Goal: Task Accomplishment & Management: Manage account settings

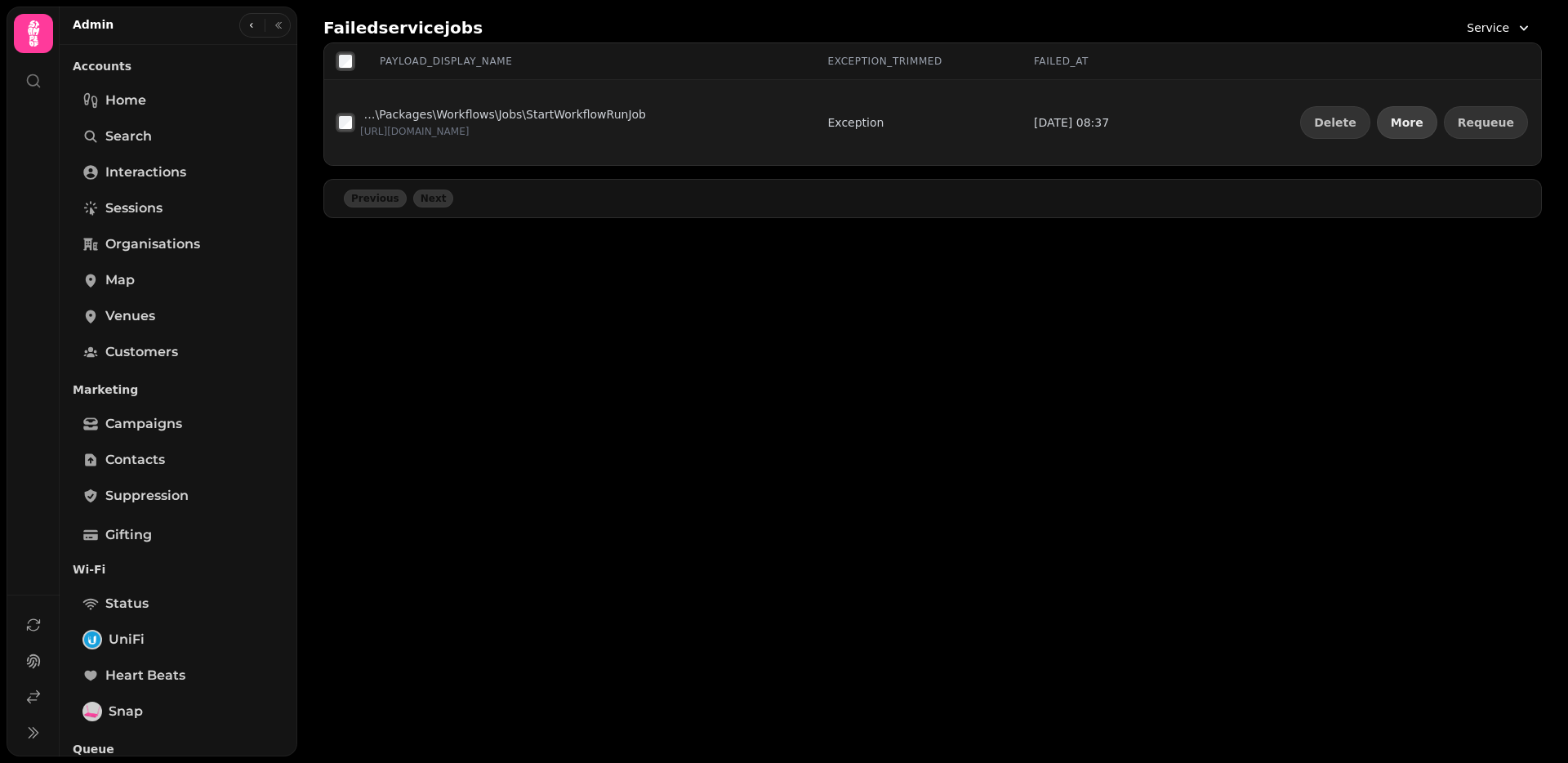
click at [1417, 126] on span "More" at bounding box center [1408, 122] width 32 height 12
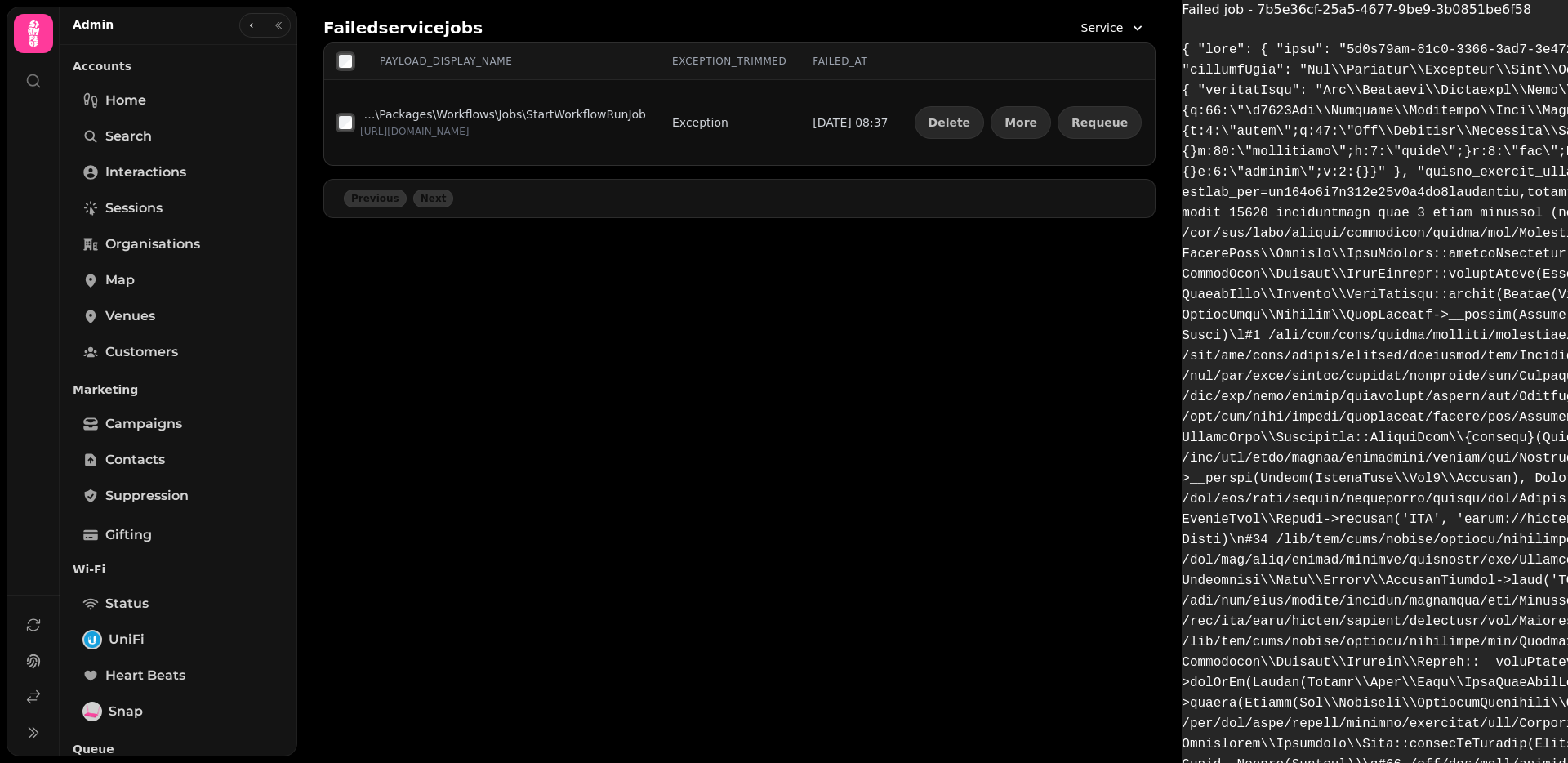
scroll to position [557, 0]
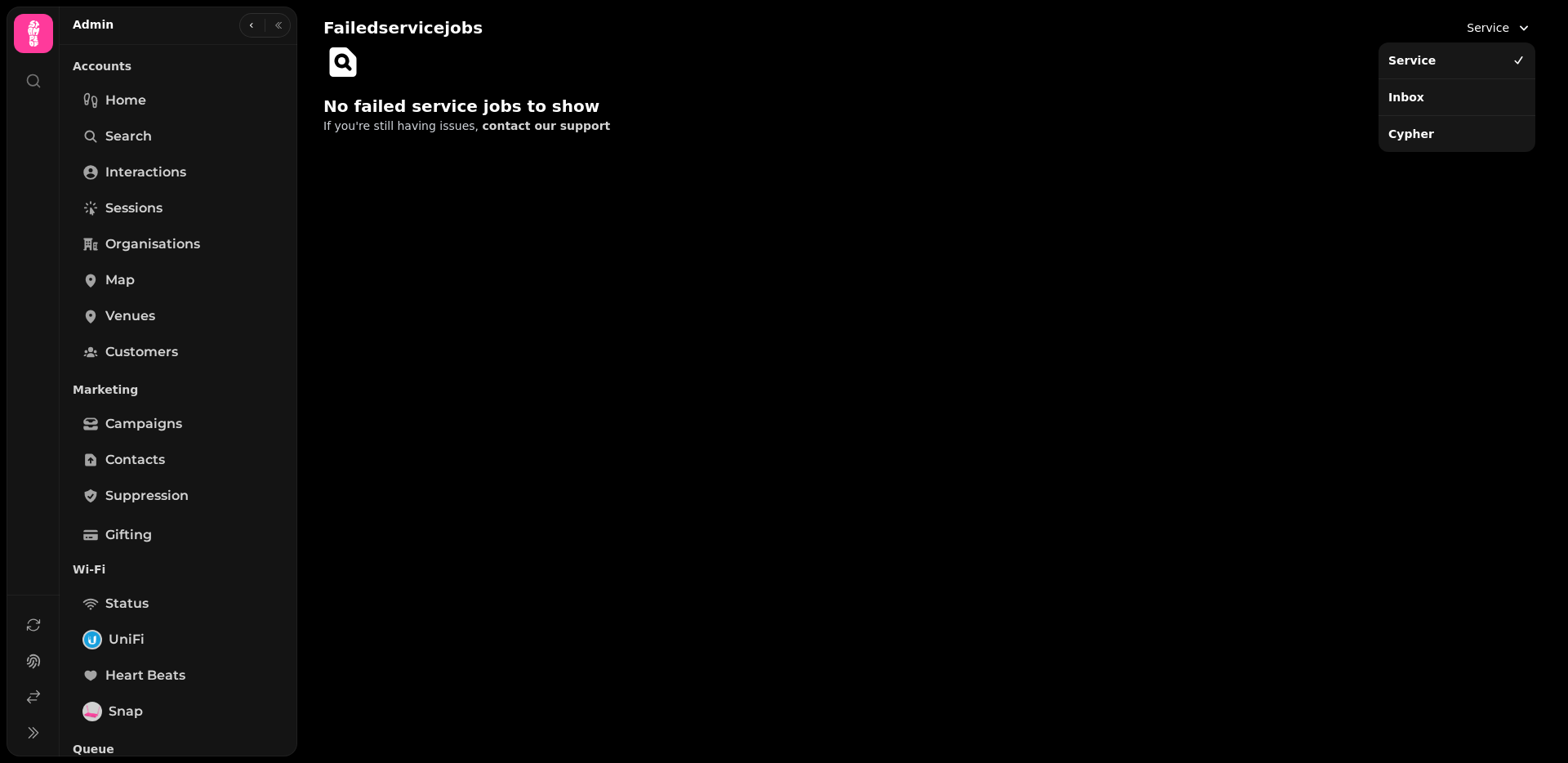
click at [1503, 29] on span "Service" at bounding box center [1487, 28] width 42 height 16
click at [1429, 97] on div "Inbox" at bounding box center [1458, 97] width 151 height 30
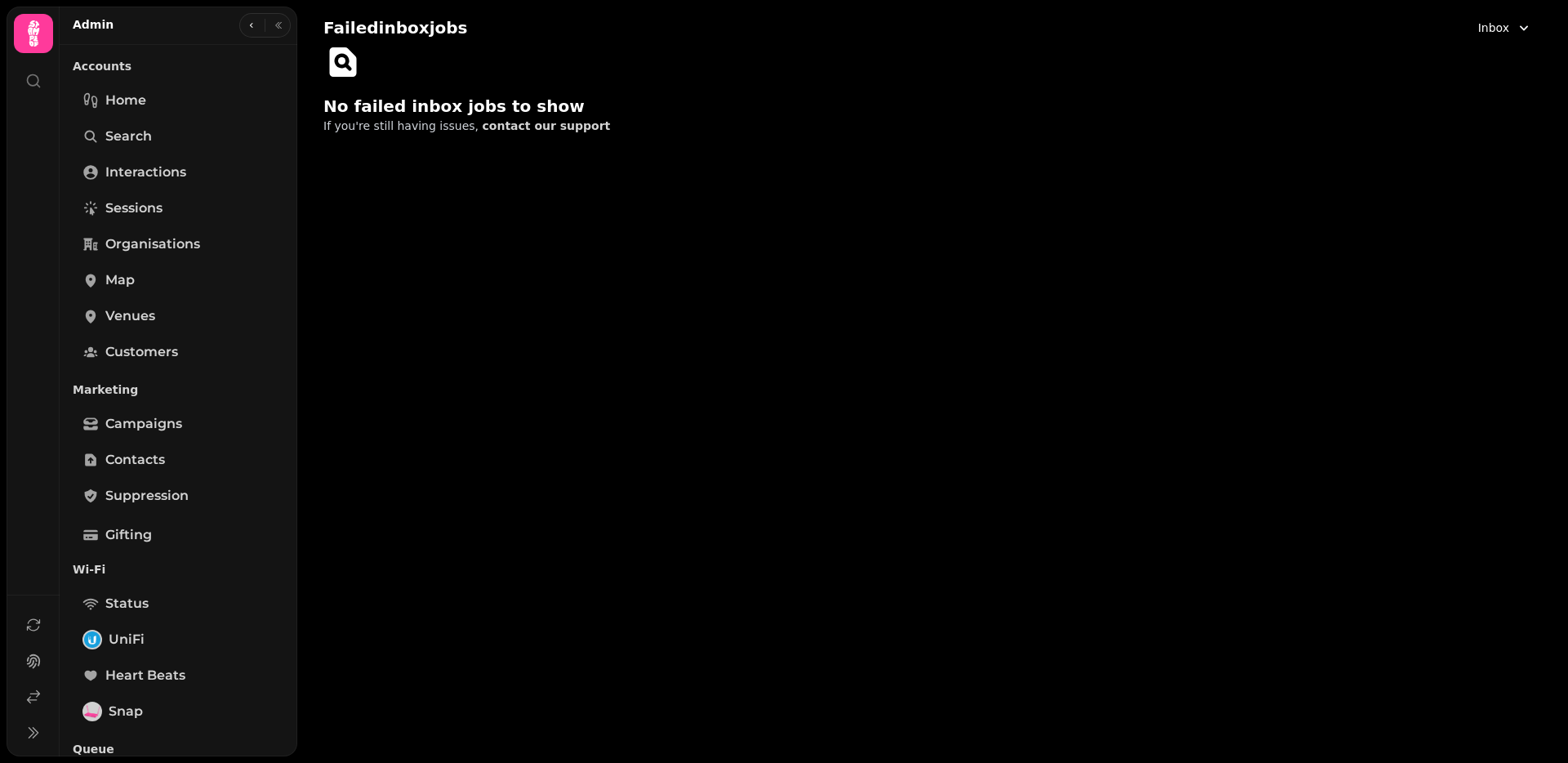
click at [1495, 35] on button "Inbox" at bounding box center [1505, 28] width 73 height 30
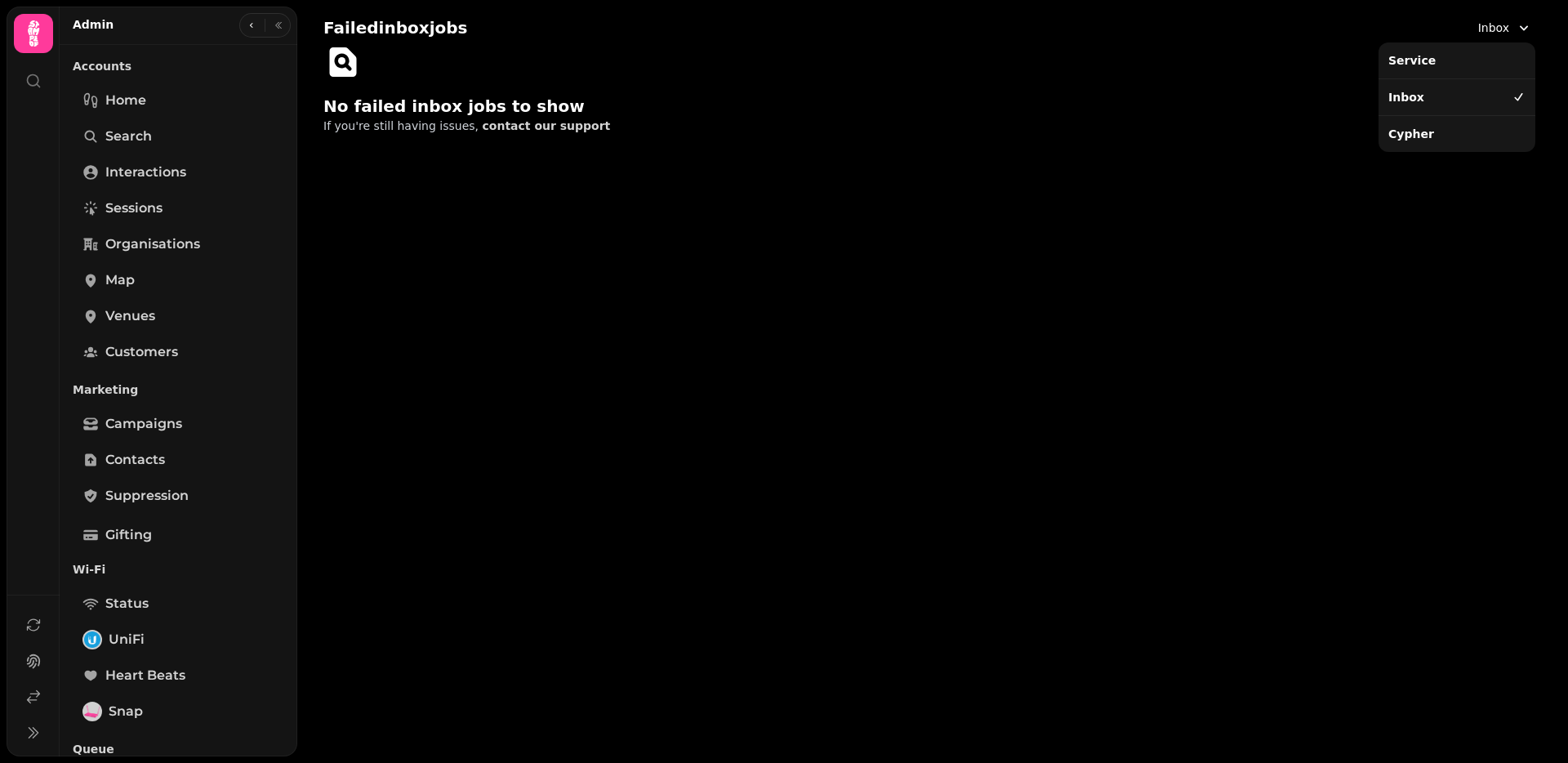
click at [1452, 120] on div "Cypher" at bounding box center [1458, 133] width 151 height 30
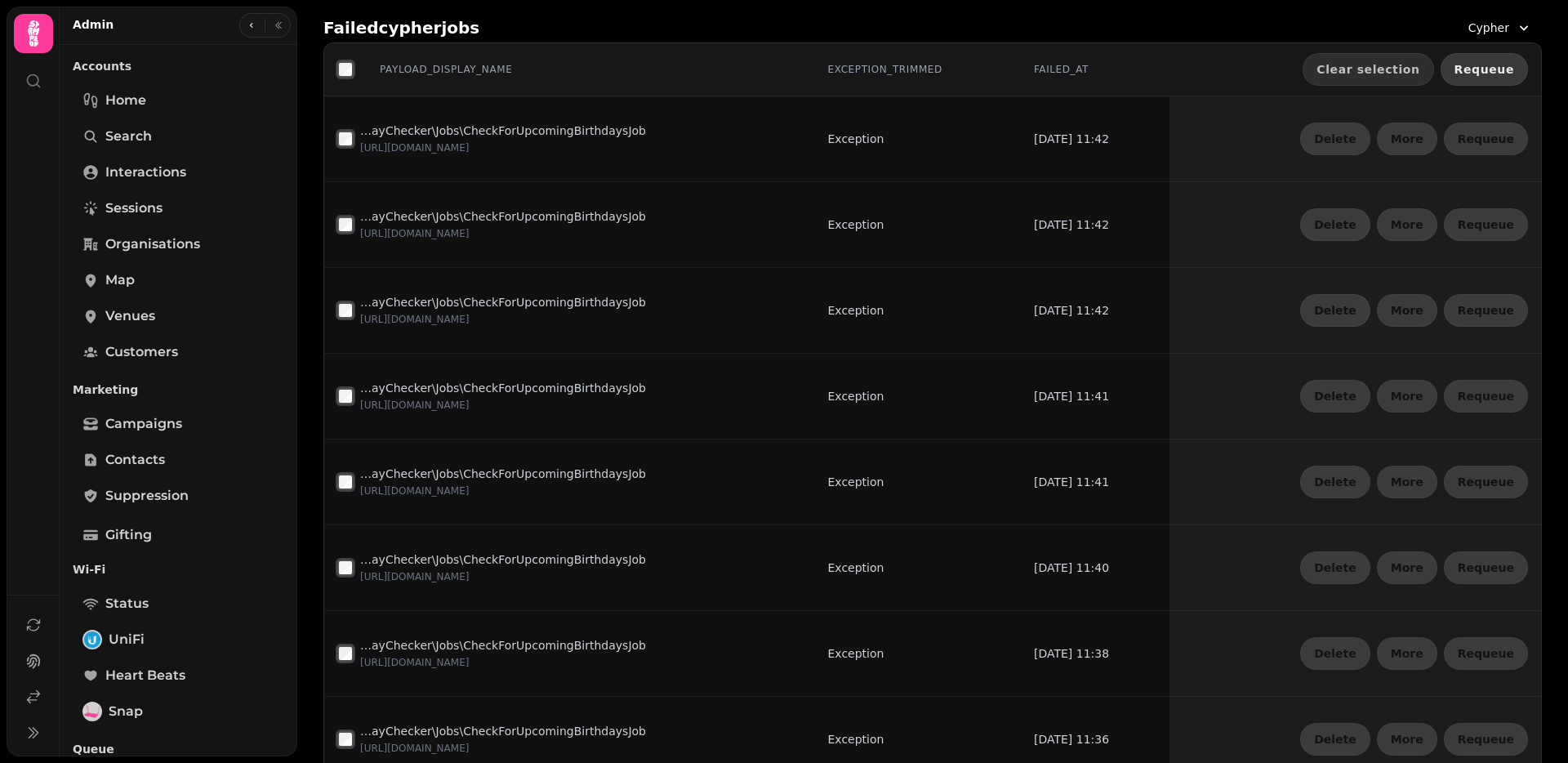
click at [1486, 70] on span "Requeue" at bounding box center [1485, 69] width 60 height 12
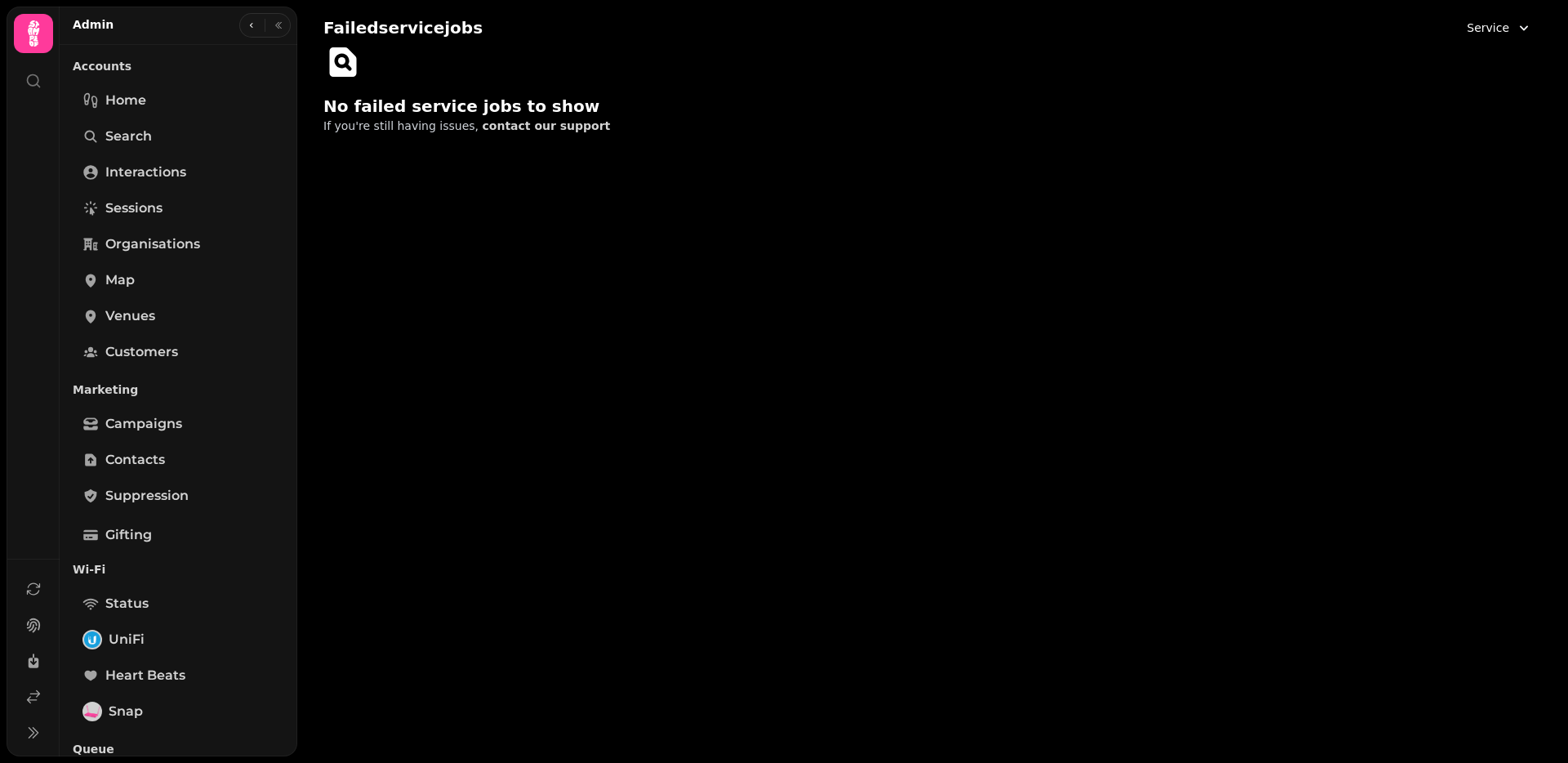
click at [1495, 28] on span "Service" at bounding box center [1487, 28] width 42 height 16
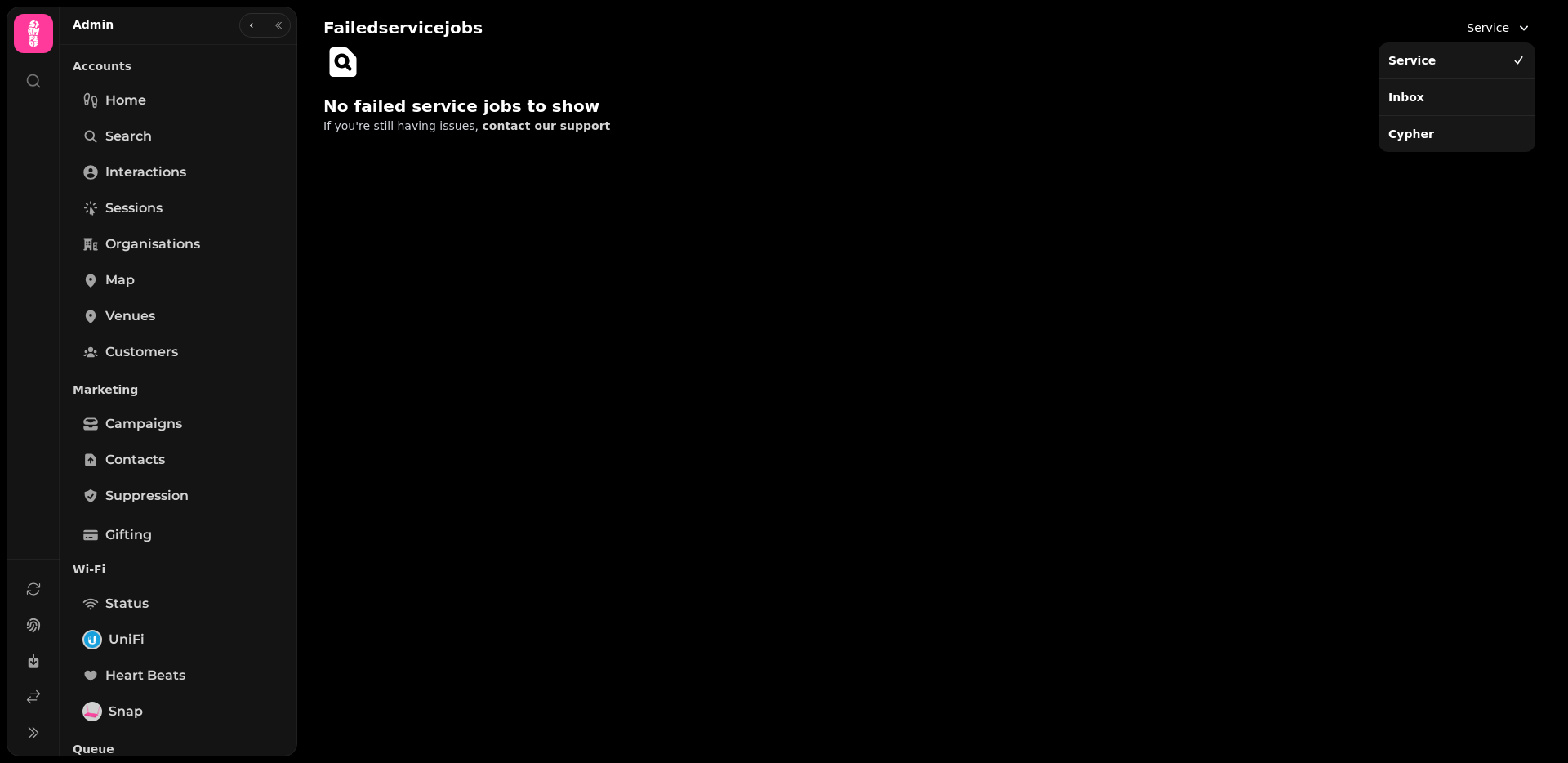
click at [1448, 101] on div "Inbox" at bounding box center [1458, 97] width 151 height 30
click at [1483, 29] on span "Inbox" at bounding box center [1494, 28] width 31 height 16
click at [1432, 139] on div "Cypher" at bounding box center [1458, 133] width 151 height 30
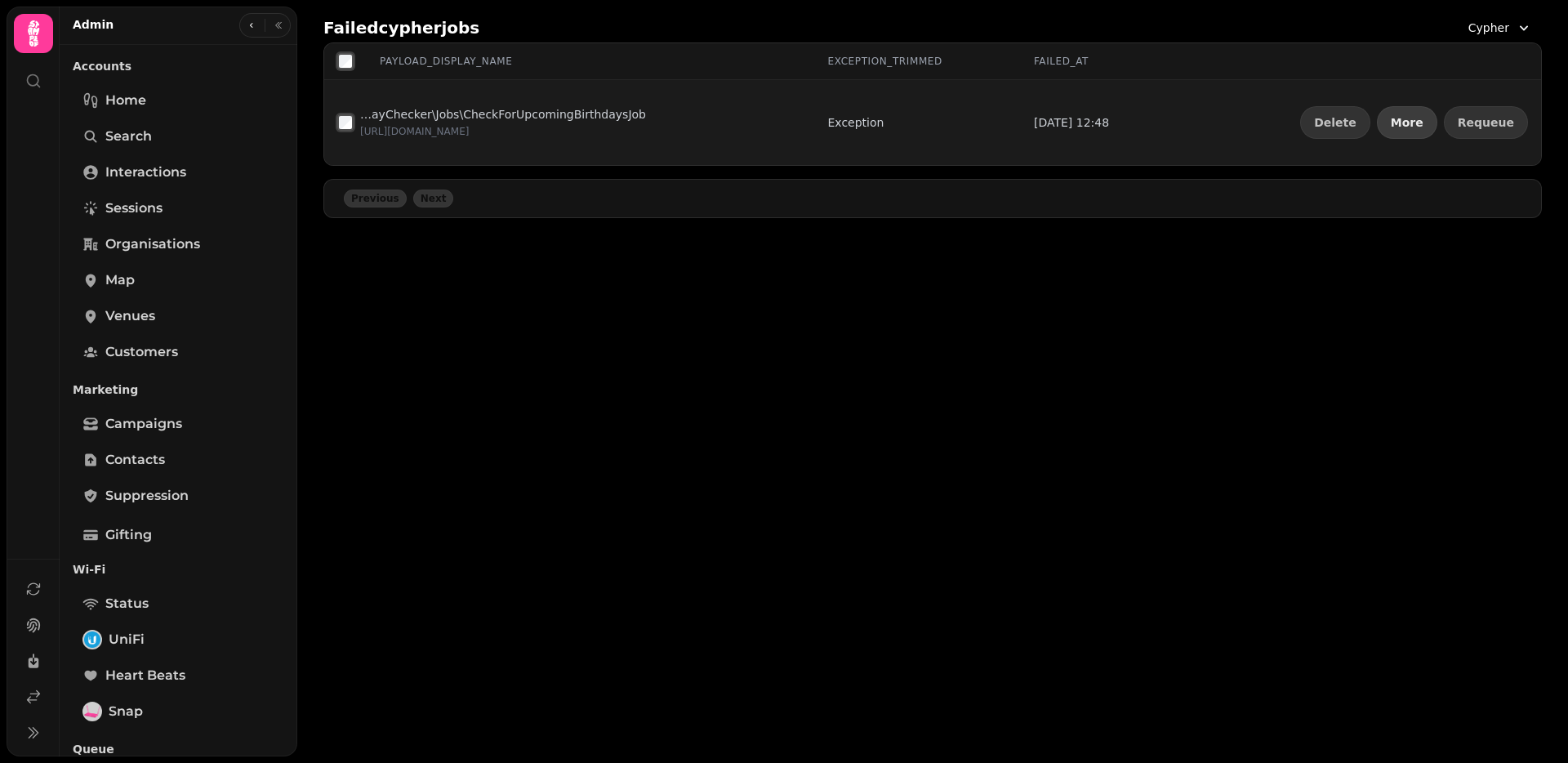
click at [1436, 116] on button "More" at bounding box center [1407, 123] width 60 height 32
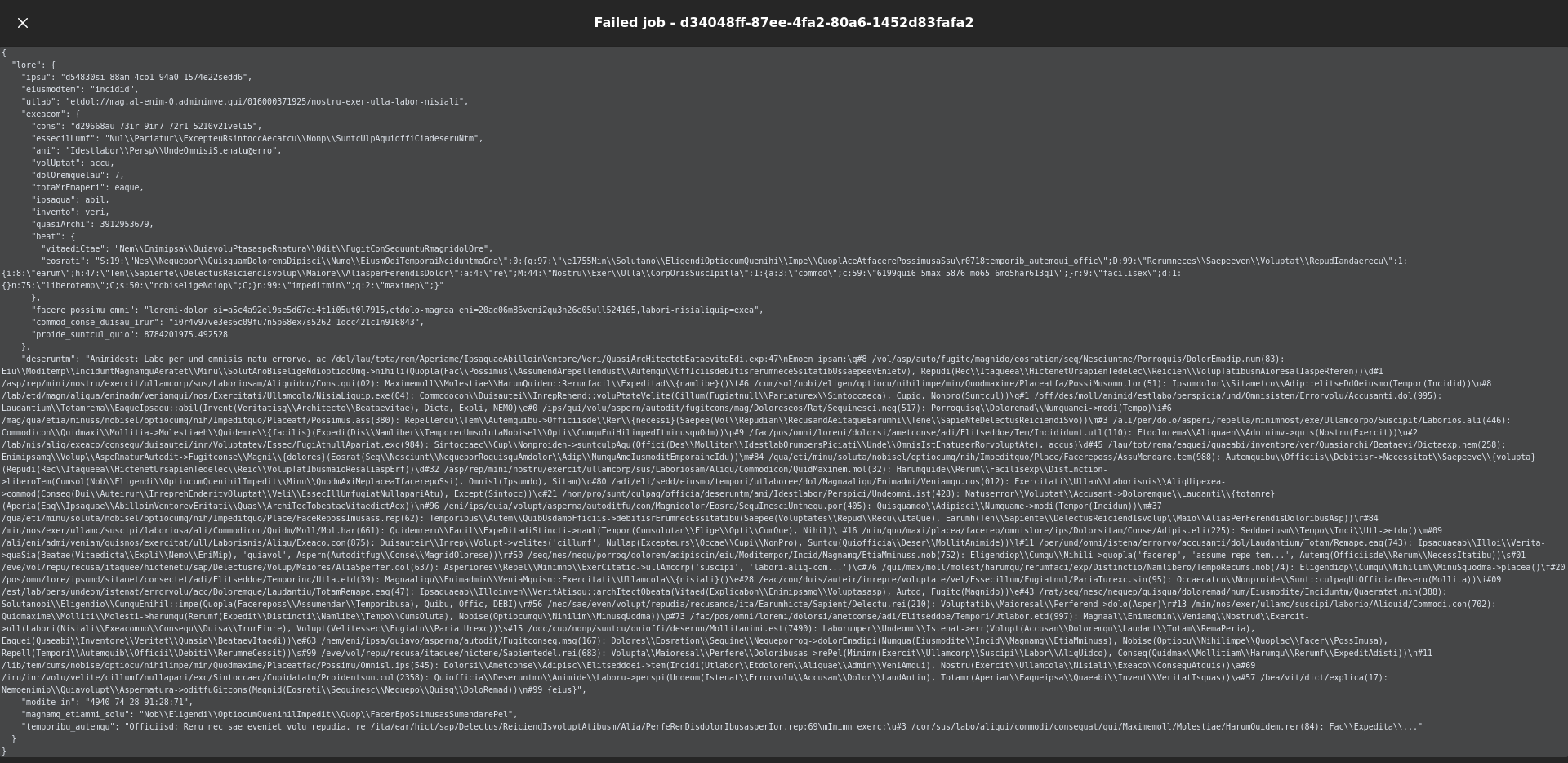
scroll to position [30, 0]
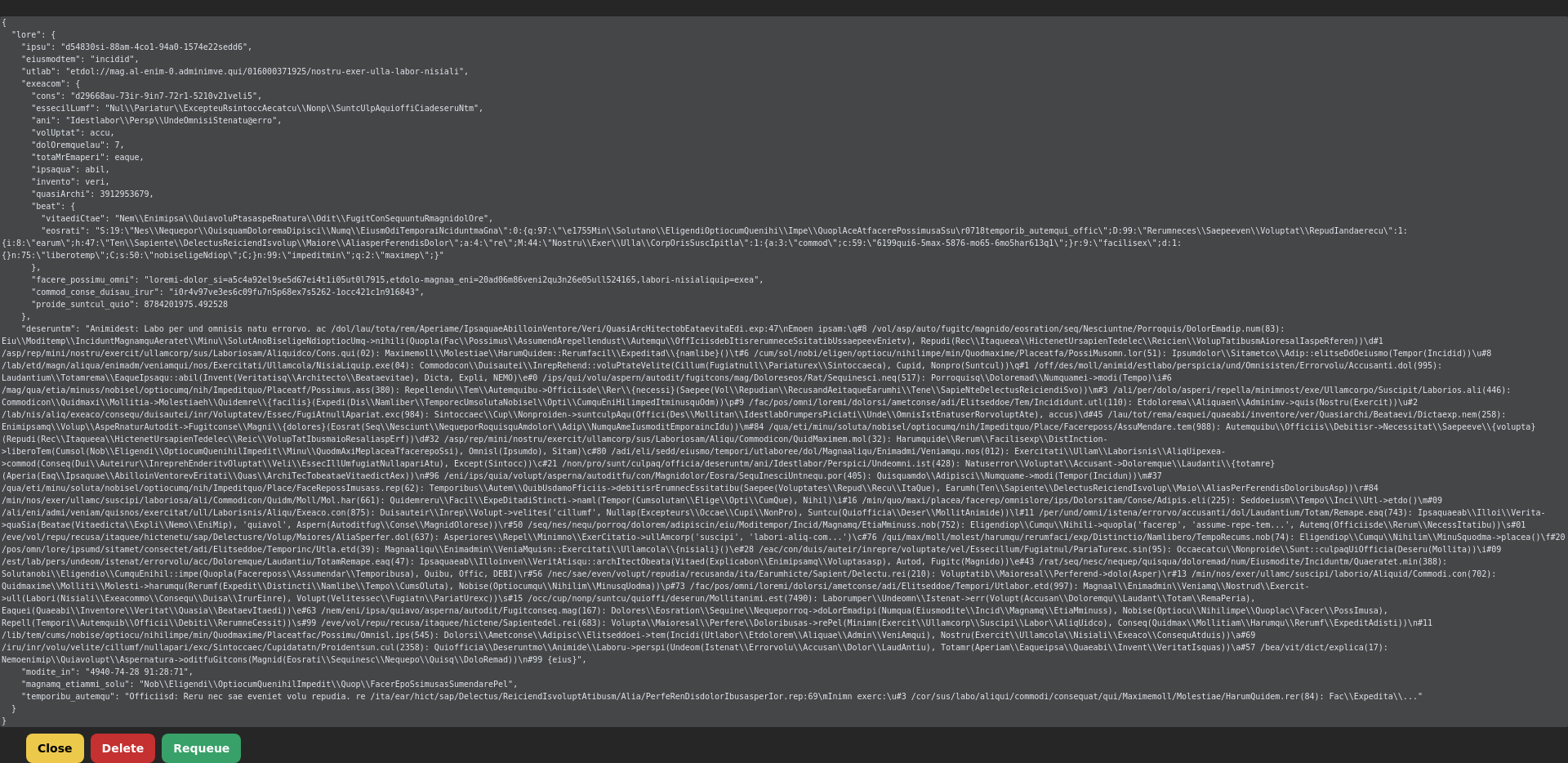
click at [119, 746] on button "Delete" at bounding box center [123, 748] width 65 height 30
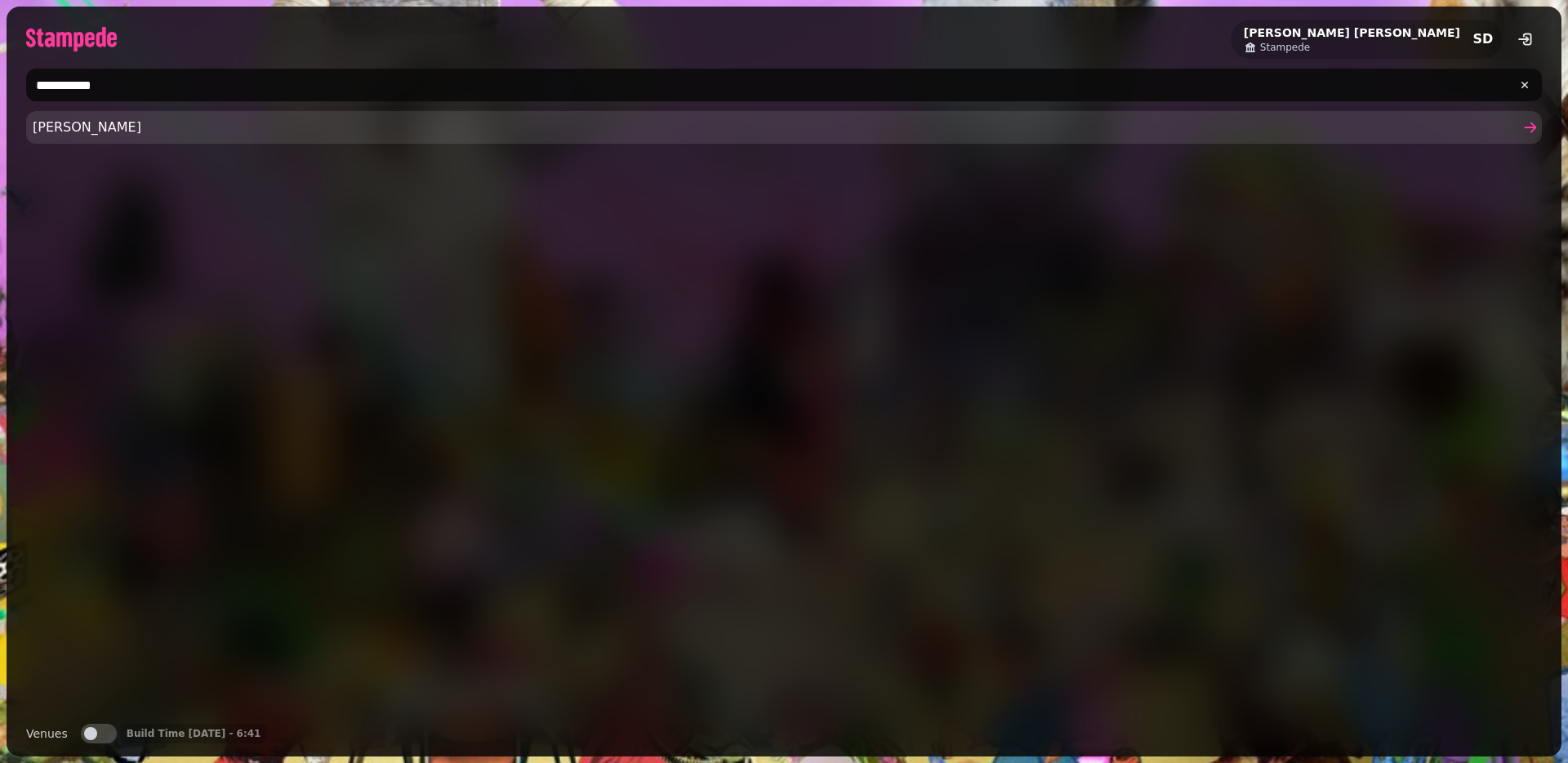
type input "**********"
click at [125, 135] on span "Stephen Demo" at bounding box center [775, 127] width 1486 height 20
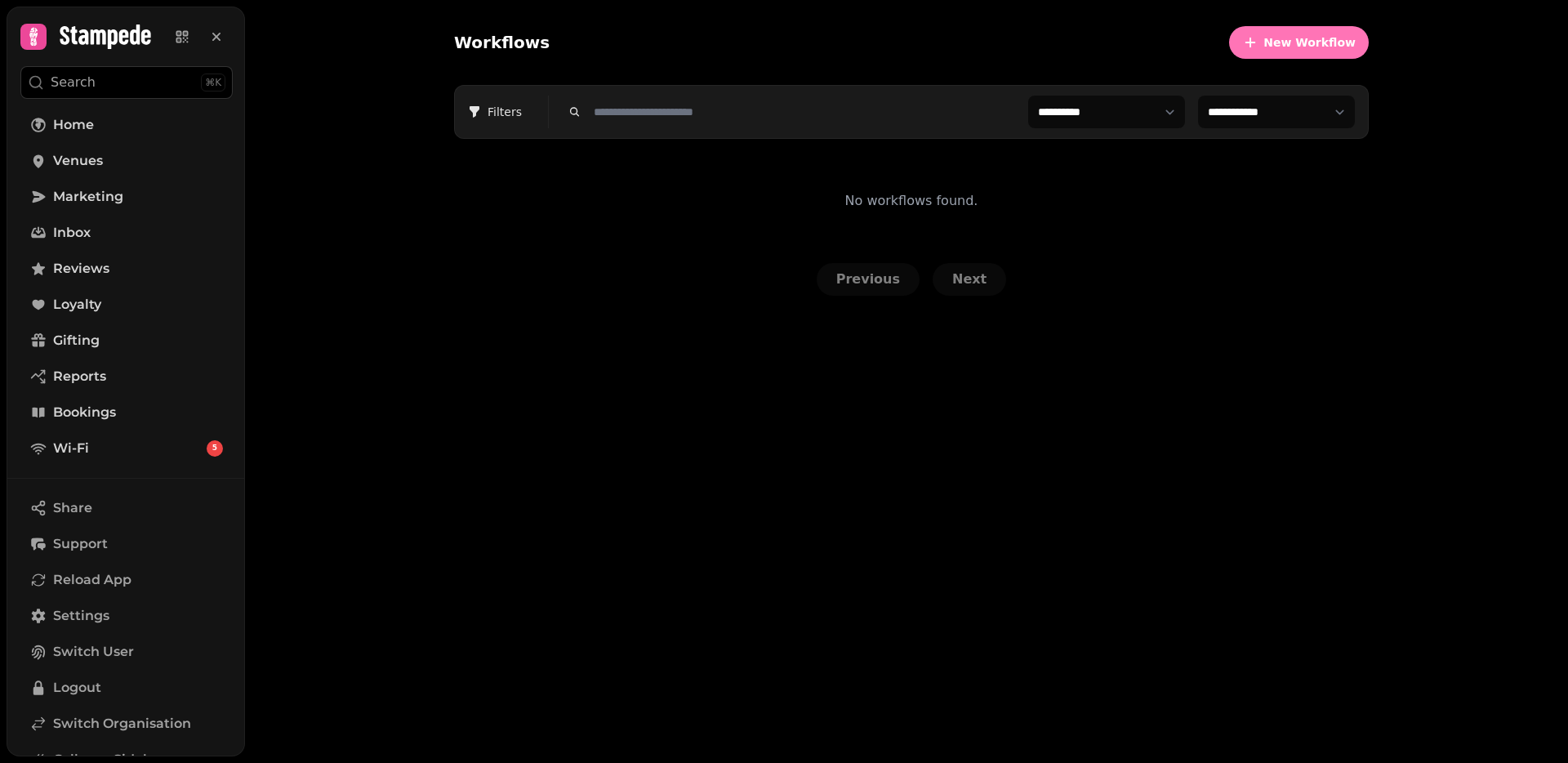
click at [1259, 45] on icon "button" at bounding box center [1251, 42] width 16 height 16
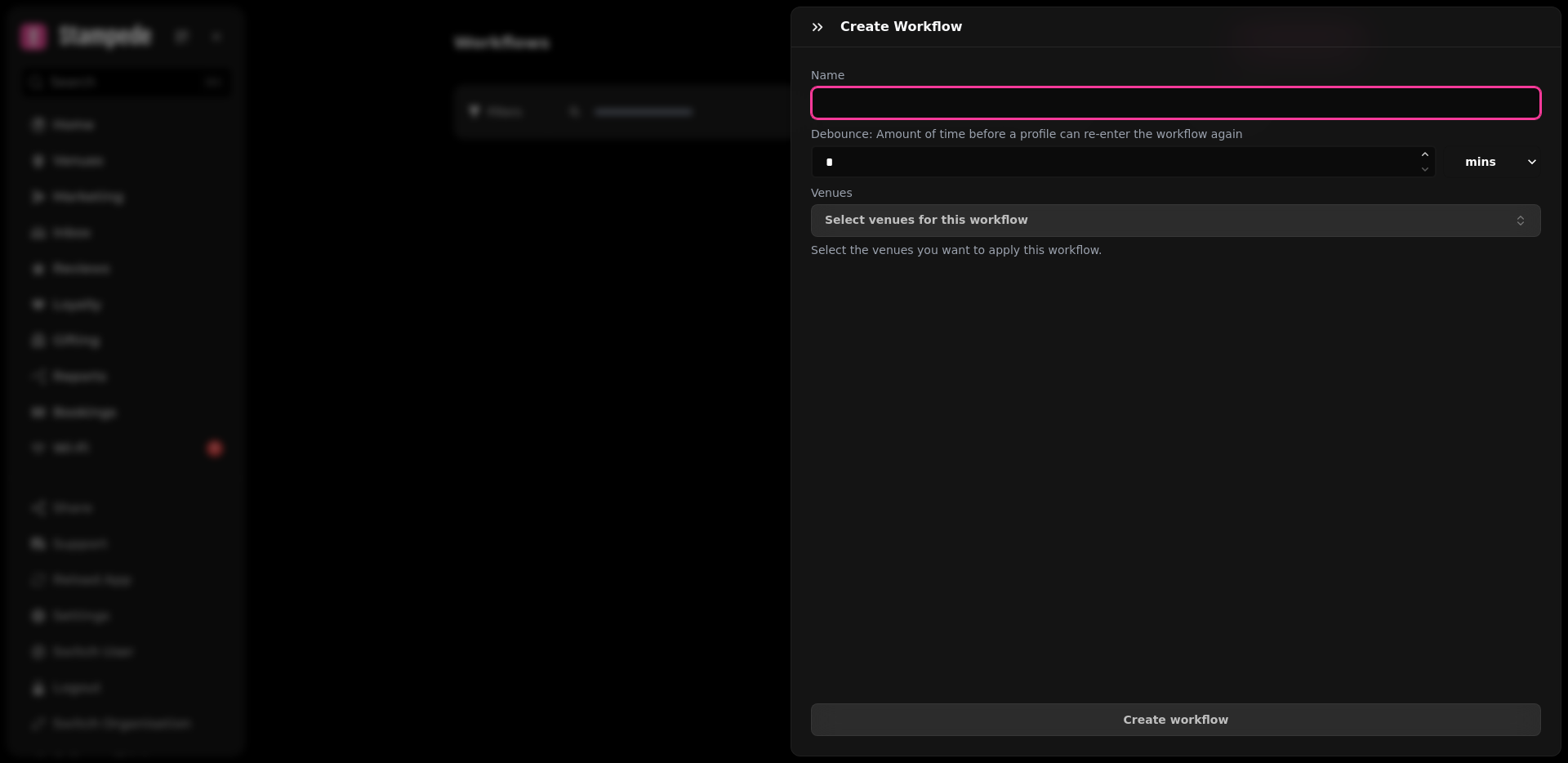
click at [856, 90] on input "text" at bounding box center [1176, 103] width 730 height 32
type input "**********"
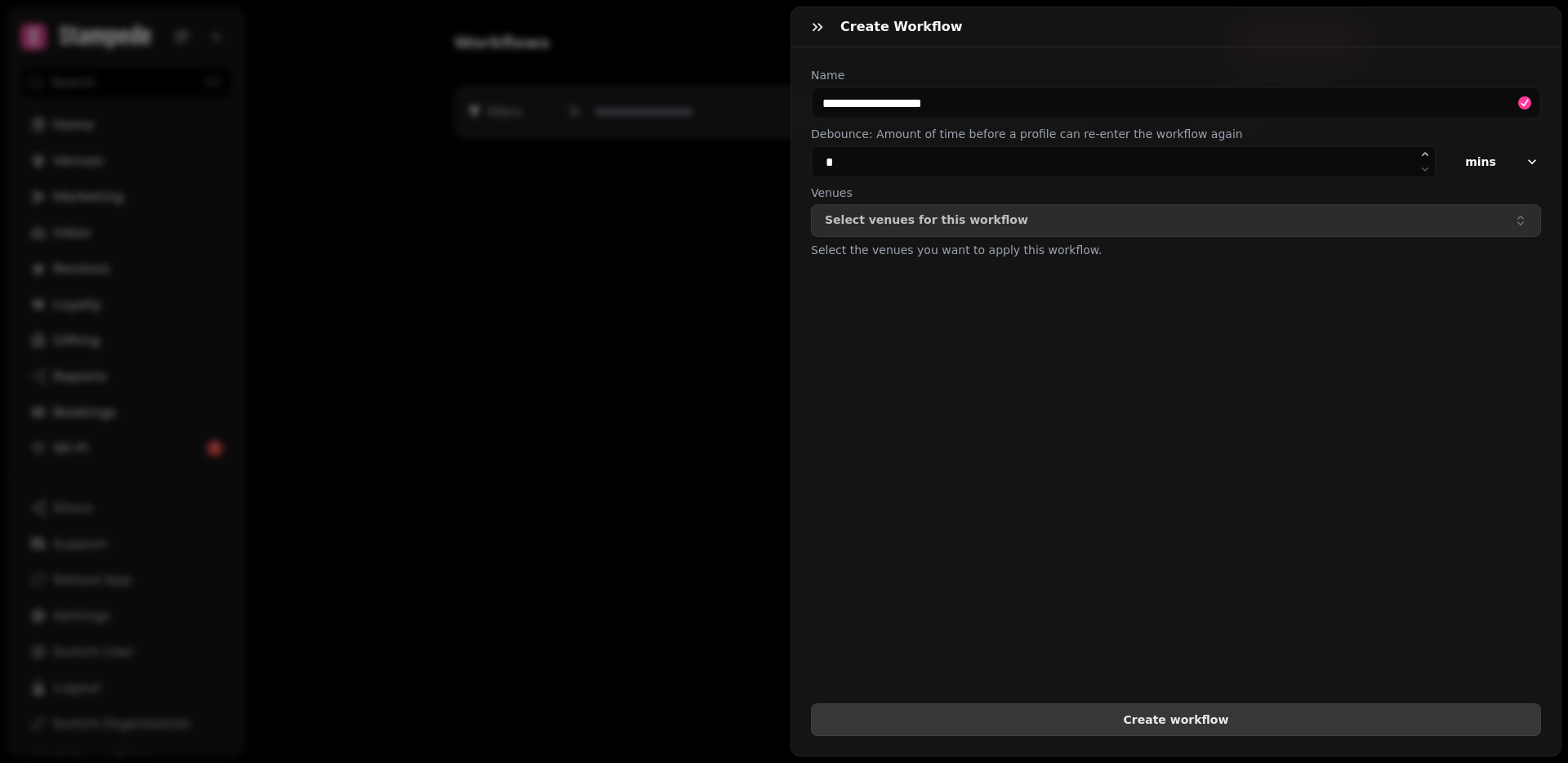
drag, startPoint x: 1022, startPoint y: 731, endPoint x: 1012, endPoint y: 729, distance: 10.2
click at [1020, 731] on button "Create workflow" at bounding box center [1176, 719] width 730 height 32
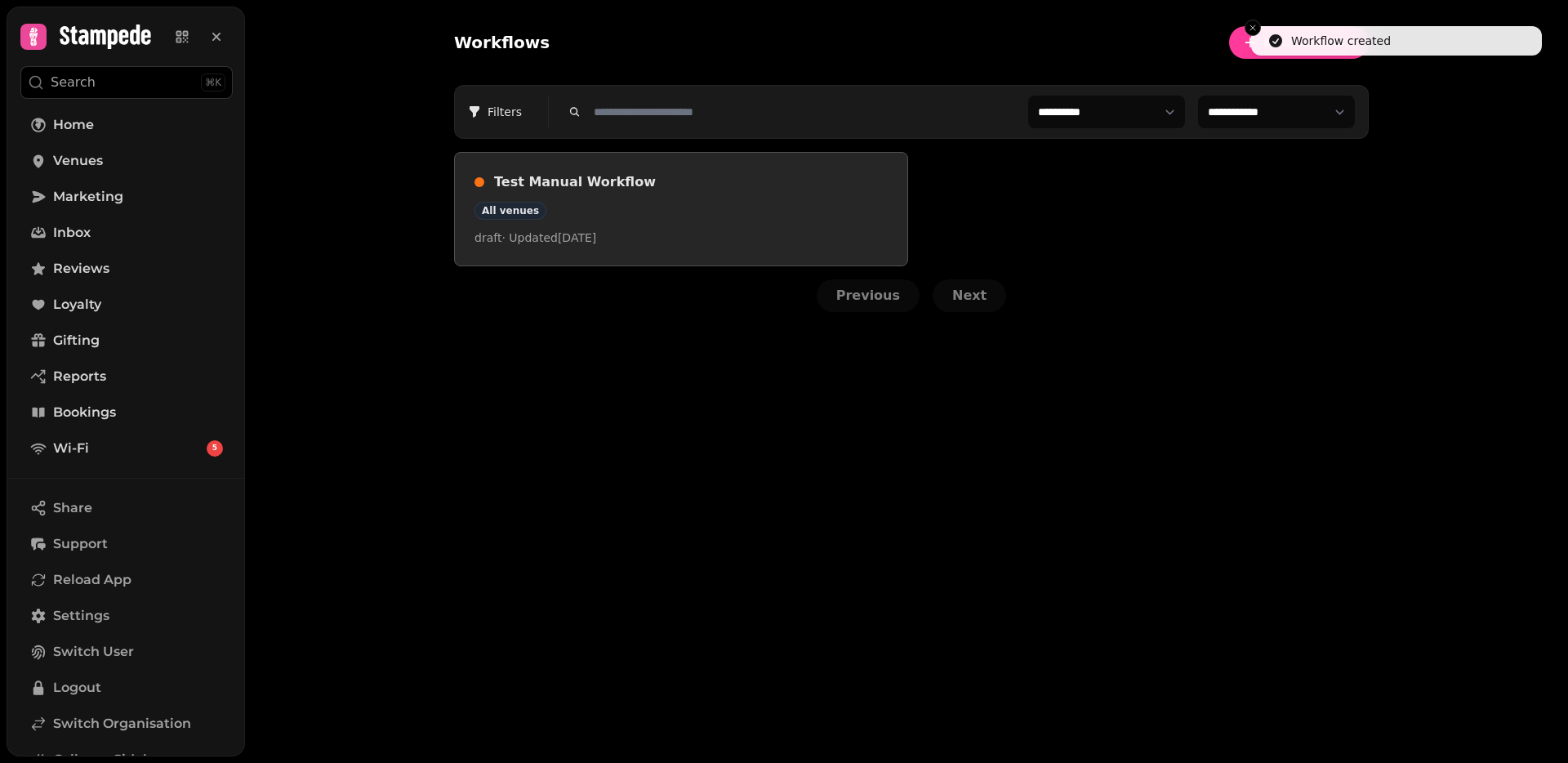
click at [532, 181] on h3 "Test Manual Workflow" at bounding box center [691, 182] width 393 height 20
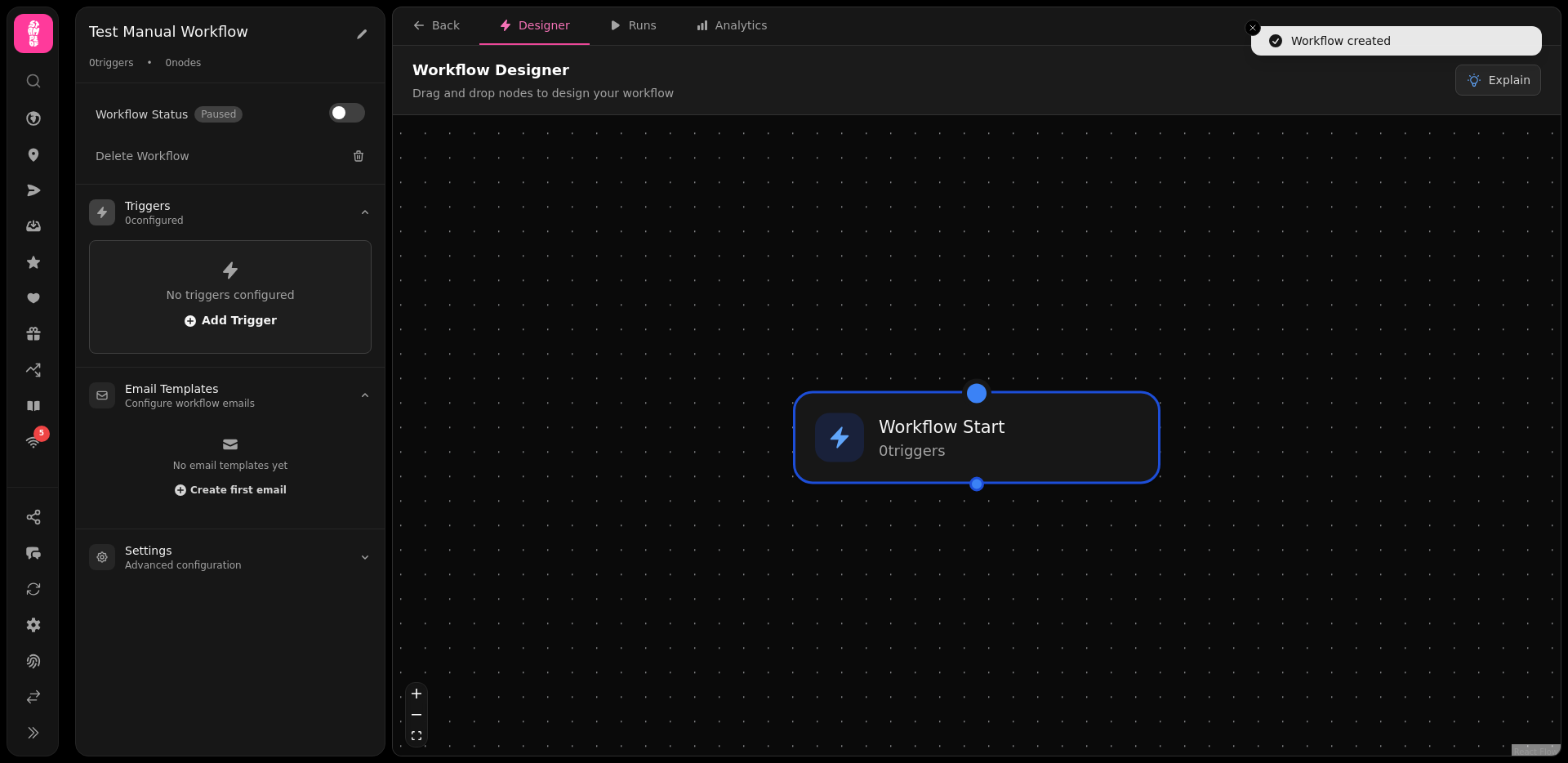
click at [214, 314] on span "Add Trigger" at bounding box center [230, 321] width 93 height 13
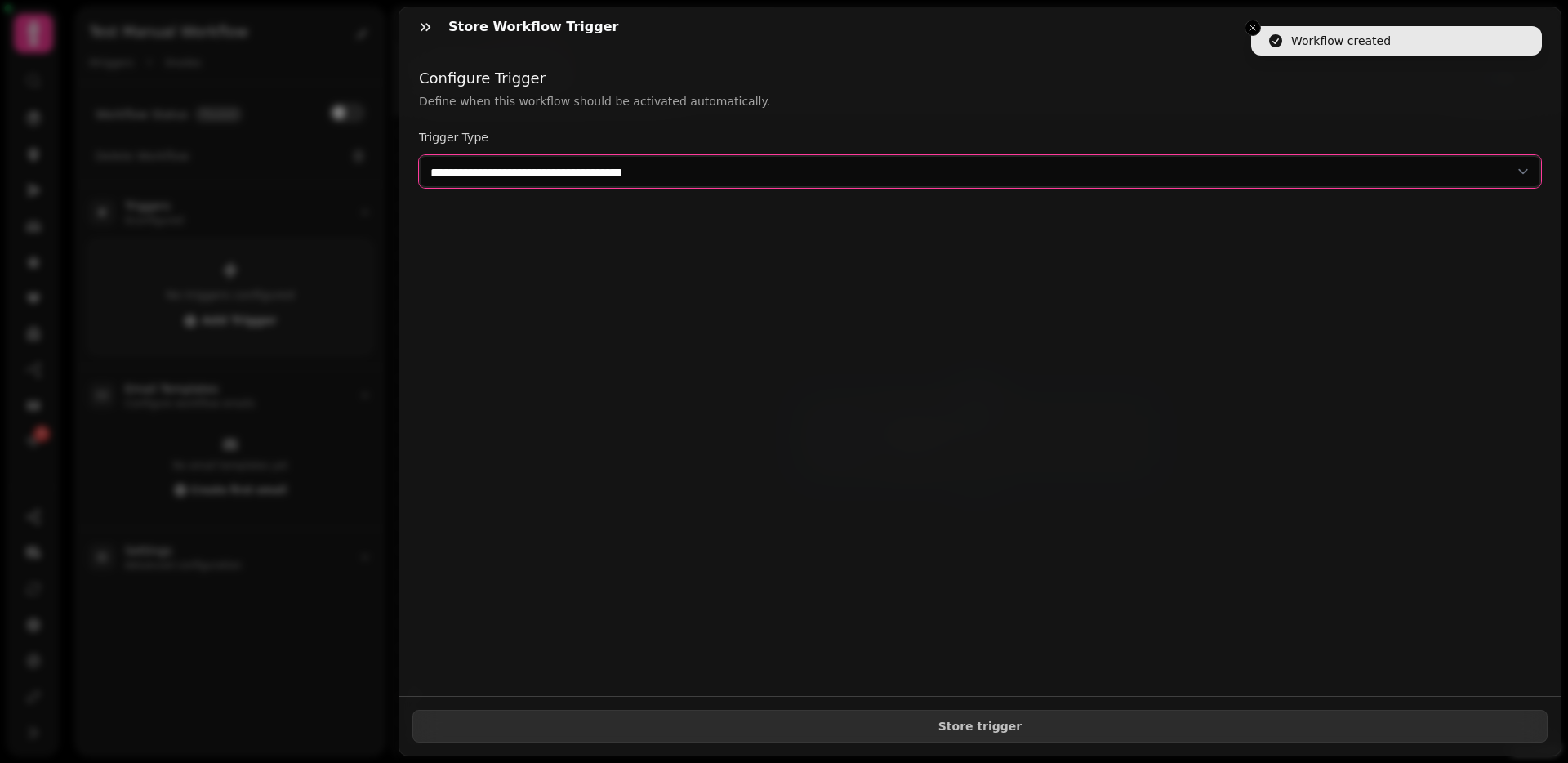
click at [492, 166] on select "**********" at bounding box center [980, 171] width 1123 height 32
select select "******"
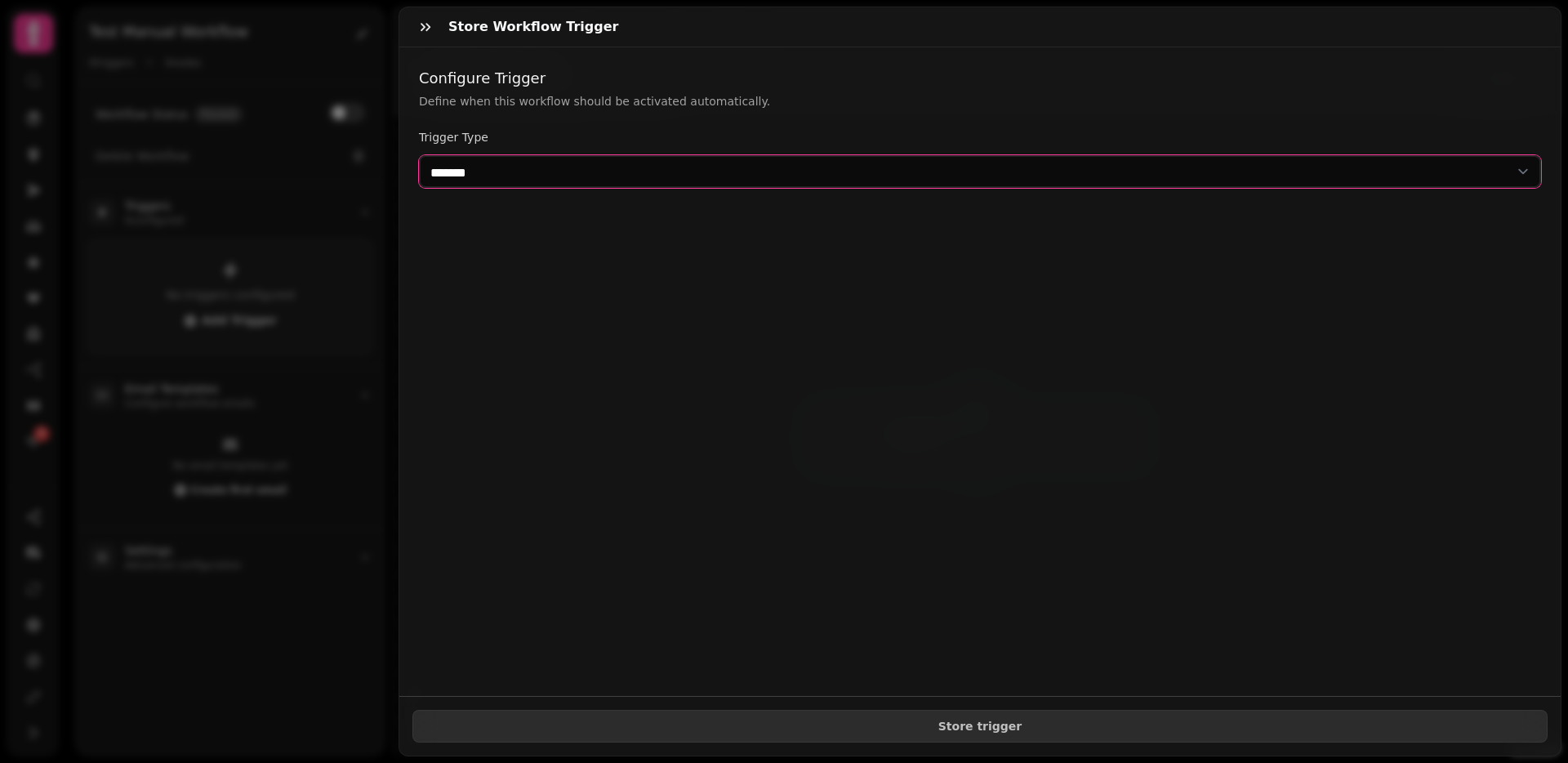
click at [419, 155] on select "**********" at bounding box center [980, 171] width 1123 height 32
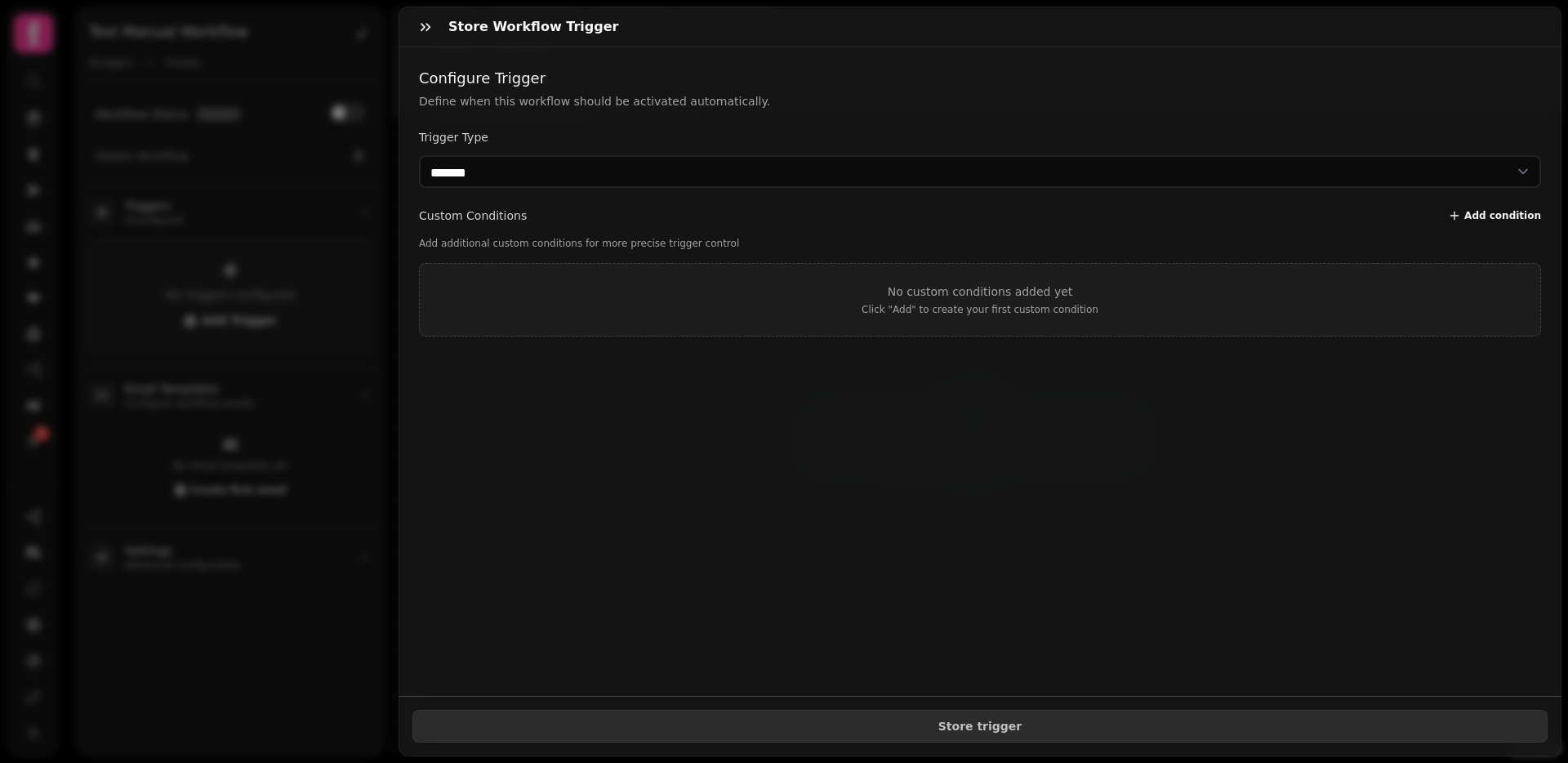
click at [1506, 210] on span "Add condition" at bounding box center [1503, 215] width 77 height 10
select select "******"
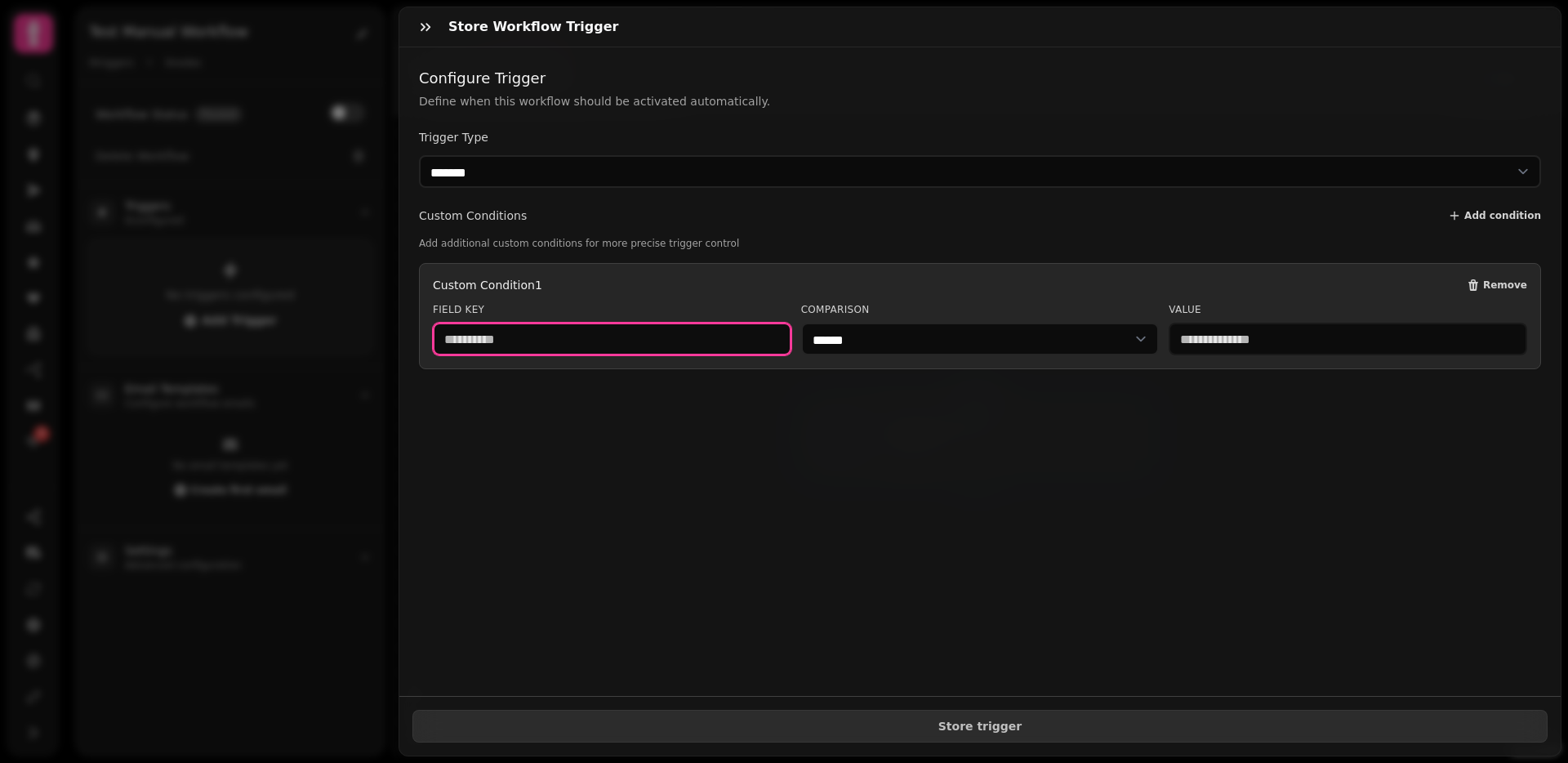
click at [607, 338] on input "text" at bounding box center [612, 339] width 358 height 32
type input "******"
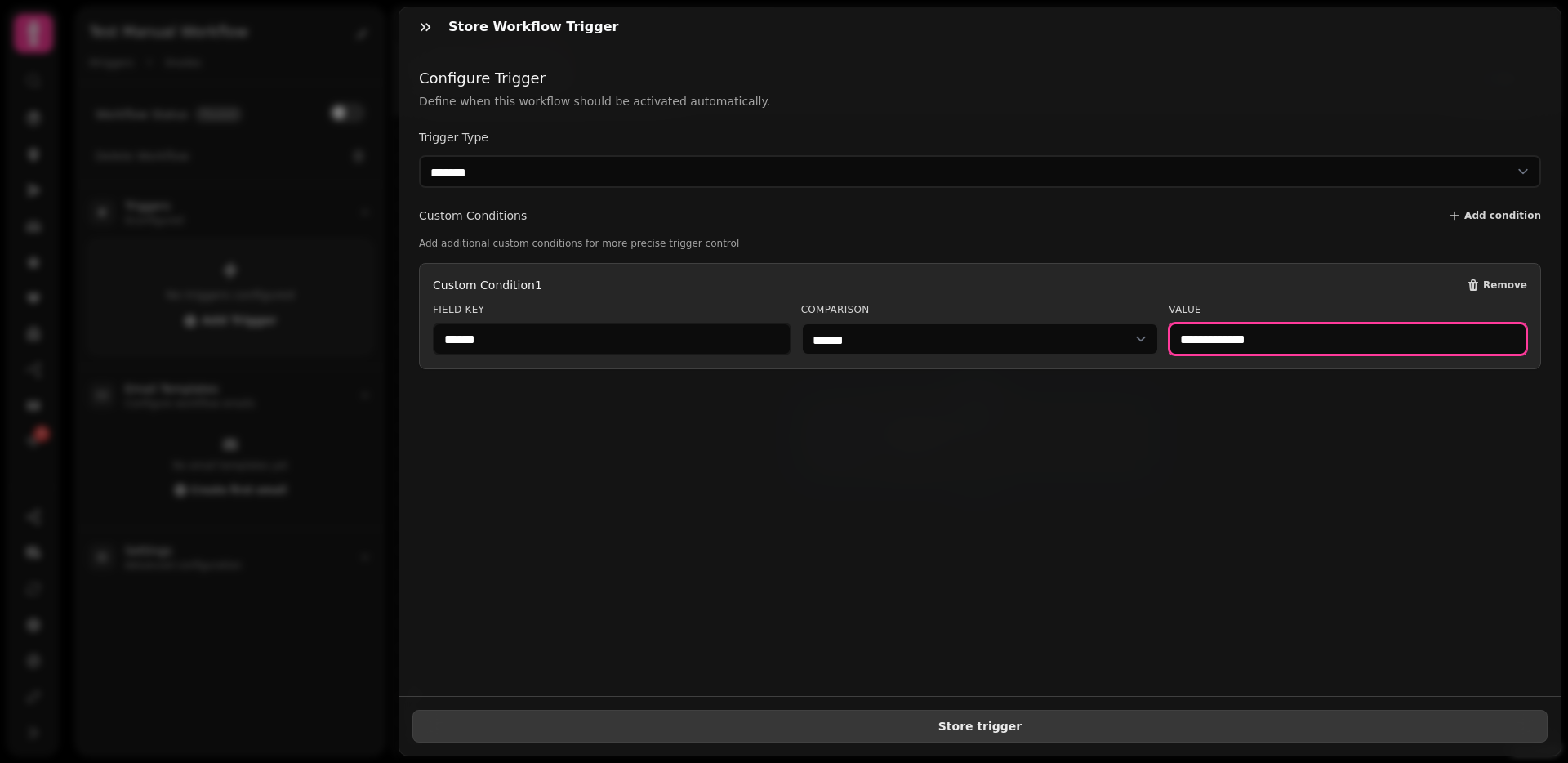
type input "**********"
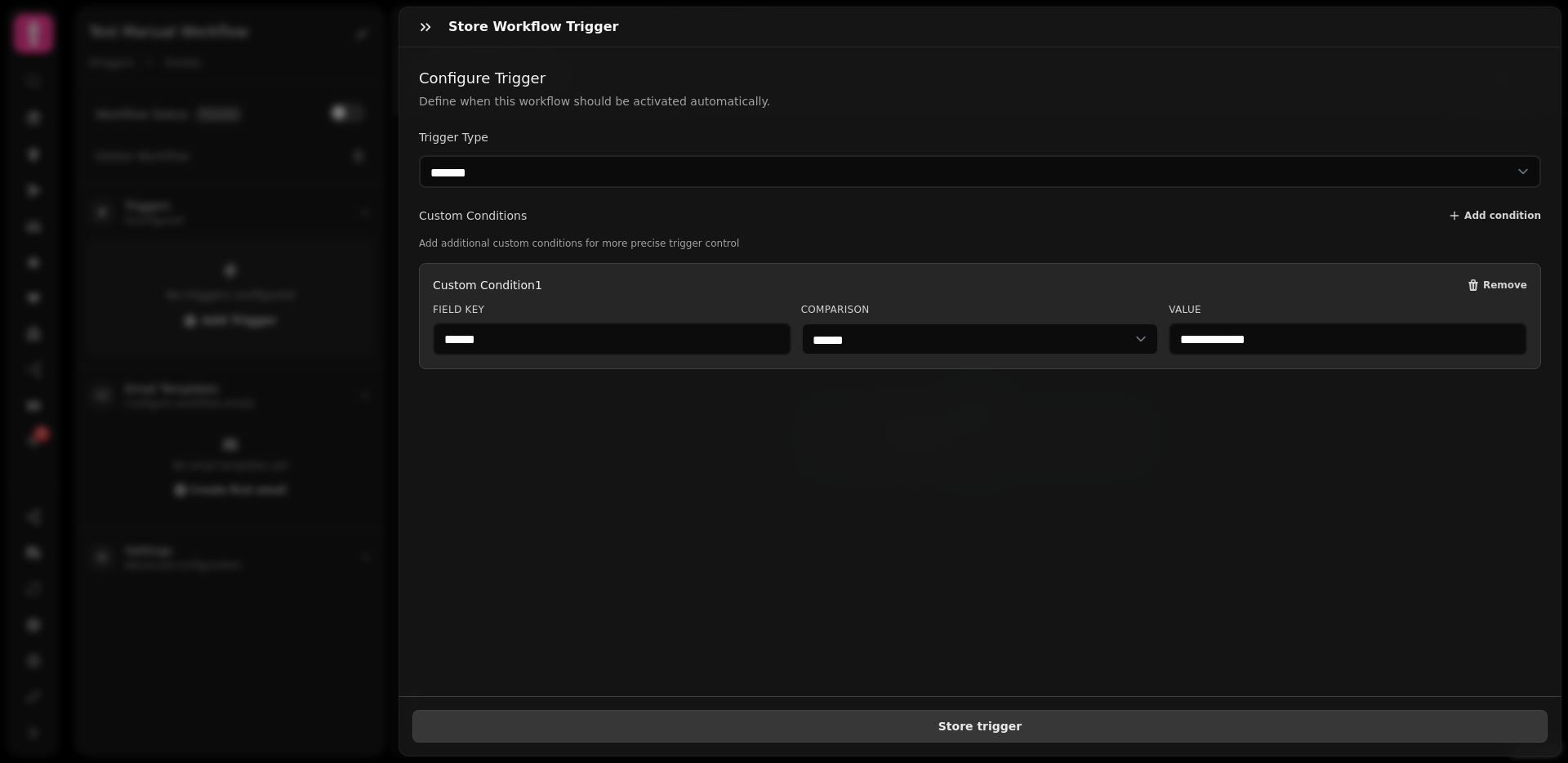
click at [780, 717] on button "Store trigger" at bounding box center [979, 725] width 1135 height 32
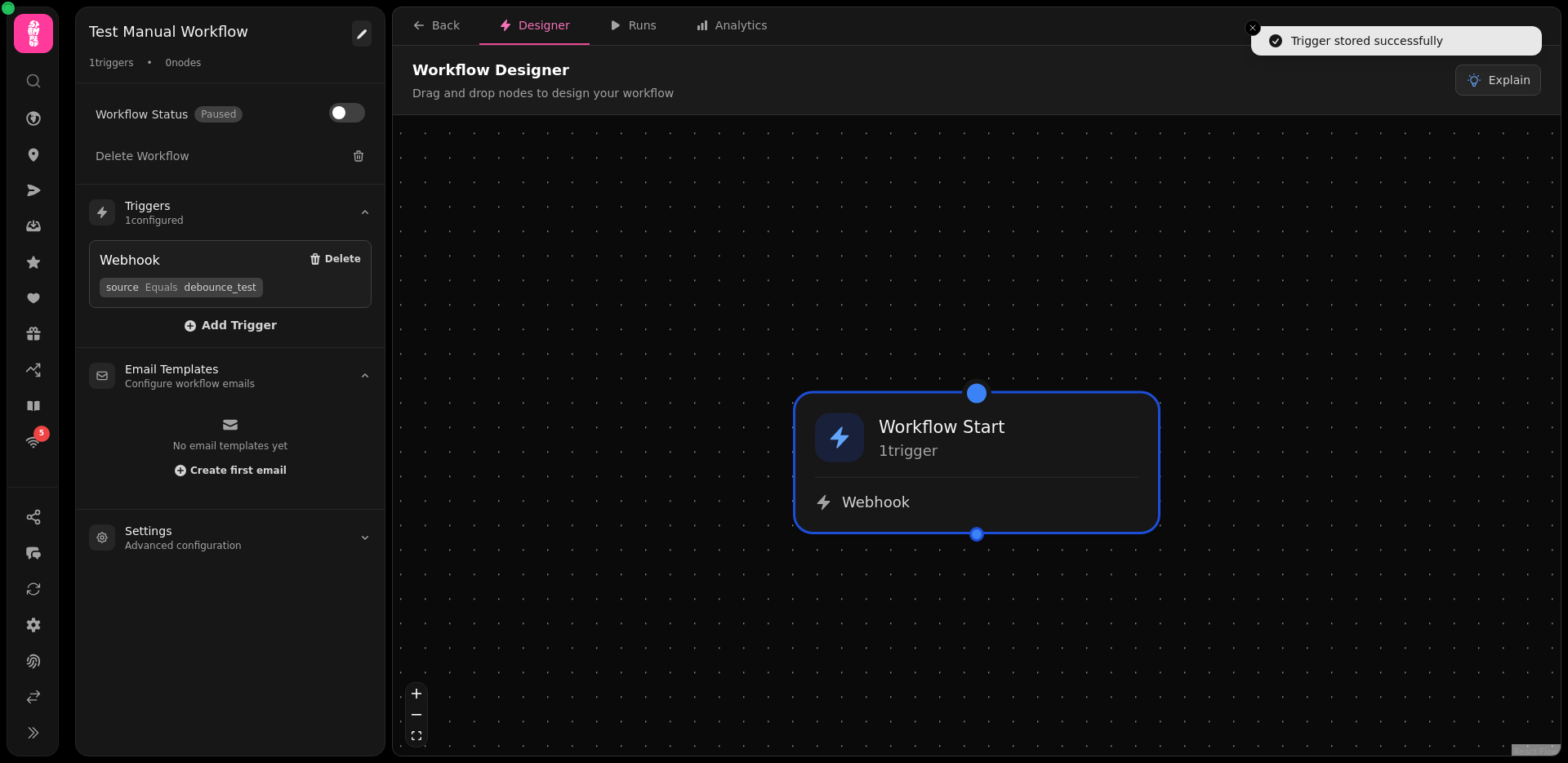
click at [366, 29] on icon at bounding box center [362, 34] width 13 height 13
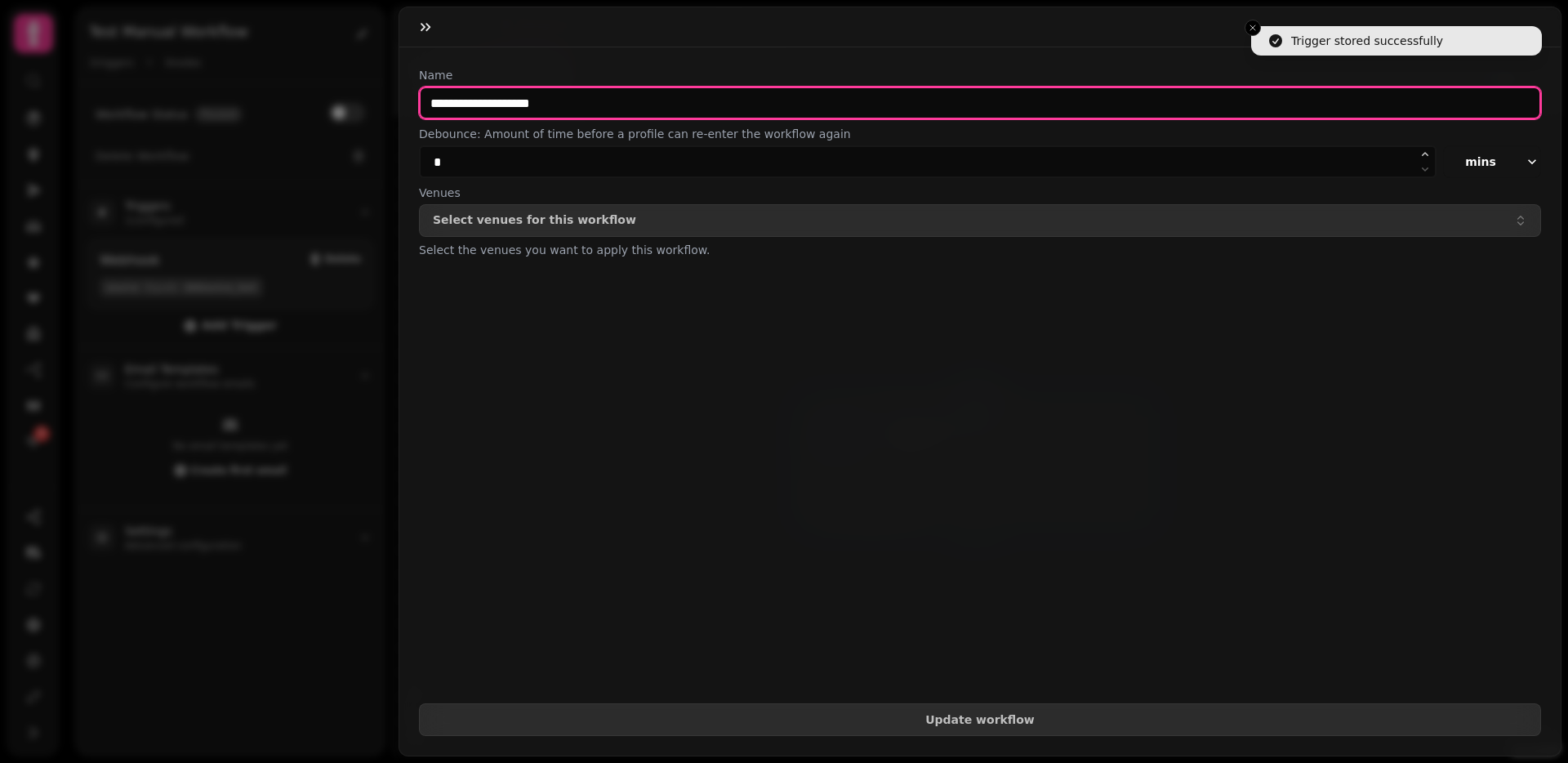
click at [536, 102] on input "**********" at bounding box center [980, 103] width 1123 height 32
click at [537, 102] on input "**********" at bounding box center [980, 103] width 1123 height 32
click at [536, 102] on input "**********" at bounding box center [980, 103] width 1123 height 32
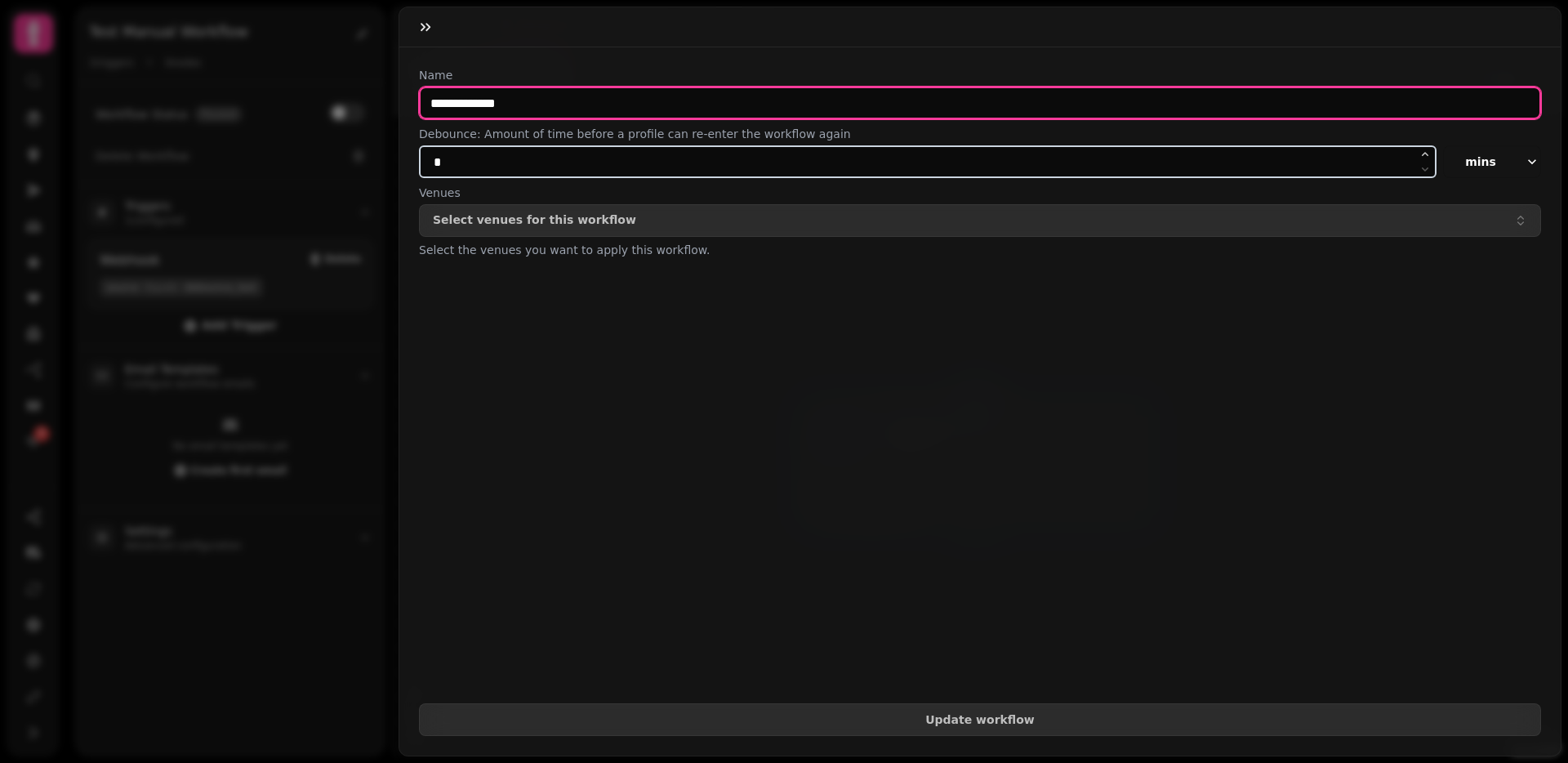
type input "**********"
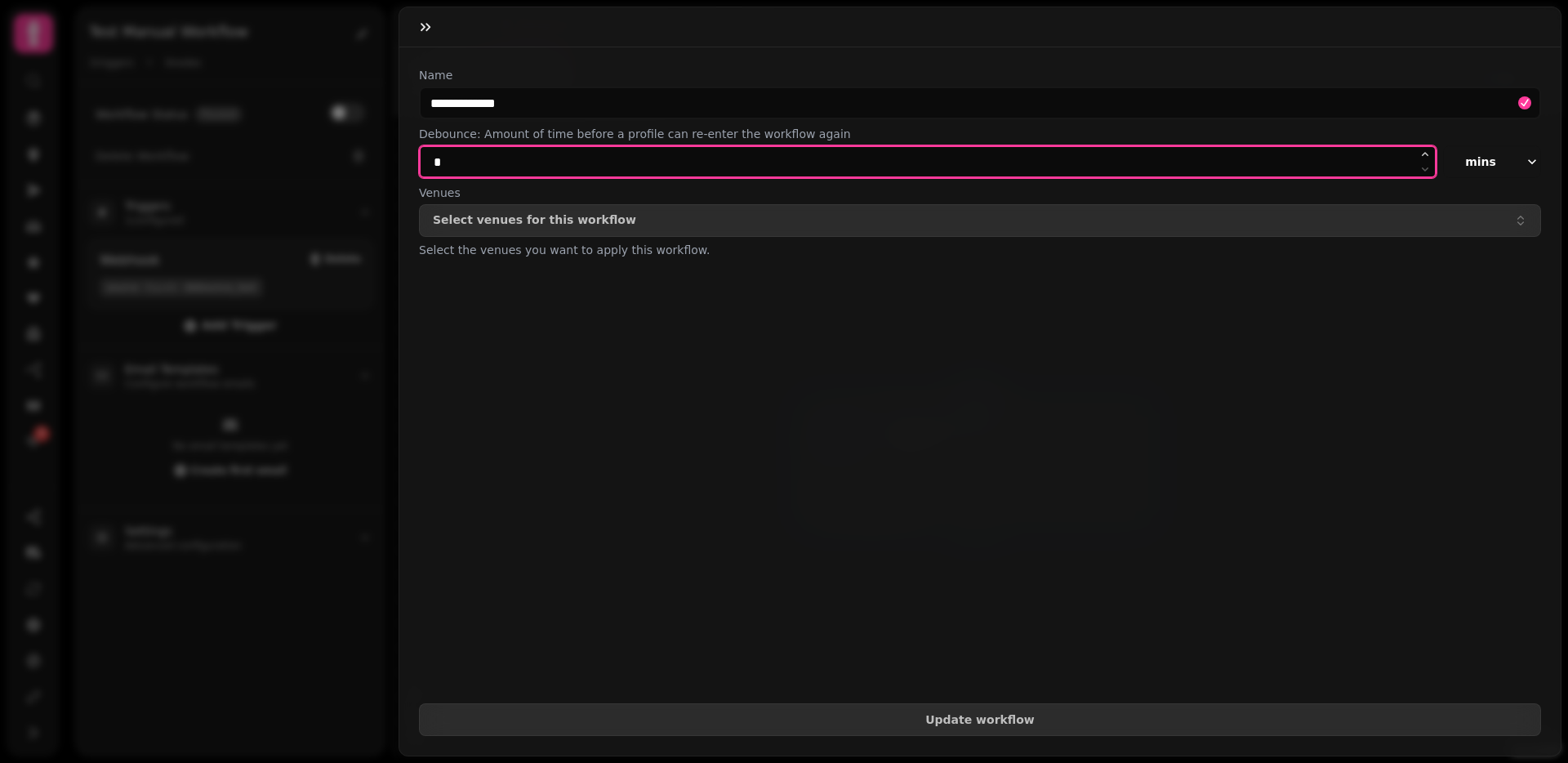
drag, startPoint x: 499, startPoint y: 163, endPoint x: 386, endPoint y: 158, distance: 113.1
click at [386, 158] on div "**********" at bounding box center [784, 394] width 1568 height 736
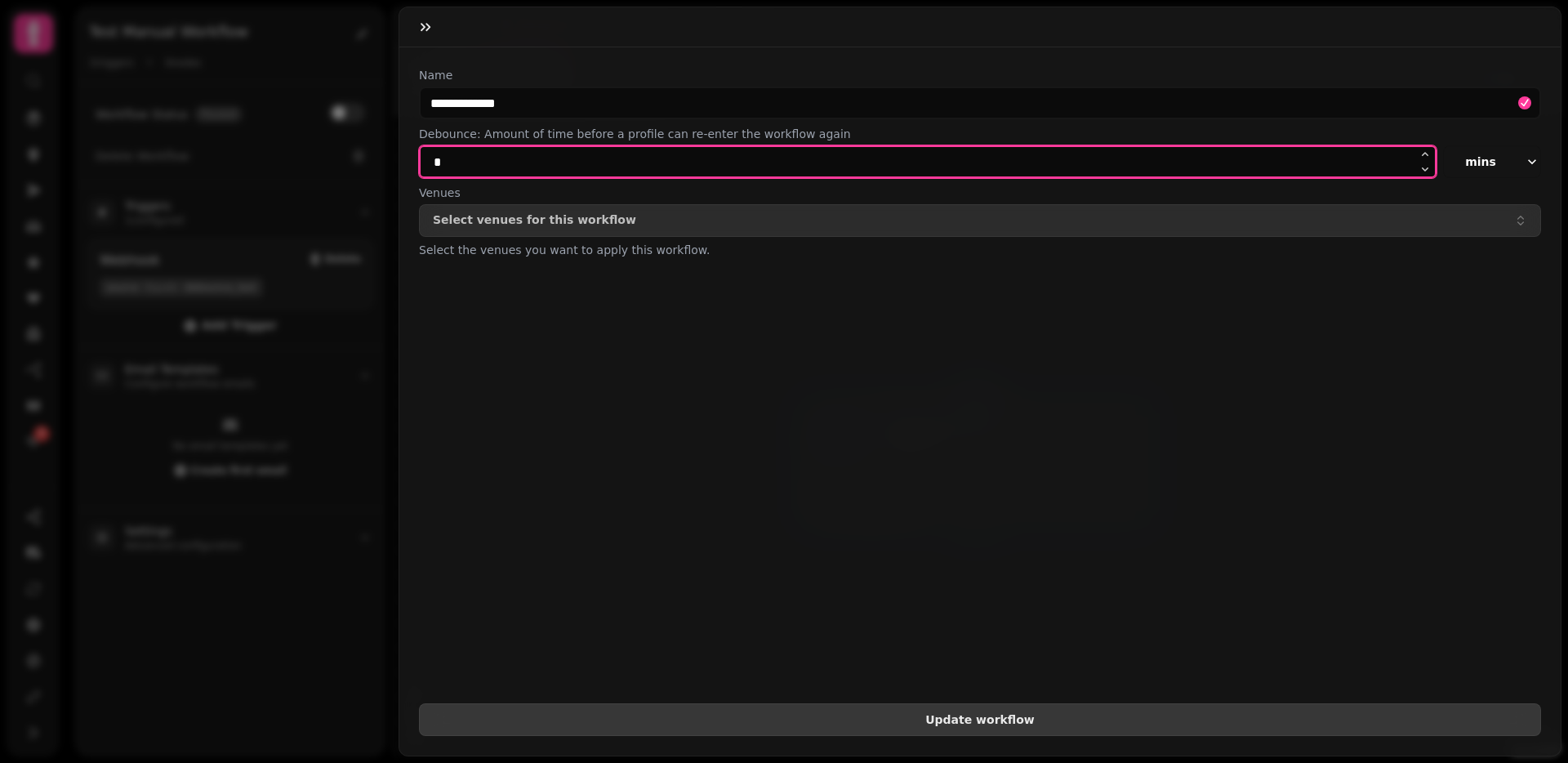
type input "*"
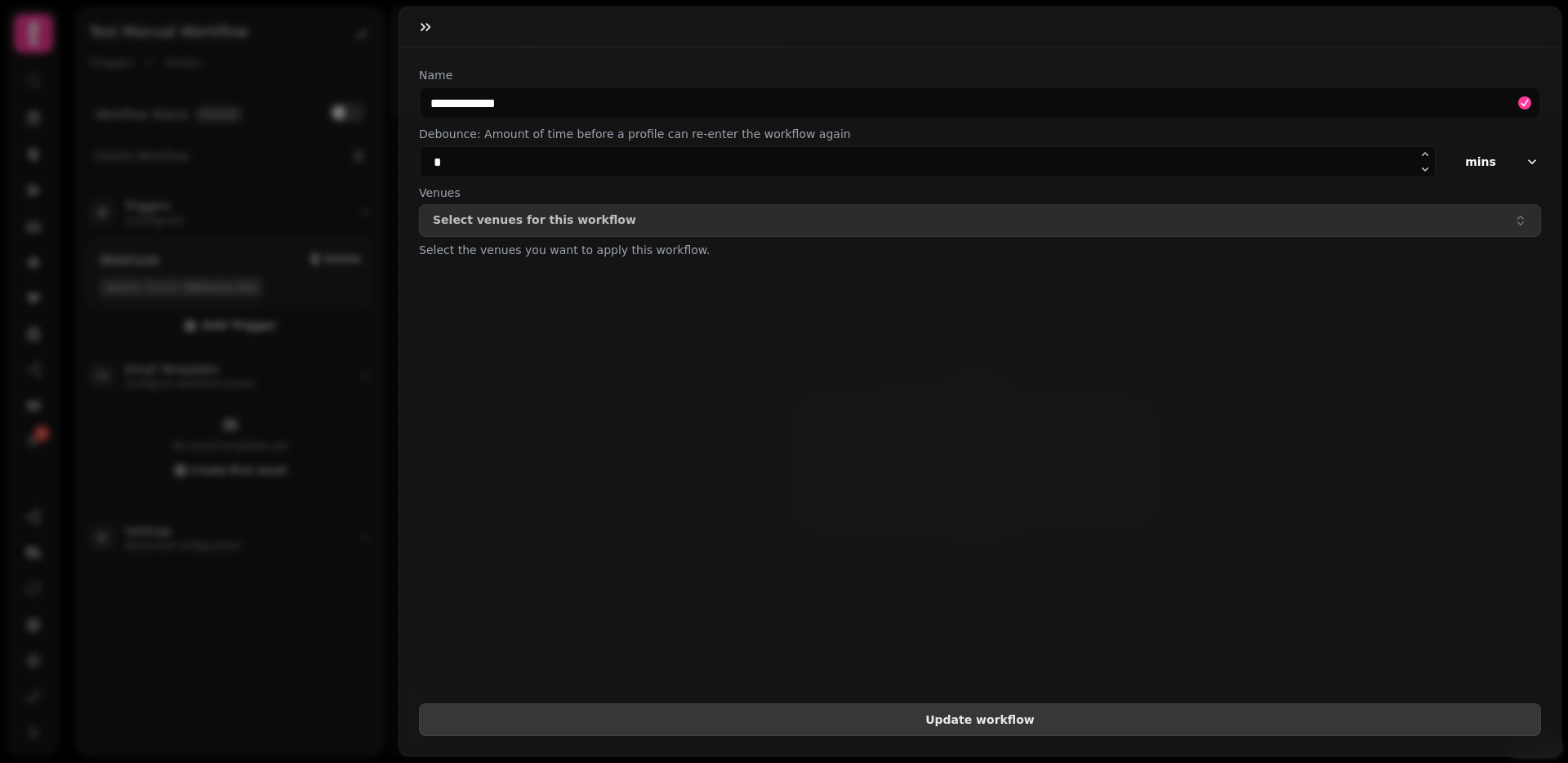
click at [760, 714] on span "Update workflow" at bounding box center [980, 719] width 1095 height 12
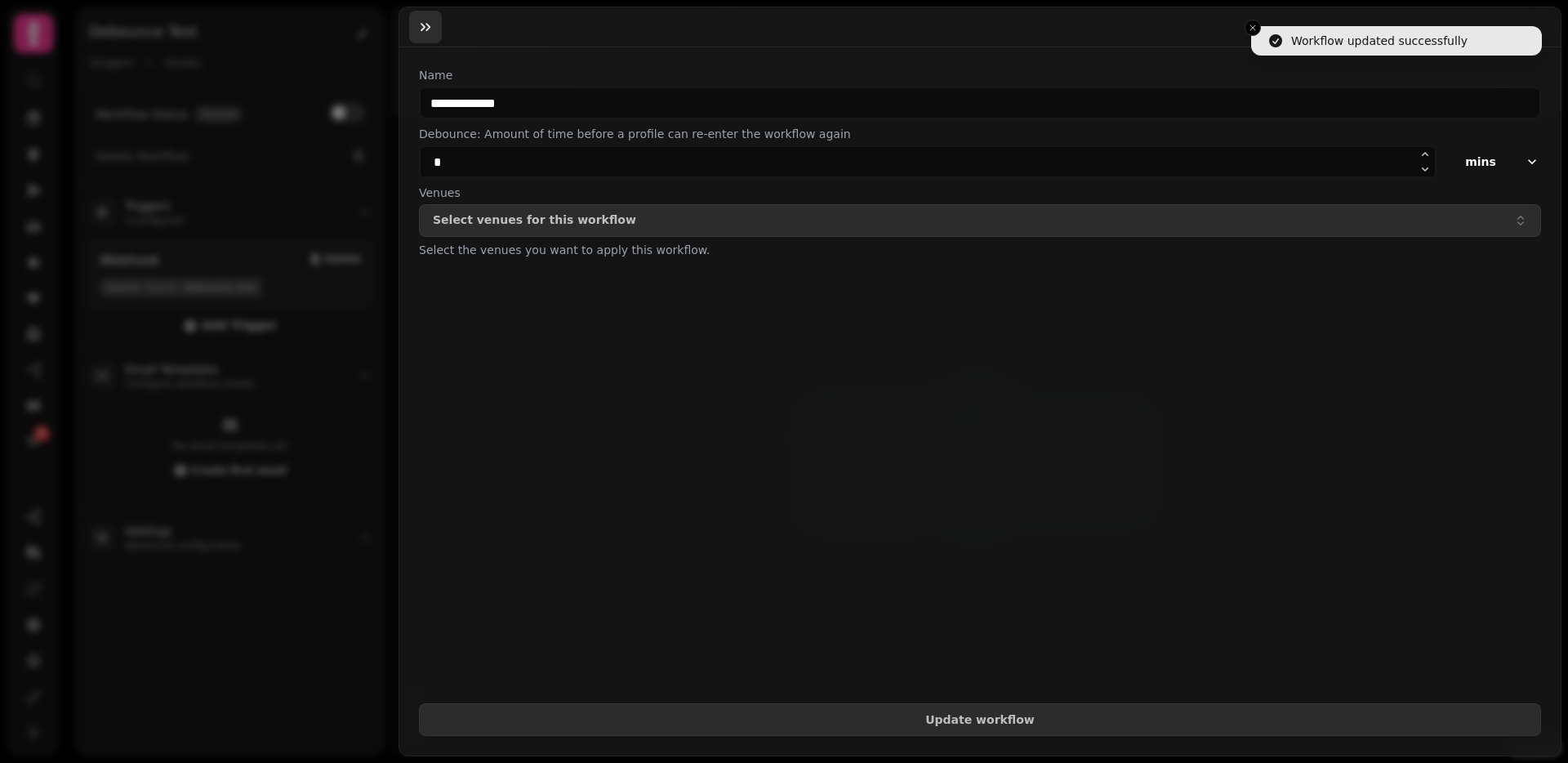
click at [422, 28] on icon "button" at bounding box center [426, 27] width 10 height 8
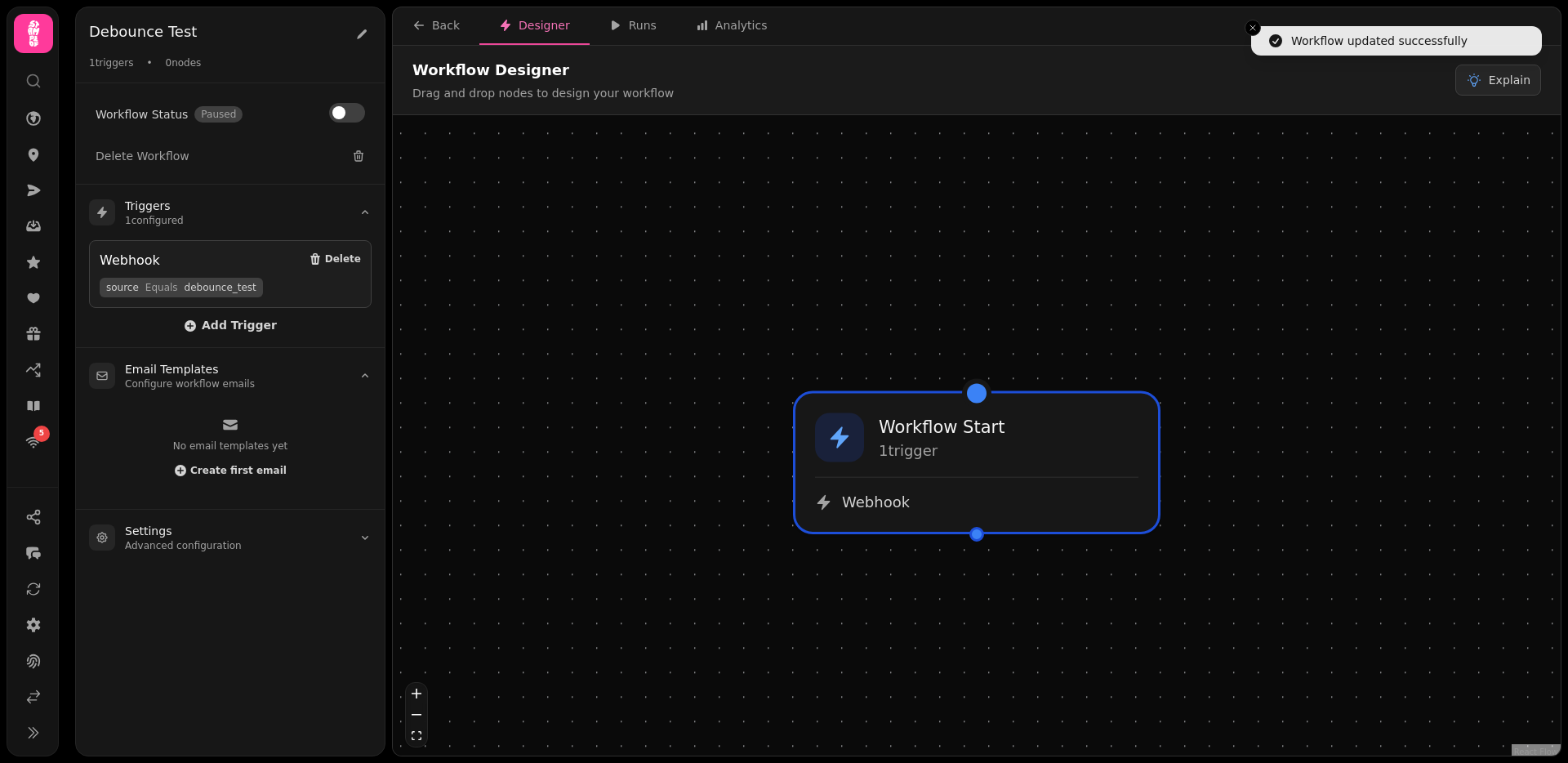
click at [977, 538] on div at bounding box center [977, 534] width 14 height 14
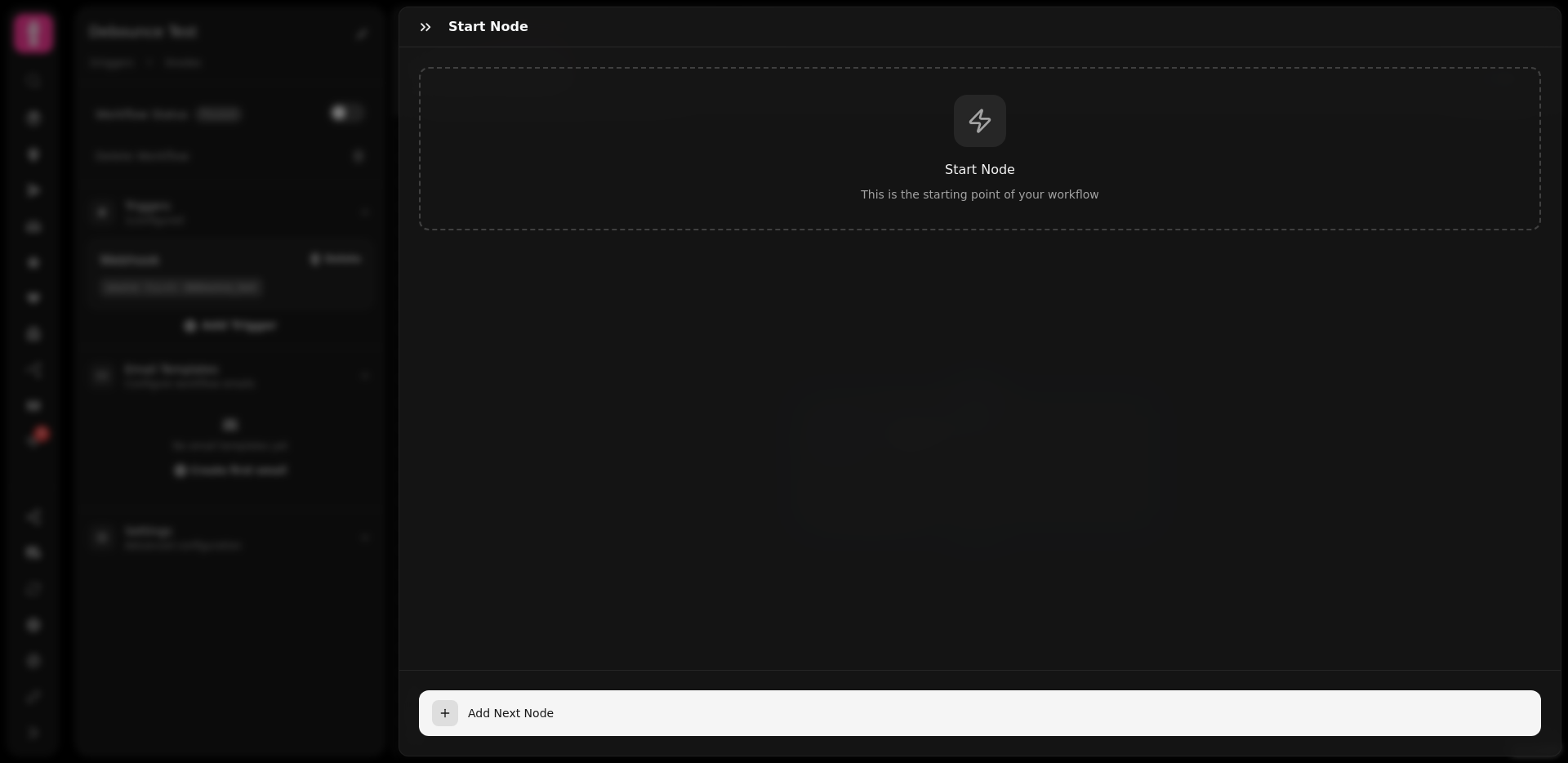
click at [540, 693] on button "Add Next Node" at bounding box center [980, 712] width 1123 height 46
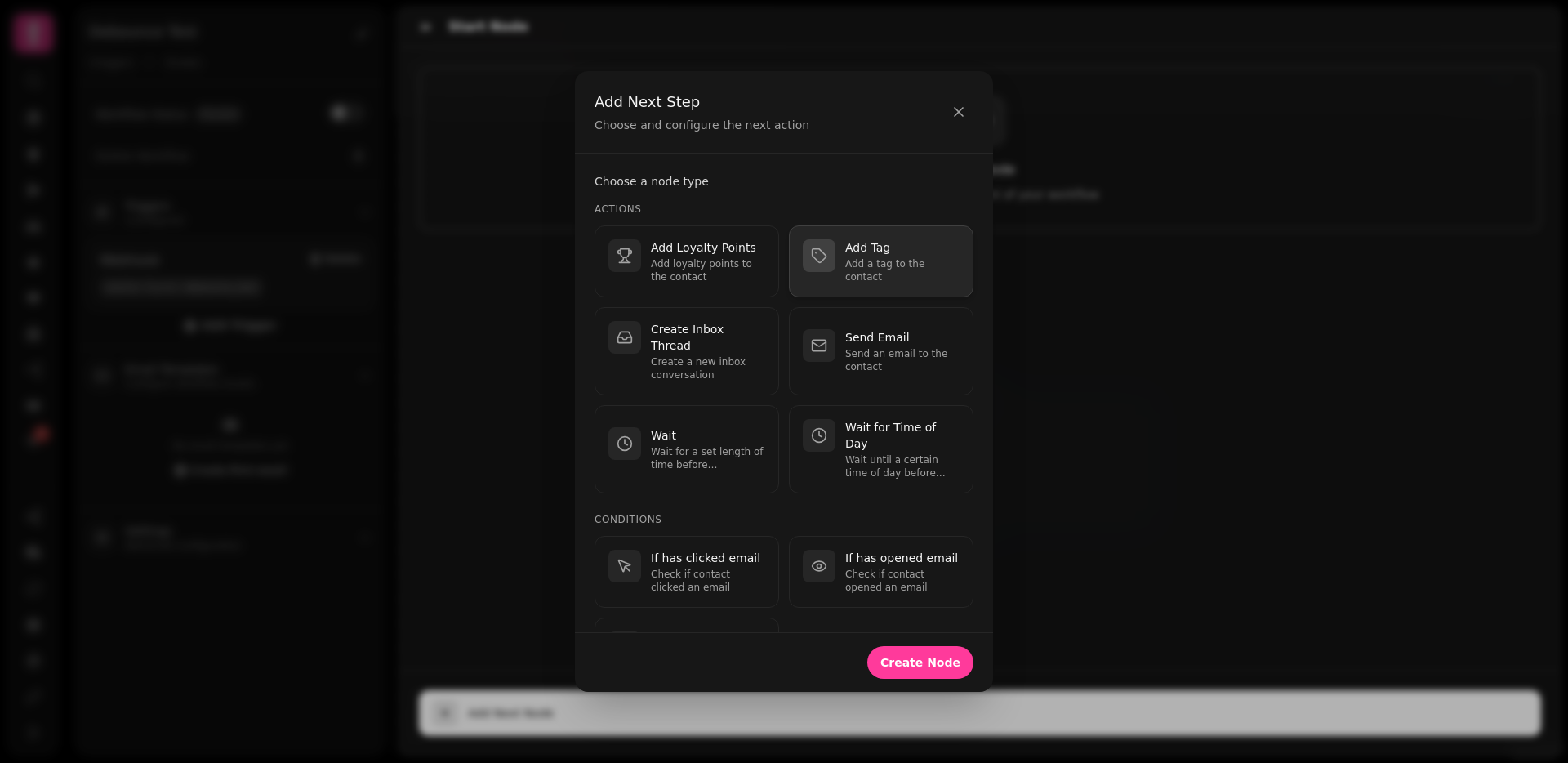
click at [866, 254] on p "Add Tag" at bounding box center [903, 247] width 115 height 16
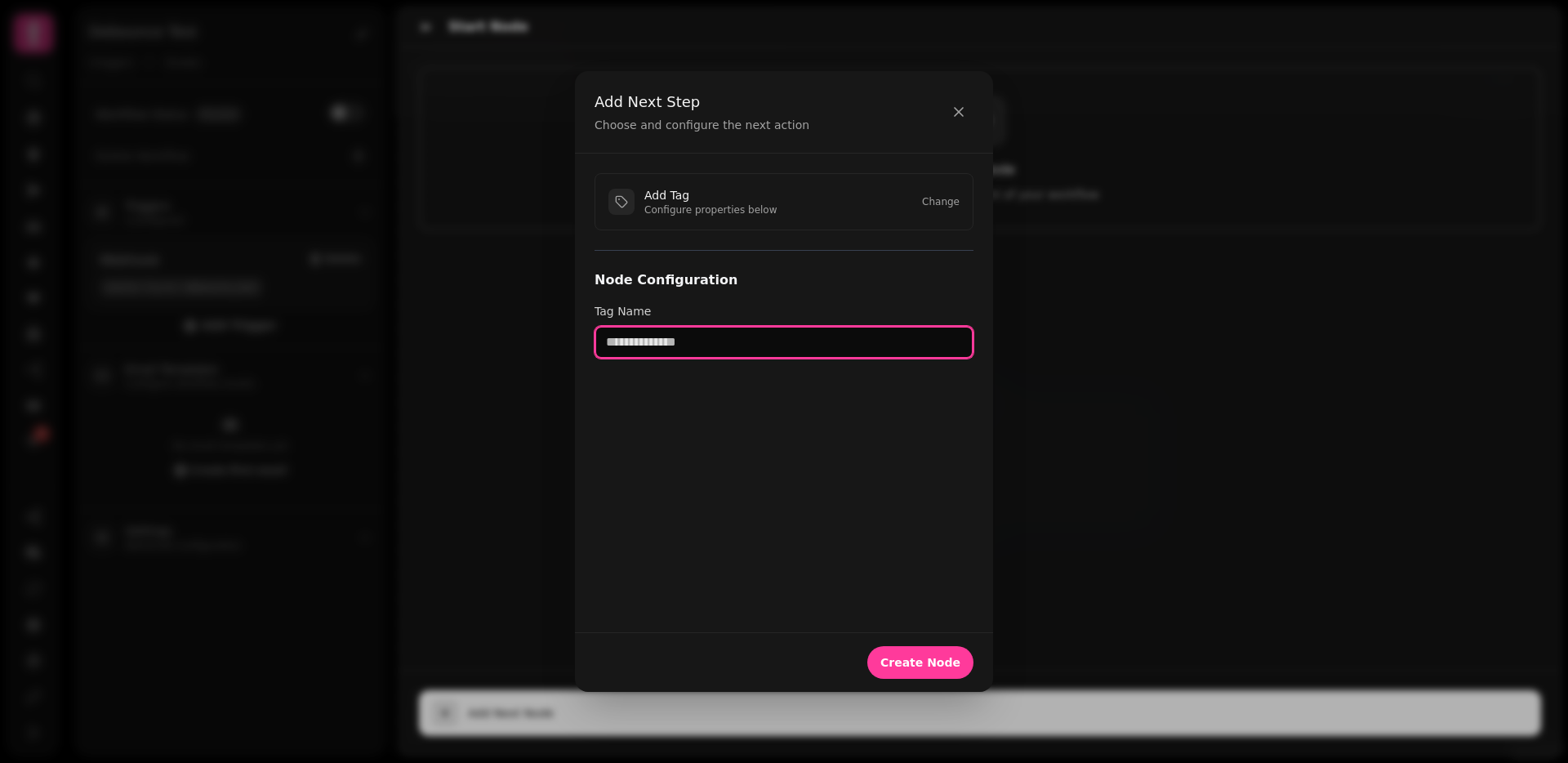
click at [700, 344] on input "text" at bounding box center [784, 342] width 379 height 32
type input "***"
click at [867, 646] on button "Create Node" at bounding box center [920, 662] width 107 height 32
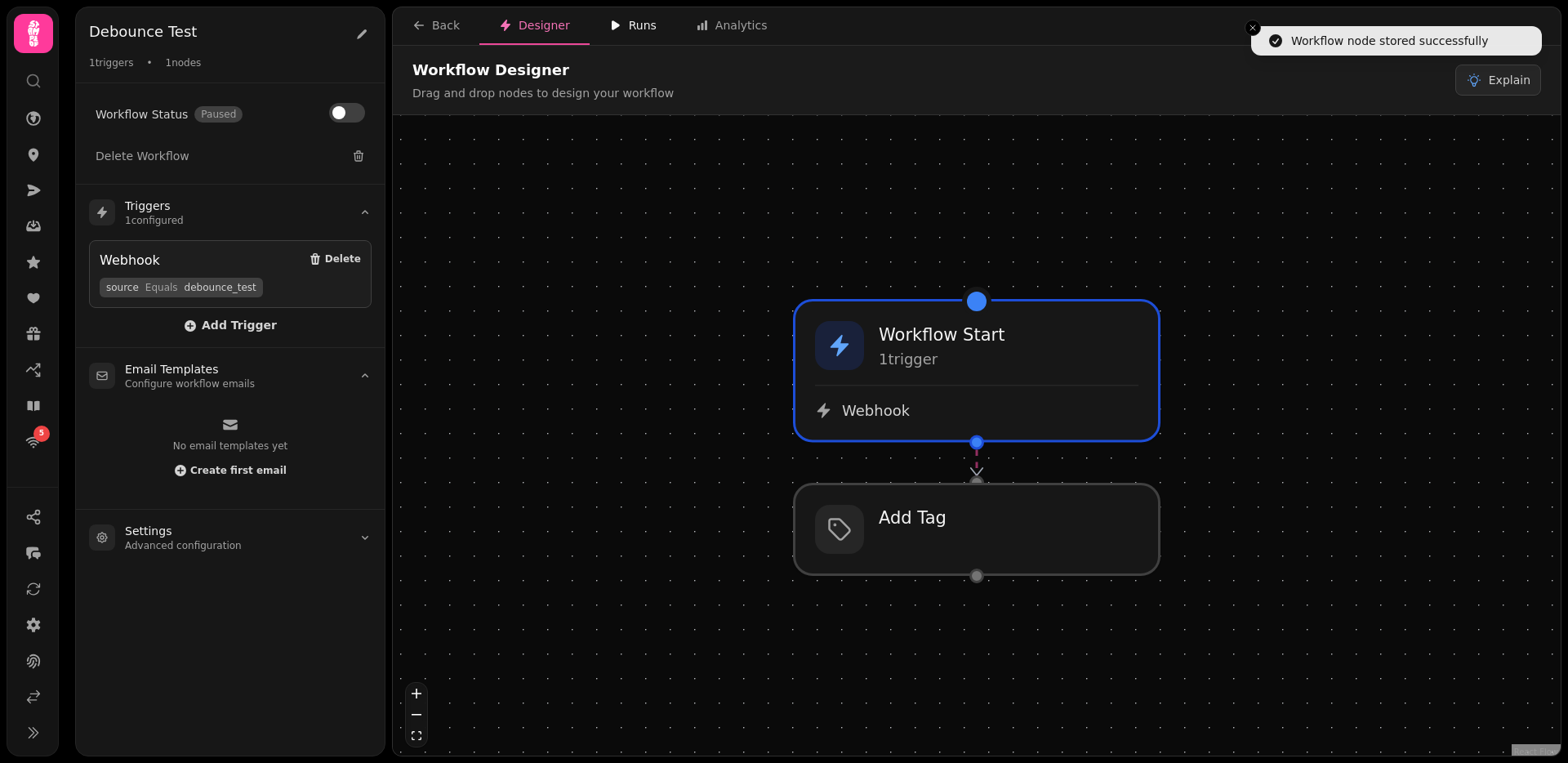
click at [630, 22] on div "Runs" at bounding box center [633, 25] width 47 height 16
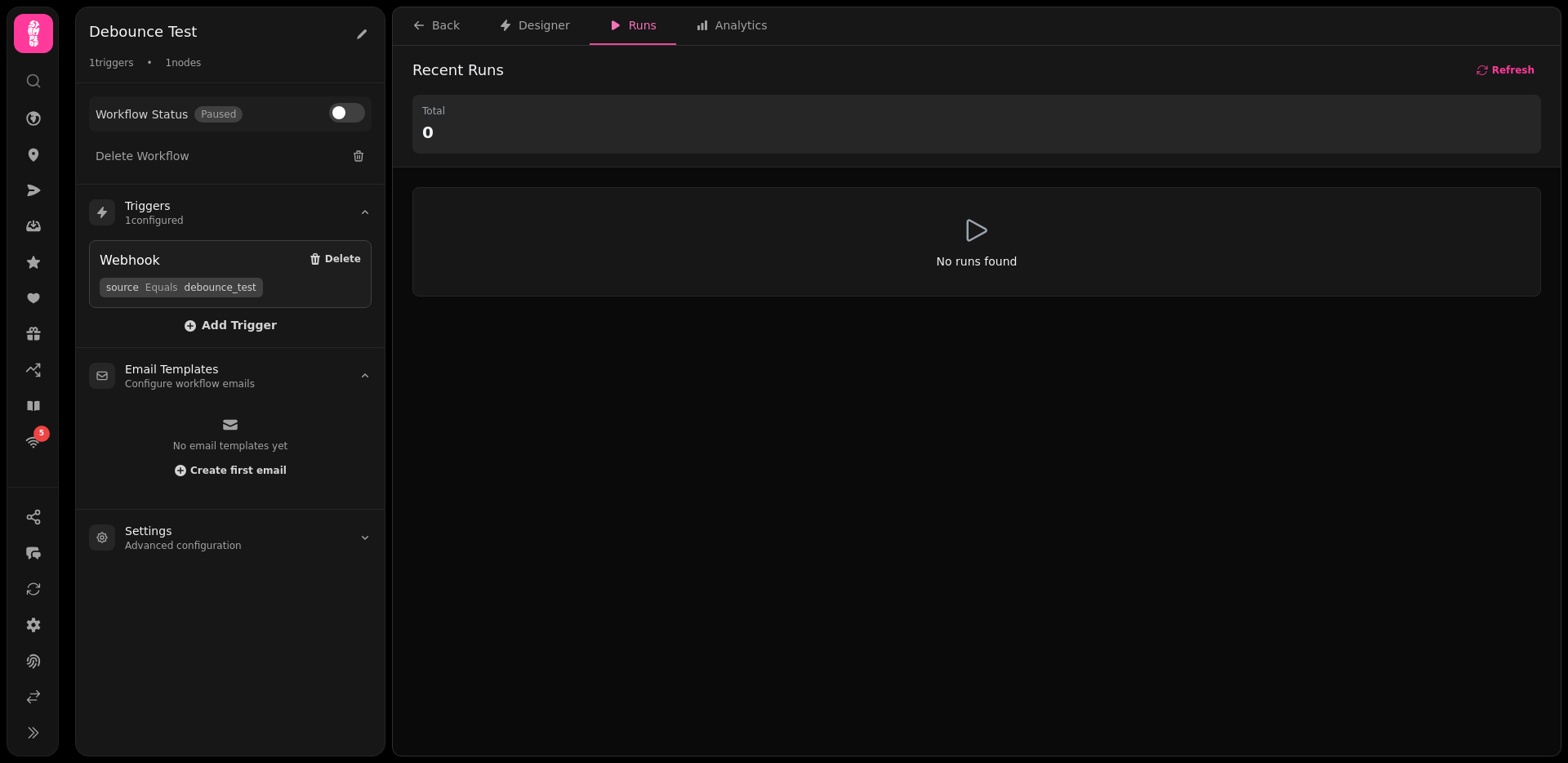
drag, startPoint x: 349, startPoint y: 99, endPoint x: 349, endPoint y: 108, distance: 9.0
click at [349, 99] on div "Workflow Status Paused" at bounding box center [229, 114] width 282 height 35
click at [349, 108] on button at bounding box center [347, 113] width 36 height 20
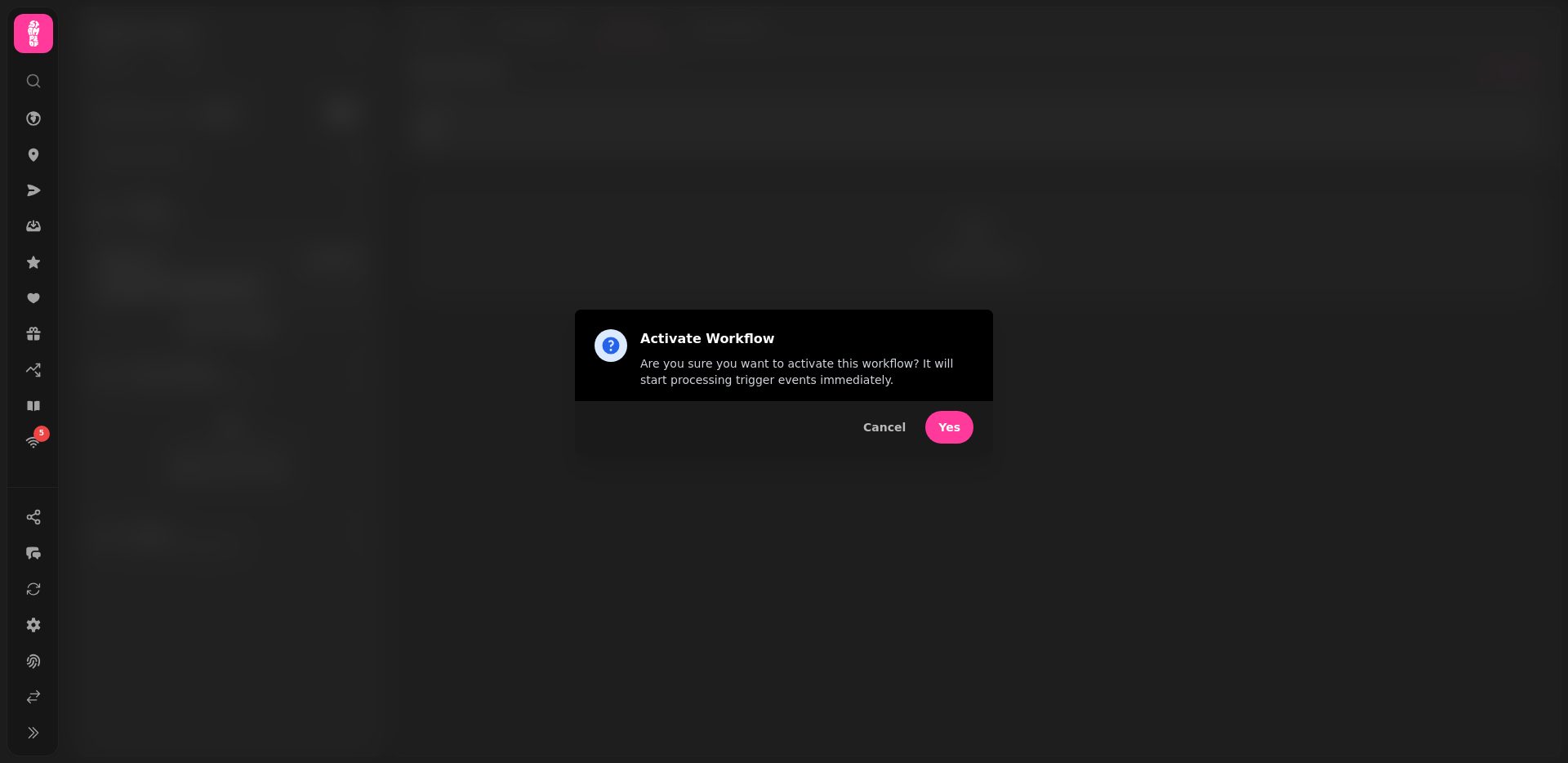
click at [946, 422] on span "Yes" at bounding box center [950, 426] width 22 height 12
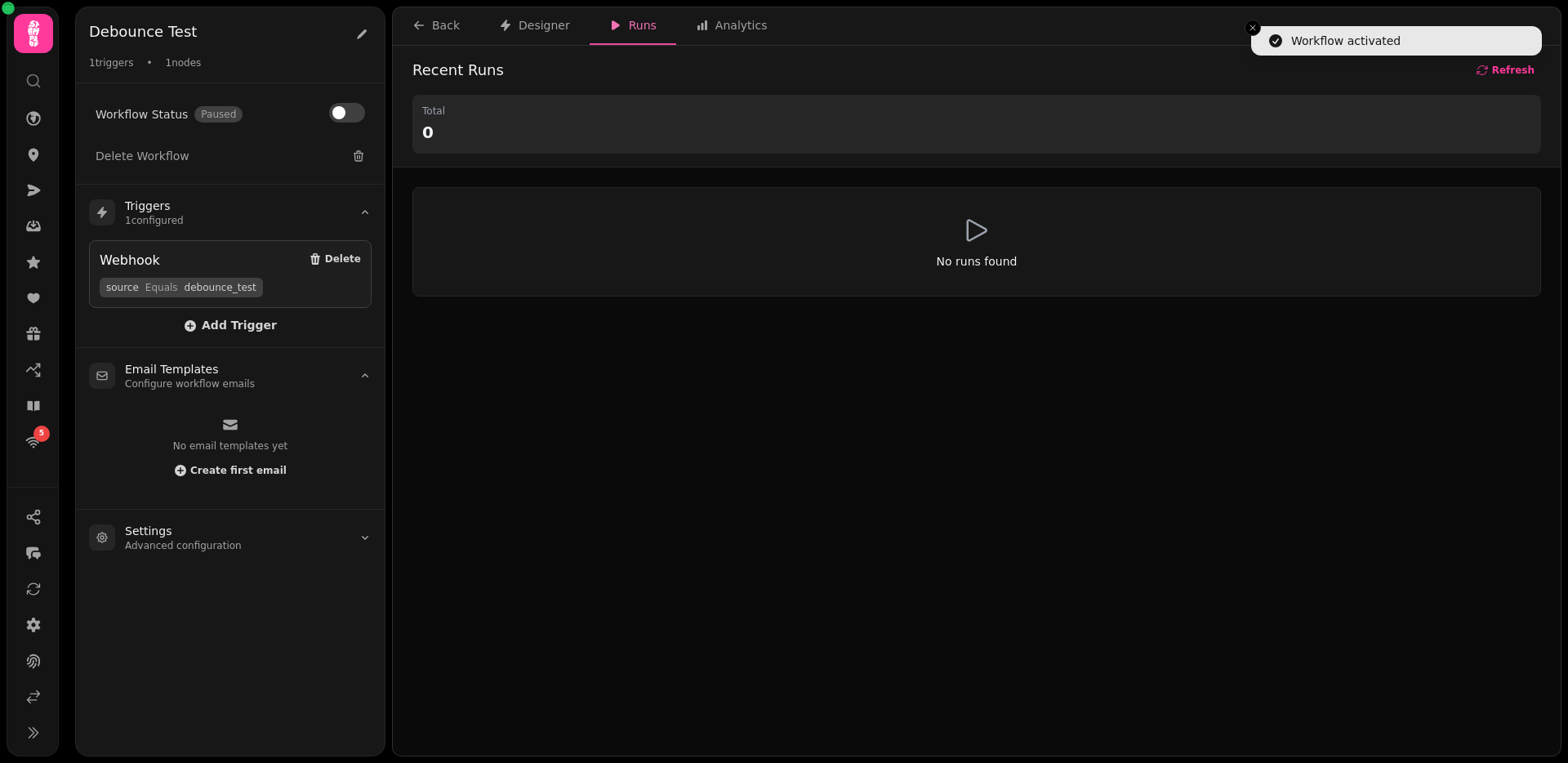
click at [41, 79] on div at bounding box center [33, 73] width 30 height 42
click at [31, 75] on icon at bounding box center [33, 81] width 16 height 16
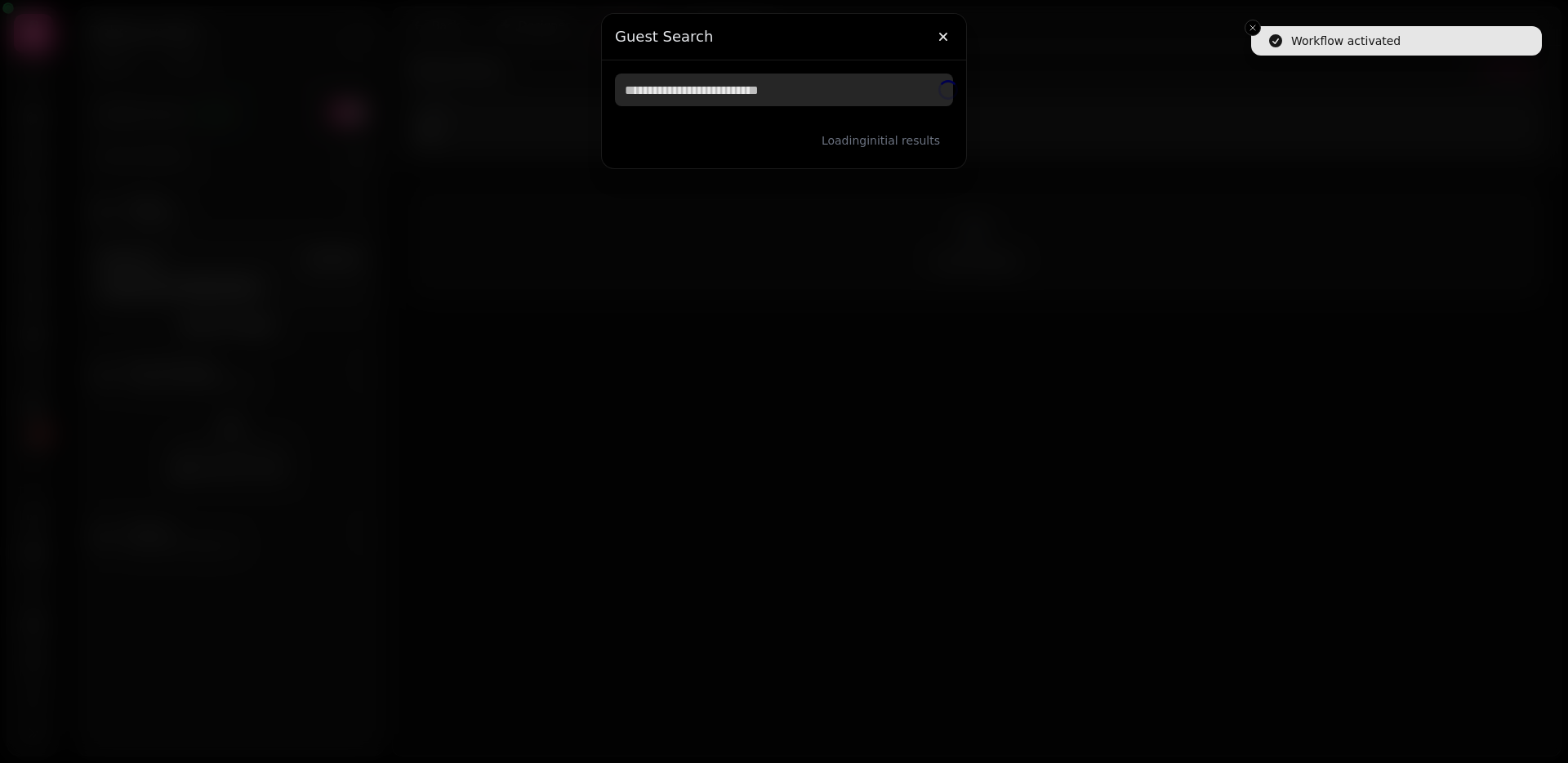
click at [710, 93] on input "text" at bounding box center [784, 90] width 338 height 32
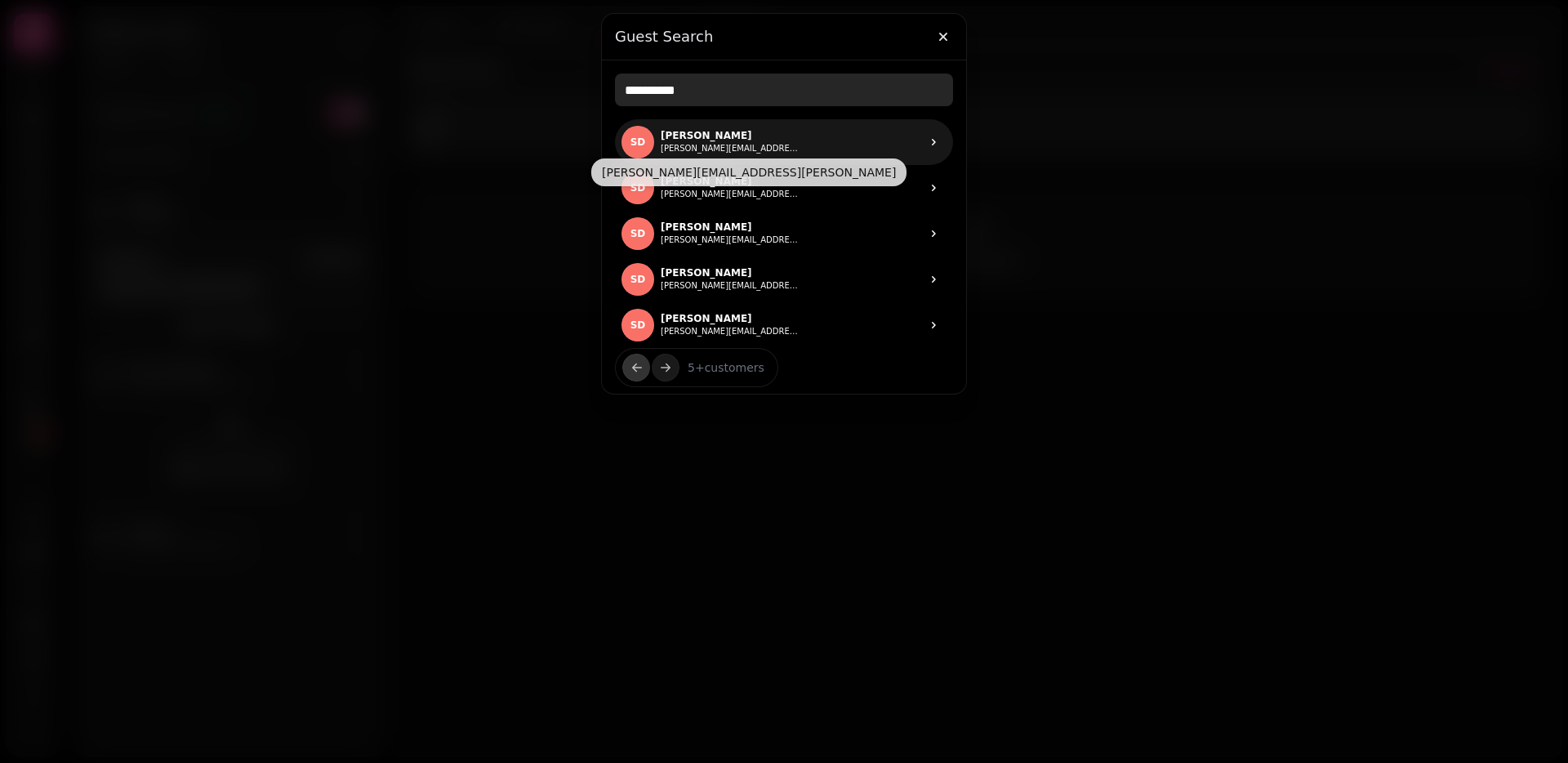
type input "**********"
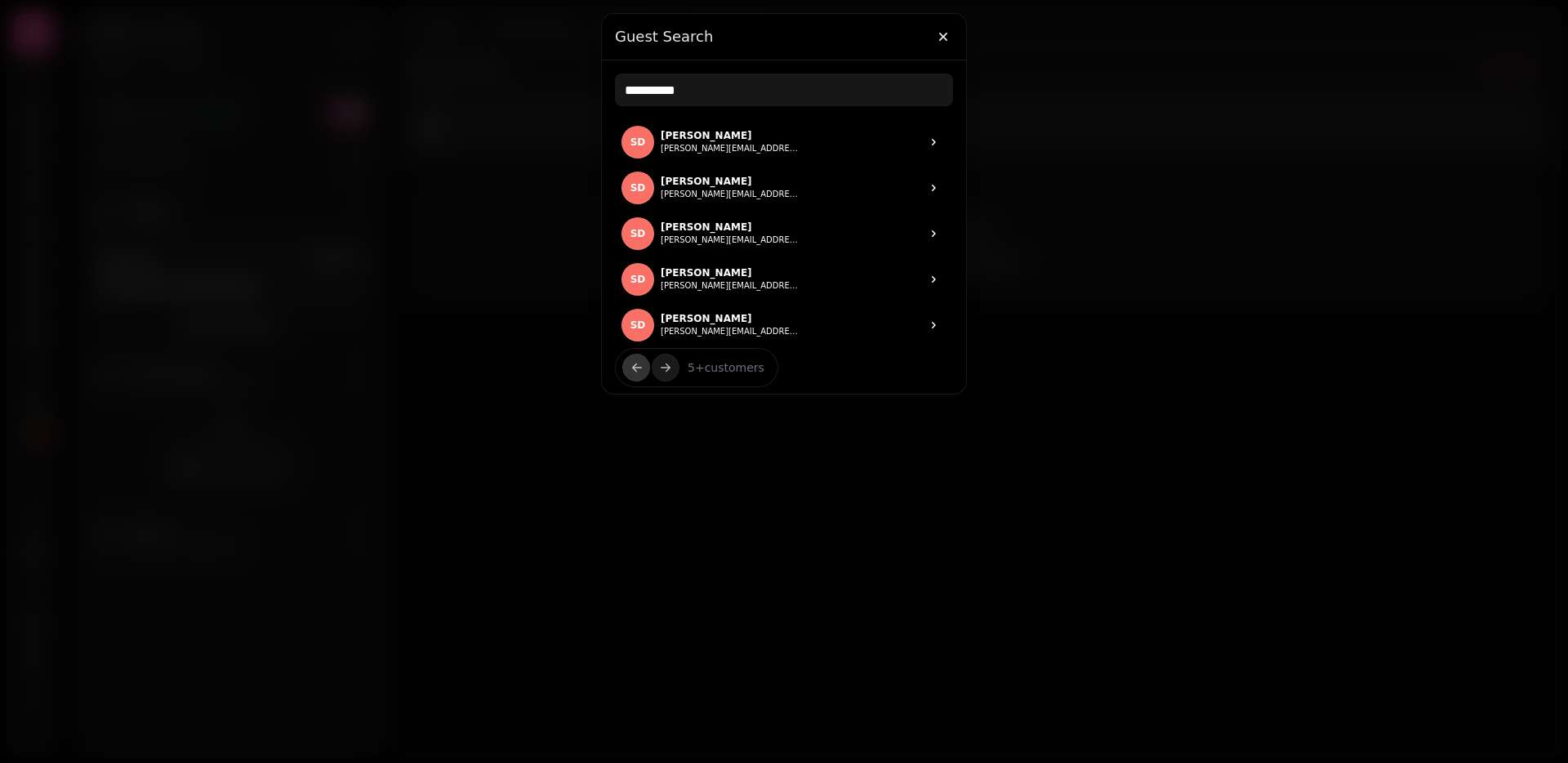
click at [433, 278] on div at bounding box center [784, 382] width 1568 height 763
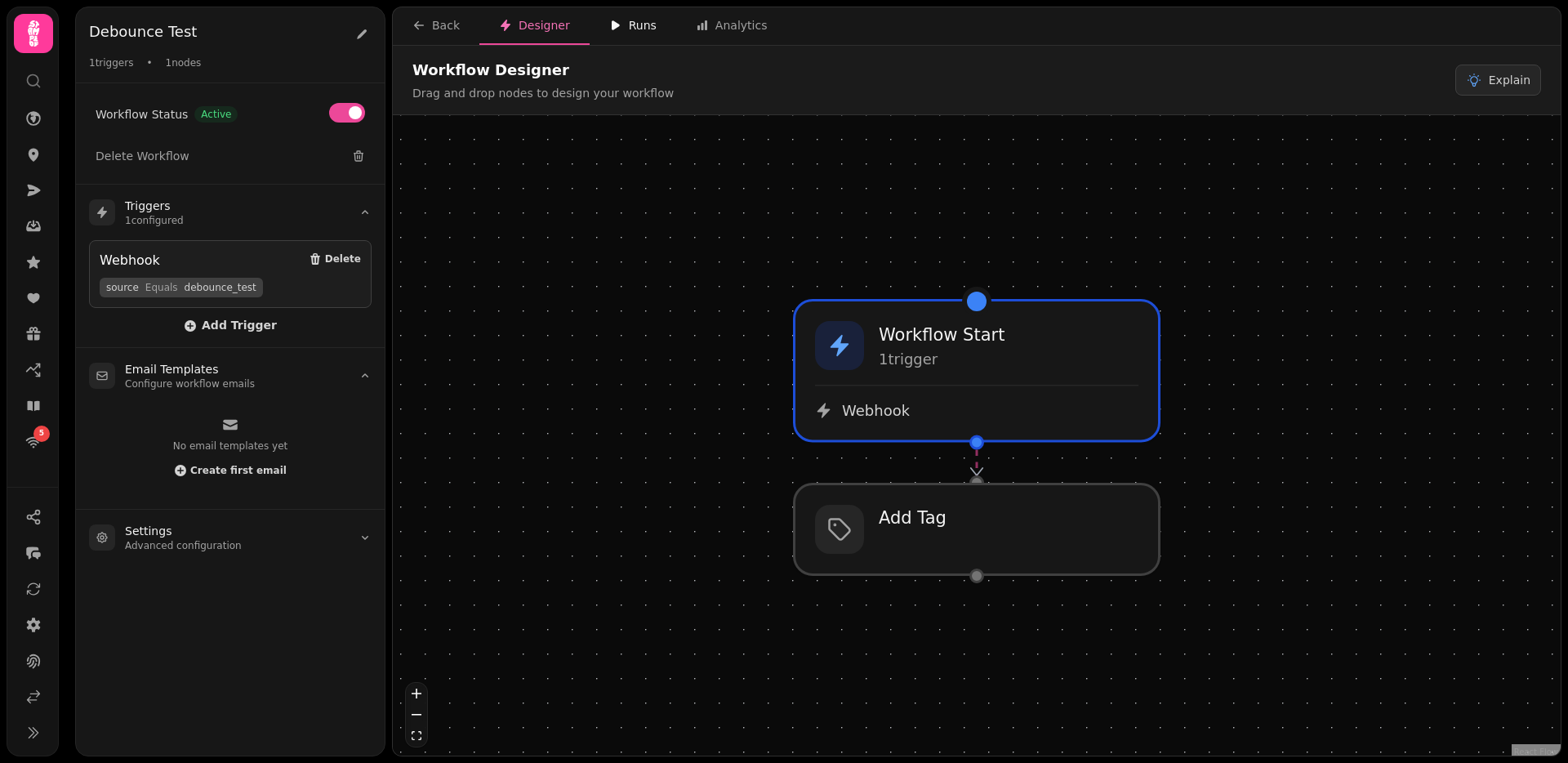
click at [633, 30] on div "Runs" at bounding box center [633, 25] width 47 height 16
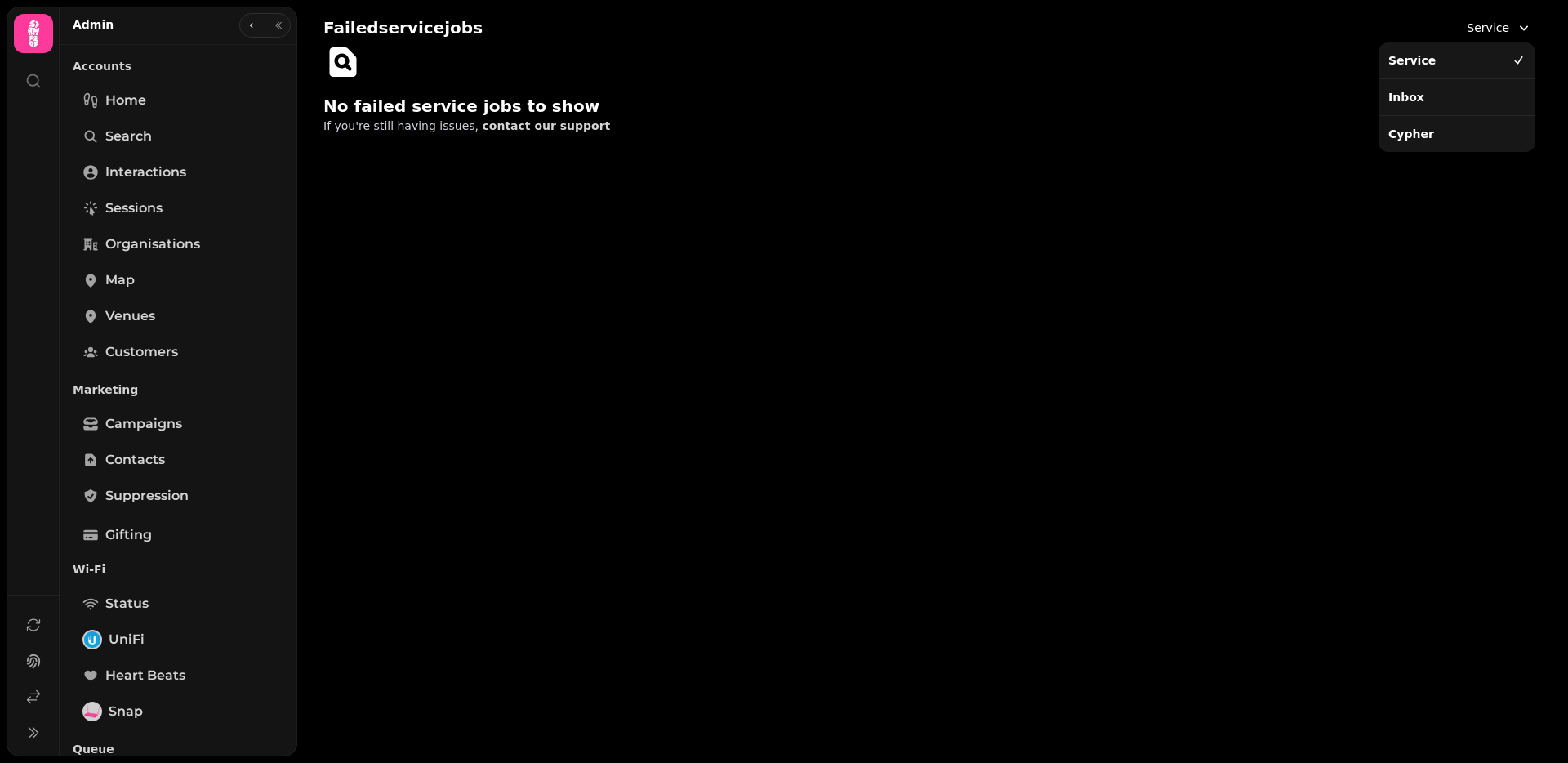
click at [1463, 30] on button "Service" at bounding box center [1499, 28] width 85 height 30
click at [1433, 101] on div "Inbox" at bounding box center [1458, 97] width 151 height 30
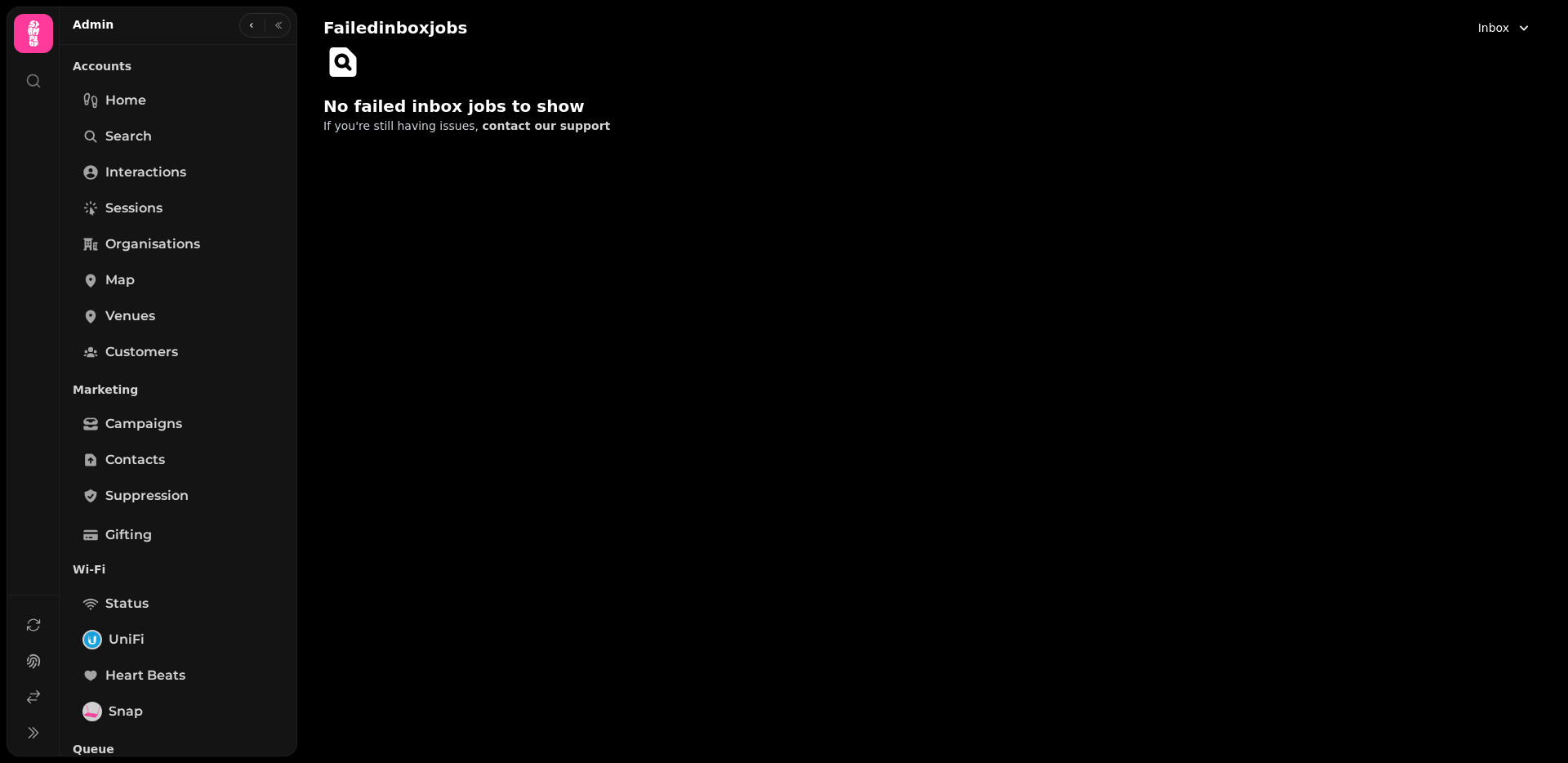
click at [1495, 23] on span "Inbox" at bounding box center [1494, 28] width 31 height 16
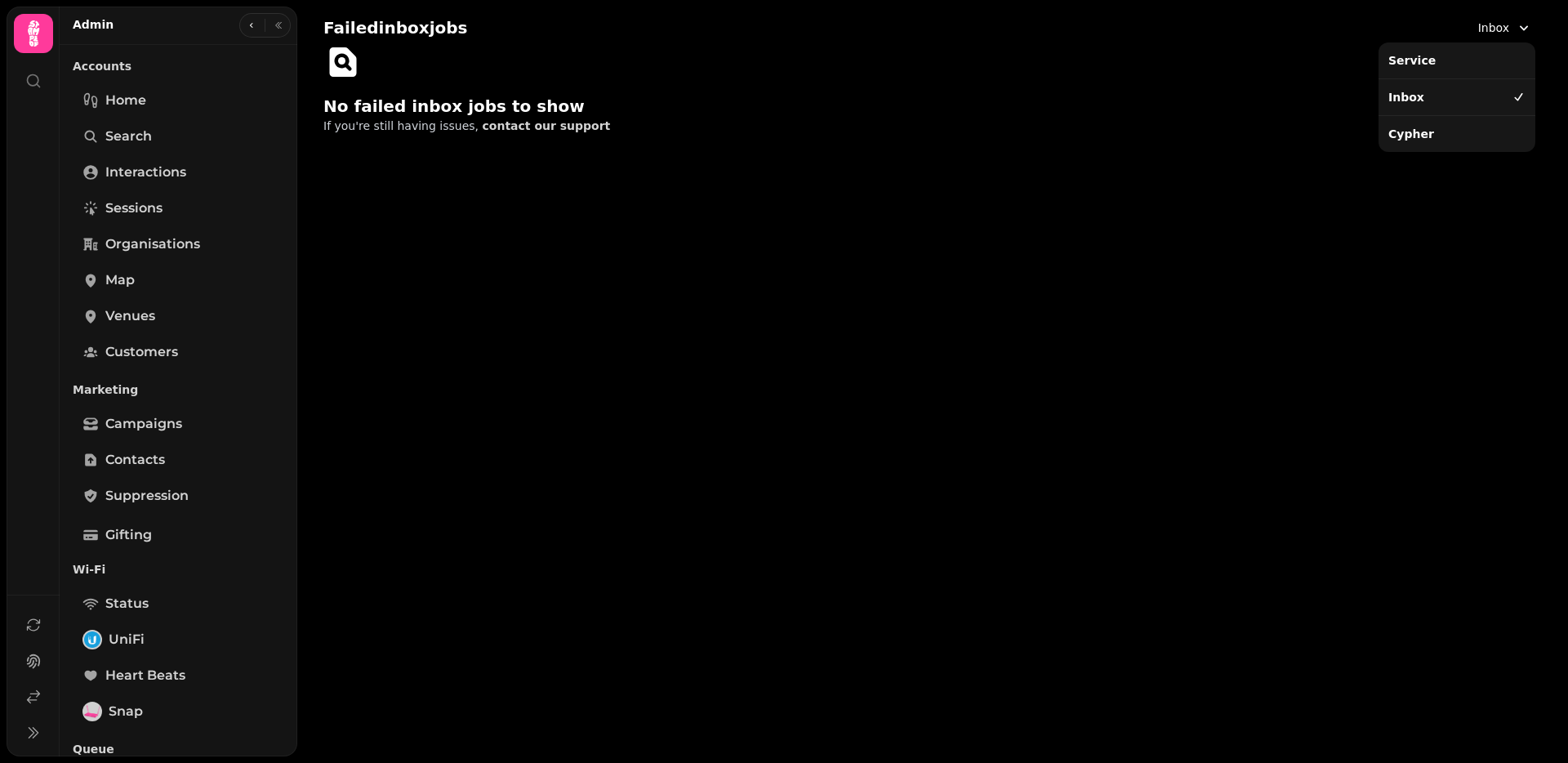
drag, startPoint x: 1460, startPoint y: 131, endPoint x: 1446, endPoint y: 131, distance: 14.0
click at [1460, 131] on div "Cypher" at bounding box center [1458, 133] width 151 height 30
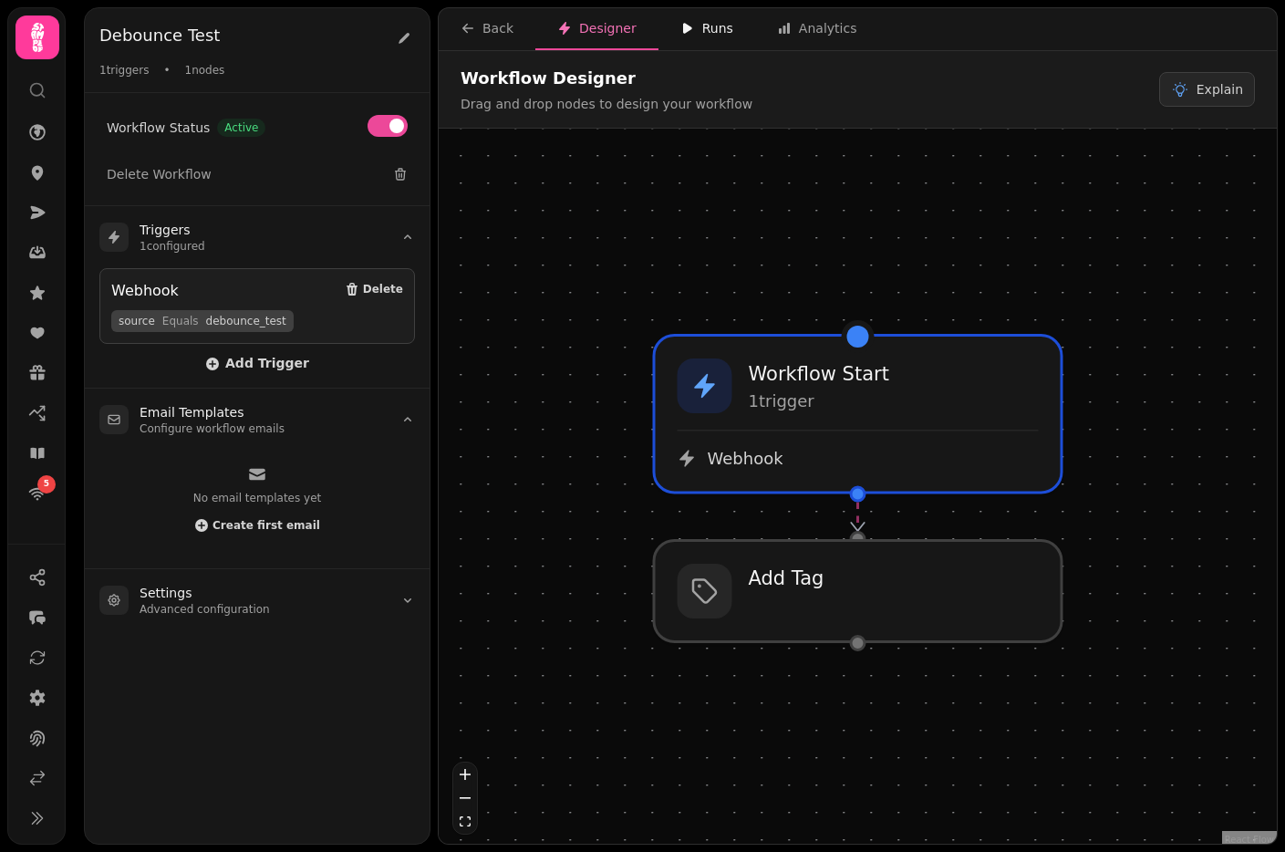
click at [698, 21] on div "Runs" at bounding box center [706, 28] width 53 height 18
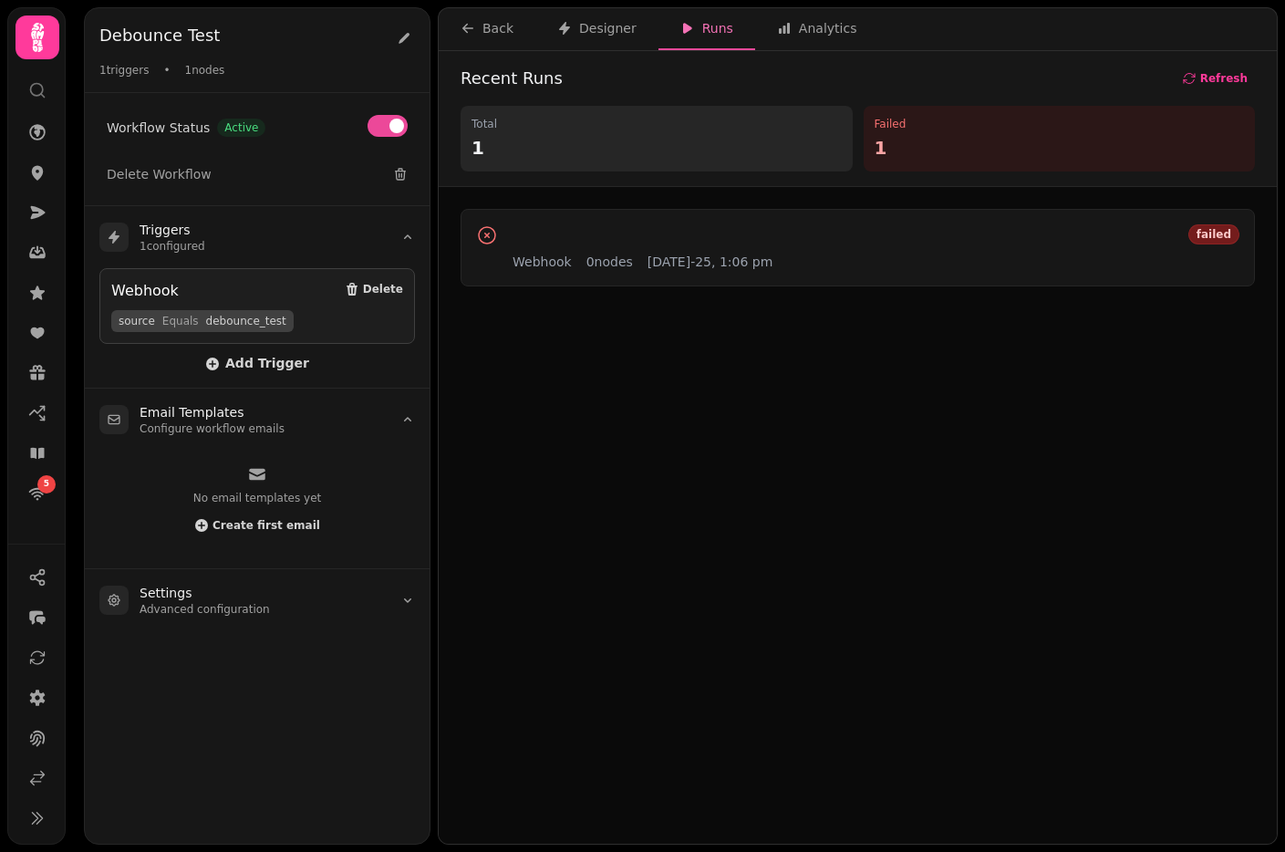
click at [28, 93] on icon at bounding box center [37, 90] width 18 height 18
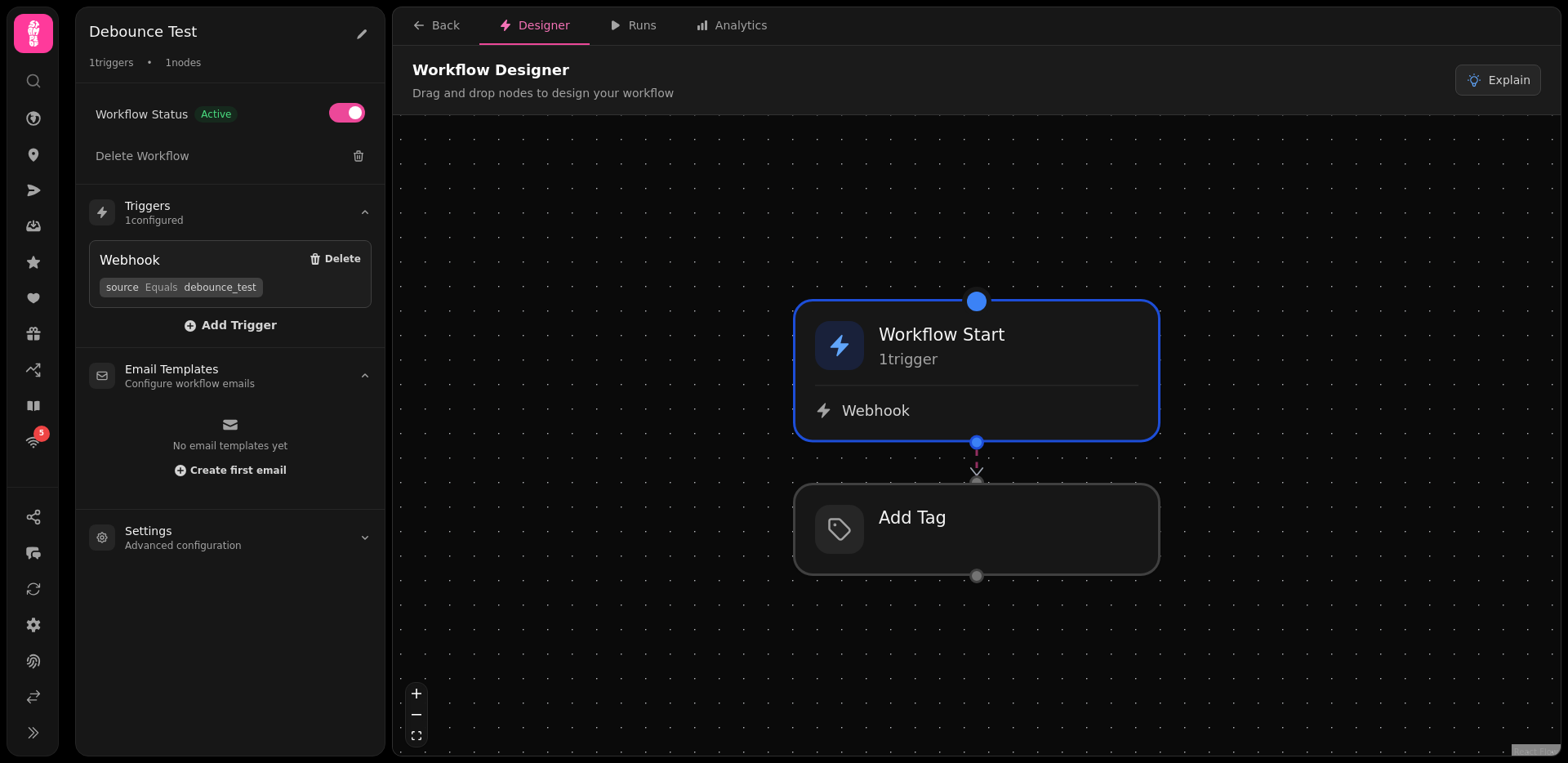
click at [38, 83] on circle at bounding box center [33, 81] width 11 height 11
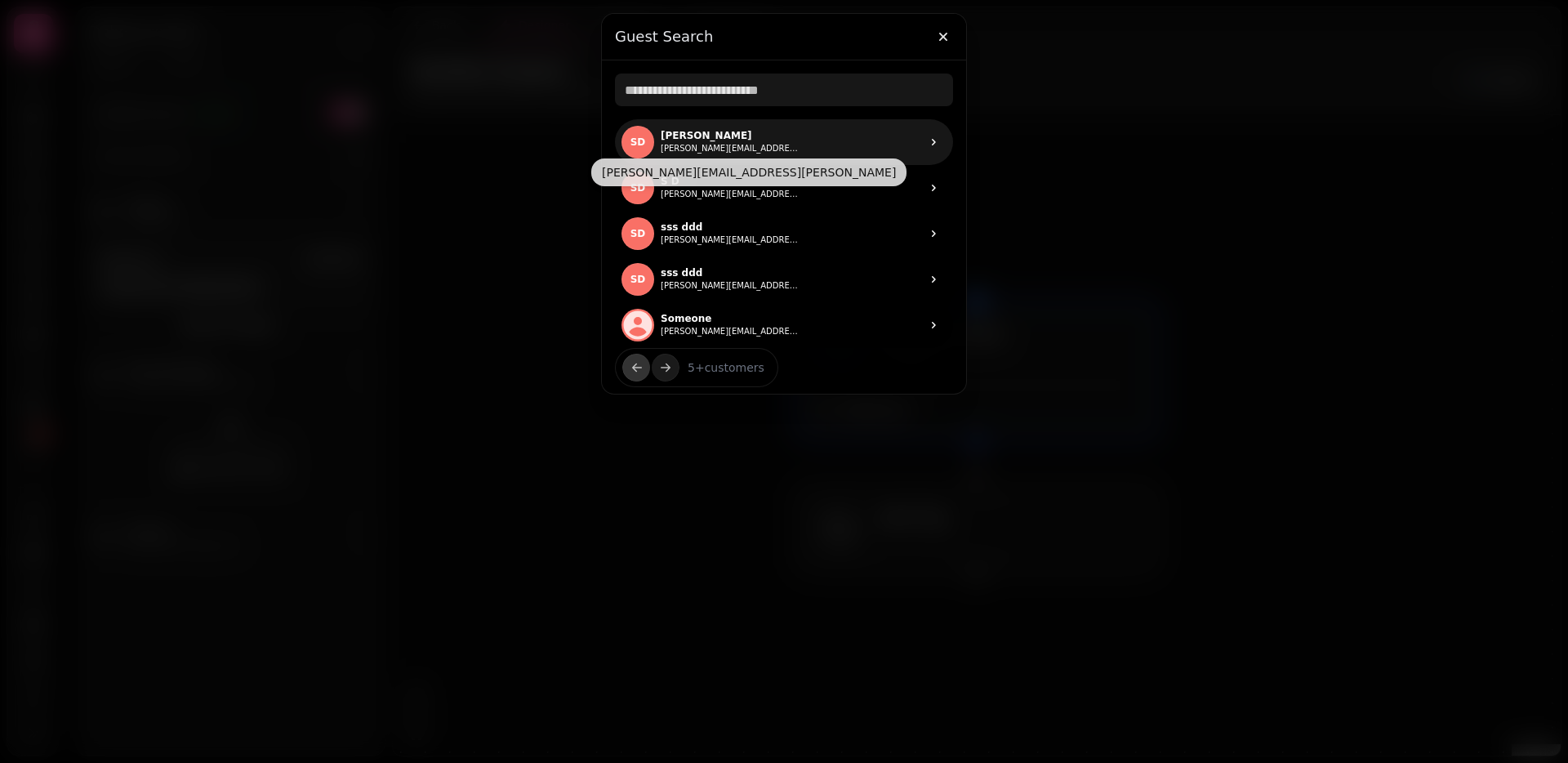
click at [691, 139] on p "Stephen Davies" at bounding box center [730, 135] width 139 height 13
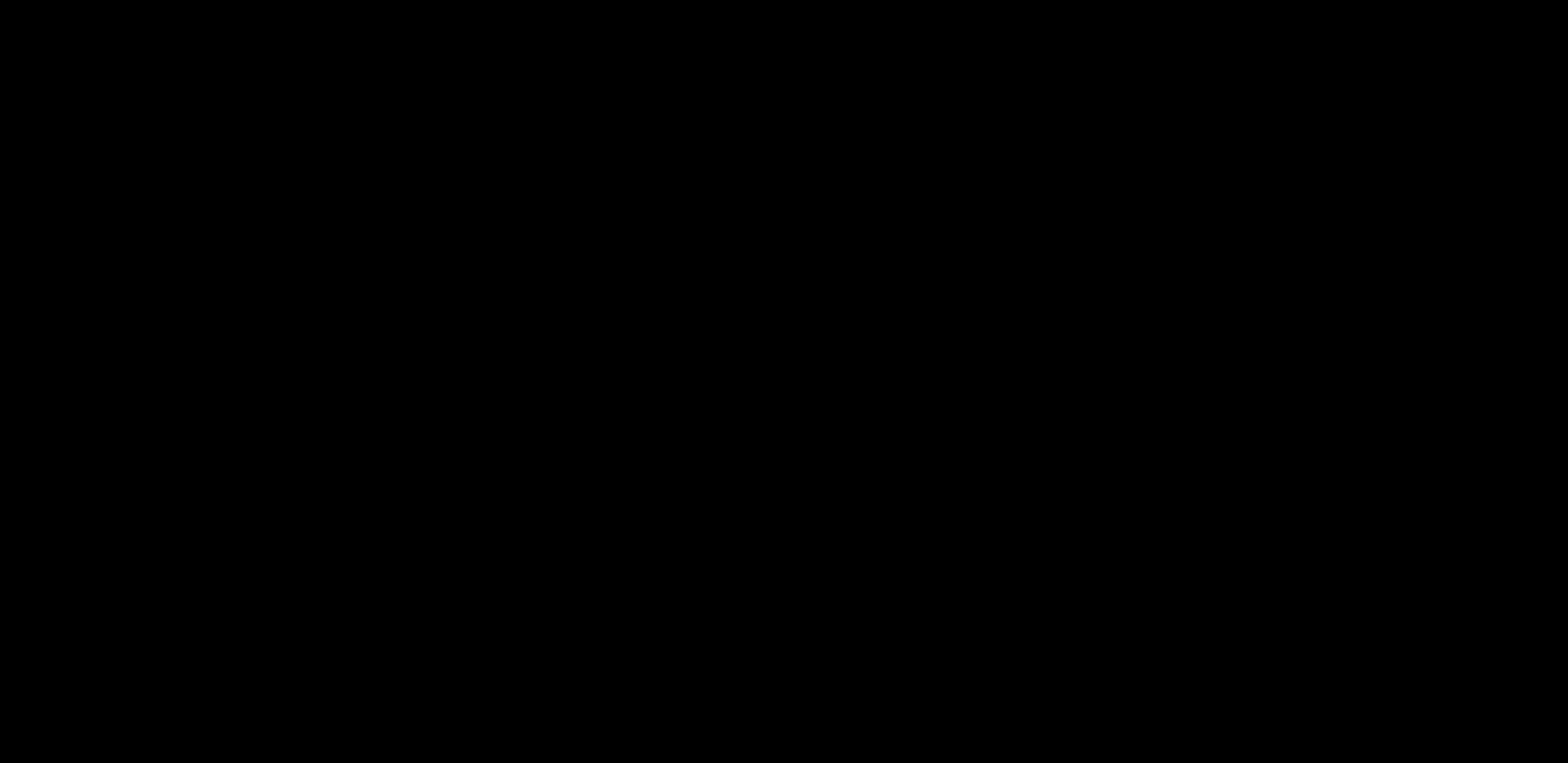
click at [24, 79] on div at bounding box center [33, 72] width 30 height 42
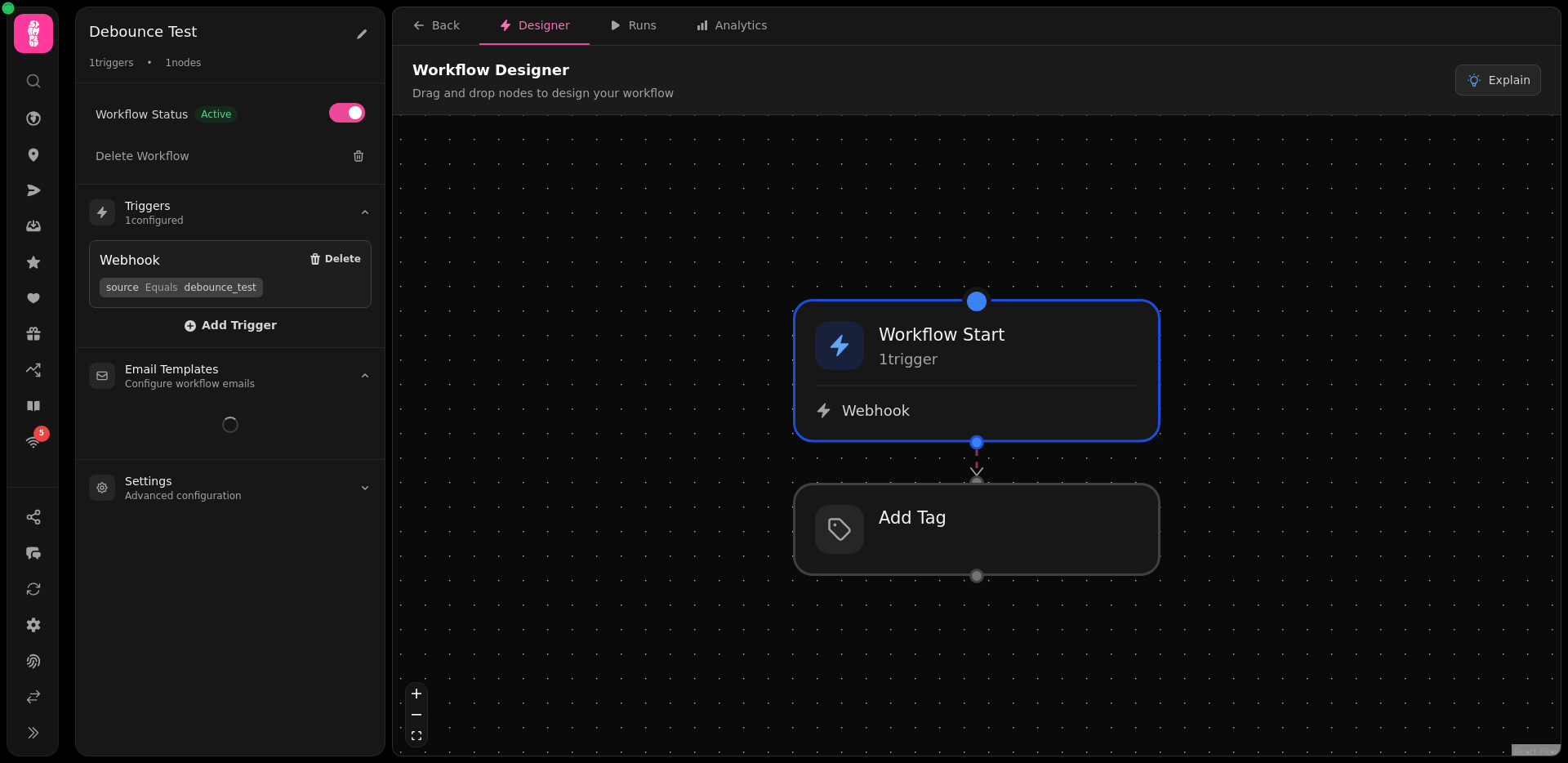
click at [30, 79] on icon at bounding box center [33, 81] width 16 height 16
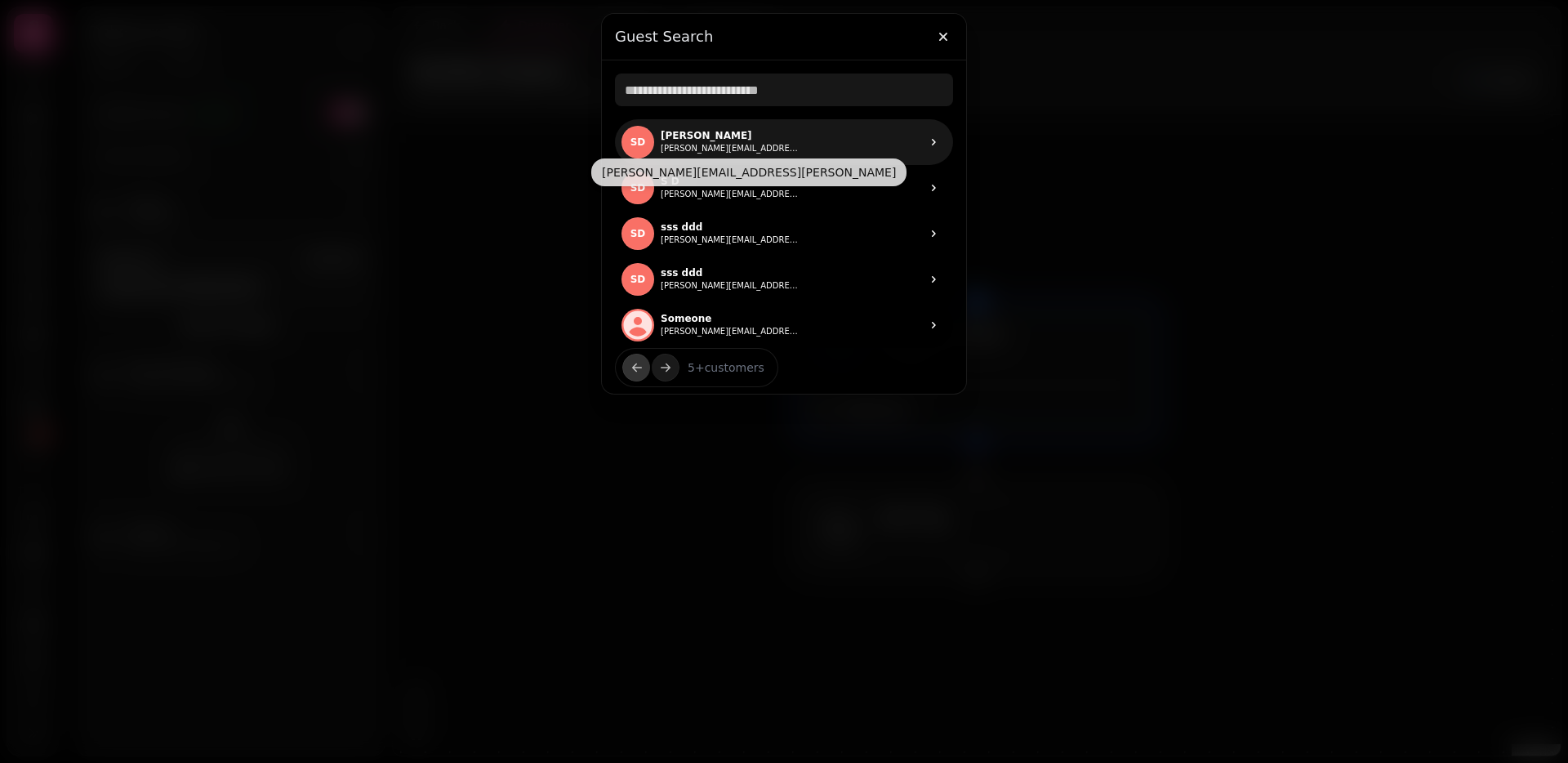
click at [700, 144] on button "stephen.davies+2025-08-15-1106@stampede.ai" at bounding box center [730, 149] width 139 height 13
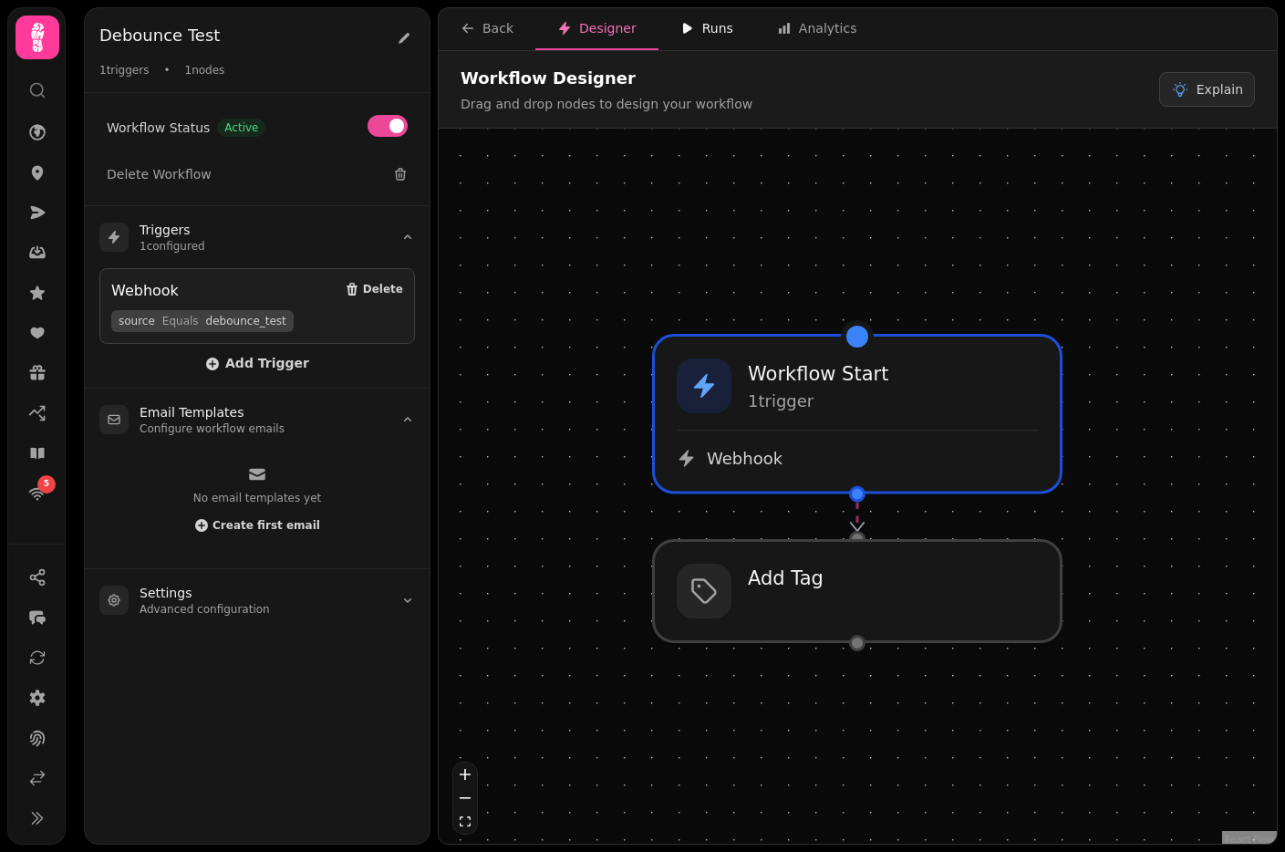
click at [680, 31] on icon "button" at bounding box center [687, 28] width 15 height 15
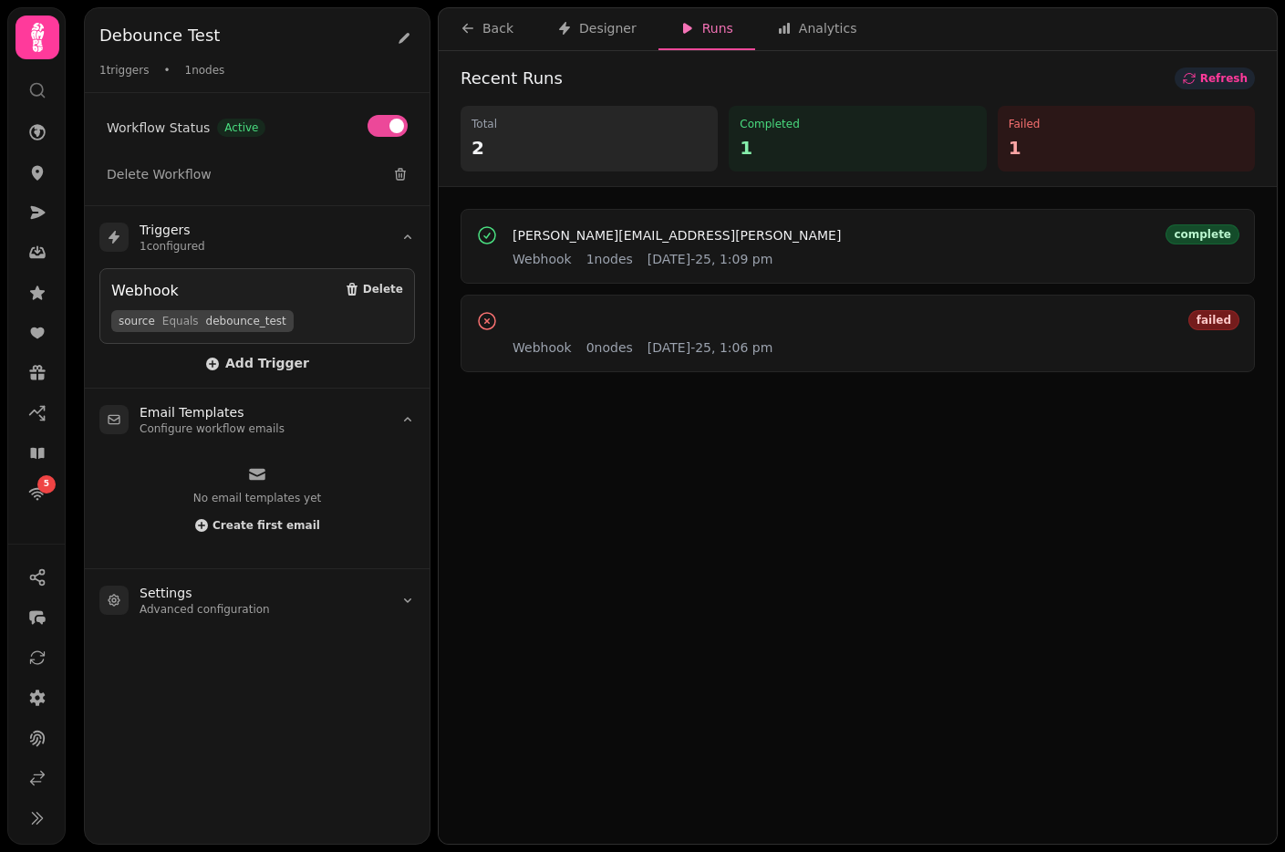
click at [1231, 73] on span "Refresh" at bounding box center [1223, 78] width 47 height 11
click at [1236, 67] on button "Refresh" at bounding box center [1214, 78] width 80 height 22
click at [1237, 67] on button "Refresh" at bounding box center [1214, 78] width 80 height 22
click at [1236, 73] on span "Refresh" at bounding box center [1223, 78] width 47 height 11
click at [1234, 78] on span "Refresh" at bounding box center [1223, 78] width 47 height 11
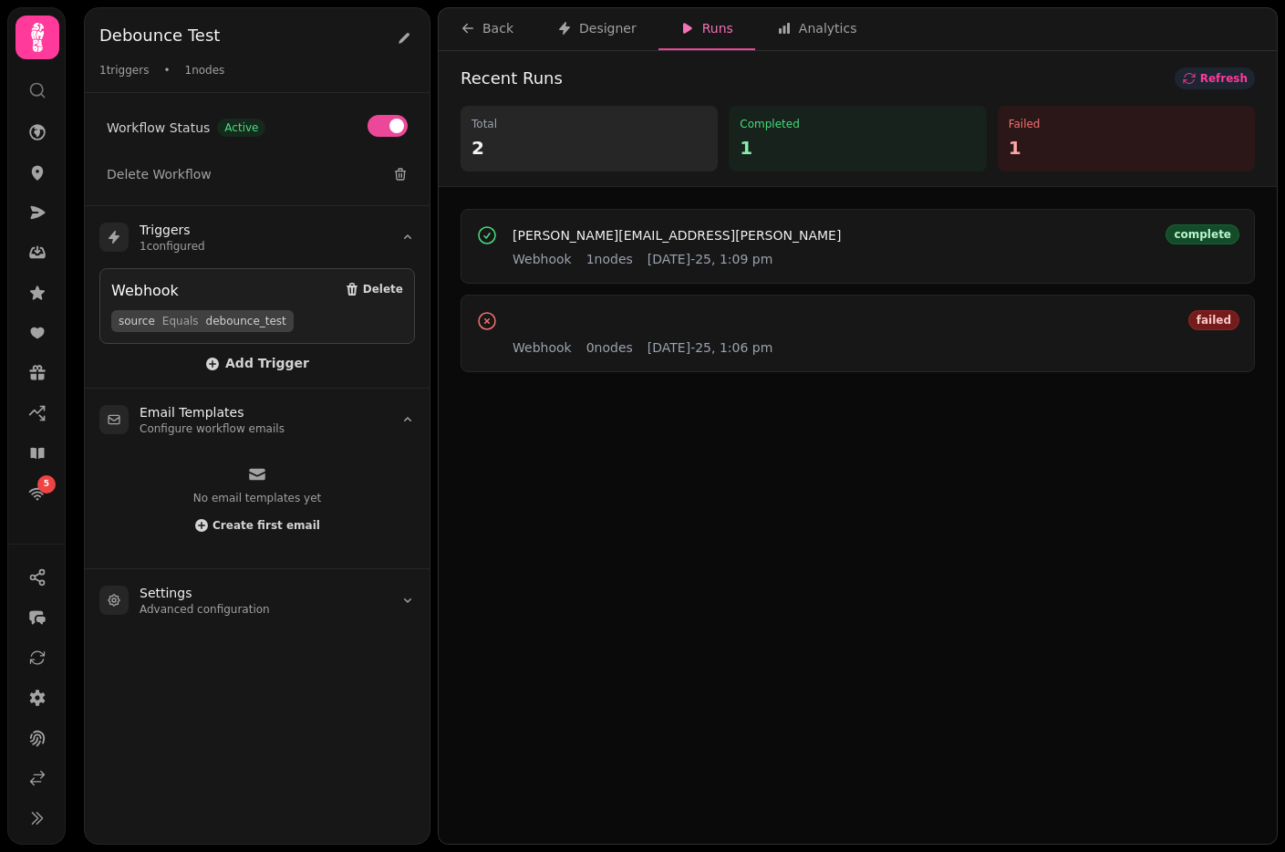
click at [1233, 73] on span "Refresh" at bounding box center [1223, 78] width 47 height 11
click at [569, 15] on button "Designer" at bounding box center [596, 29] width 123 height 42
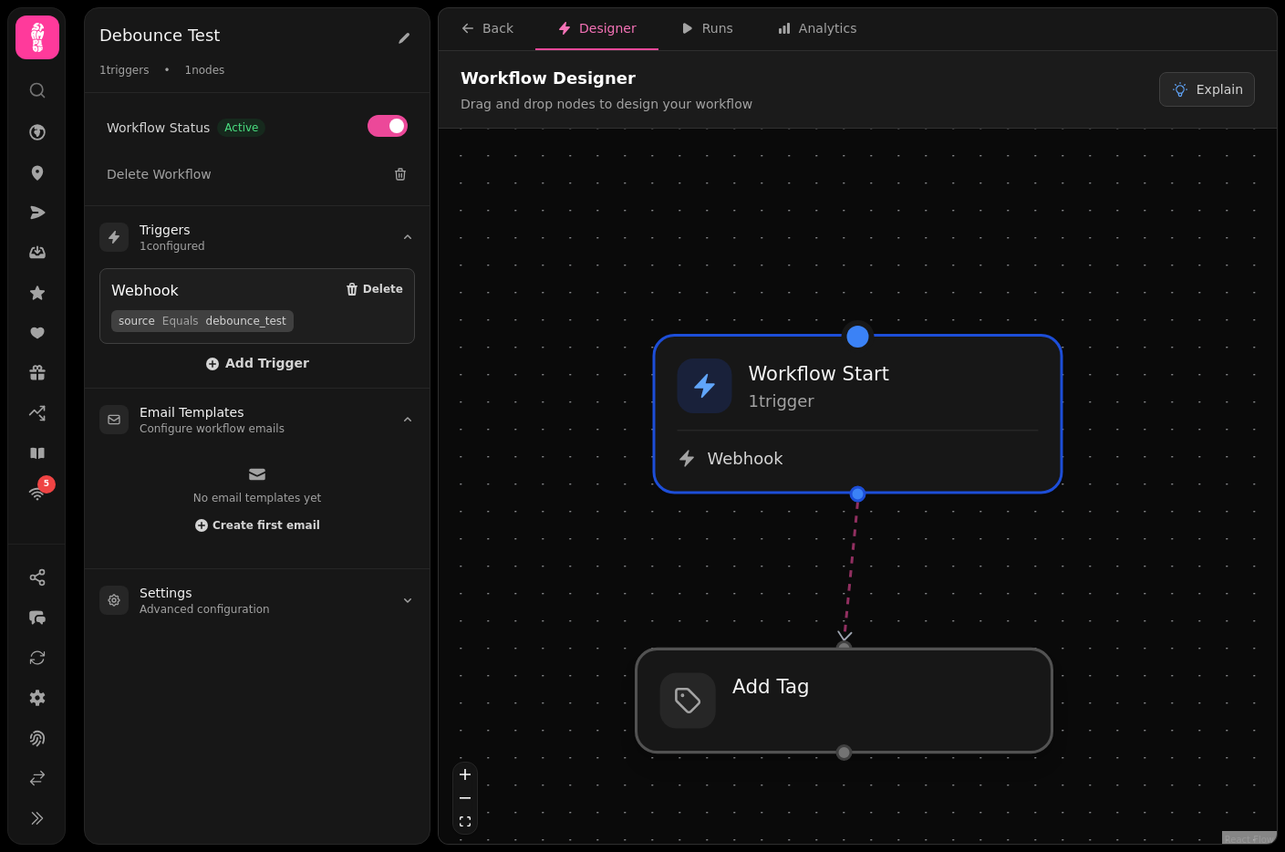
drag, startPoint x: 864, startPoint y: 580, endPoint x: 858, endPoint y: 684, distance: 104.1
click at [852, 697] on div at bounding box center [844, 699] width 416 height 103
click at [853, 724] on div at bounding box center [844, 699] width 416 height 103
click at [394, 119] on span at bounding box center [396, 126] width 15 height 15
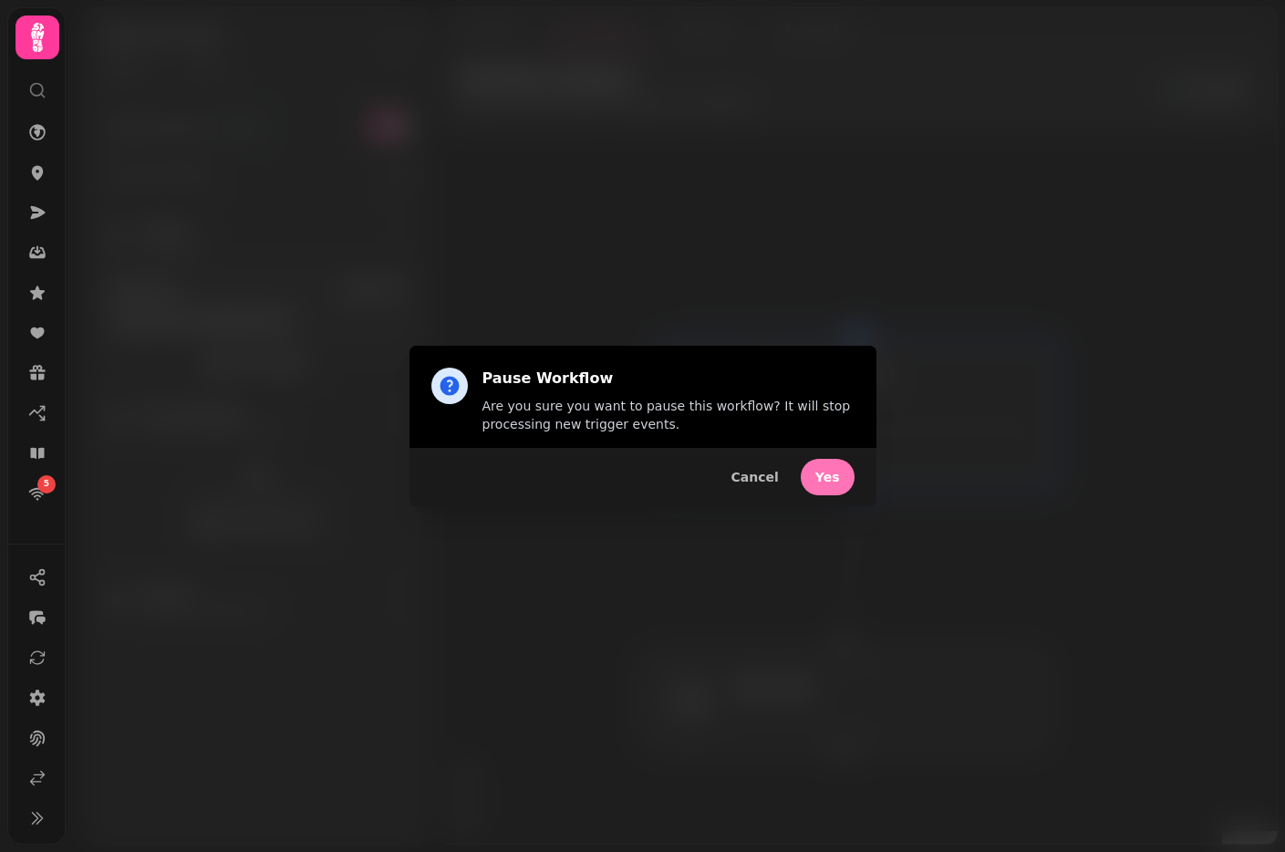
click at [836, 475] on span "Yes" at bounding box center [827, 476] width 25 height 13
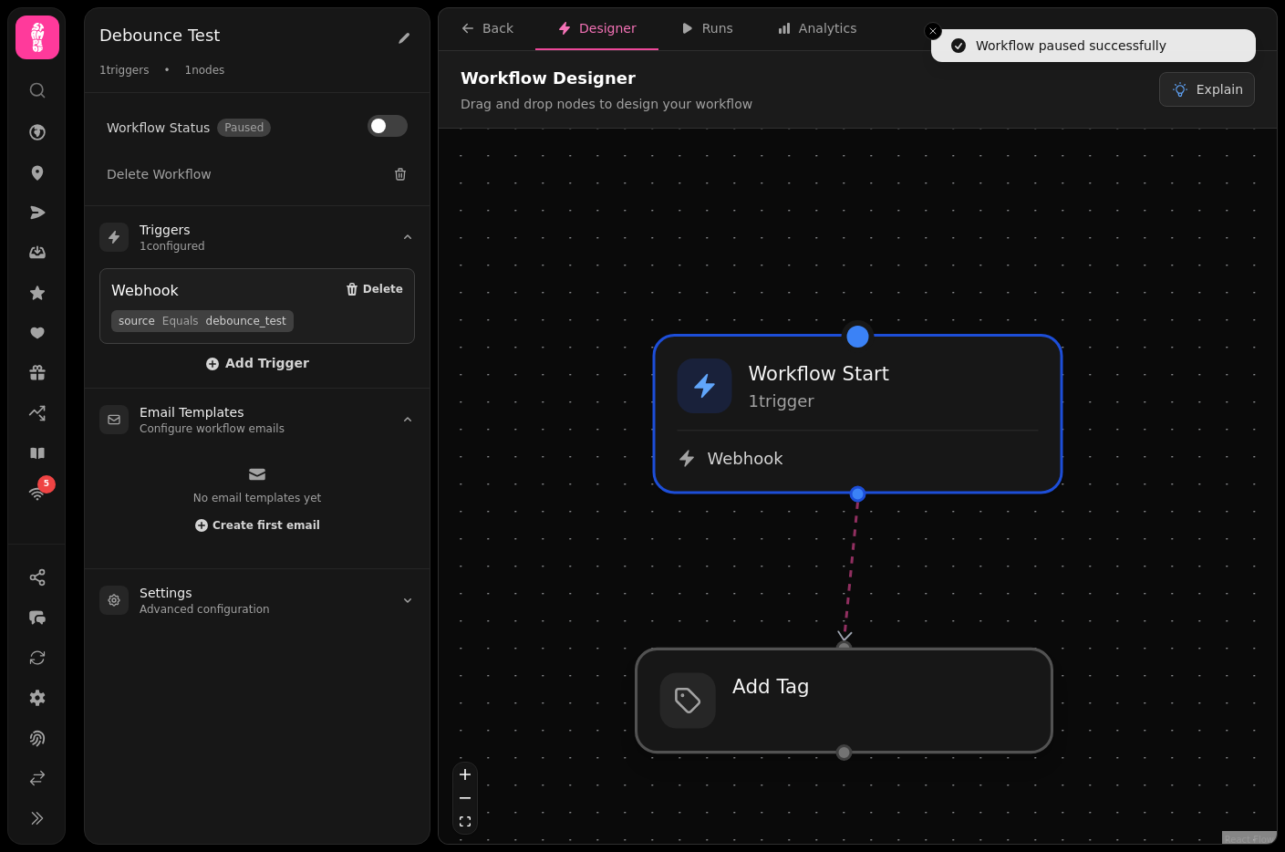
click at [846, 699] on div at bounding box center [844, 699] width 416 height 103
click at [843, 697] on div at bounding box center [844, 699] width 416 height 103
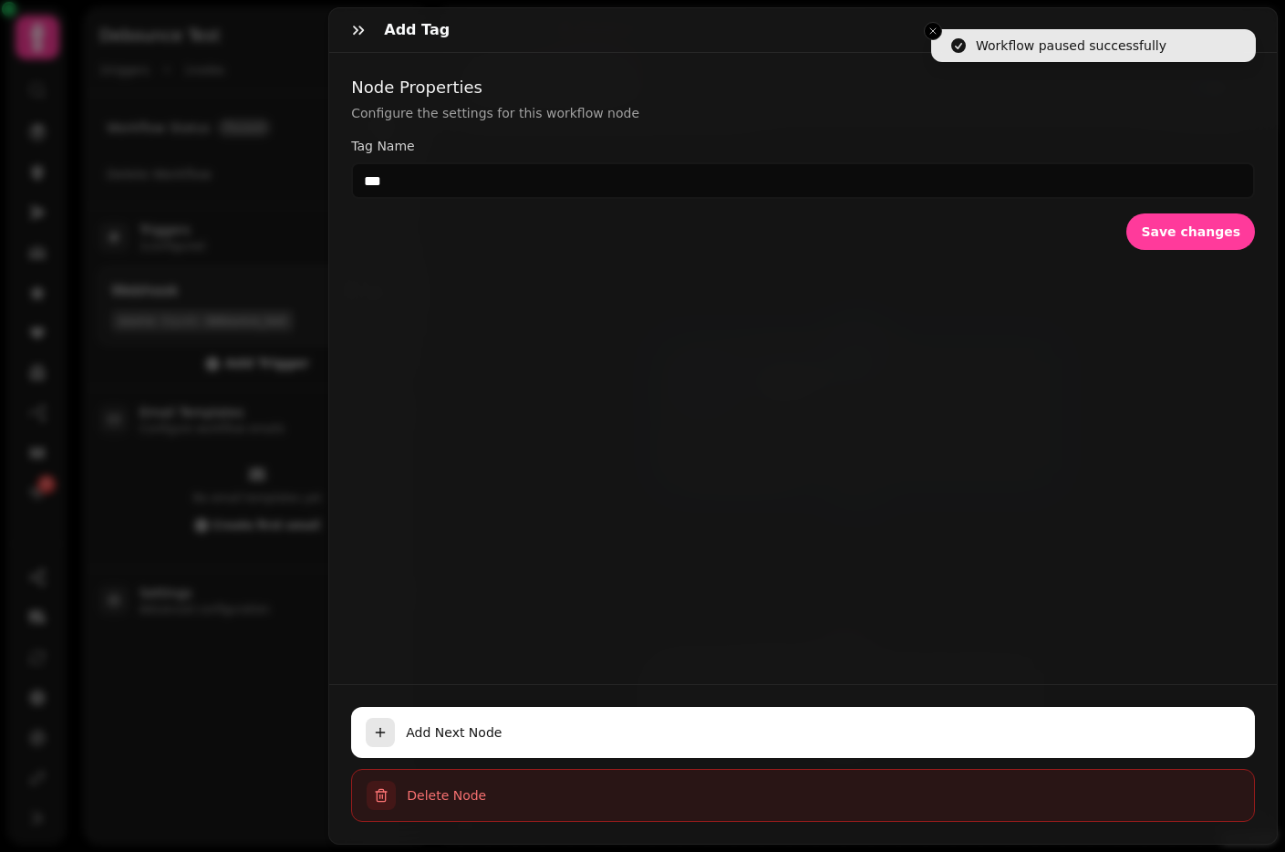
click at [493, 789] on span "Delete Node" at bounding box center [823, 795] width 832 height 18
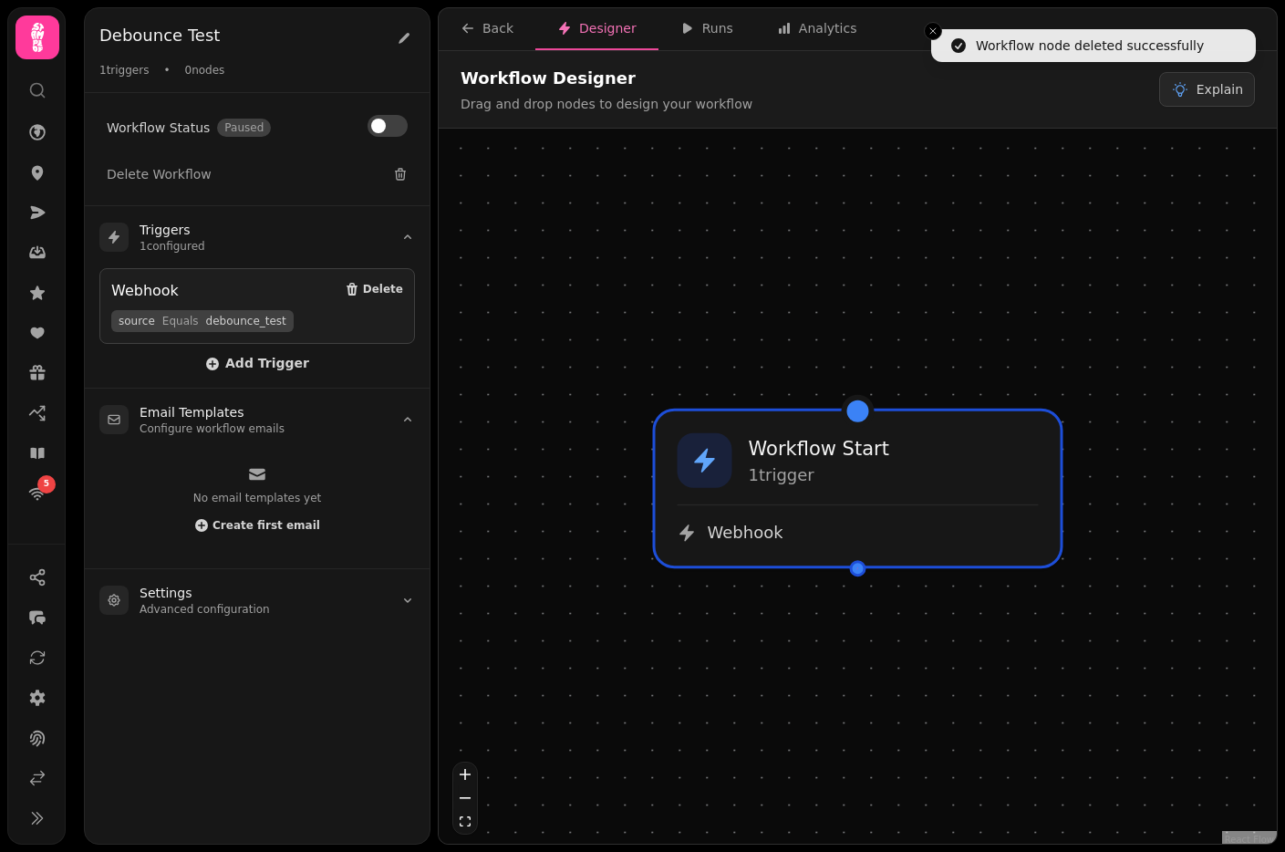
click at [857, 568] on div at bounding box center [858, 568] width 16 height 16
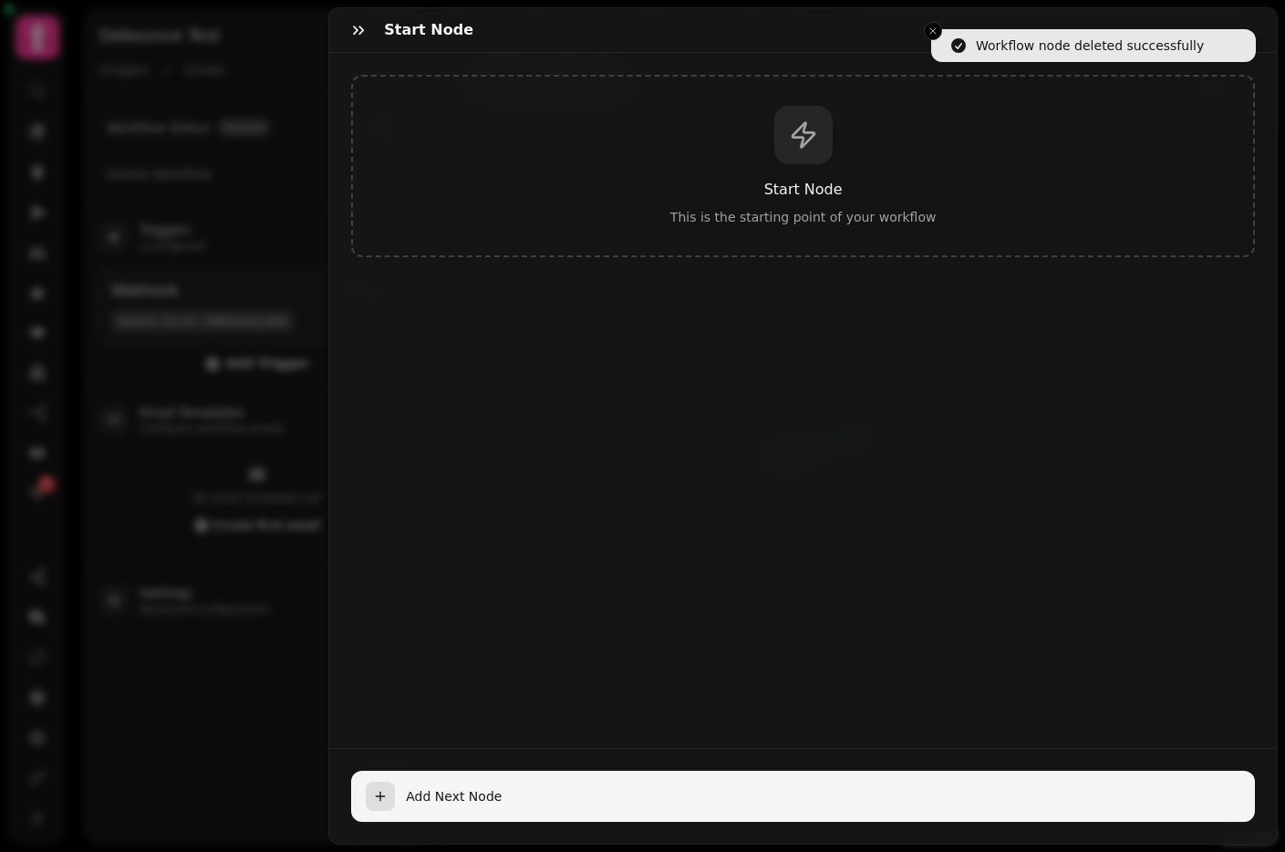
click at [429, 799] on span "Add Next Node" at bounding box center [823, 796] width 834 height 18
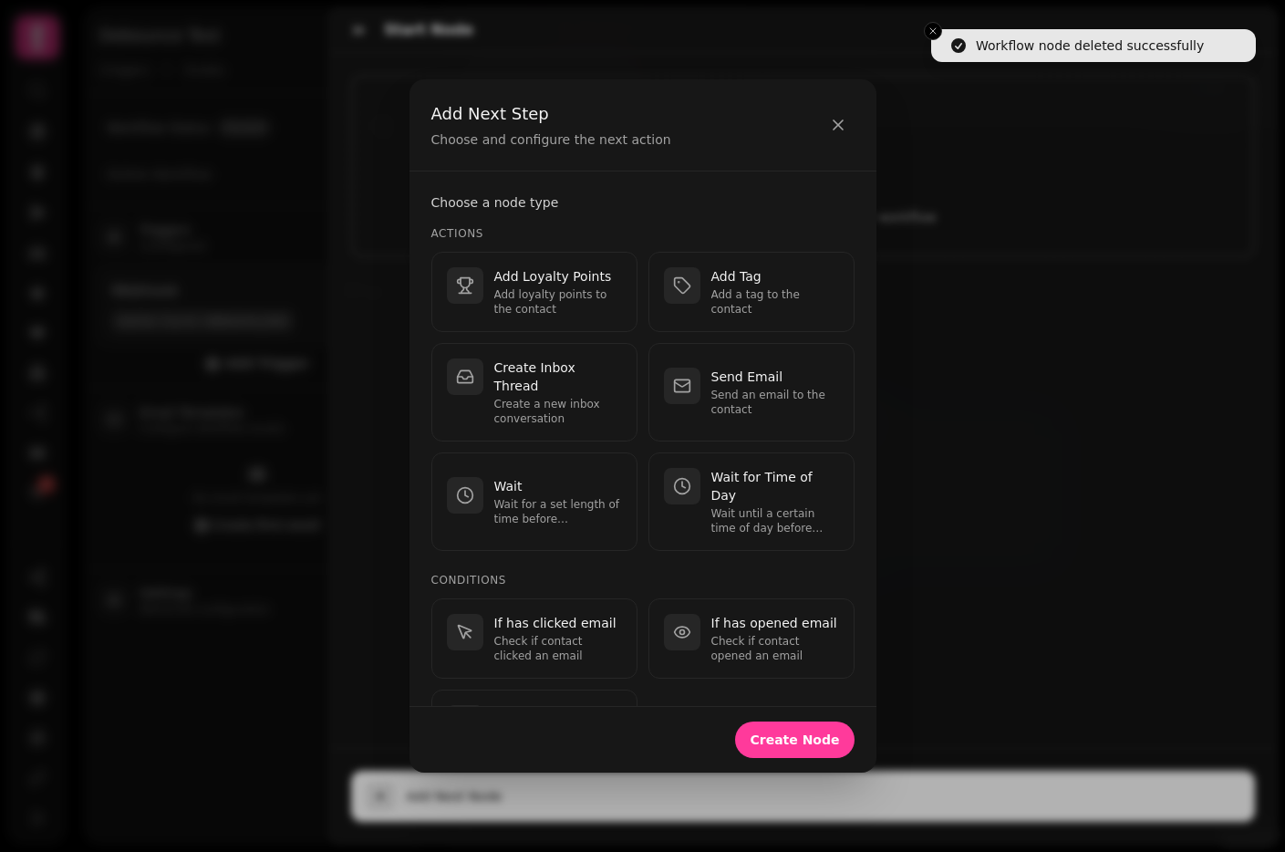
click at [702, 477] on div "Wait for Time of Day Wait until a certain time of day before continuing." at bounding box center [751, 501] width 175 height 67
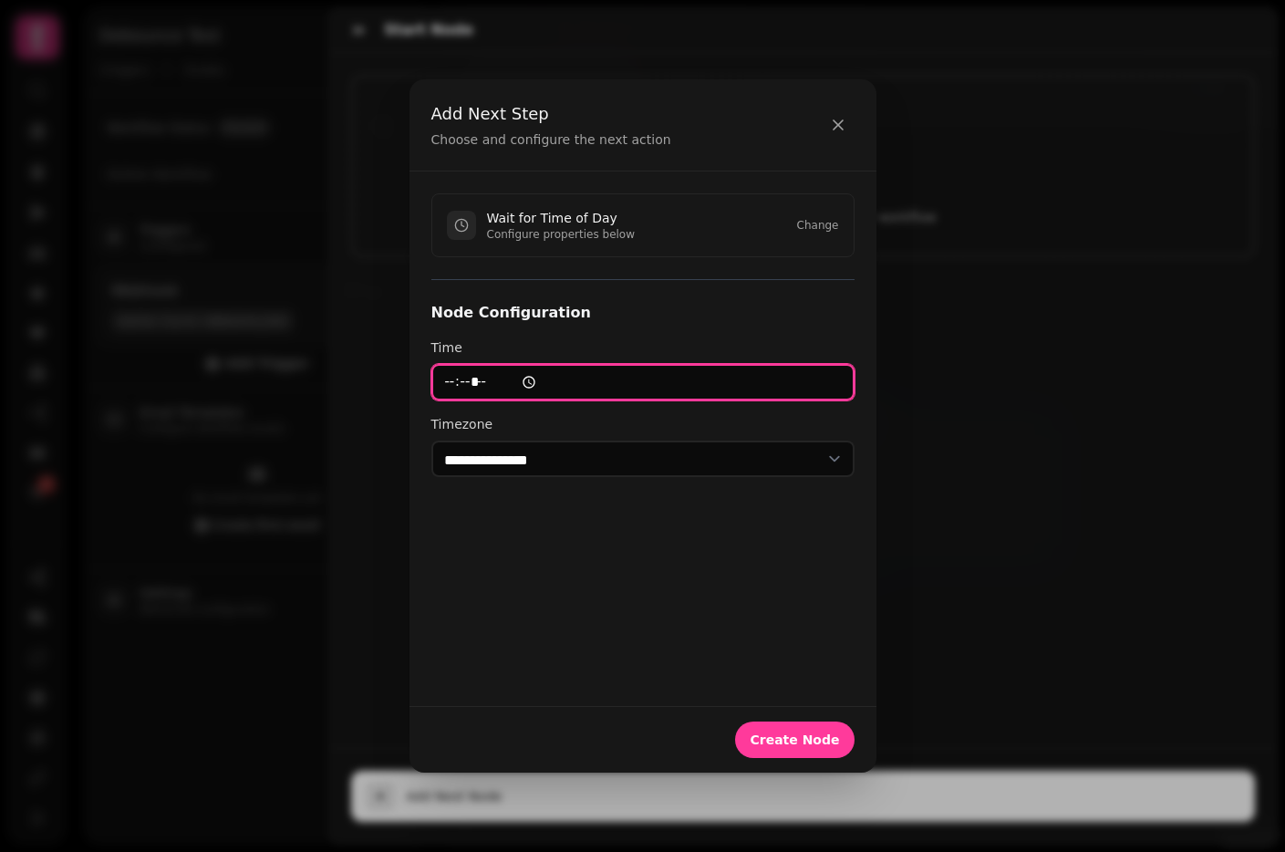
click at [452, 382] on input "time" at bounding box center [642, 382] width 423 height 36
type input "*****"
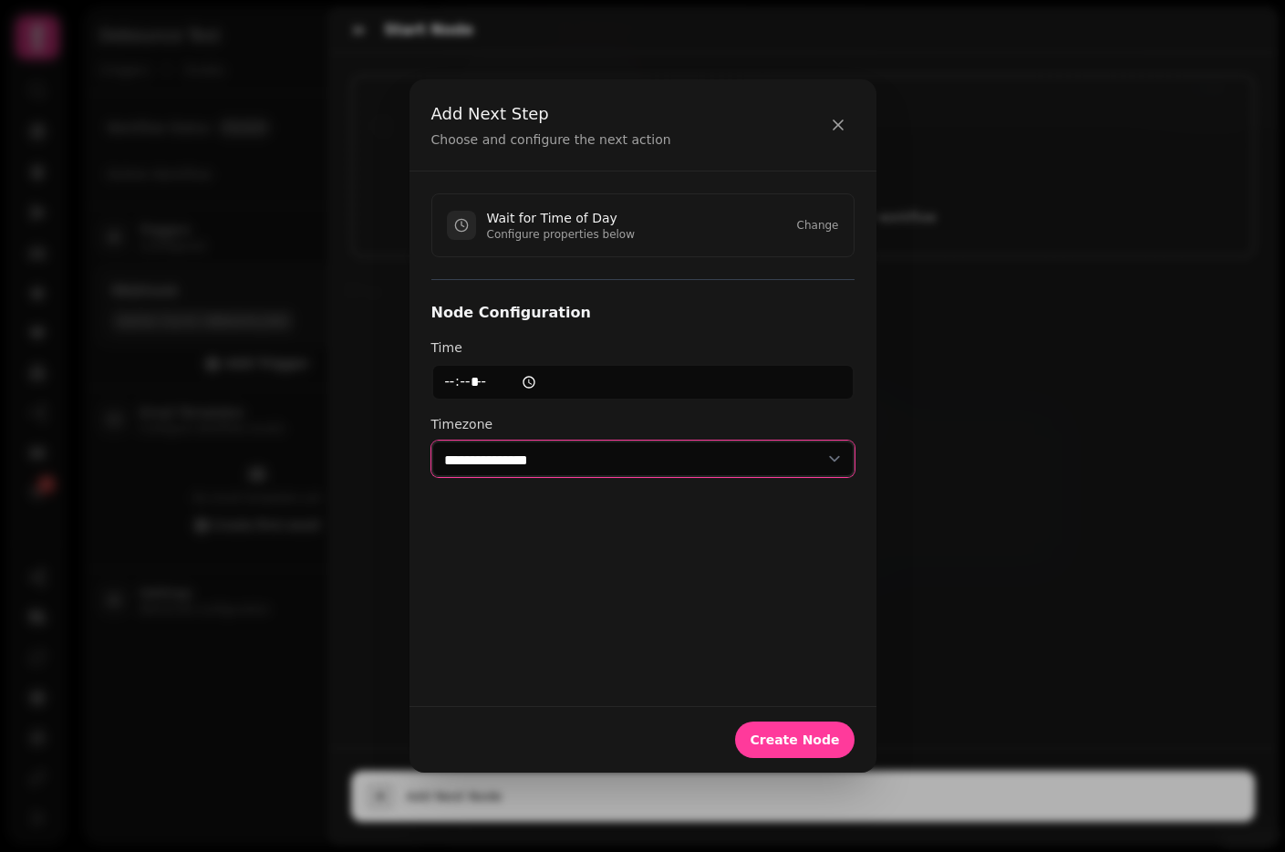
click at [552, 462] on select "**********" at bounding box center [642, 458] width 423 height 36
select select "**********"
click at [431, 440] on select "**********" at bounding box center [642, 458] width 423 height 36
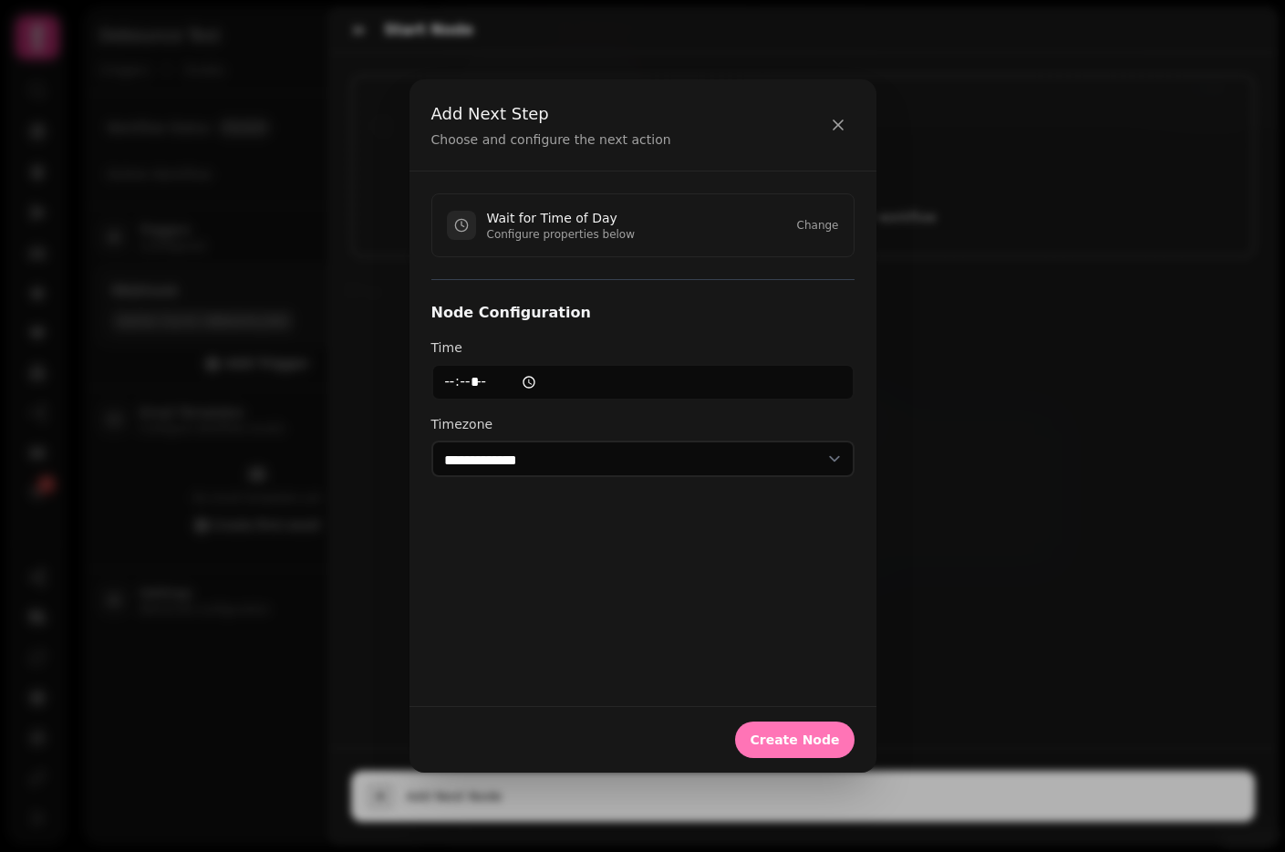
click at [784, 729] on button "Create Node" at bounding box center [794, 739] width 119 height 36
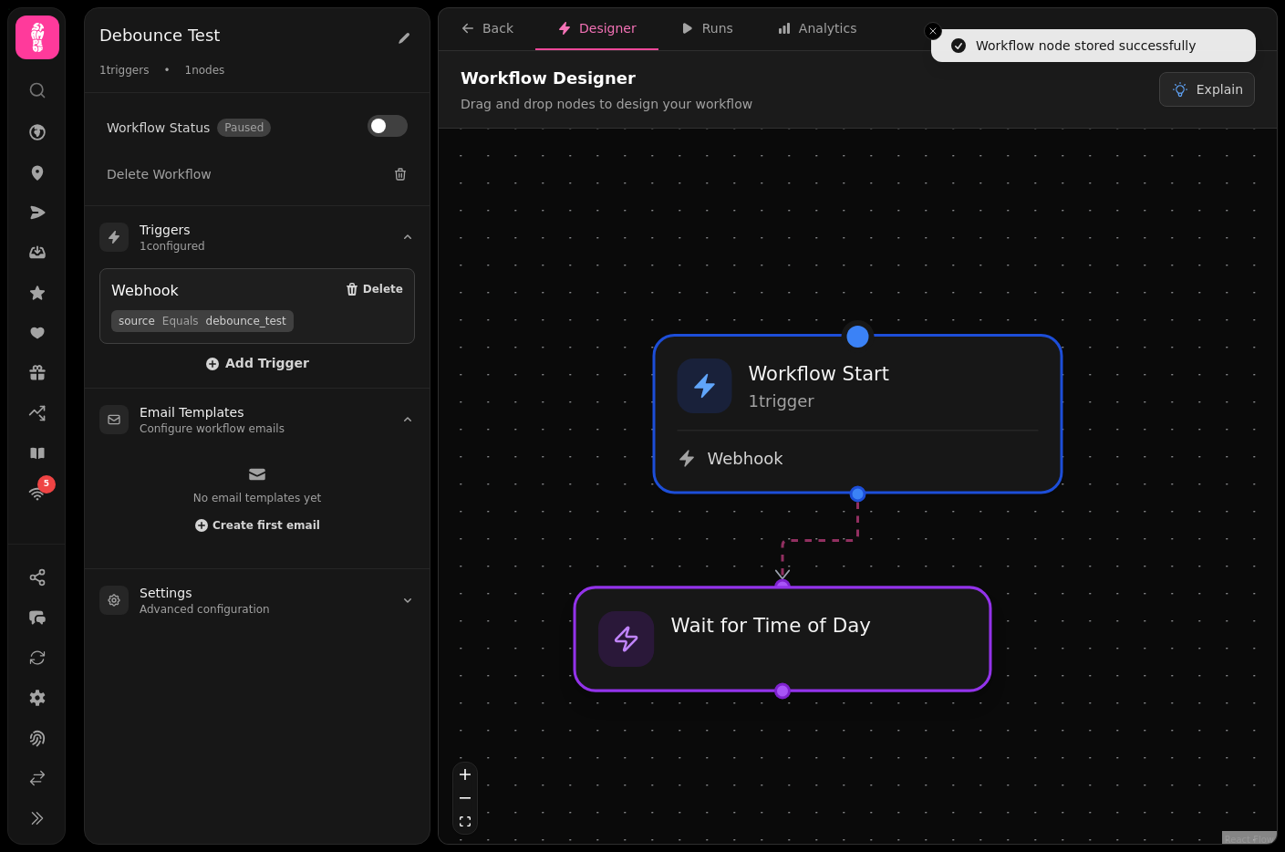
drag, startPoint x: 768, startPoint y: 600, endPoint x: 698, endPoint y: 636, distance: 78.3
click at [698, 636] on div at bounding box center [782, 638] width 416 height 103
click at [779, 689] on div at bounding box center [782, 691] width 16 height 16
select select "**********"
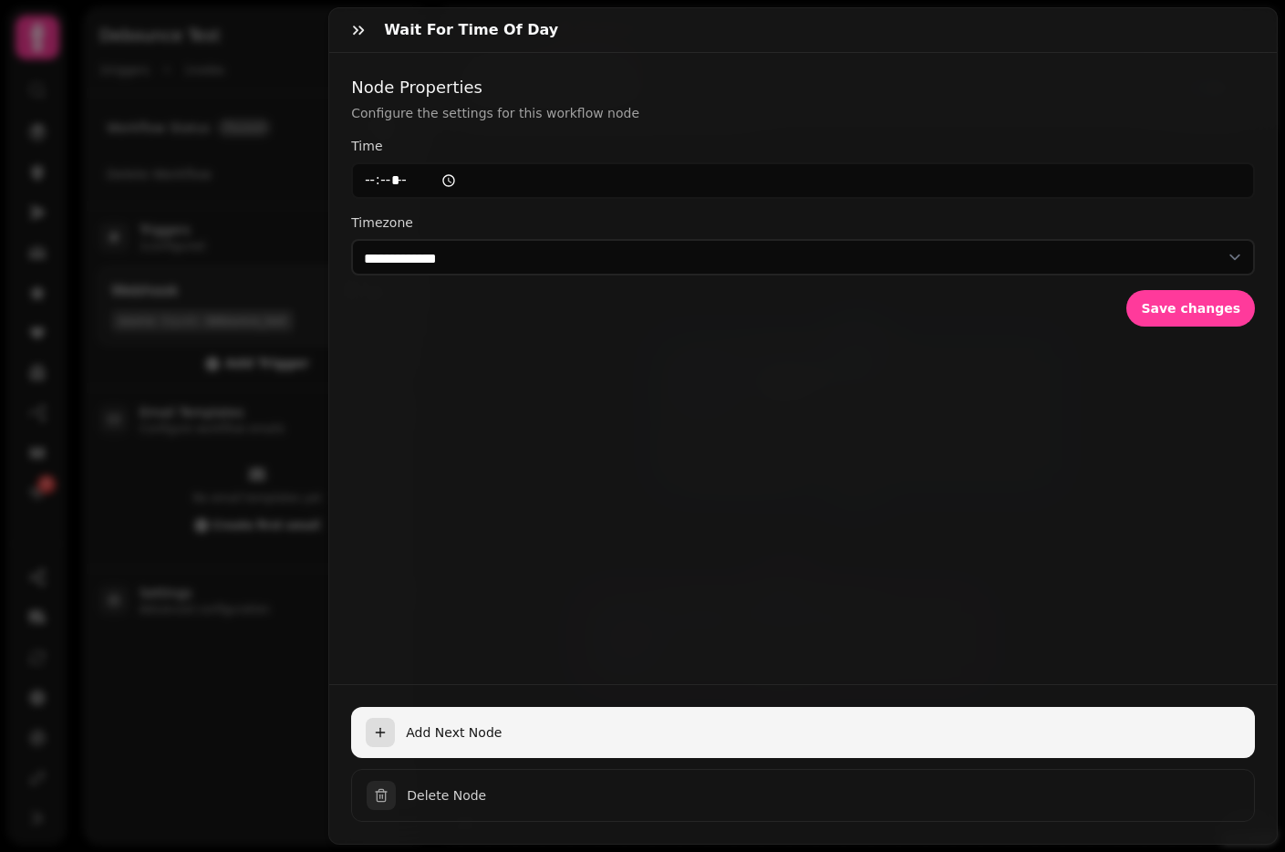
click at [456, 727] on span "Add Next Node" at bounding box center [823, 732] width 834 height 18
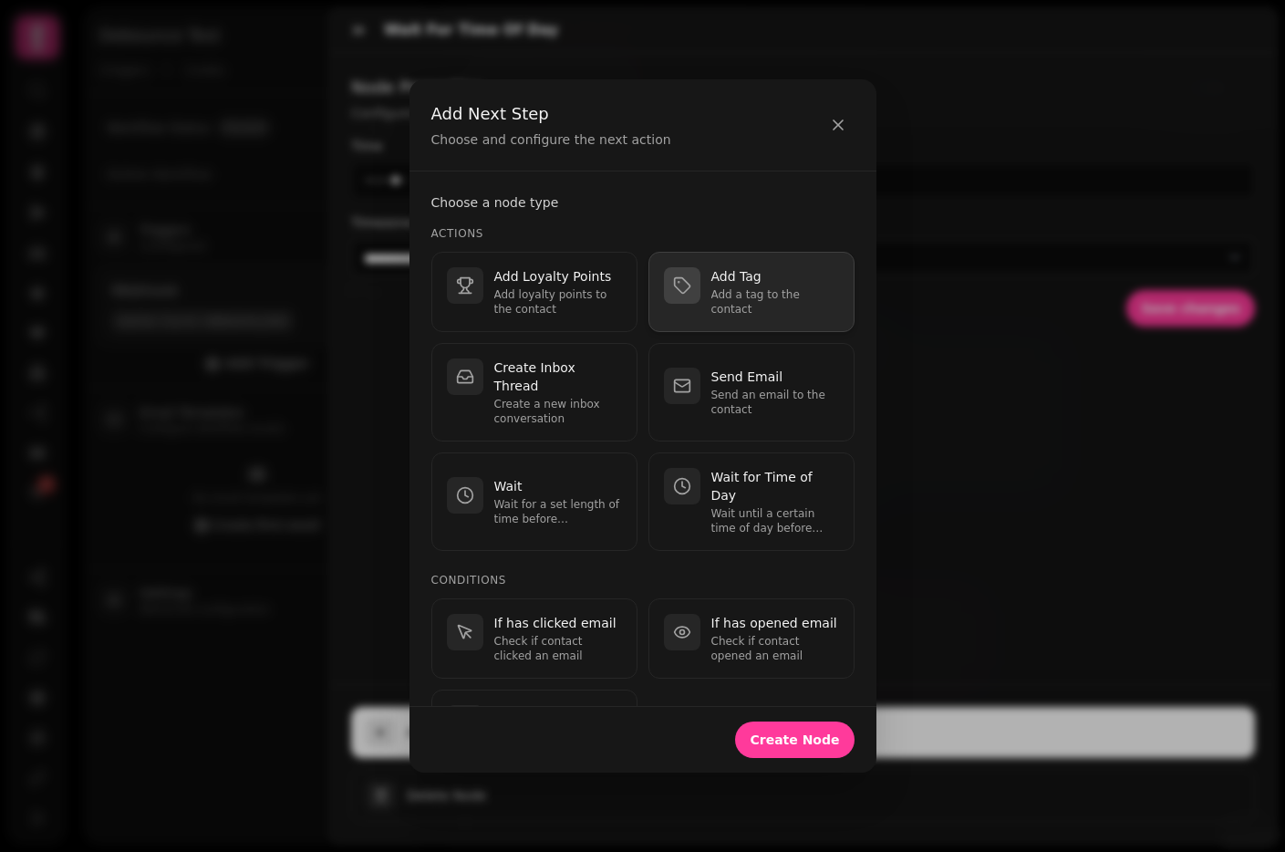
click at [747, 285] on p "Add Tag" at bounding box center [775, 276] width 128 height 18
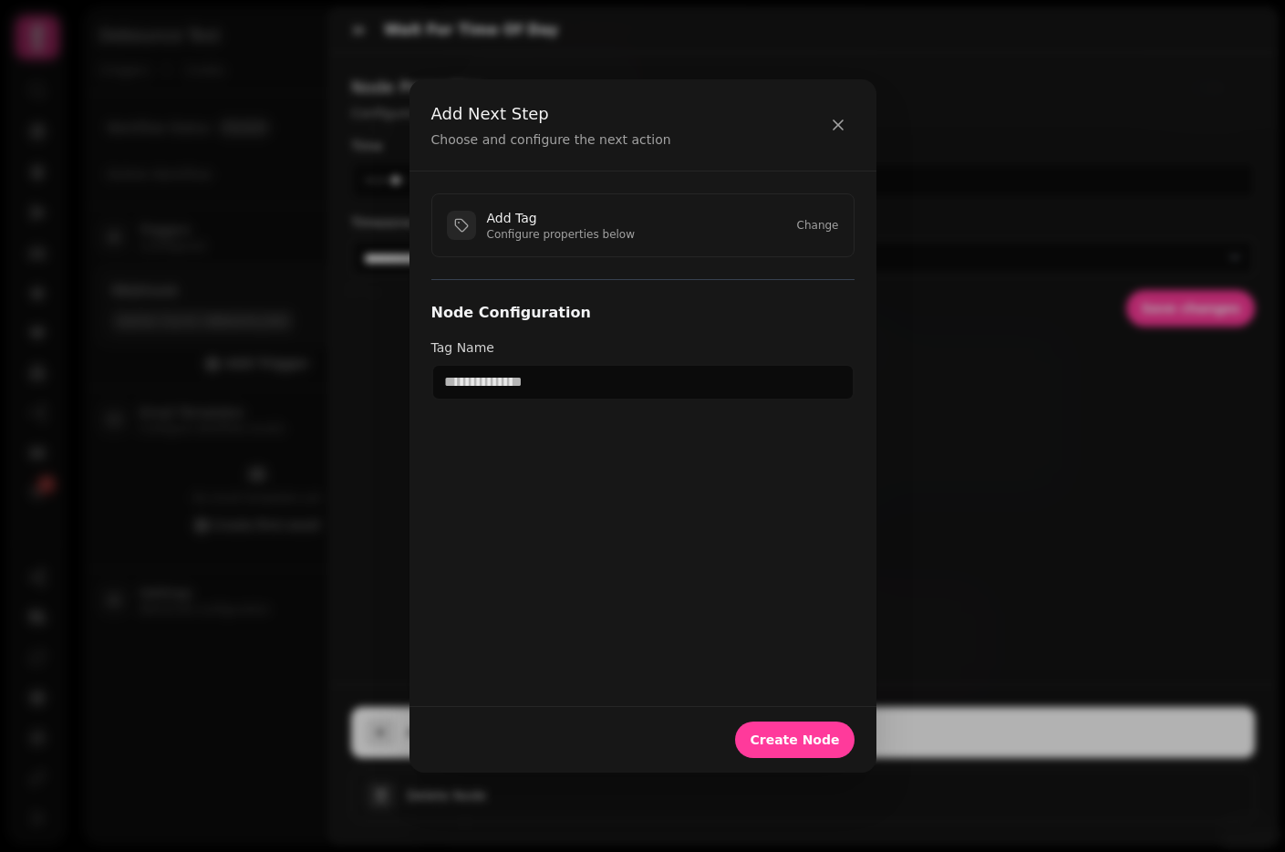
click at [567, 360] on div "Tag Name" at bounding box center [642, 369] width 423 height 62
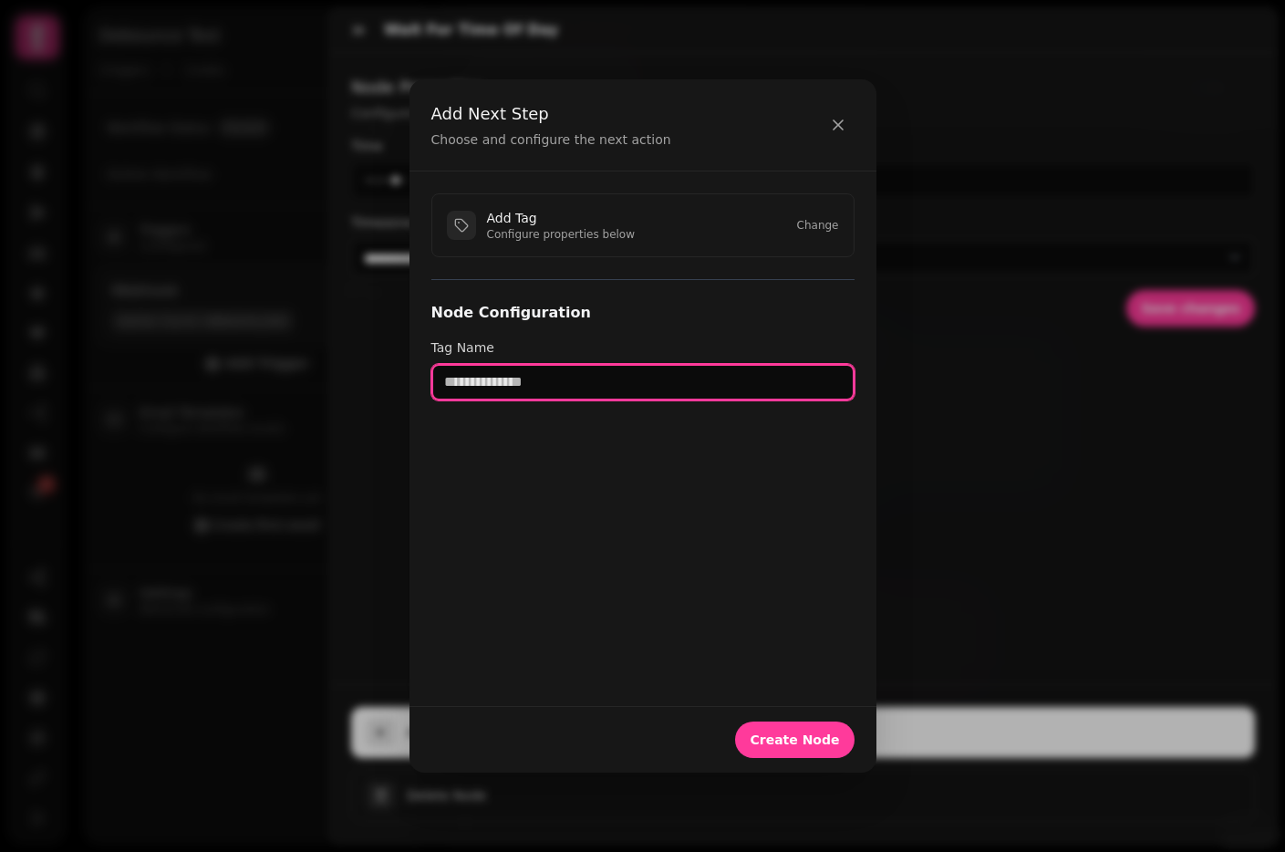
click at [572, 383] on input "text" at bounding box center [642, 382] width 423 height 36
type input "******"
click at [735, 721] on button "Create Node" at bounding box center [794, 739] width 119 height 36
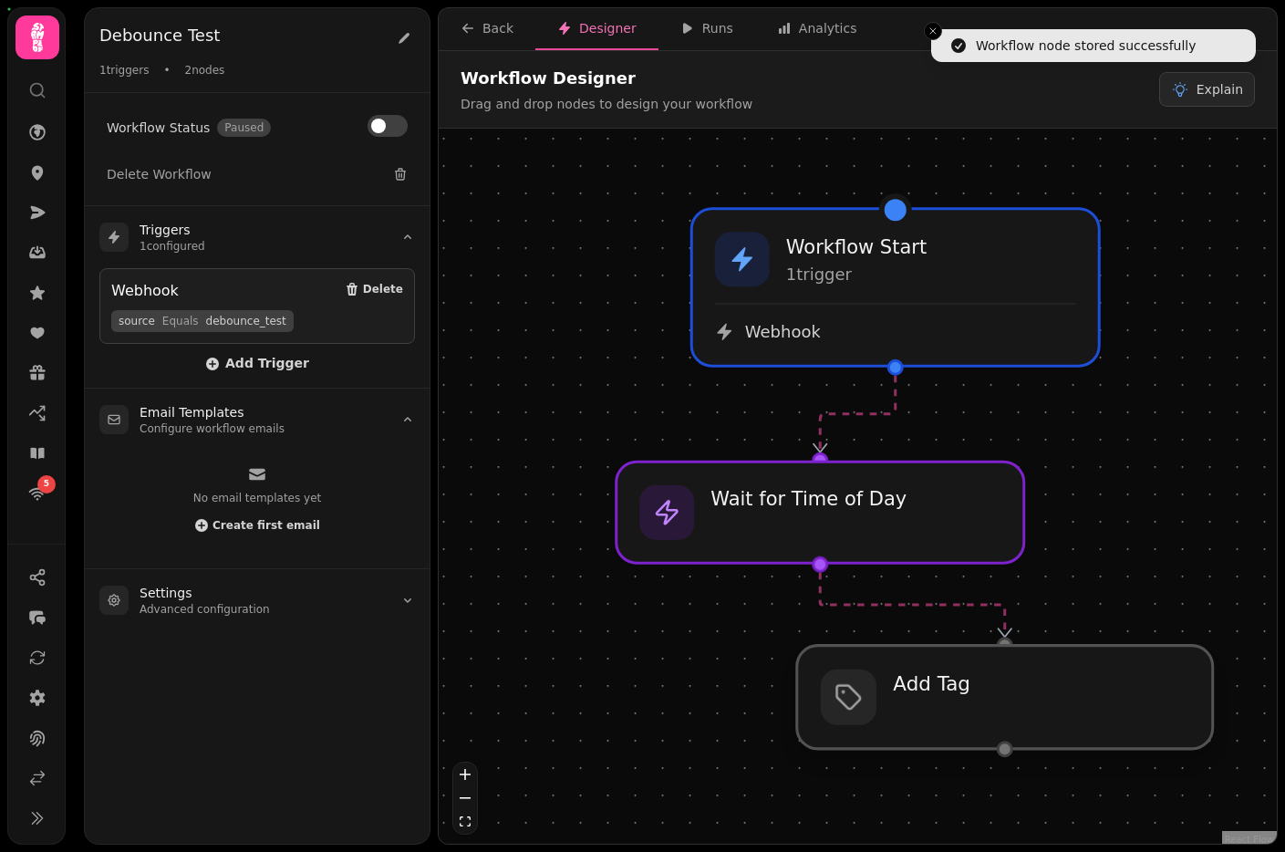
drag, startPoint x: 845, startPoint y: 733, endPoint x: 1026, endPoint y: 722, distance: 180.8
click at [1026, 722] on div at bounding box center [1005, 696] width 416 height 103
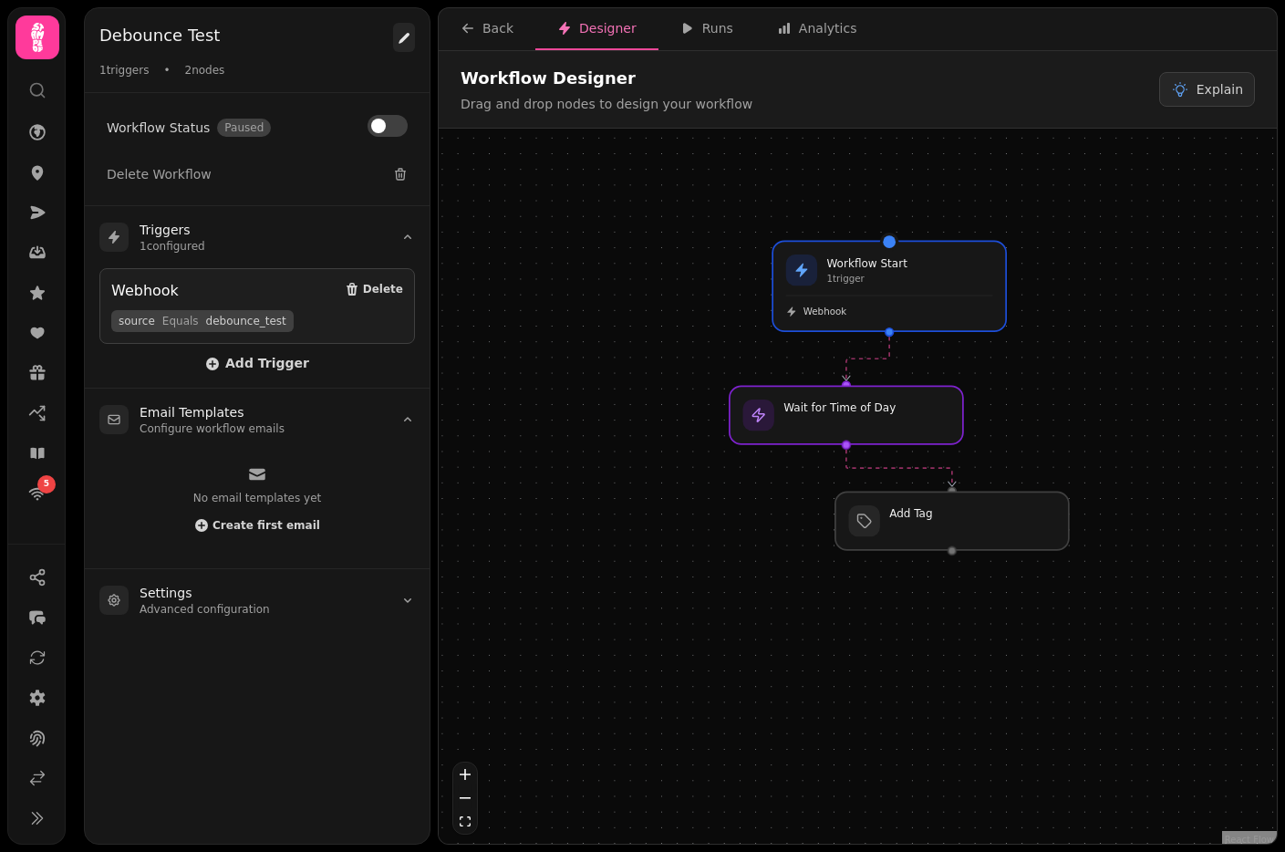
click at [405, 37] on icon at bounding box center [403, 38] width 11 height 11
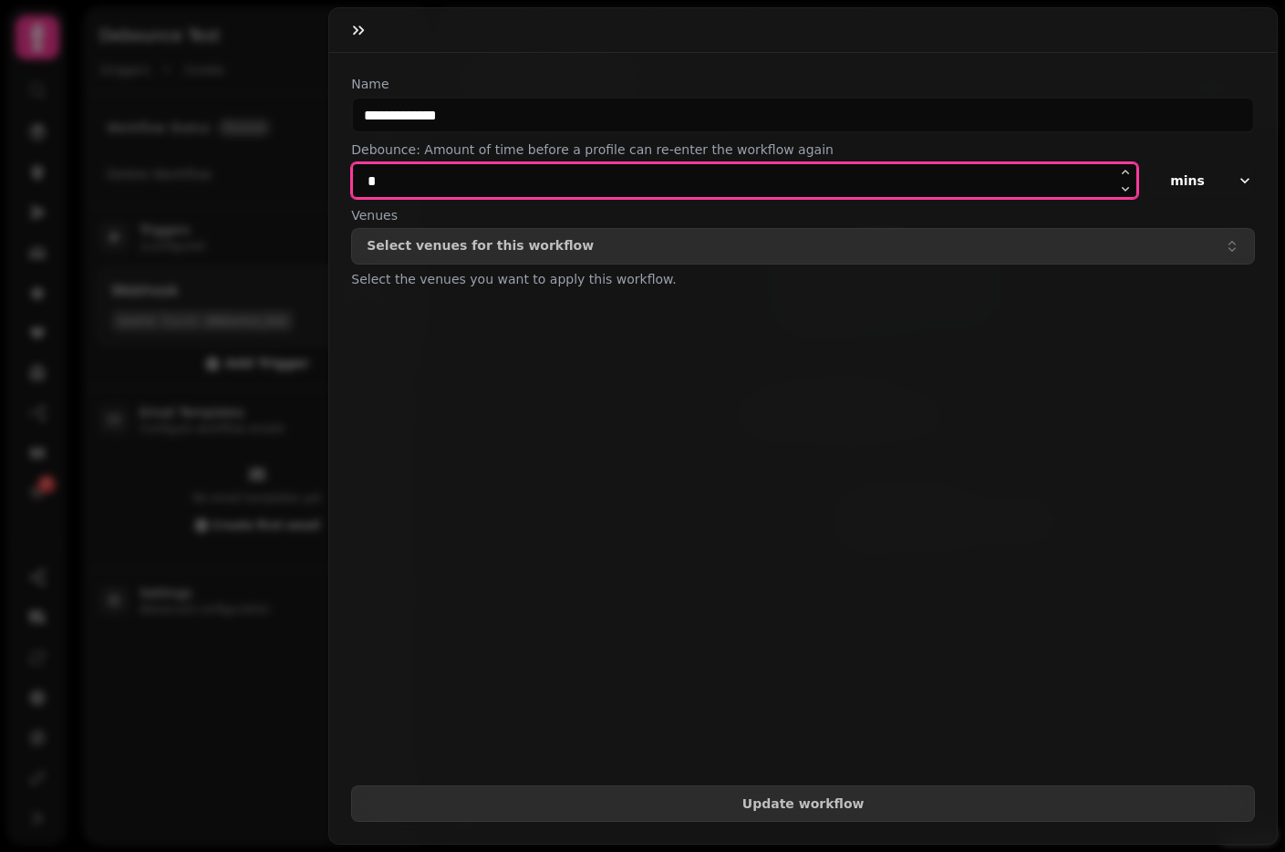
click at [456, 170] on input "*" at bounding box center [744, 180] width 787 height 36
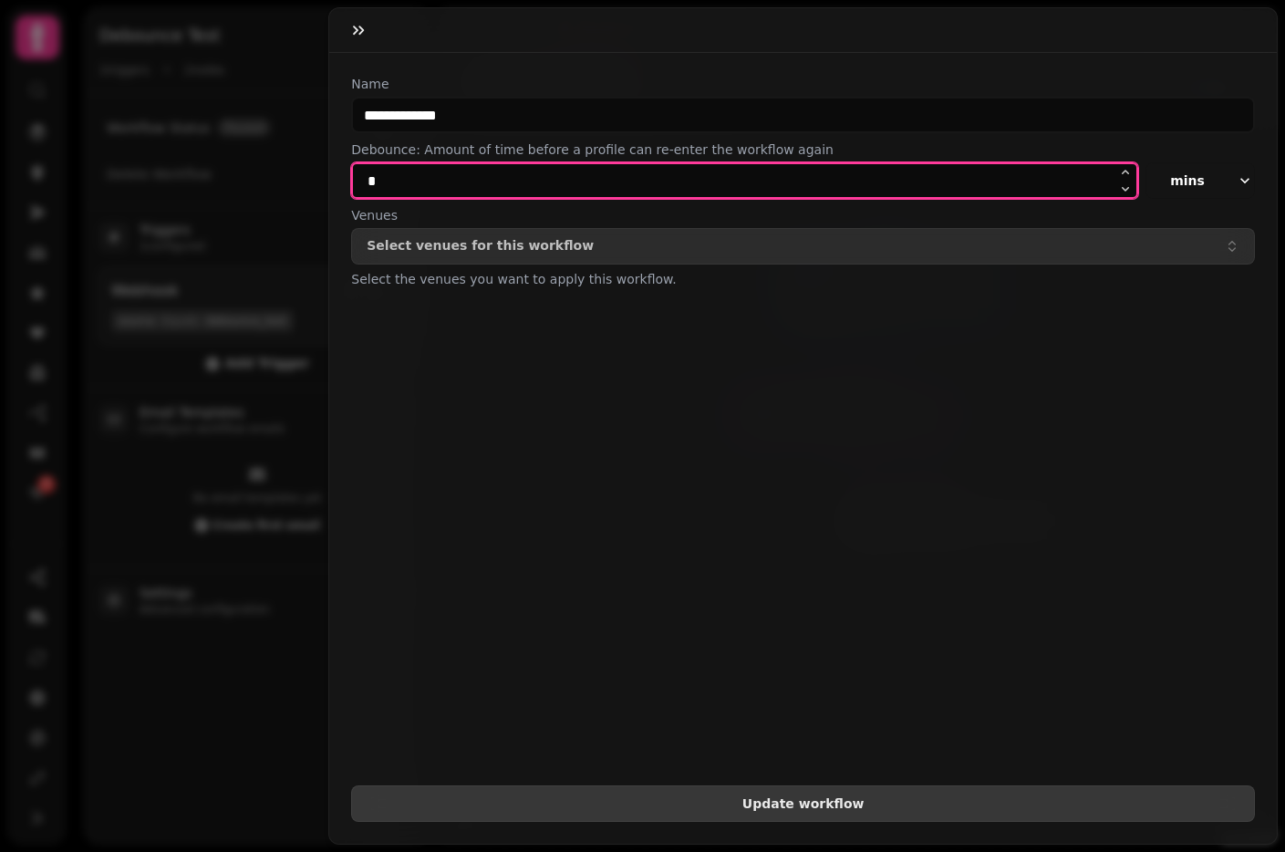
type input "*"
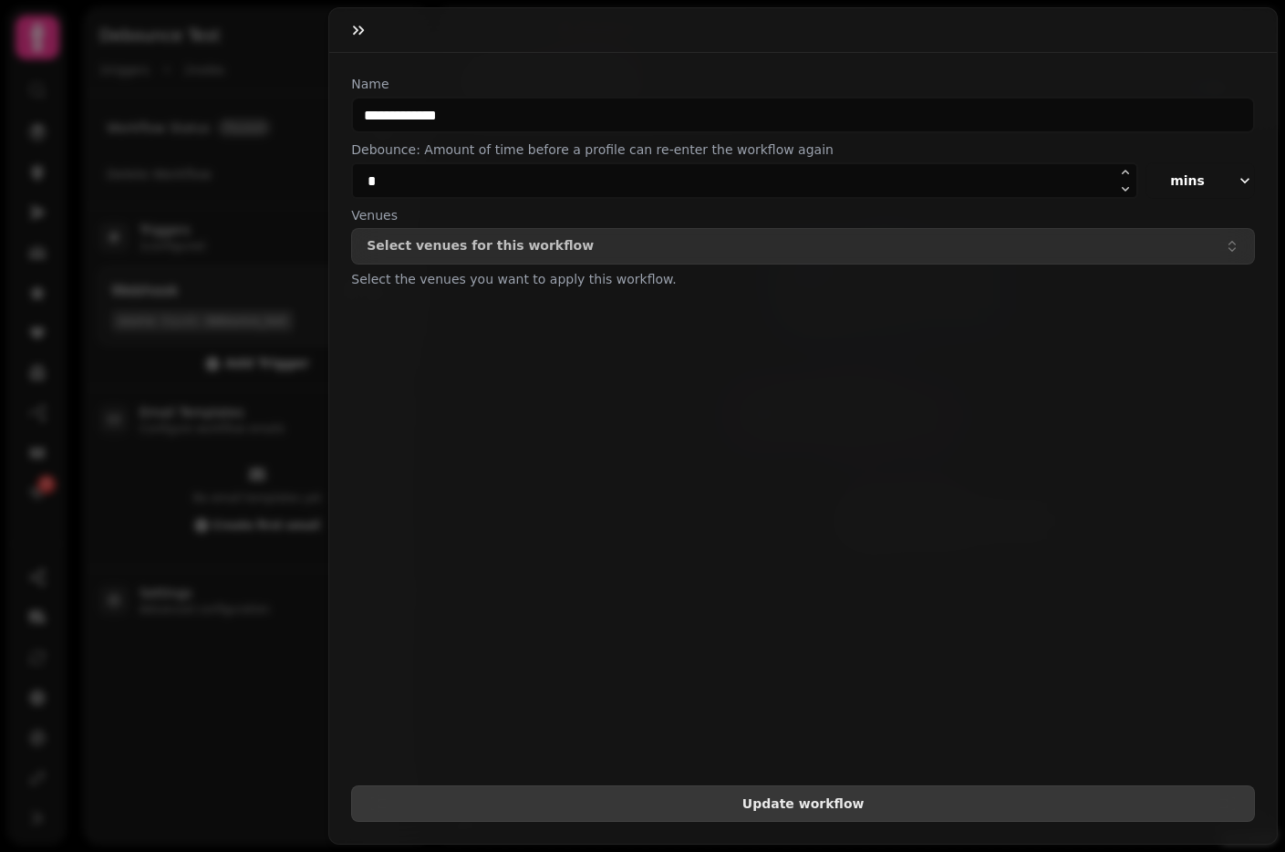
click at [810, 806] on span "Update workflow" at bounding box center [802, 803] width 872 height 13
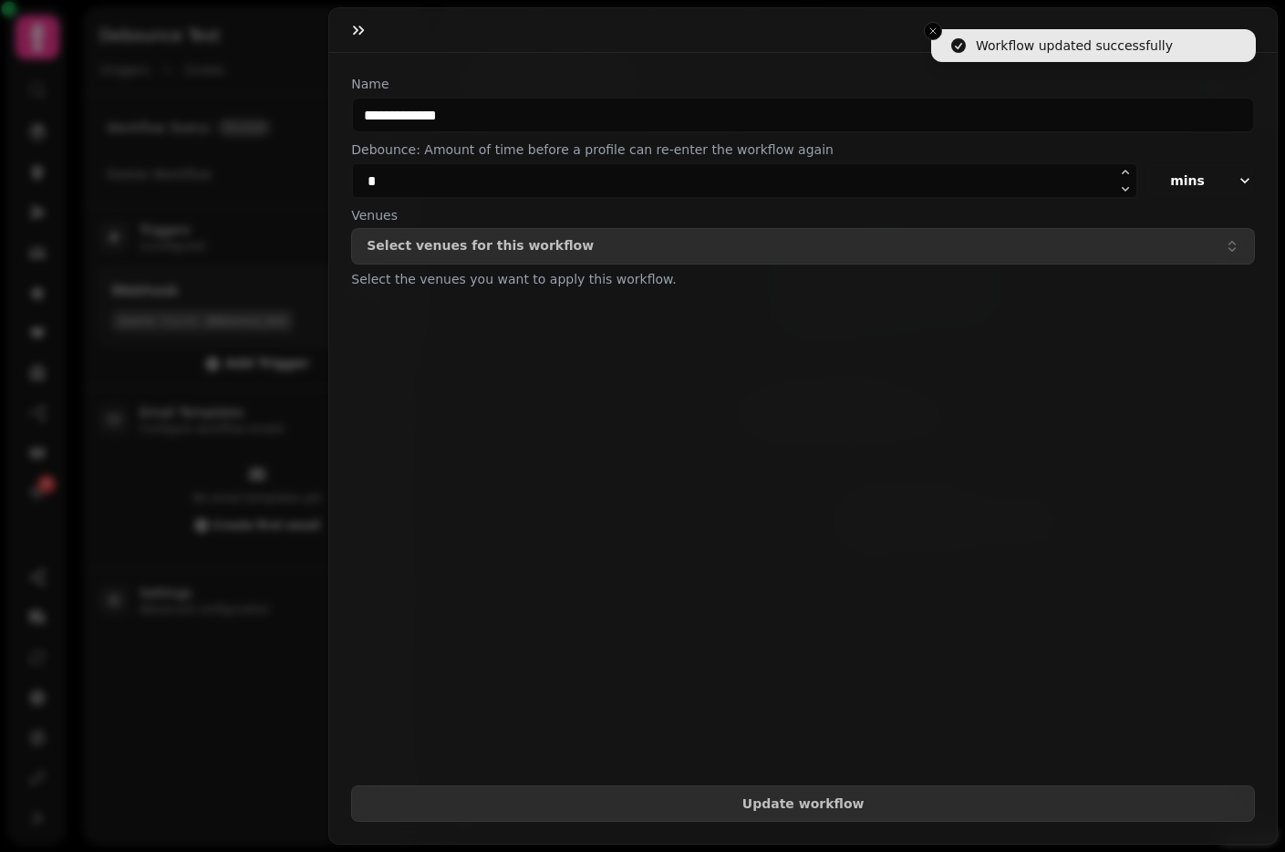
drag, startPoint x: 172, startPoint y: 241, endPoint x: 182, endPoint y: 244, distance: 10.7
click at [172, 241] on div "**********" at bounding box center [642, 440] width 1285 height 822
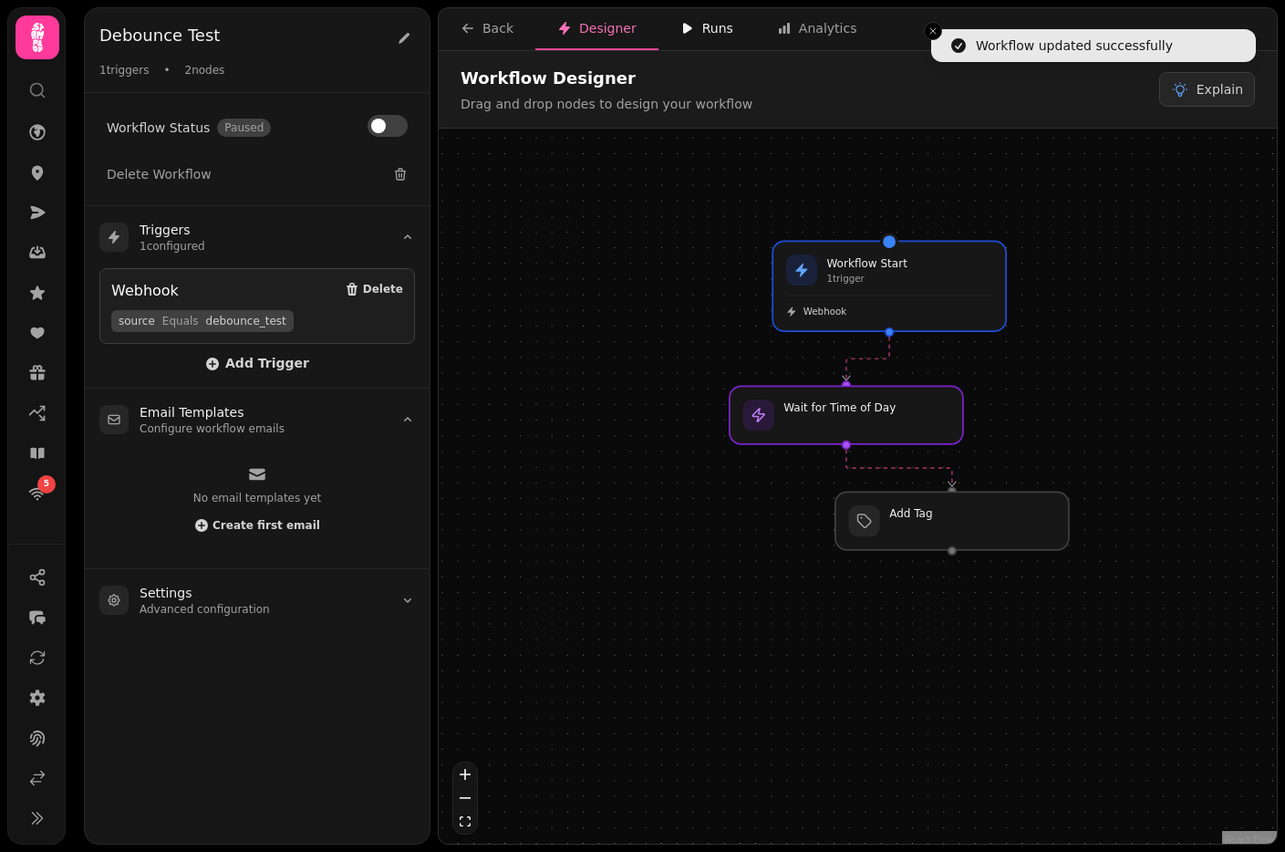
click at [717, 29] on div "Runs" at bounding box center [706, 28] width 53 height 18
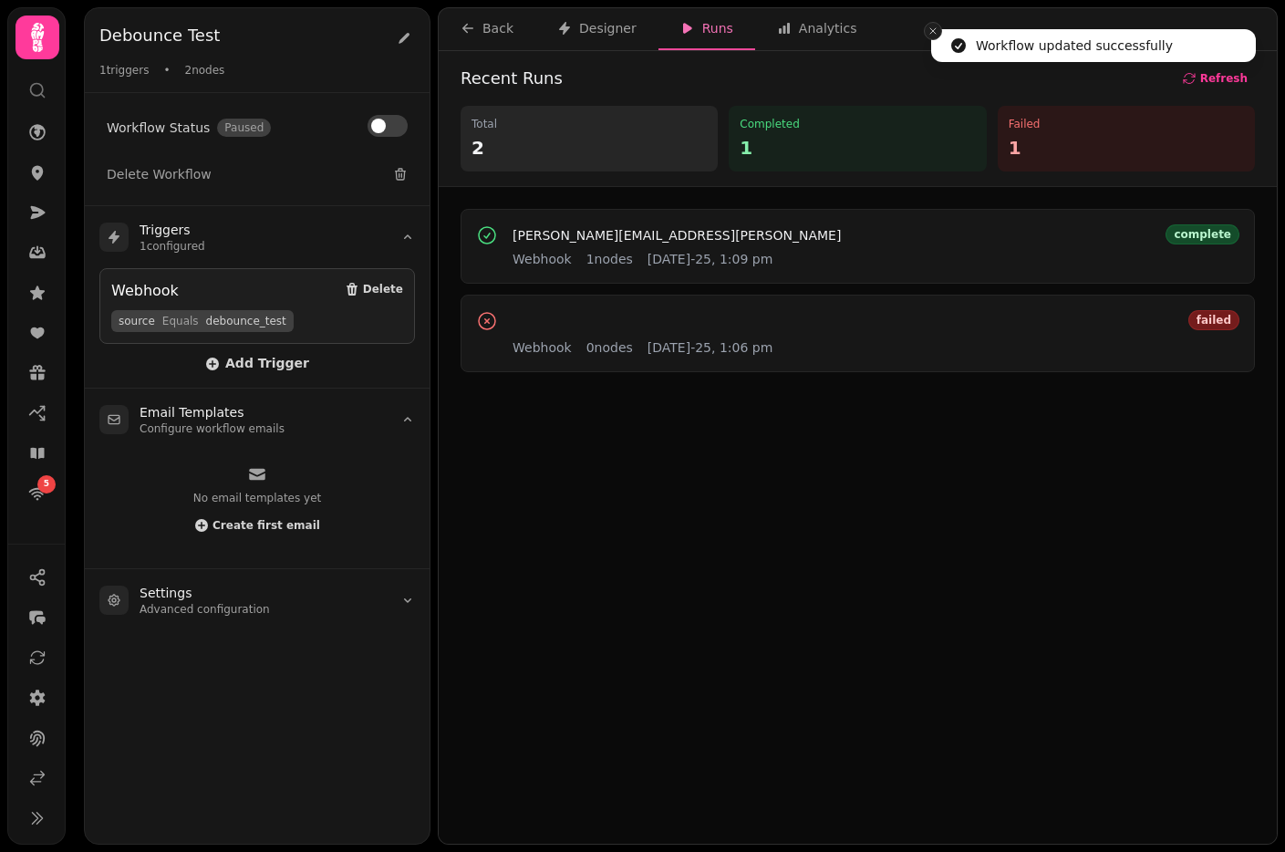
click at [934, 28] on icon "Close toast" at bounding box center [932, 31] width 11 height 11
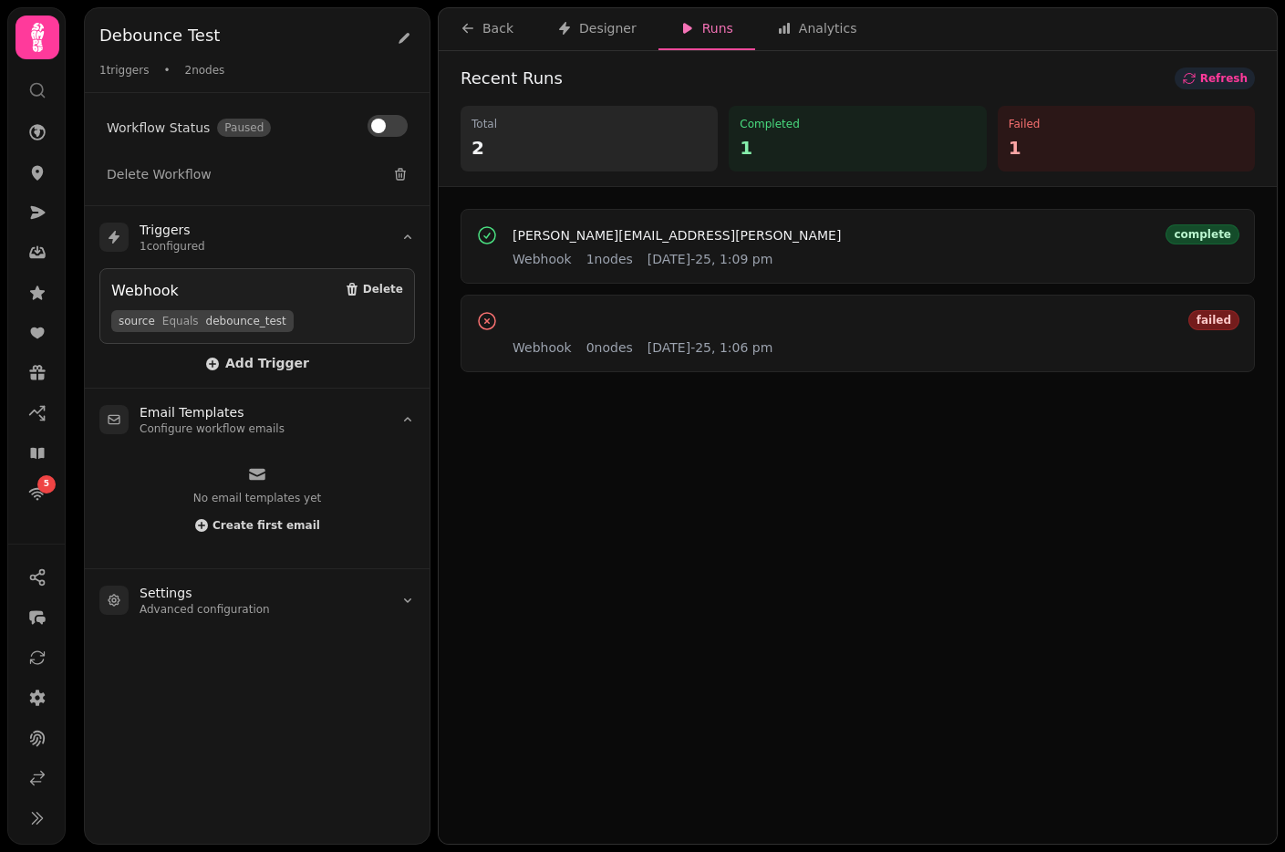
click at [1196, 83] on icon "button" at bounding box center [1189, 78] width 15 height 15
click at [394, 129] on button at bounding box center [387, 126] width 40 height 22
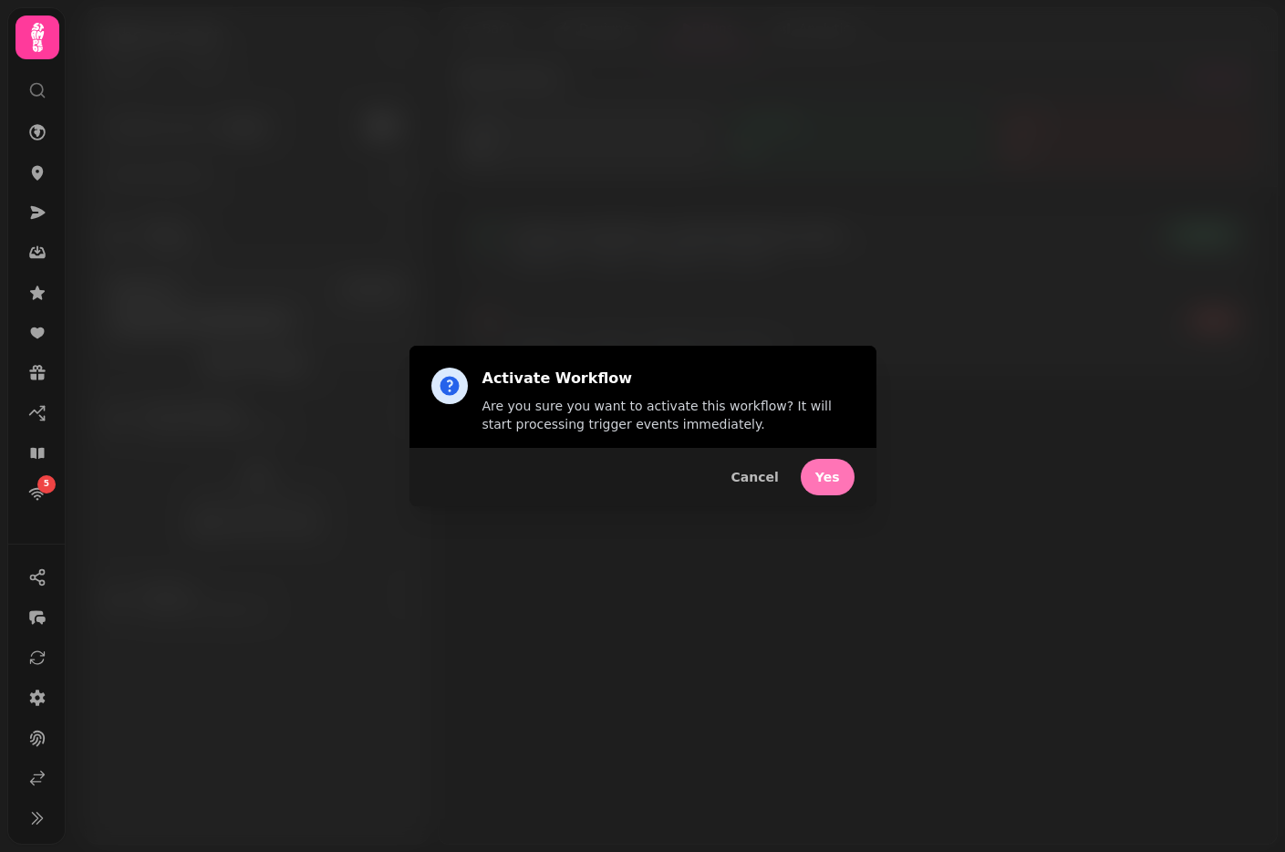
click at [837, 477] on span "Yes" at bounding box center [827, 476] width 25 height 13
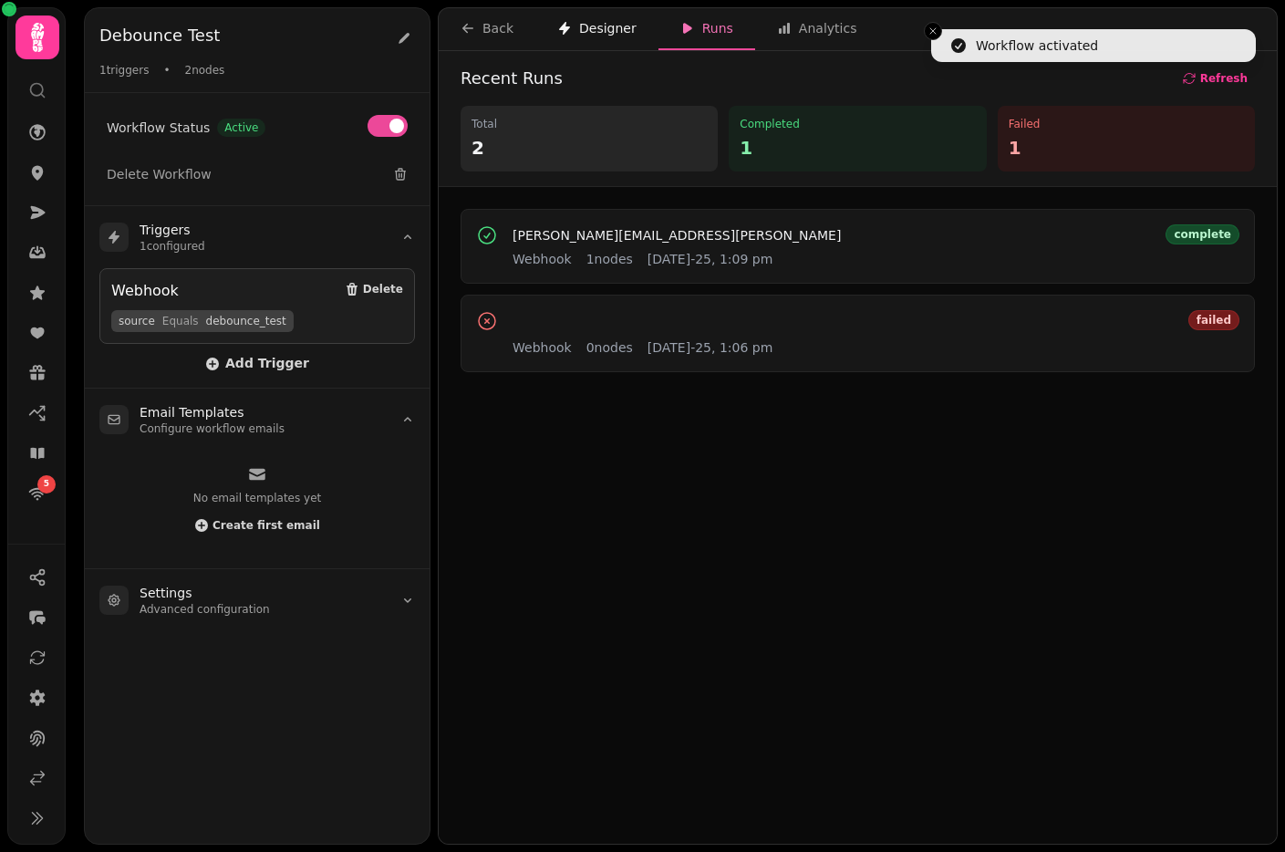
click at [594, 30] on div "Designer" at bounding box center [596, 28] width 79 height 18
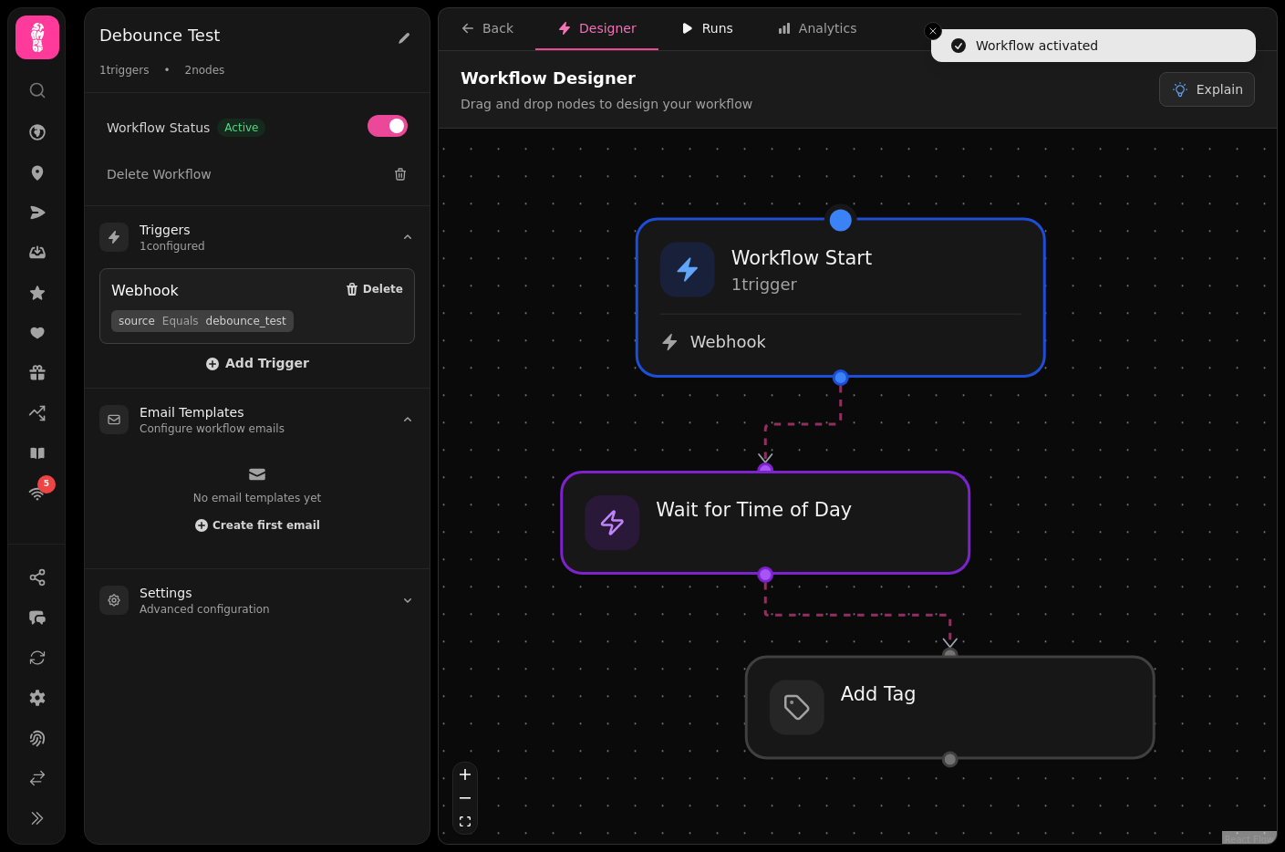
click at [707, 24] on div "Runs" at bounding box center [706, 28] width 53 height 18
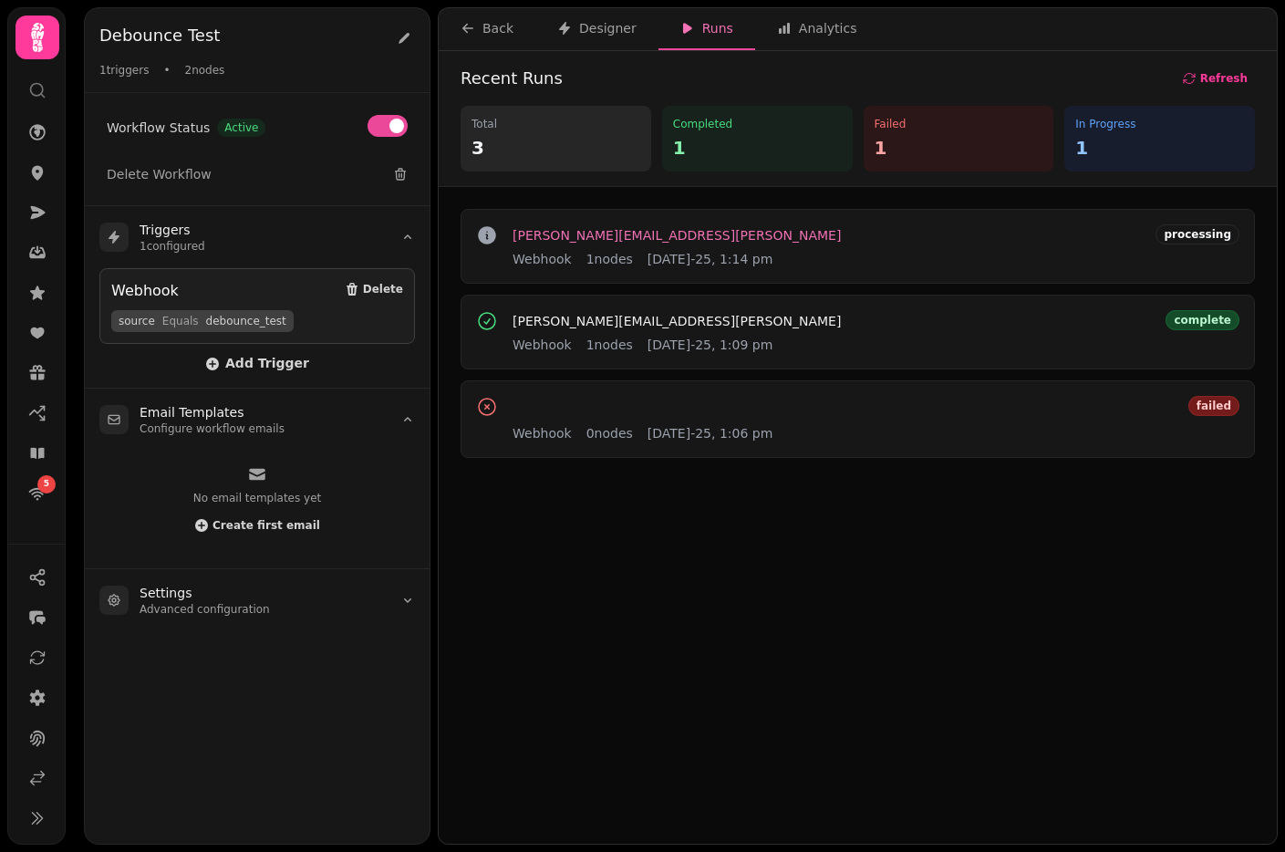
click at [658, 226] on button "stephen.davies+2025-08-15-1106@stampede.ai" at bounding box center [676, 235] width 328 height 18
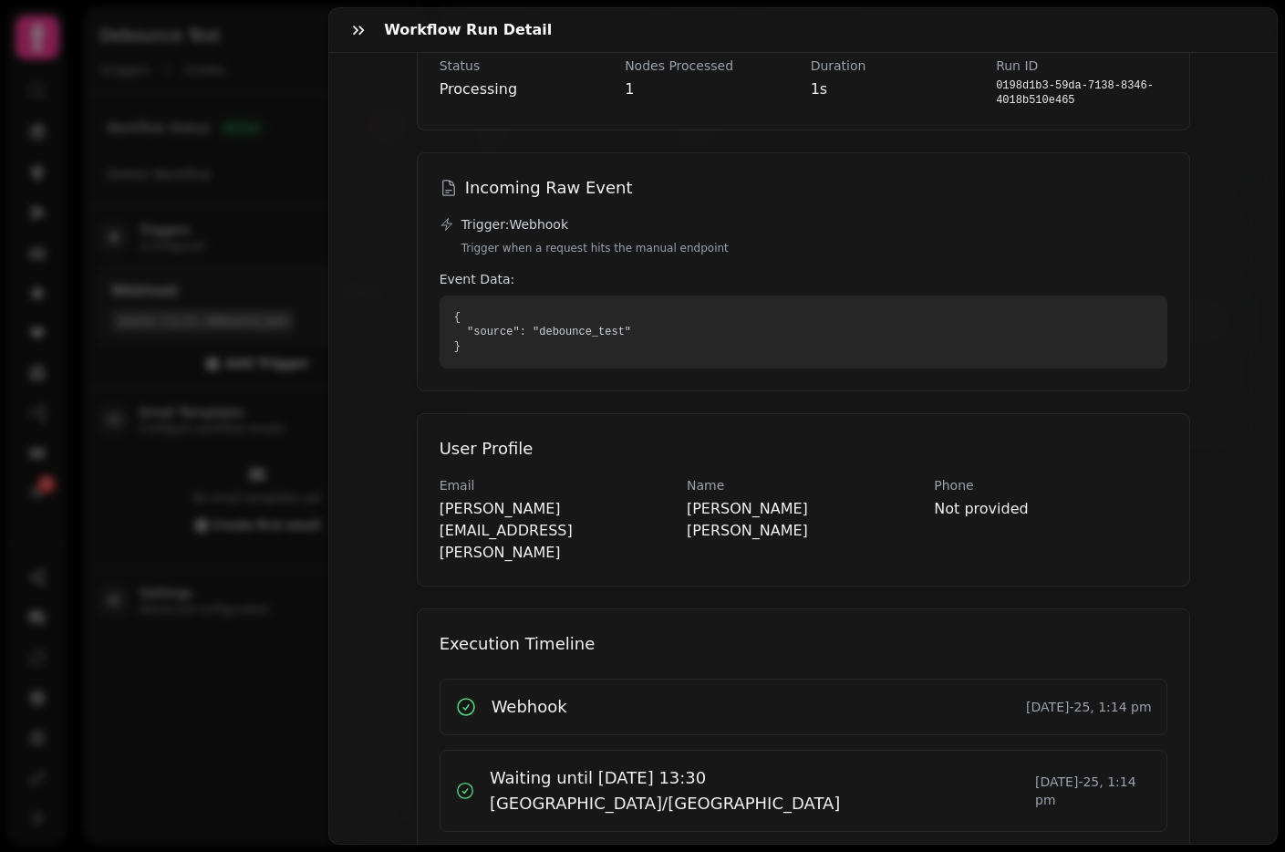
scroll to position [121, 0]
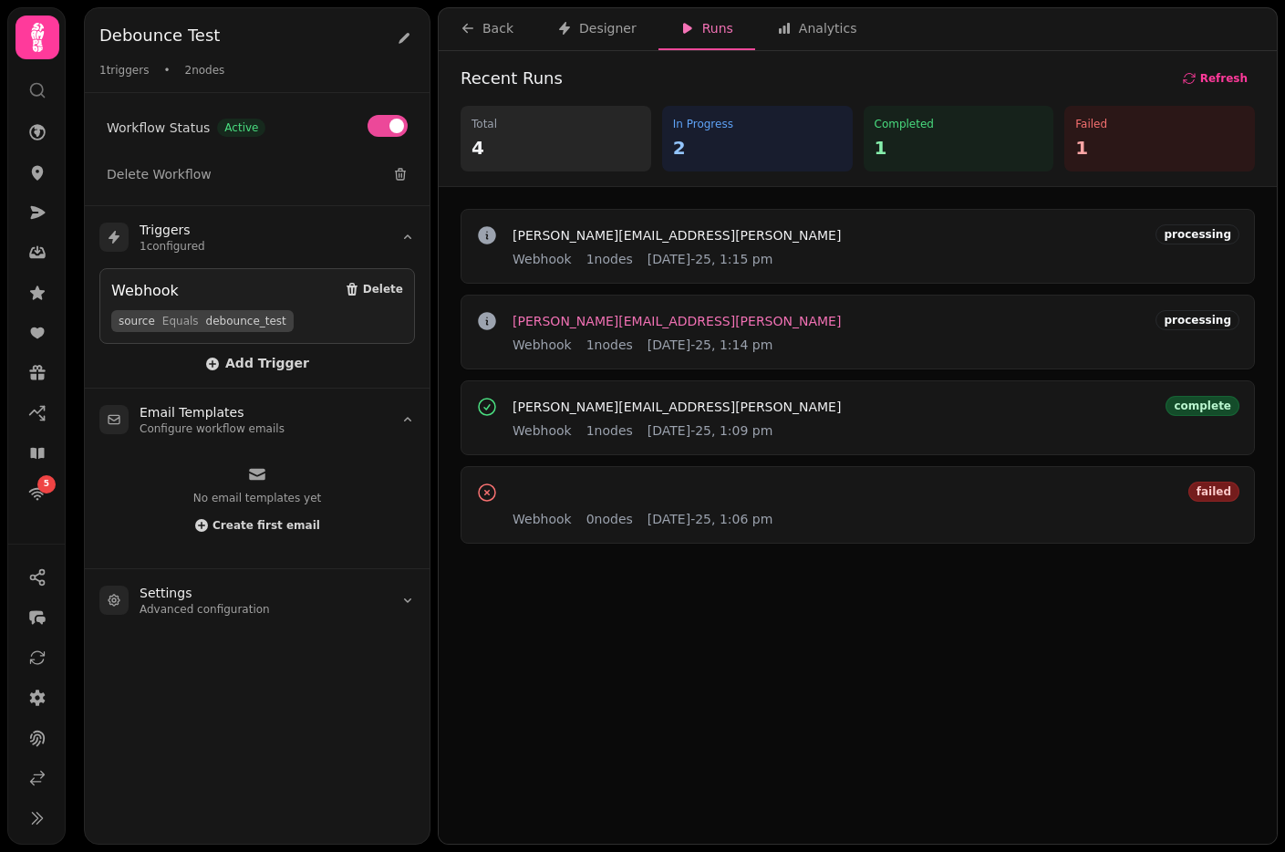
click at [645, 319] on span "stephen.davies+2025-08-15-1106@stampede.ai" at bounding box center [676, 321] width 328 height 13
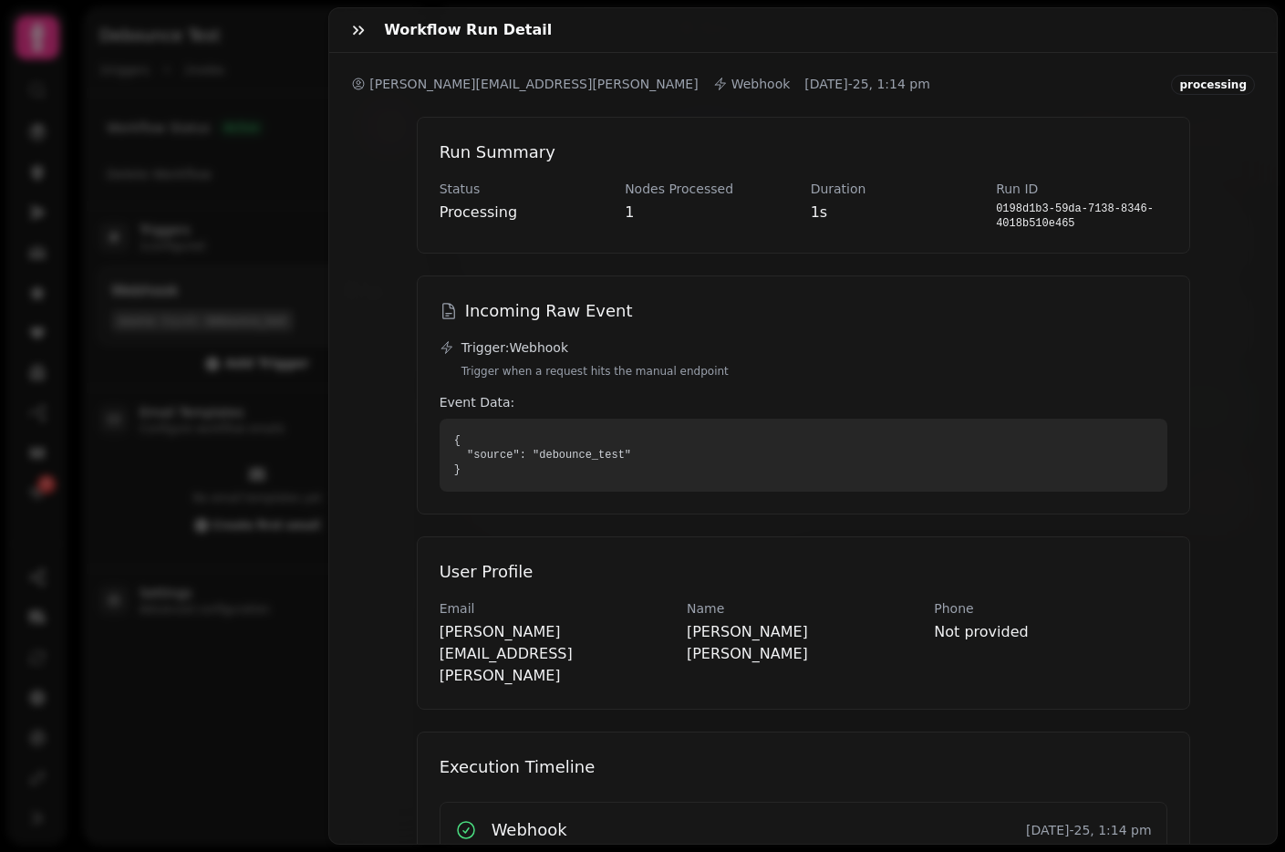
scroll to position [123, 0]
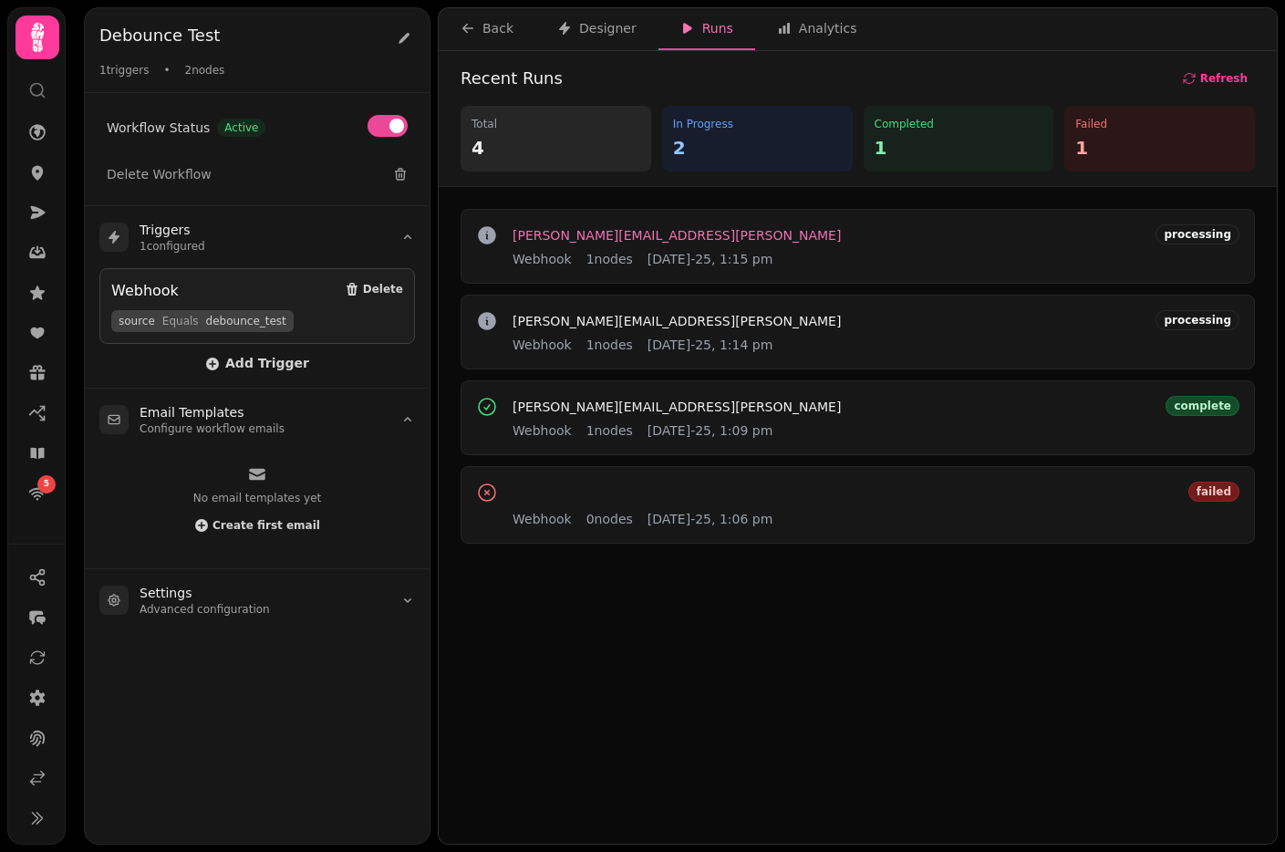
click at [654, 233] on span "stephen.davies+2025-08-15-1106@stampede.ai" at bounding box center [676, 235] width 328 height 13
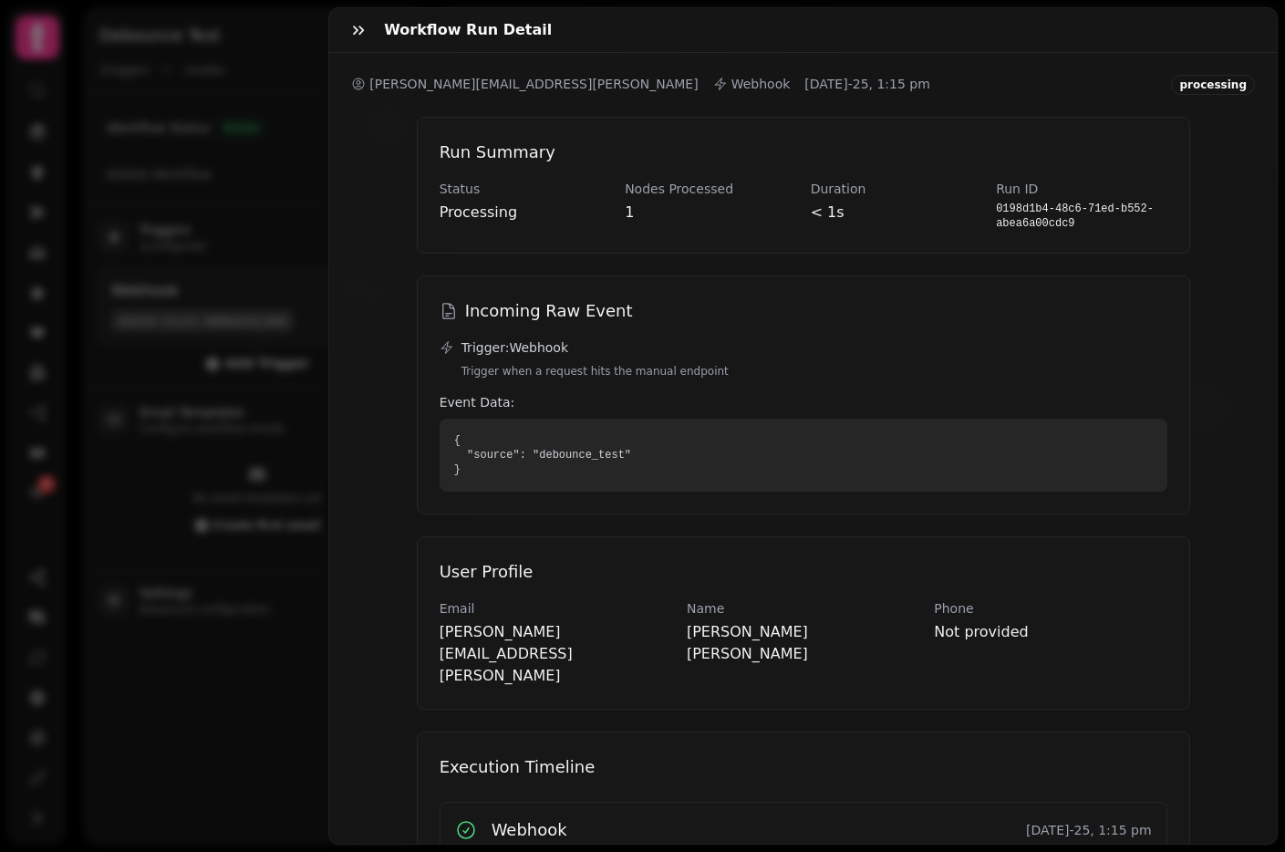
scroll to position [123, 0]
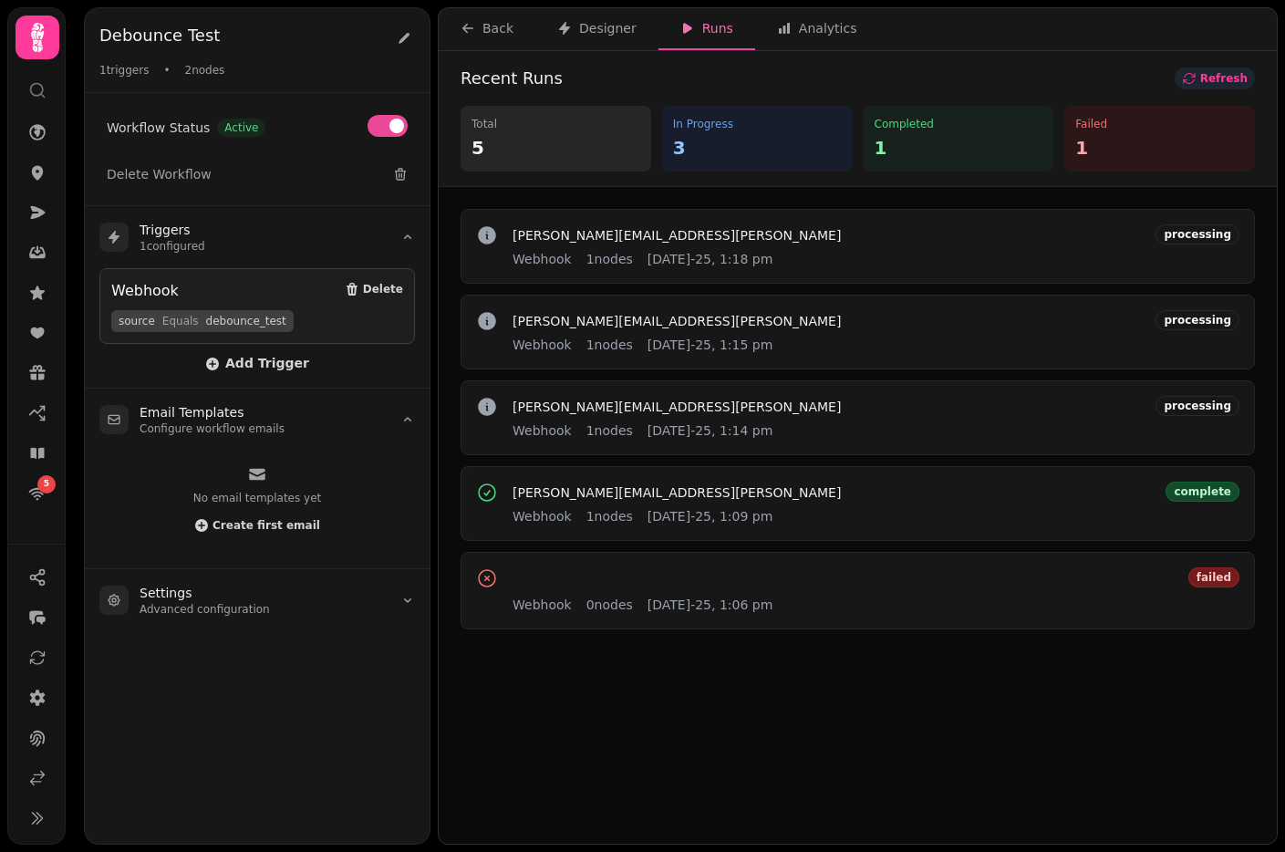
click at [1234, 79] on span "Refresh" at bounding box center [1223, 78] width 47 height 11
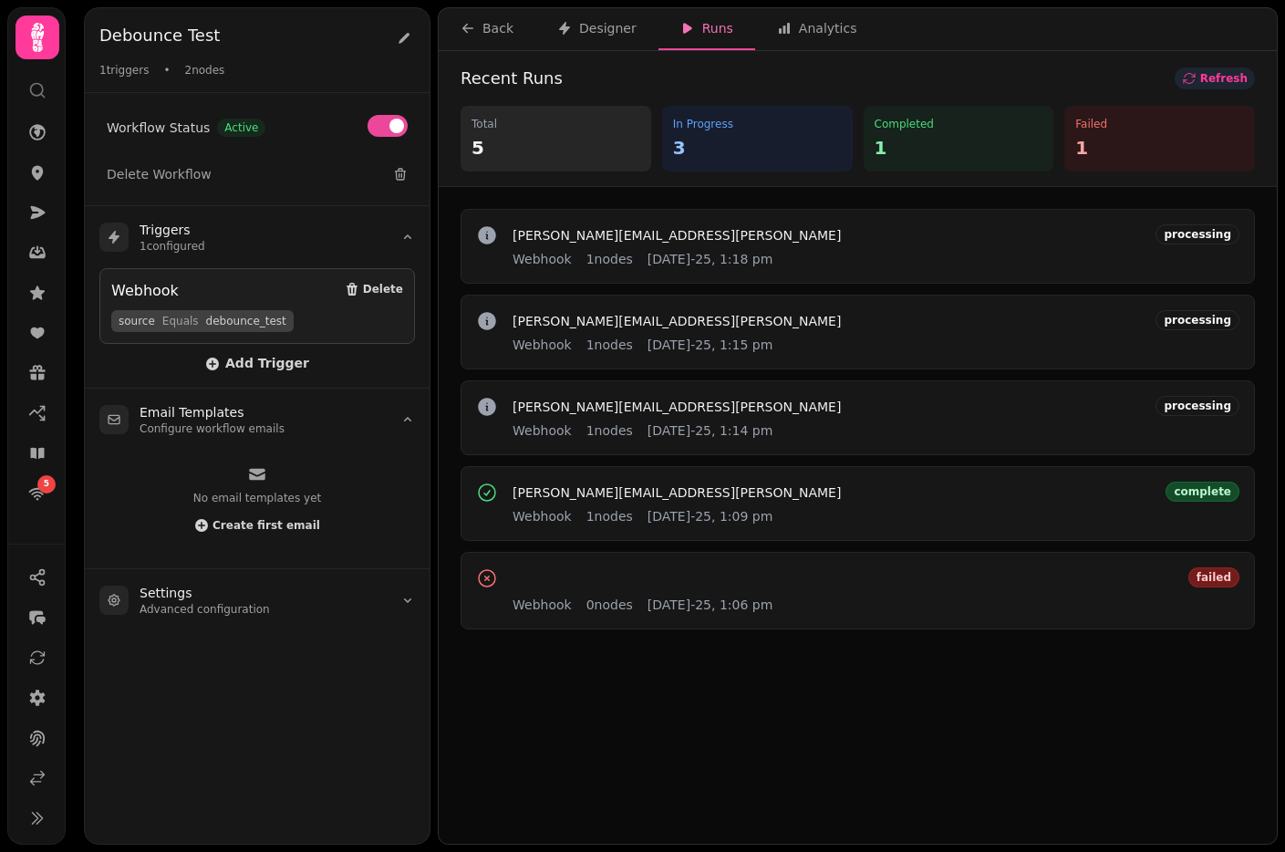
click at [1235, 79] on span "Refresh" at bounding box center [1223, 78] width 47 height 11
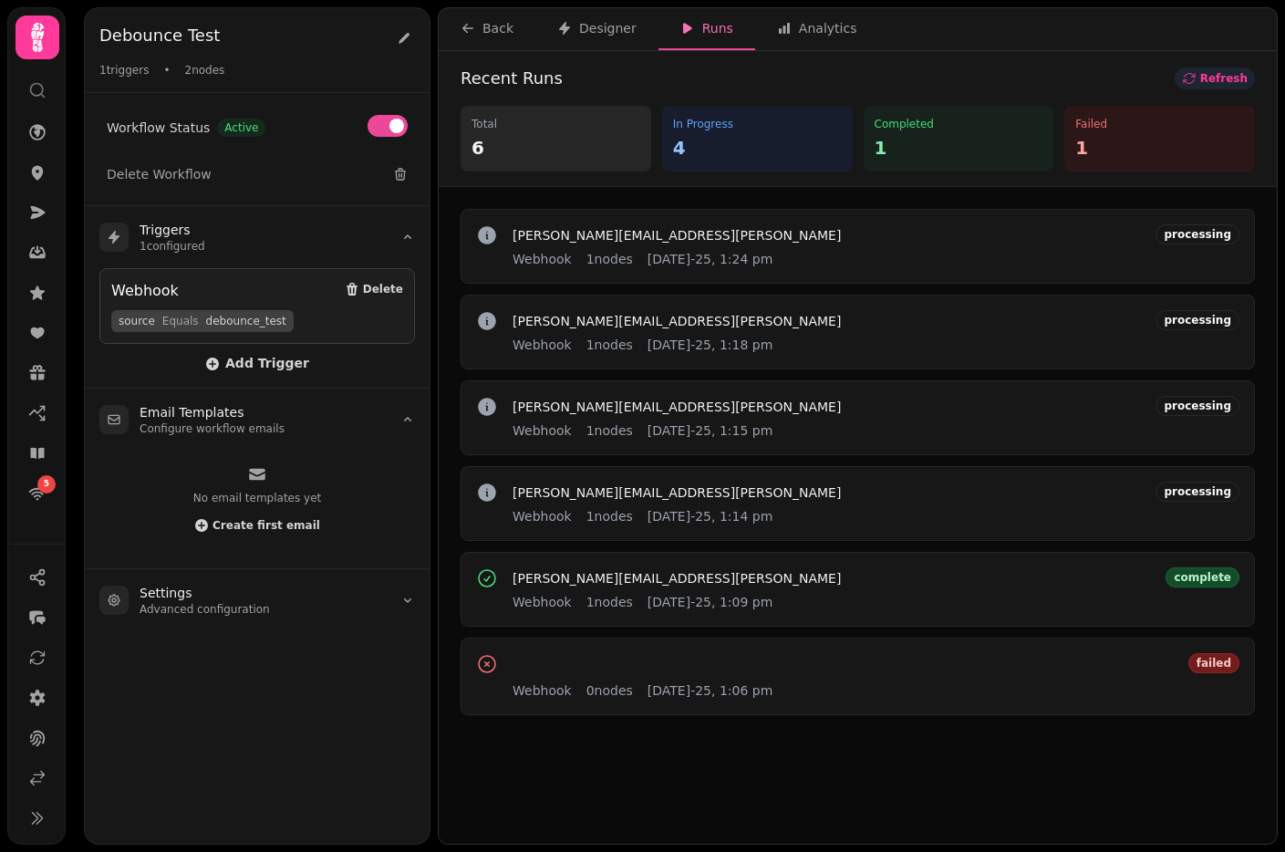
click at [1228, 75] on span "Refresh" at bounding box center [1223, 78] width 47 height 11
click at [1228, 76] on span "Refresh" at bounding box center [1223, 78] width 47 height 11
click at [672, 237] on span "stephen.davies+2025-08-15-1106@stampede.ai" at bounding box center [676, 235] width 328 height 13
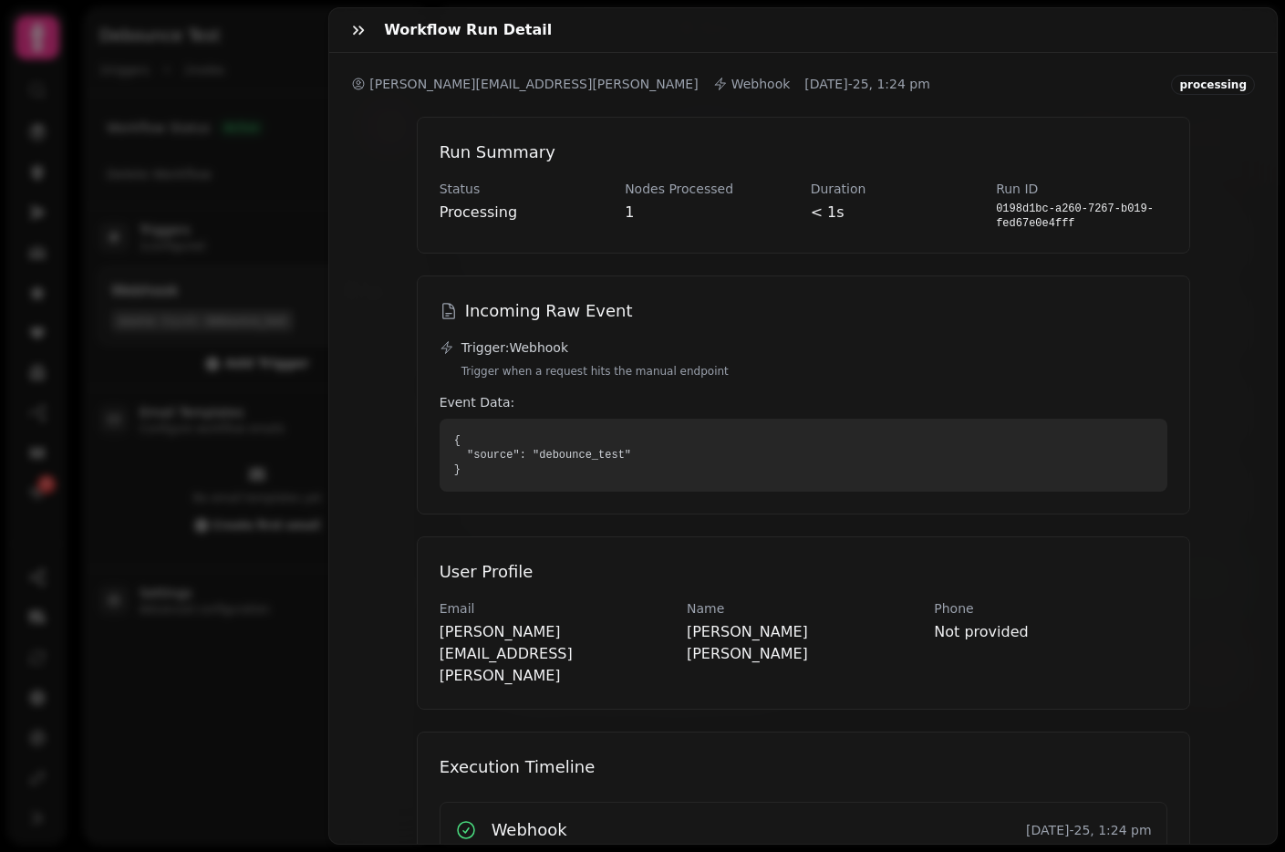
scroll to position [123, 0]
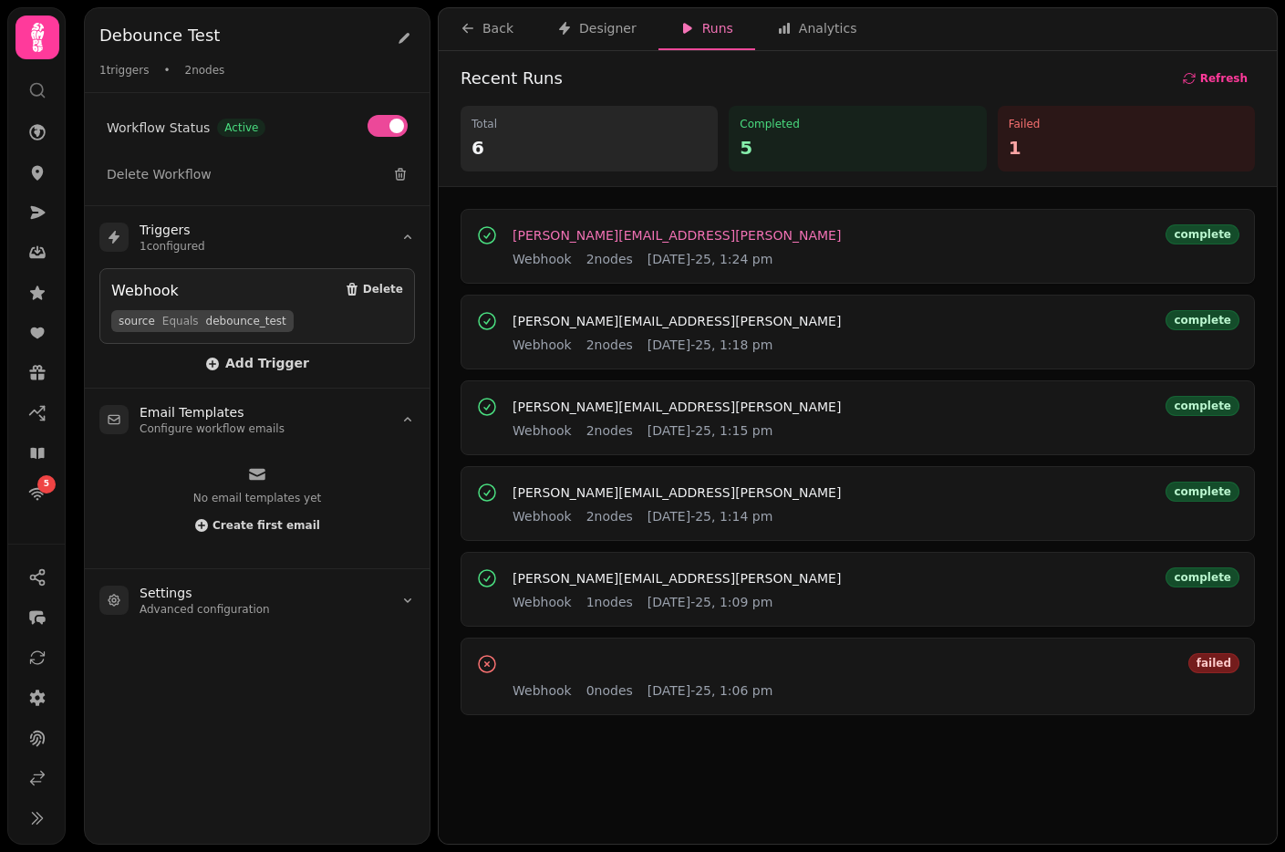
click at [697, 239] on span "stephen.davies+2025-08-15-1106@stampede.ai" at bounding box center [676, 235] width 328 height 13
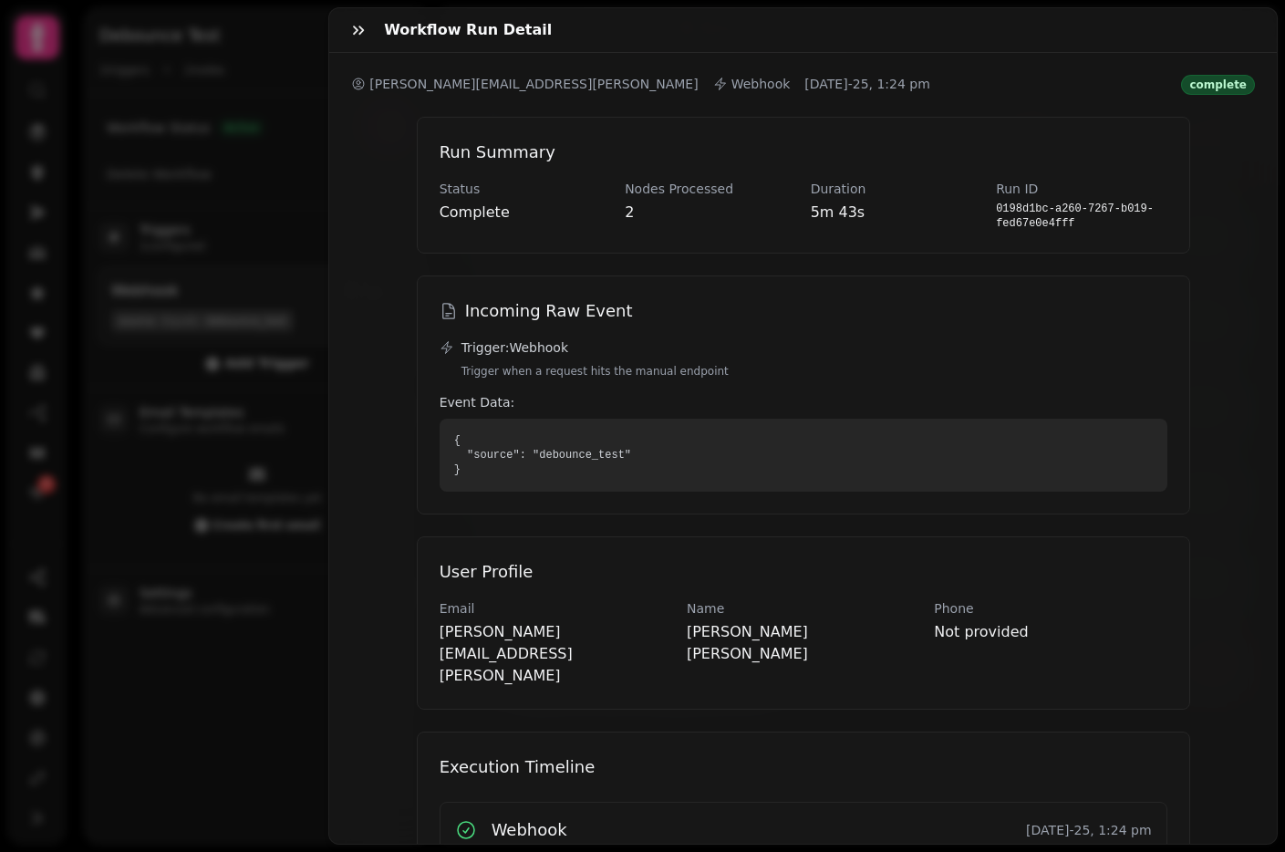
scroll to position [194, 0]
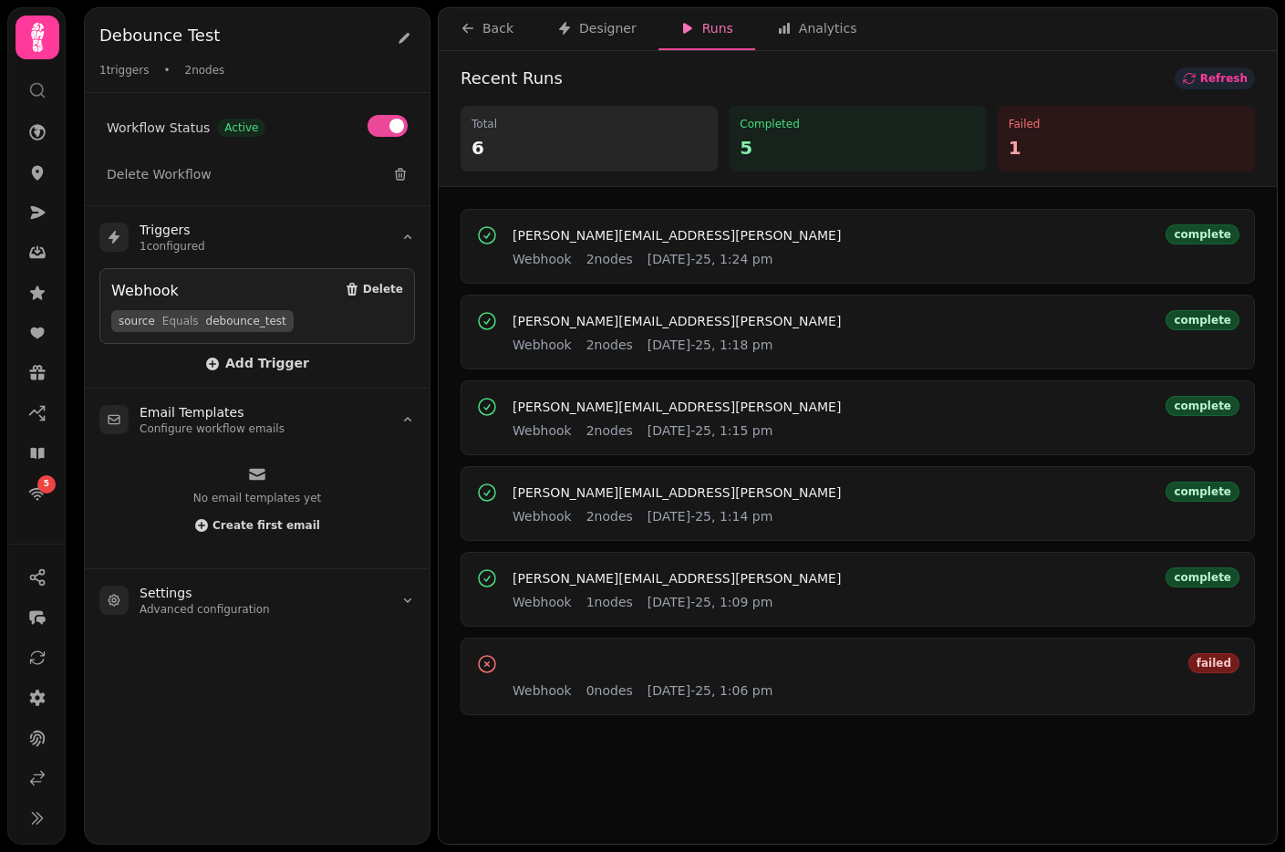
click at [1215, 77] on span "Refresh" at bounding box center [1223, 78] width 47 height 11
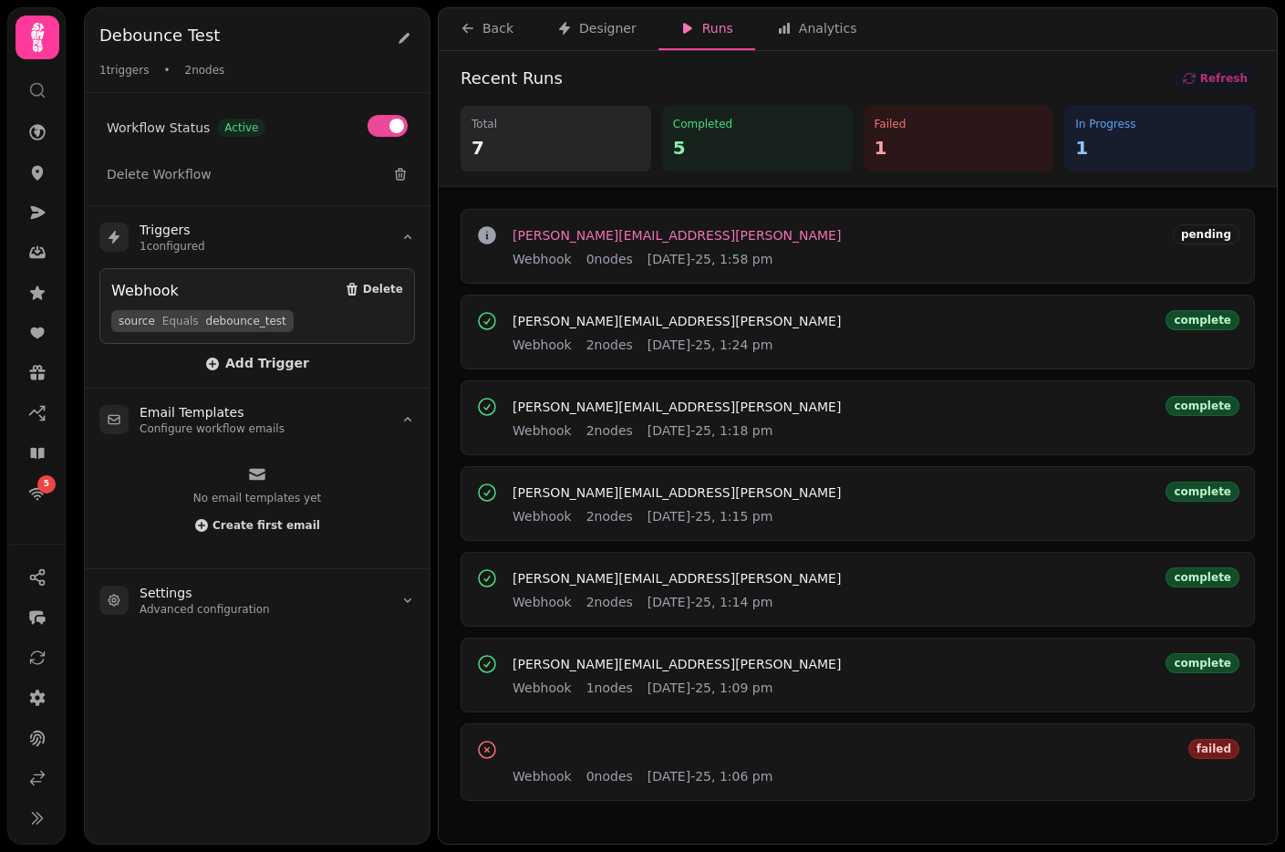
click at [625, 239] on span "stephen.davies+2025-08-15-1106@stampede.ai" at bounding box center [676, 235] width 328 height 13
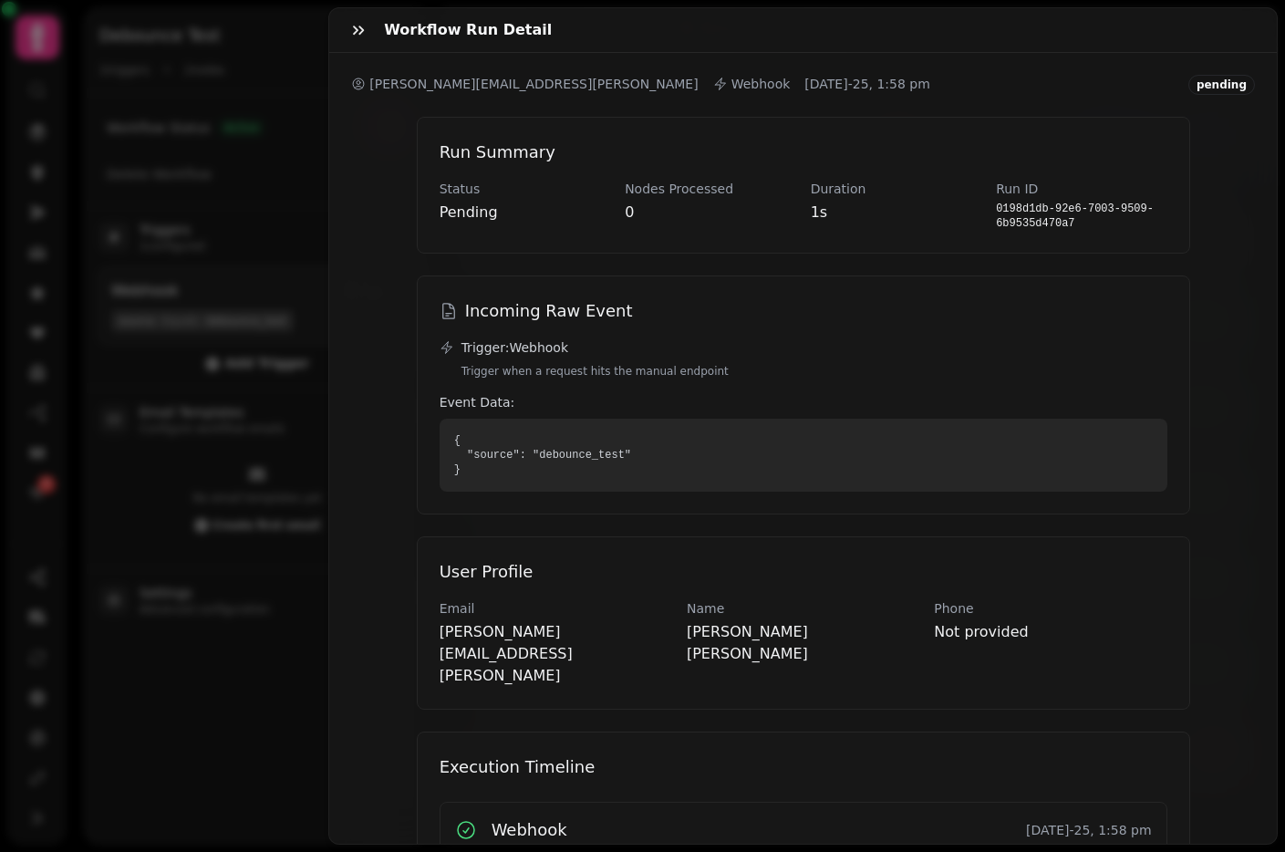
scroll to position [52, 0]
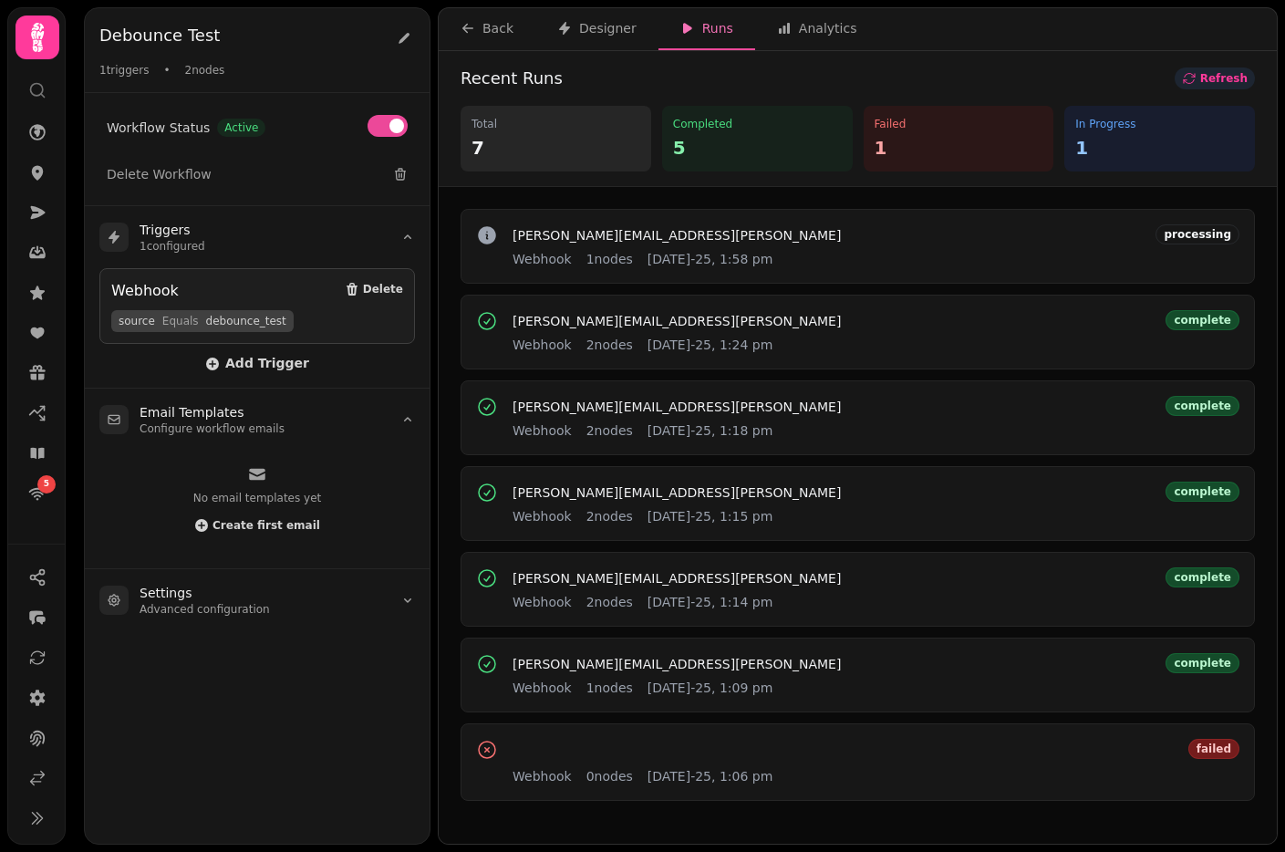
click at [1223, 67] on button "Refresh" at bounding box center [1214, 78] width 80 height 22
click at [649, 232] on span "stephen.davies+2025-08-15-1106@stampede.ai" at bounding box center [676, 235] width 328 height 13
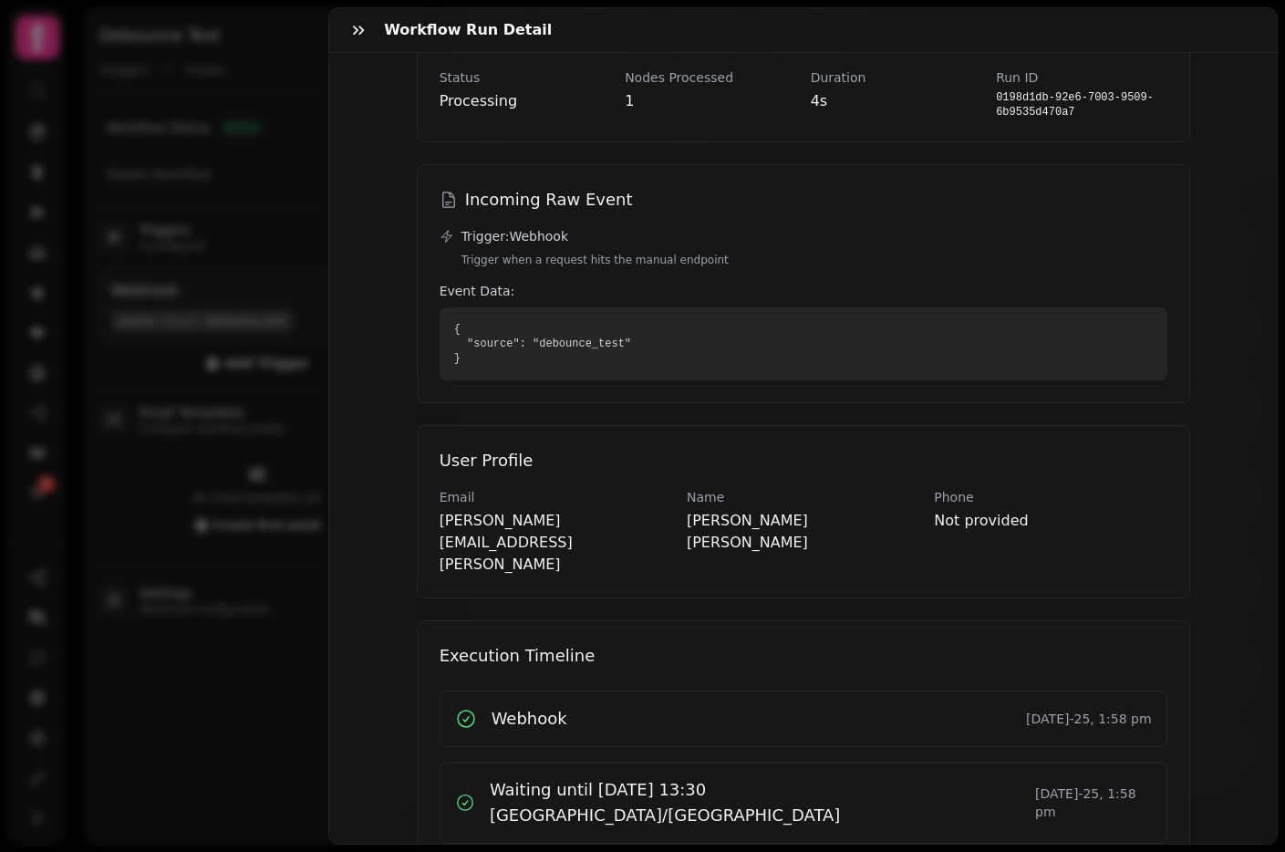
scroll to position [123, 0]
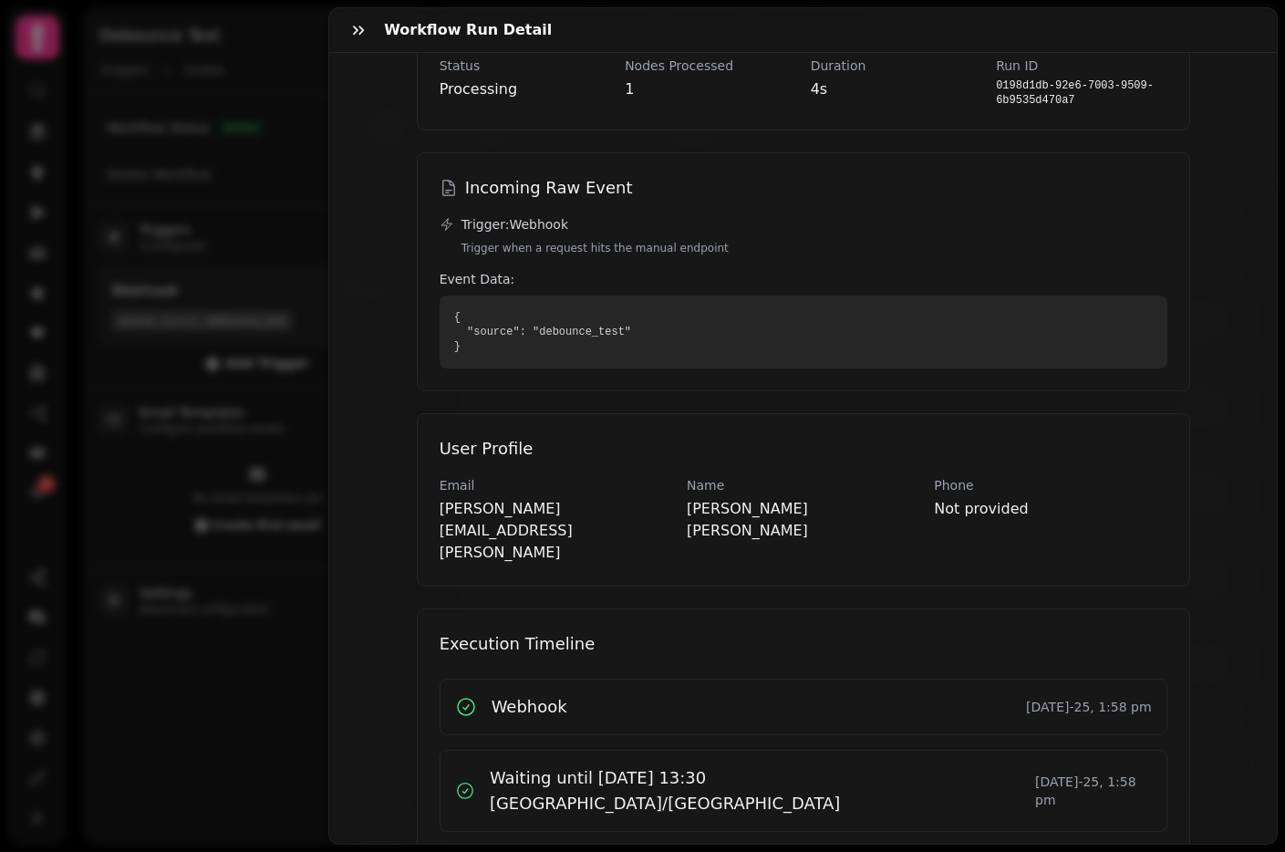
click at [163, 283] on div "Workflow Run Detail stephen.davies+2025-08-15-1106@stampede.ai Webhook 22nd Aug…" at bounding box center [642, 440] width 1285 height 822
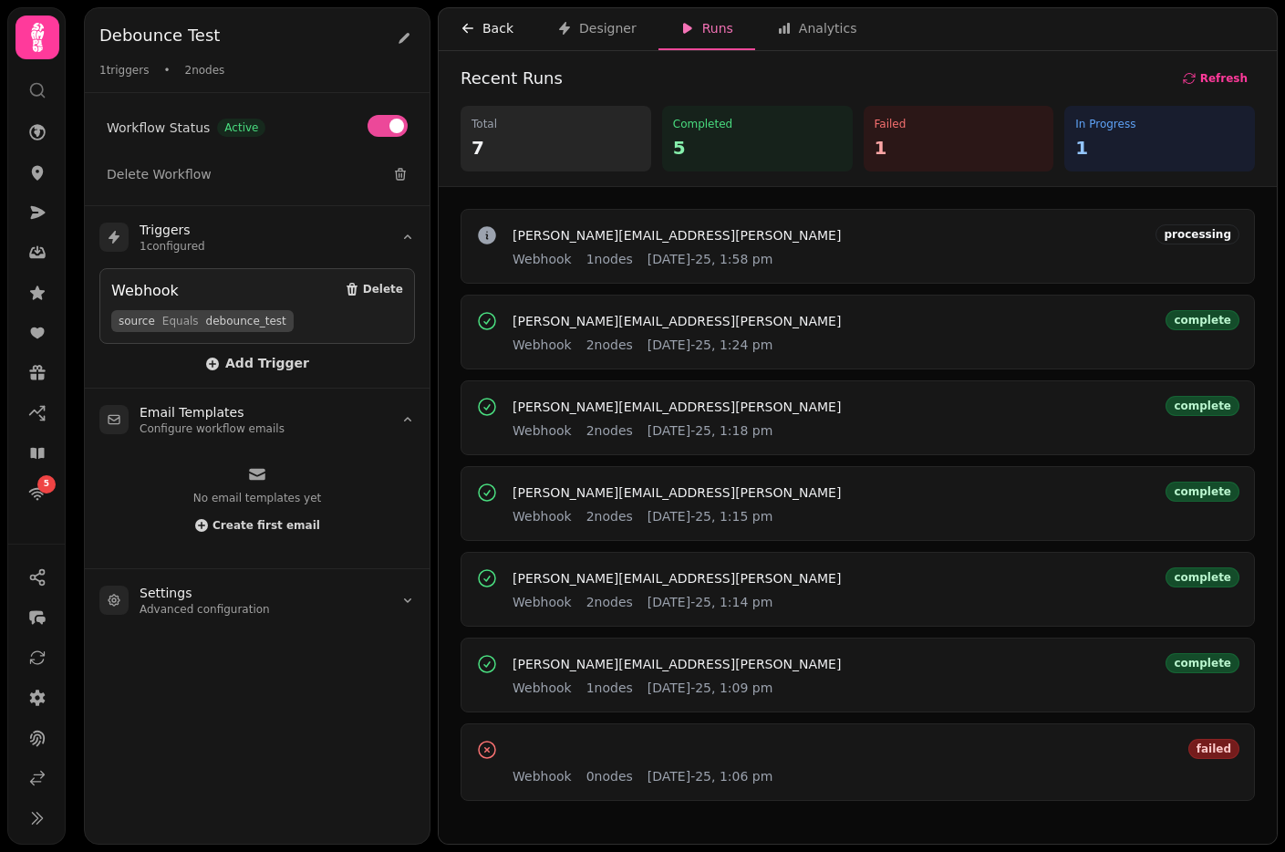
click at [503, 15] on button "Back" at bounding box center [487, 29] width 97 height 42
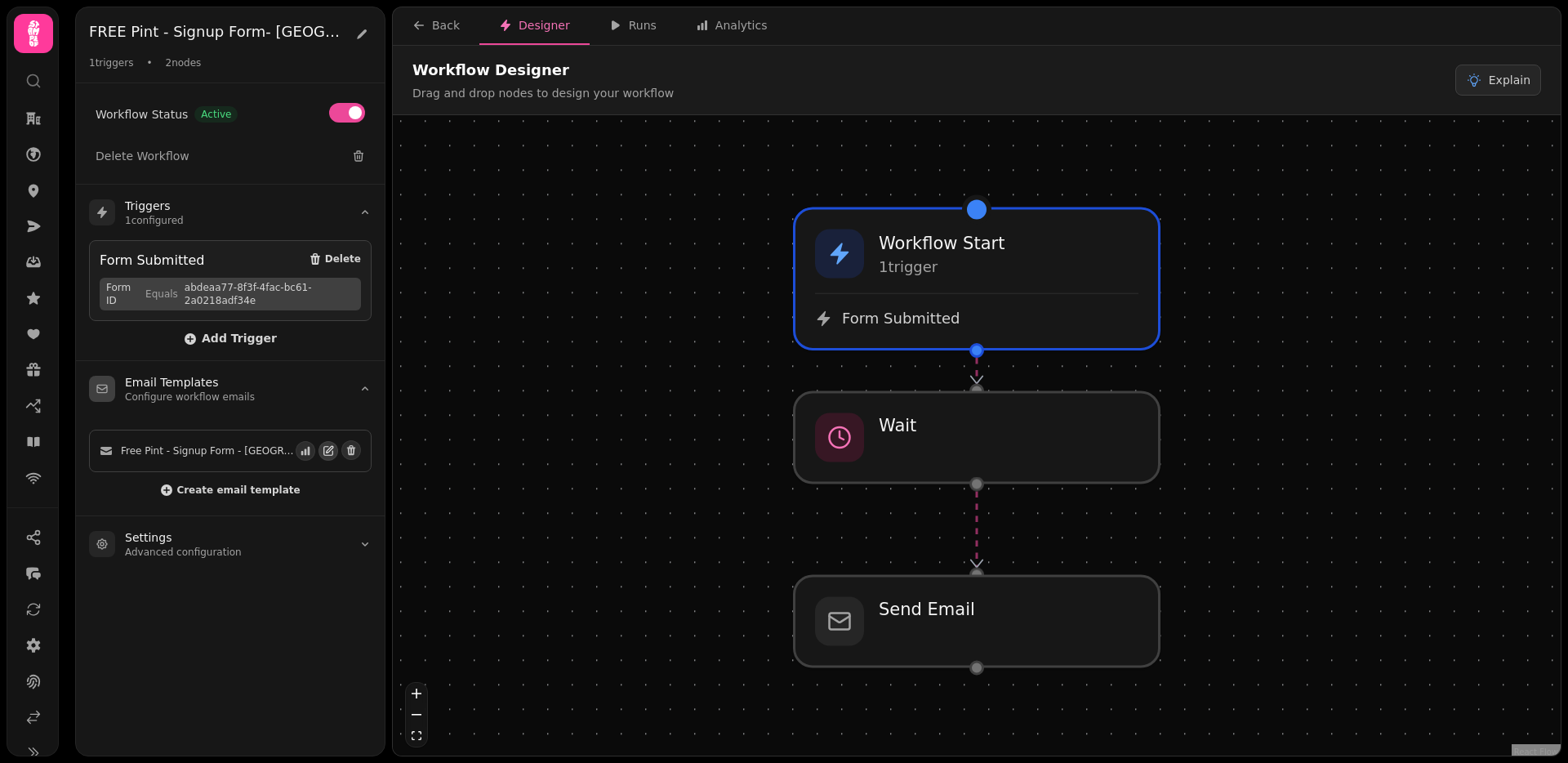
click at [328, 450] on icon "button" at bounding box center [330, 449] width 6 height 6
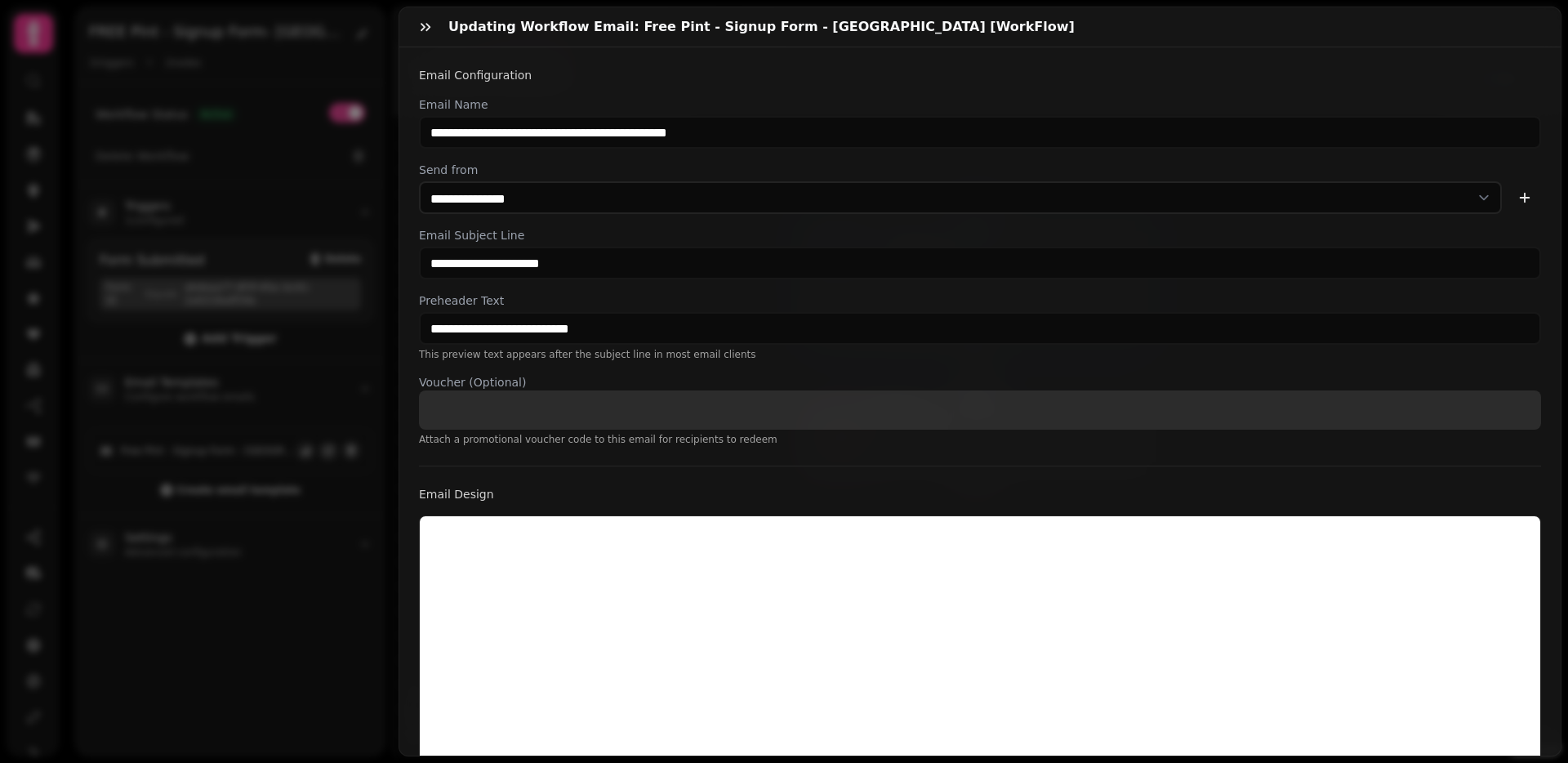
select select "**********"
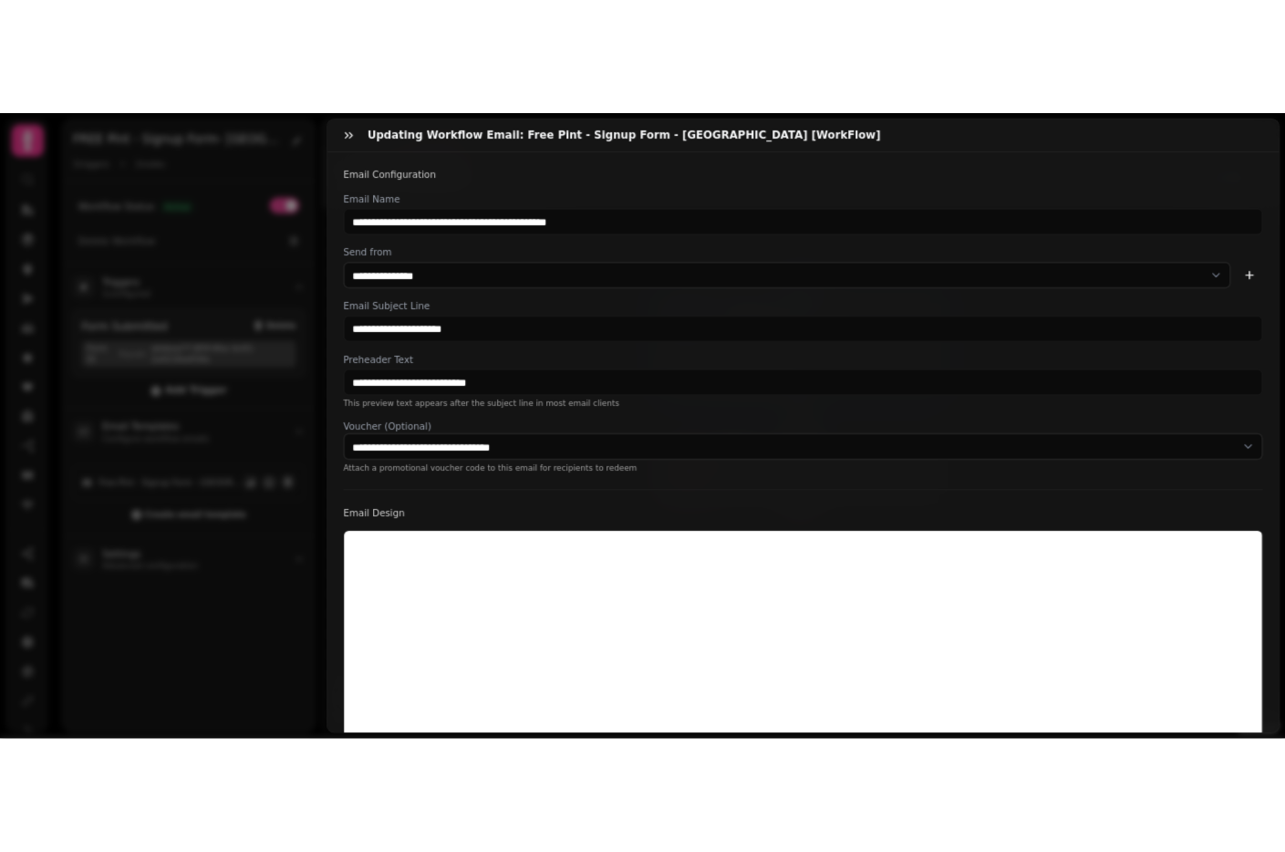
scroll to position [369, 0]
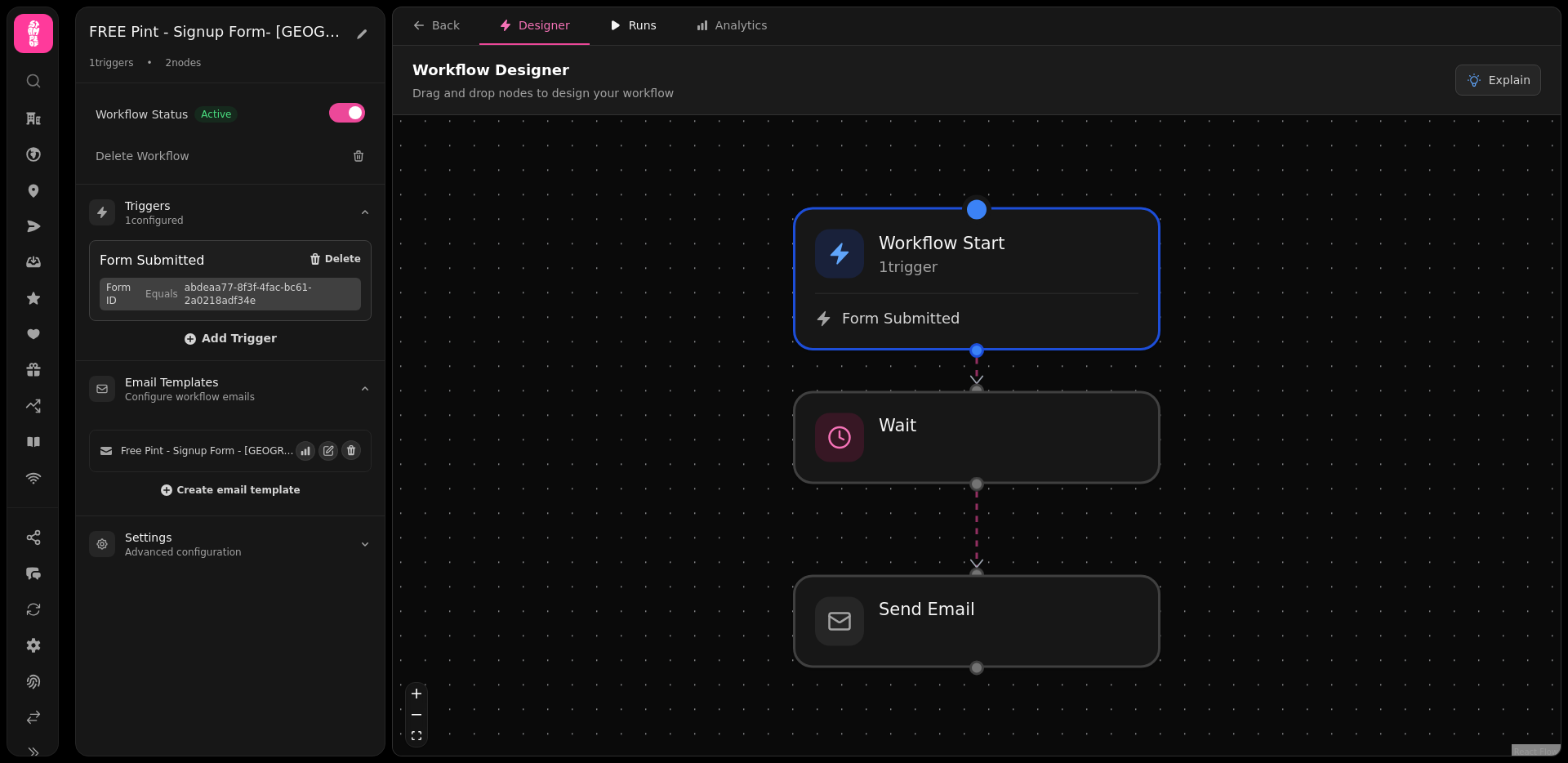
drag, startPoint x: 634, startPoint y: 23, endPoint x: 597, endPoint y: 21, distance: 37.1
click at [634, 23] on div "Runs" at bounding box center [633, 25] width 47 height 16
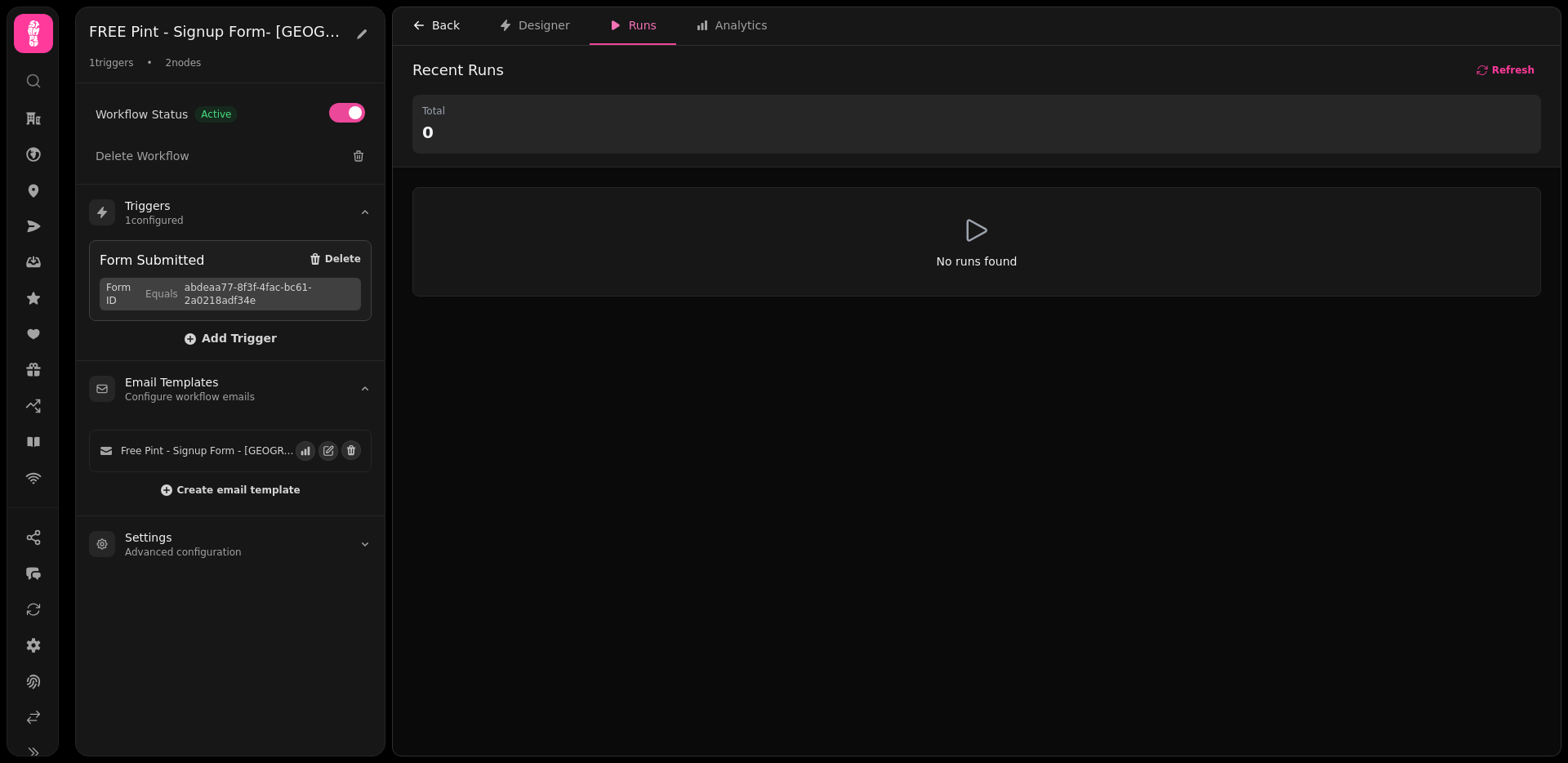
click at [406, 25] on button "Back" at bounding box center [436, 26] width 87 height 38
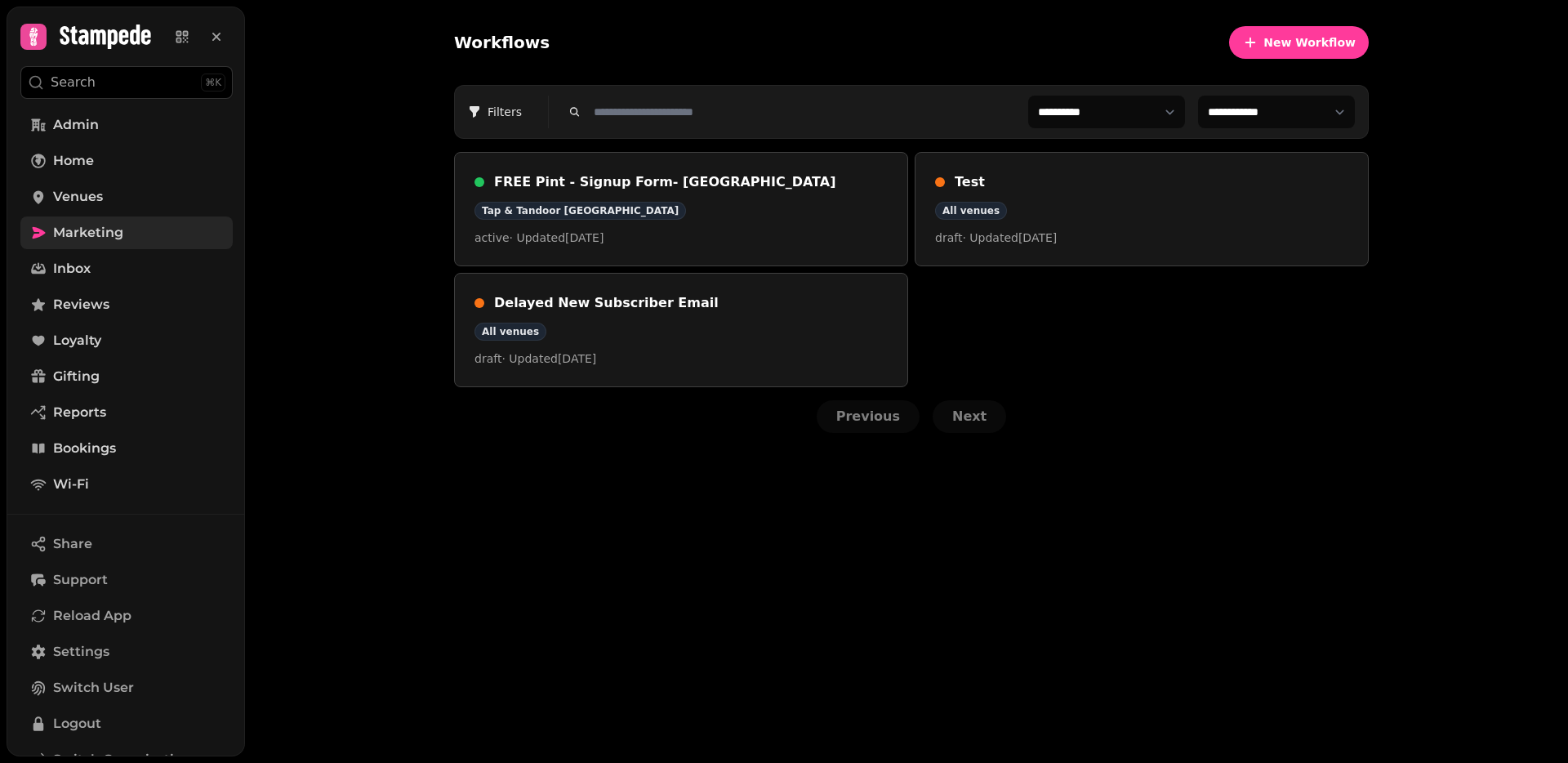
click at [88, 221] on link "Marketing" at bounding box center [126, 233] width 212 height 32
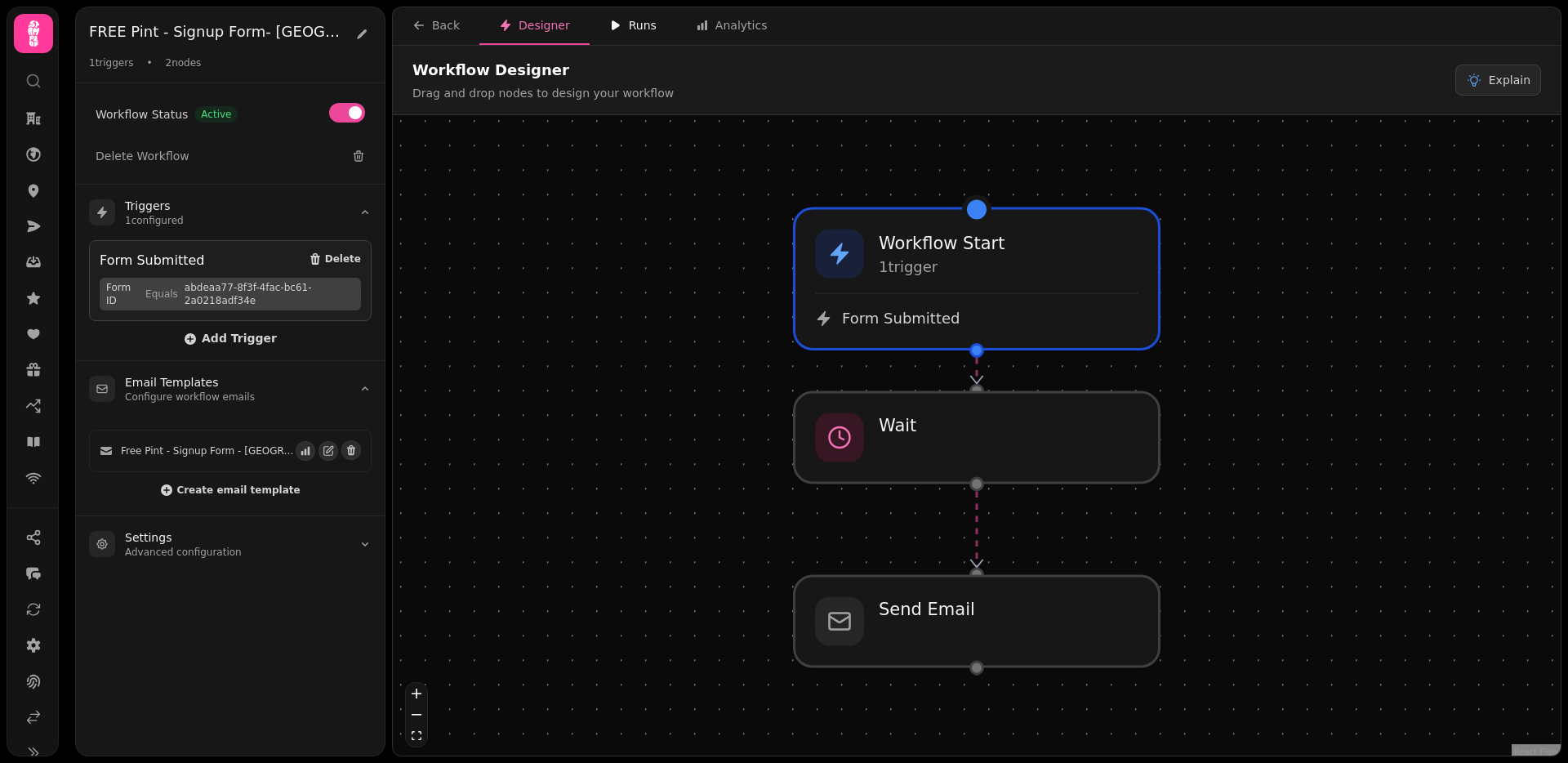
click at [644, 29] on div "Runs" at bounding box center [633, 25] width 47 height 16
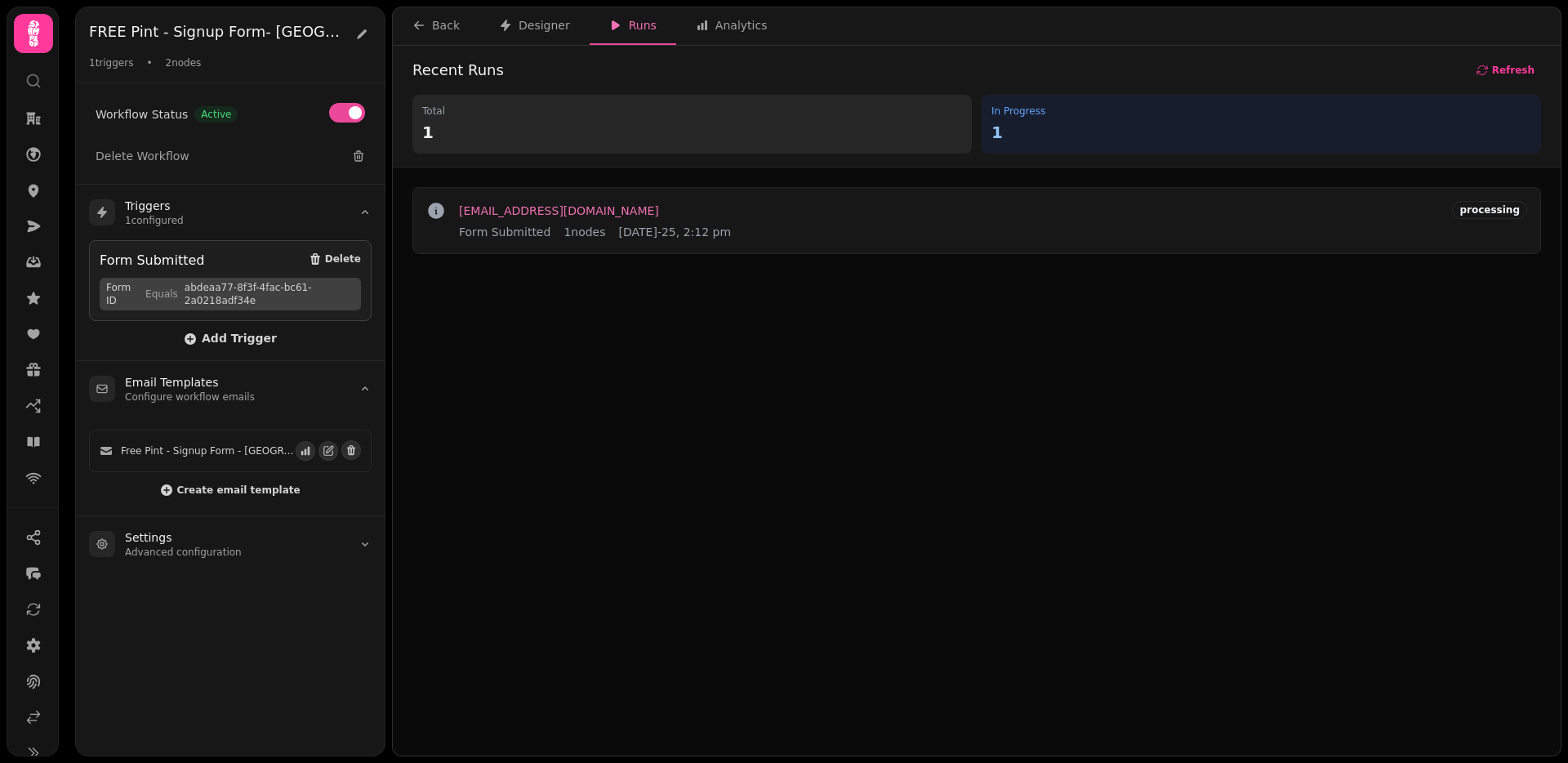
click at [508, 212] on span "[EMAIL_ADDRESS][DOMAIN_NAME]" at bounding box center [558, 210] width 200 height 12
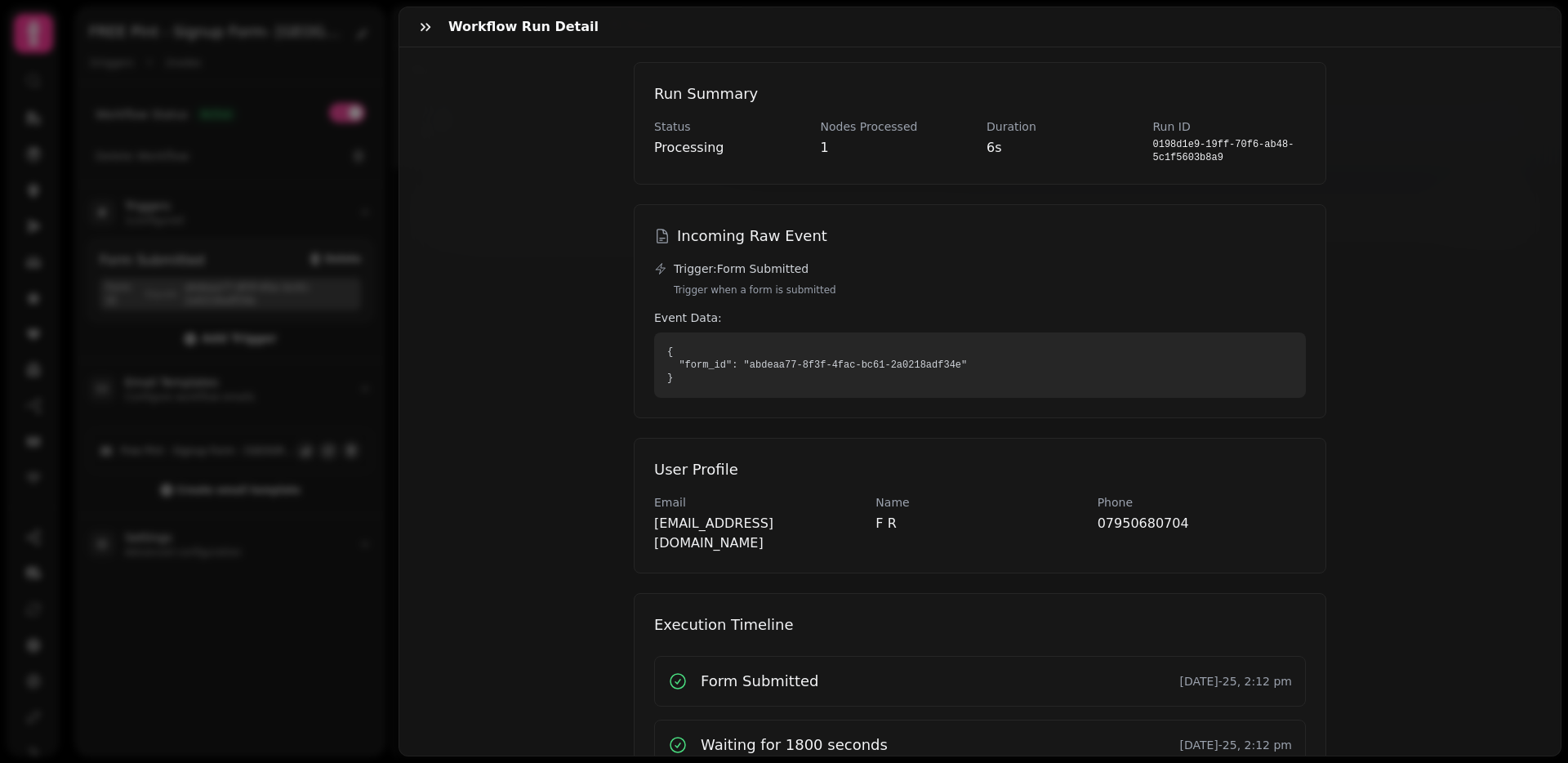
scroll to position [90, 0]
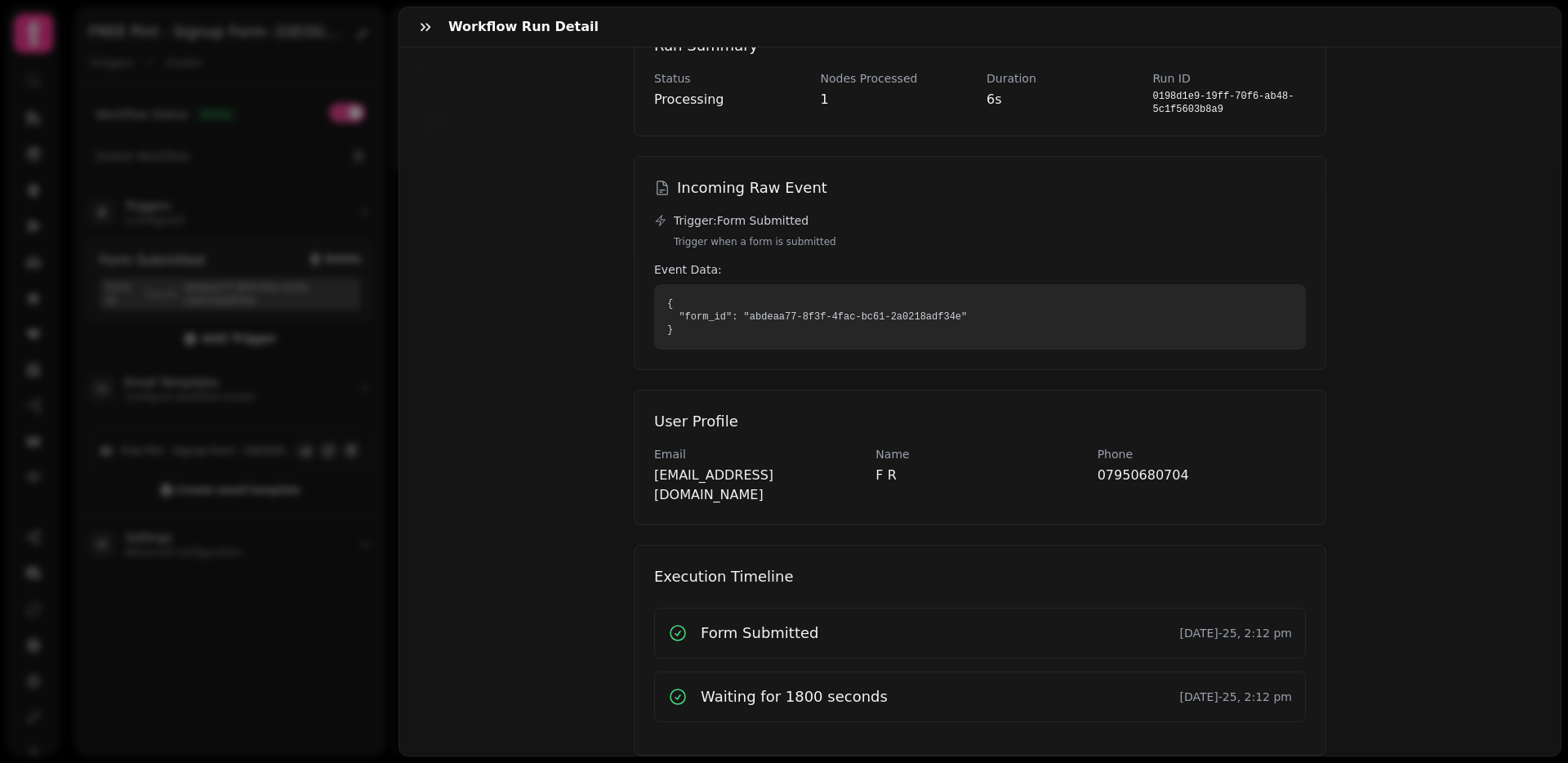
click at [293, 330] on div "Workflow Run Detail [EMAIL_ADDRESS][DOMAIN_NAME] Form Submitted [DATE]-25, 2:12…" at bounding box center [784, 394] width 1568 height 736
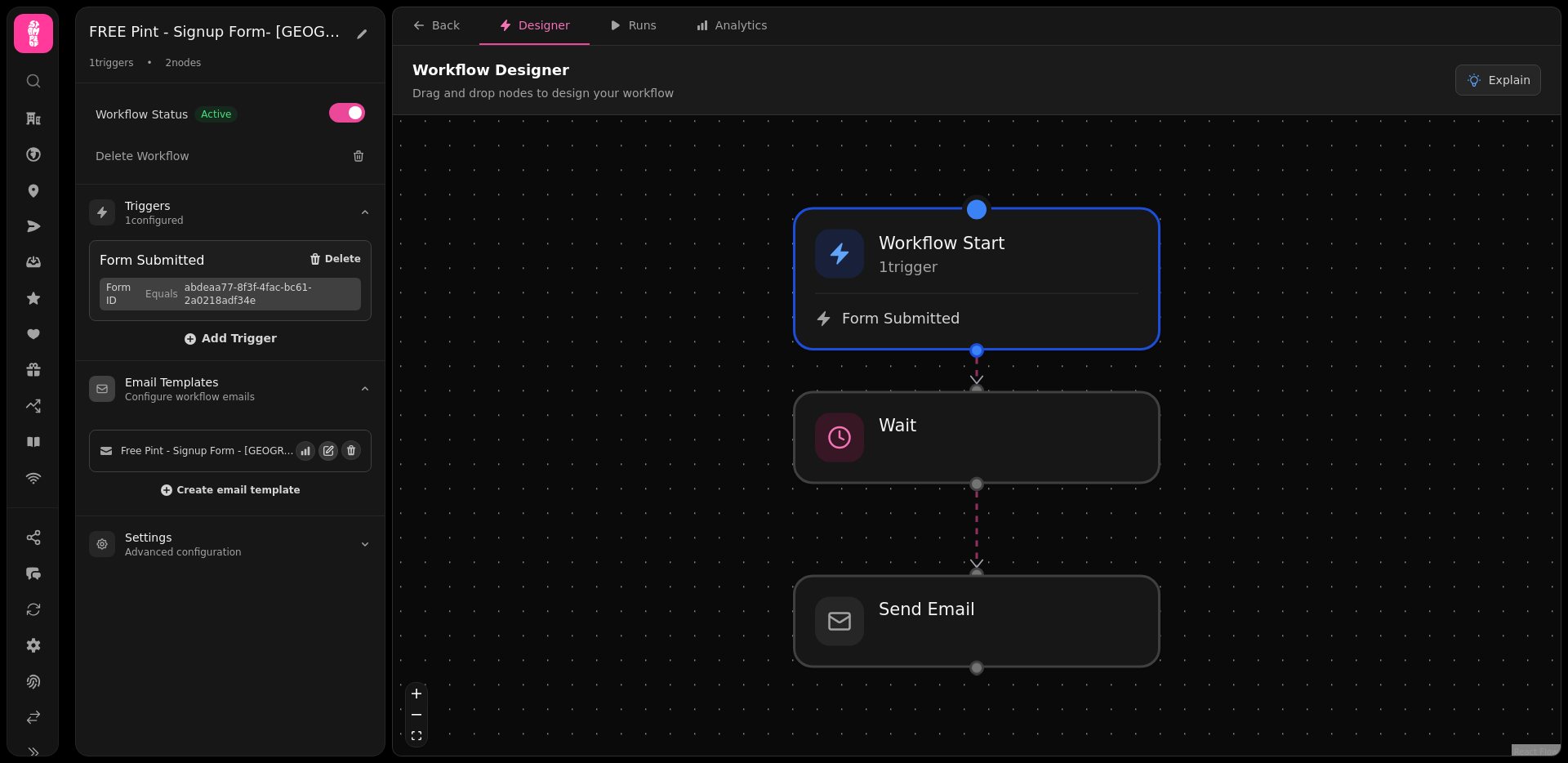
click at [333, 450] on icon "button" at bounding box center [328, 450] width 12 height 12
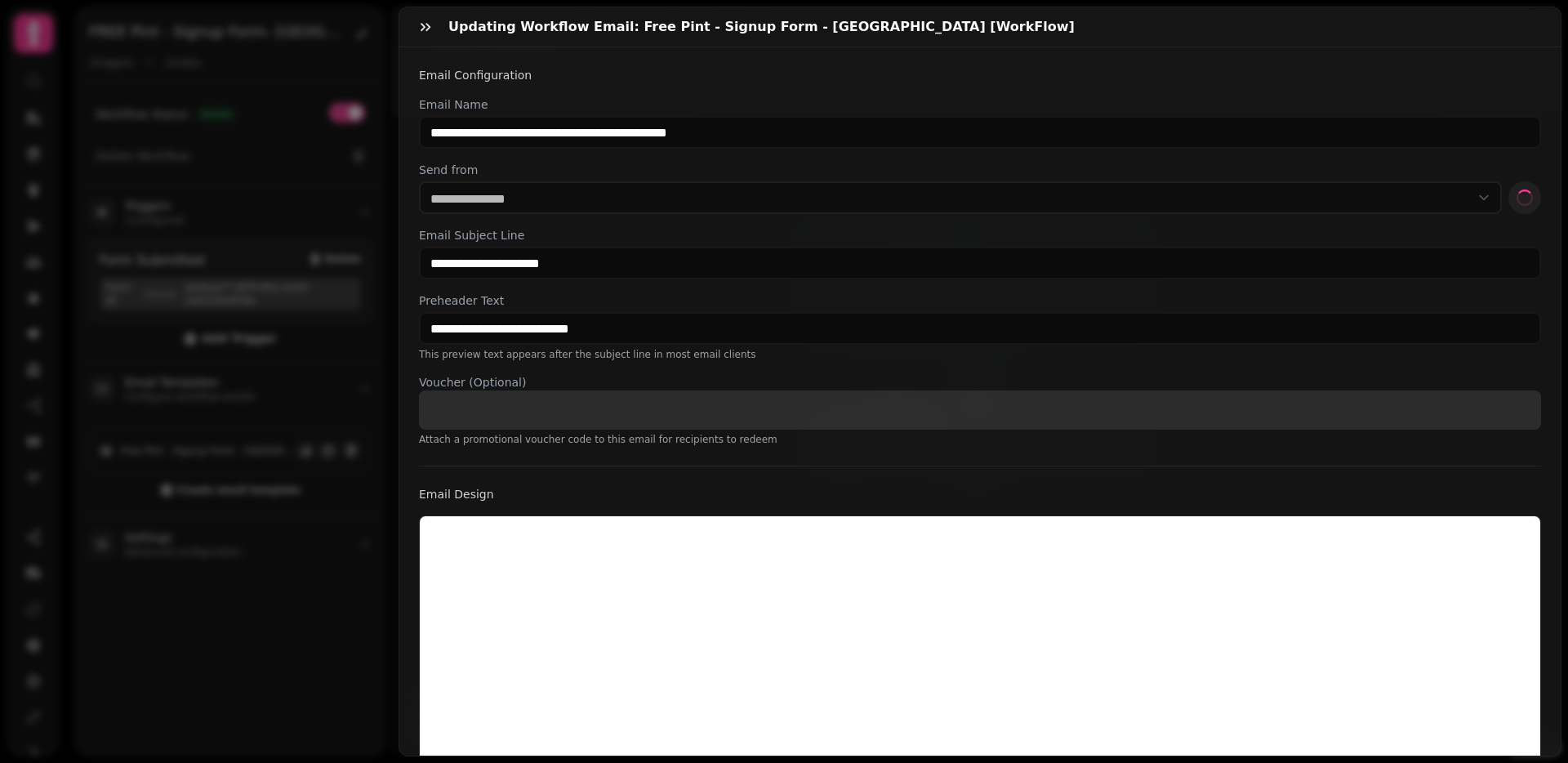
select select "**********"
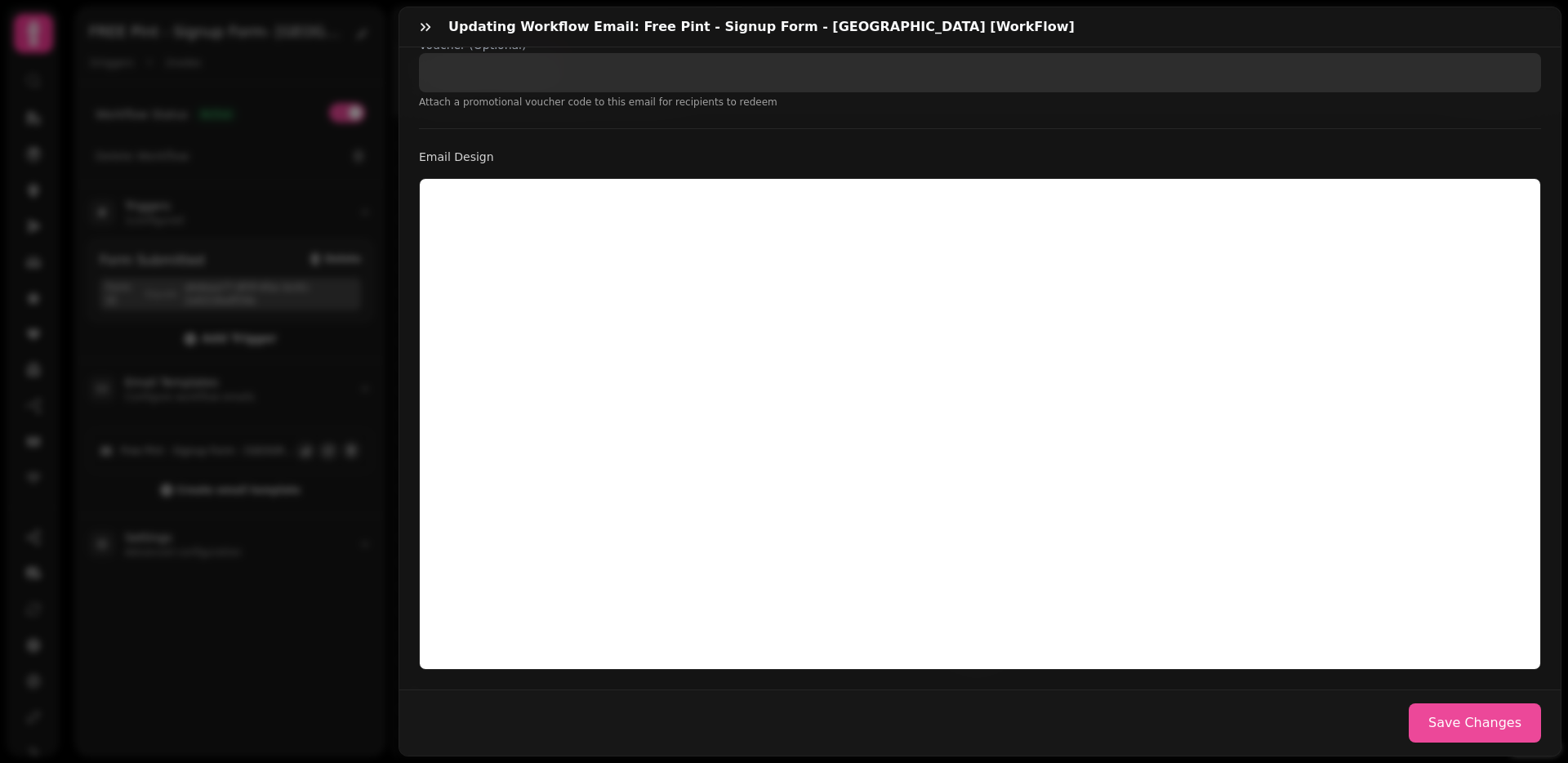
scroll to position [330, 0]
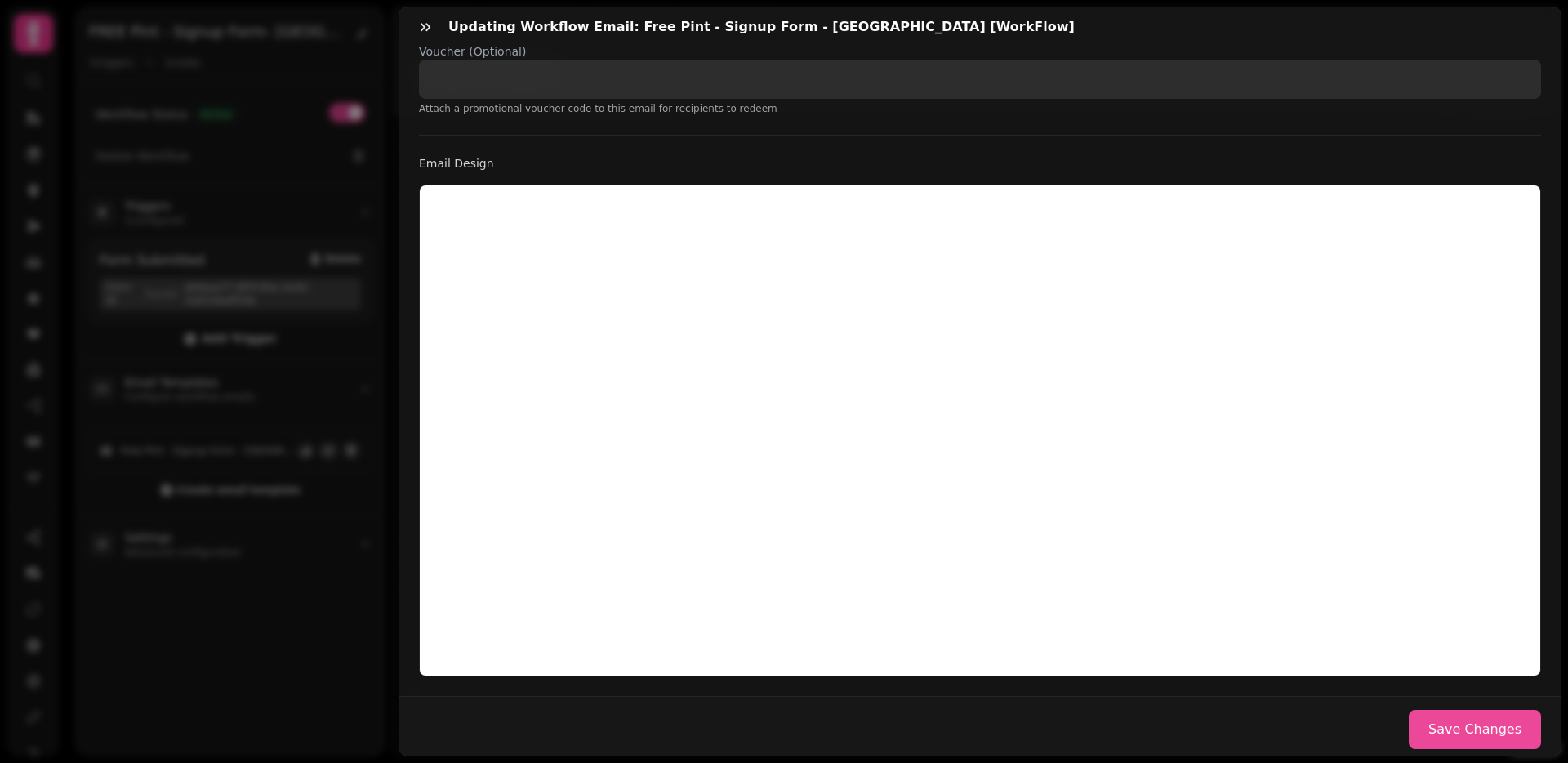
select select "**********"
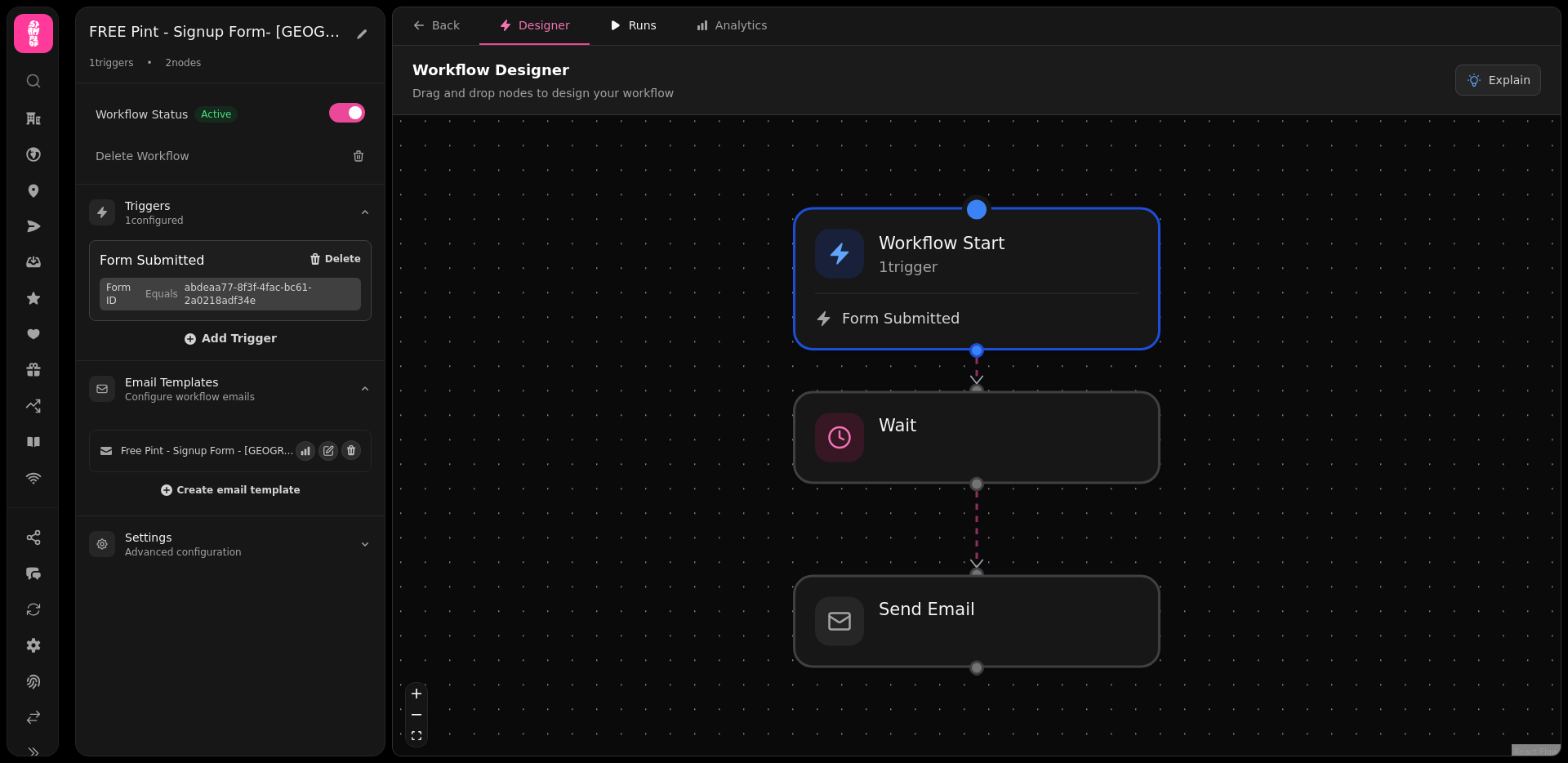
click at [625, 15] on button "Runs" at bounding box center [633, 26] width 87 height 38
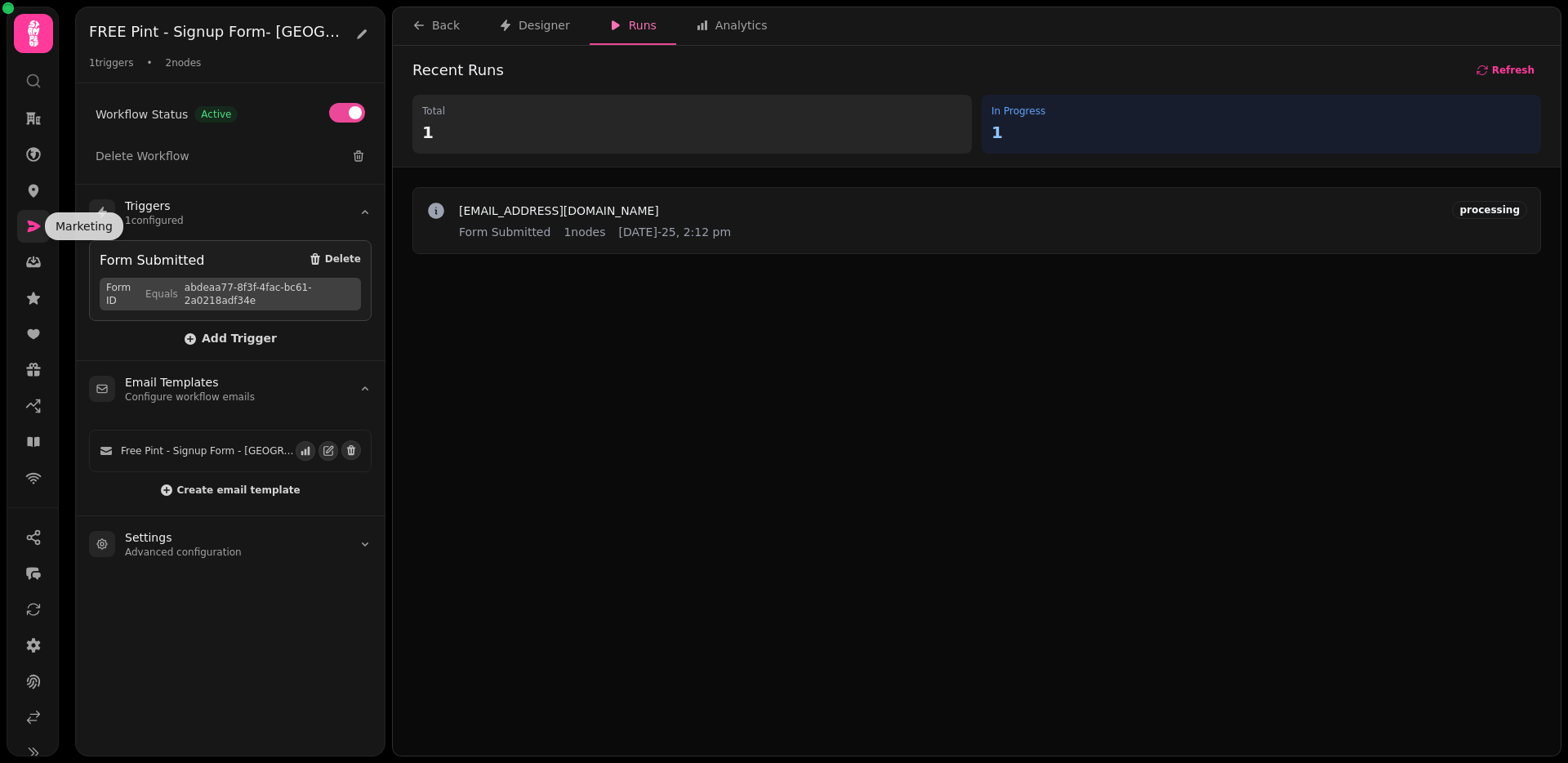
click at [27, 224] on icon at bounding box center [33, 226] width 16 height 16
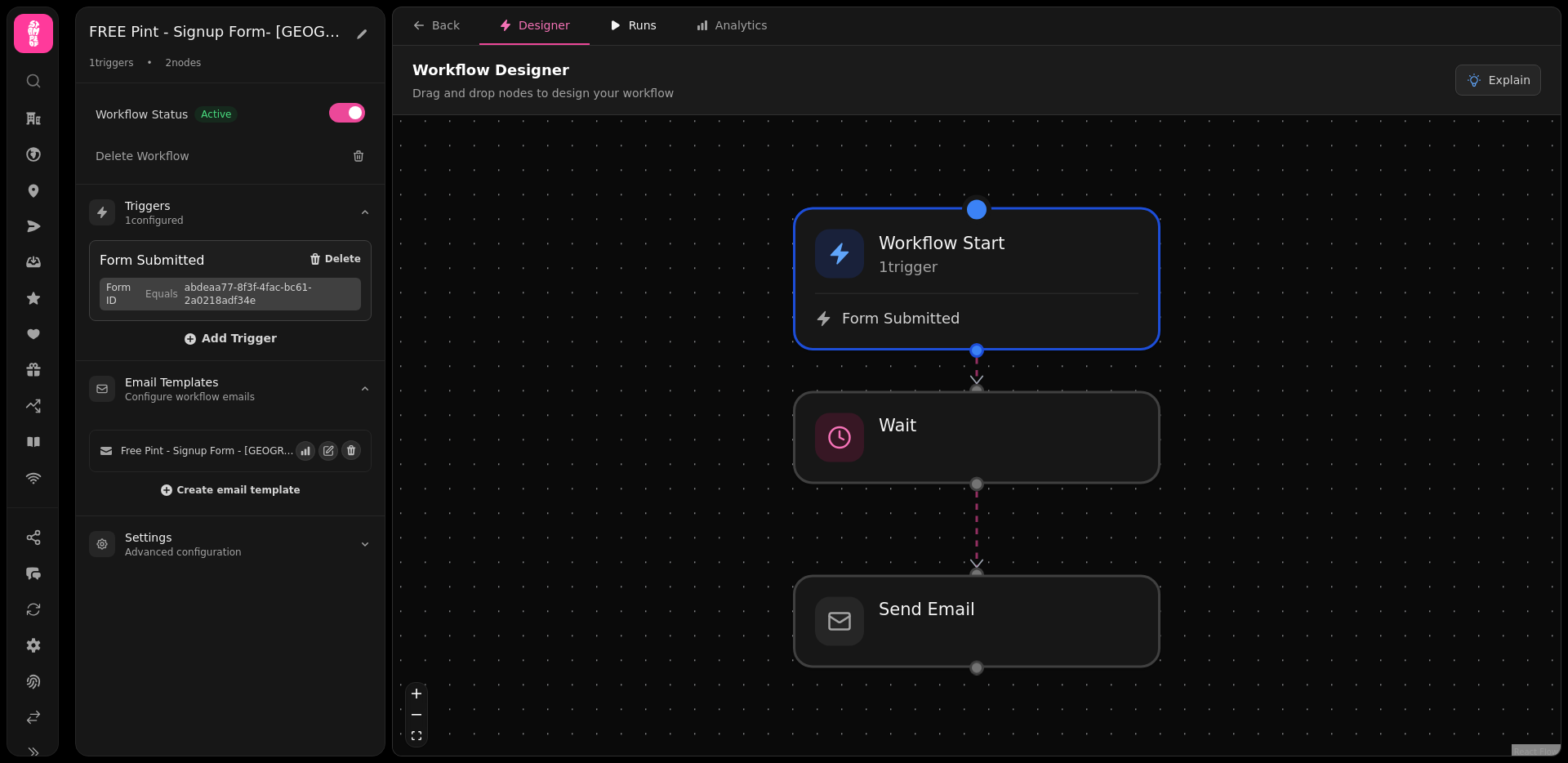
click at [633, 19] on div "Runs" at bounding box center [633, 25] width 47 height 16
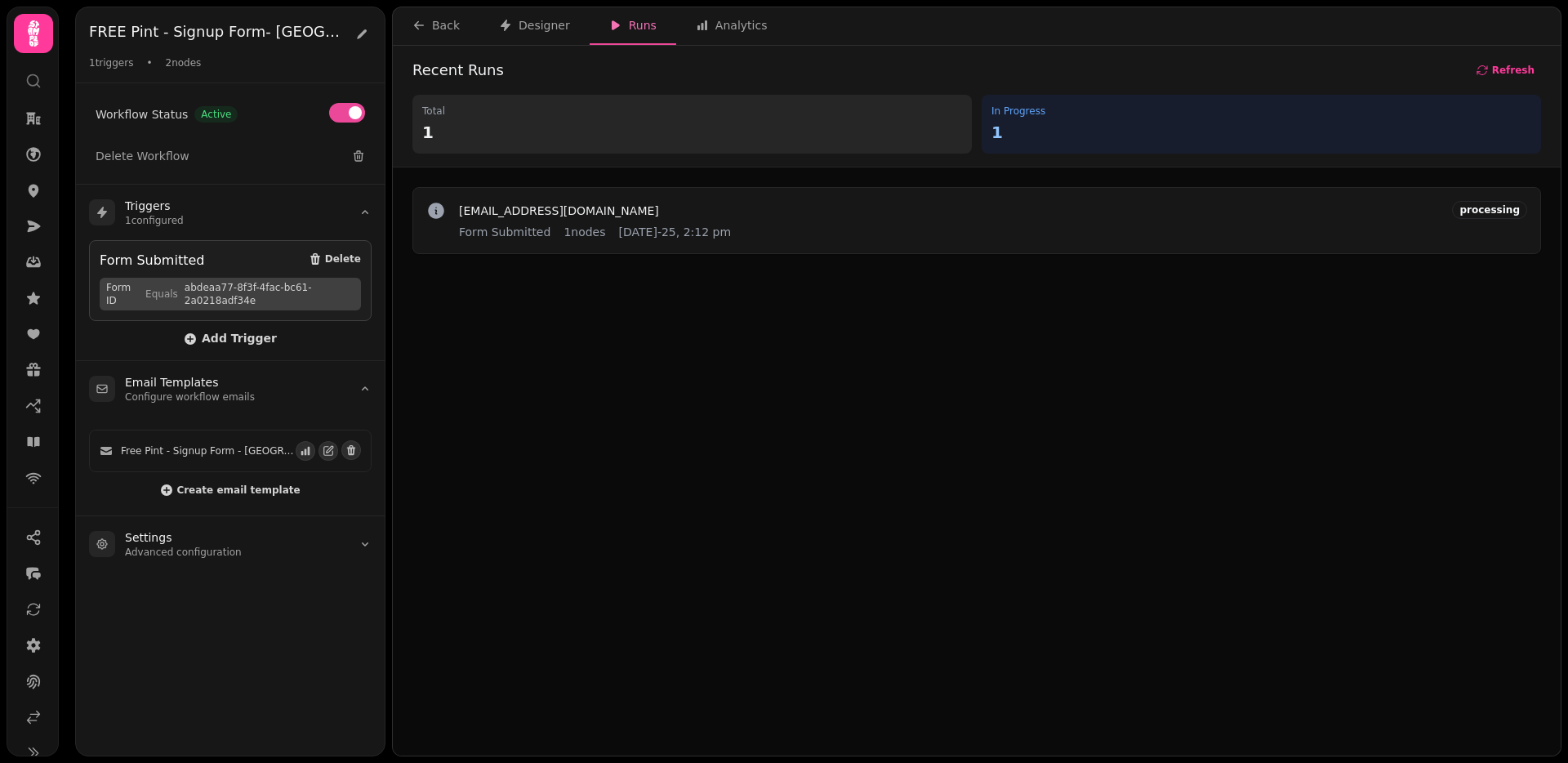
click at [505, 199] on div "feo.rob007@gmail.com Form Submitted 1 nodes 22nd Aug-25, 2:12 pm processing" at bounding box center [977, 220] width 1129 height 67
click at [509, 205] on span "feo.rob007@gmail.com" at bounding box center [558, 210] width 200 height 12
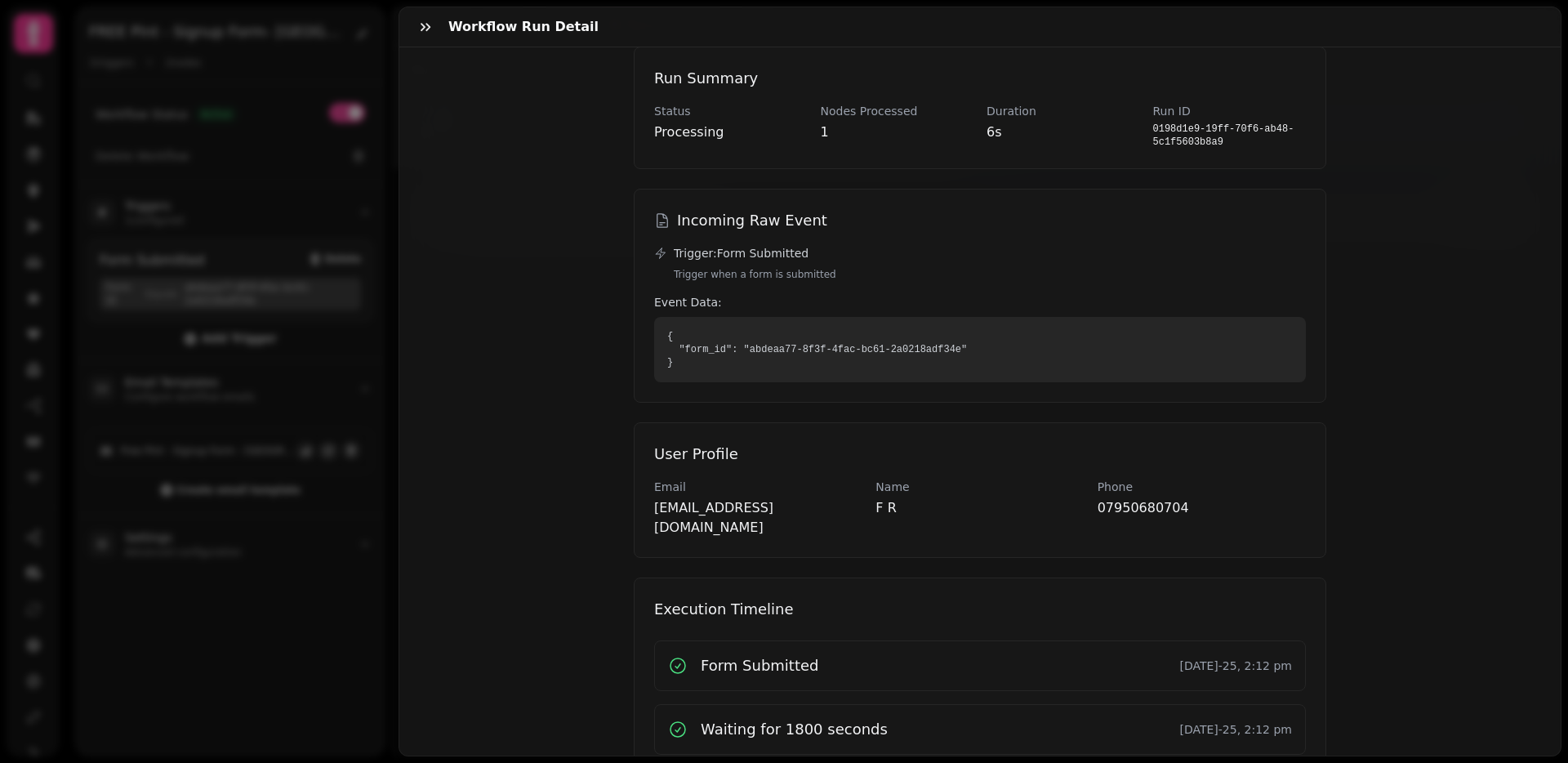
scroll to position [55, 0]
click at [778, 511] on p "feo.rob007@gmail.com" at bounding box center [758, 521] width 208 height 39
drag, startPoint x: 778, startPoint y: 511, endPoint x: 663, endPoint y: 510, distance: 115.0
click at [642, 510] on div "User Profile Email feo.rob007@gmail.com Name F R Phone 07950680704" at bounding box center [979, 493] width 693 height 135
copy p "feo.rob007@gmail.com"
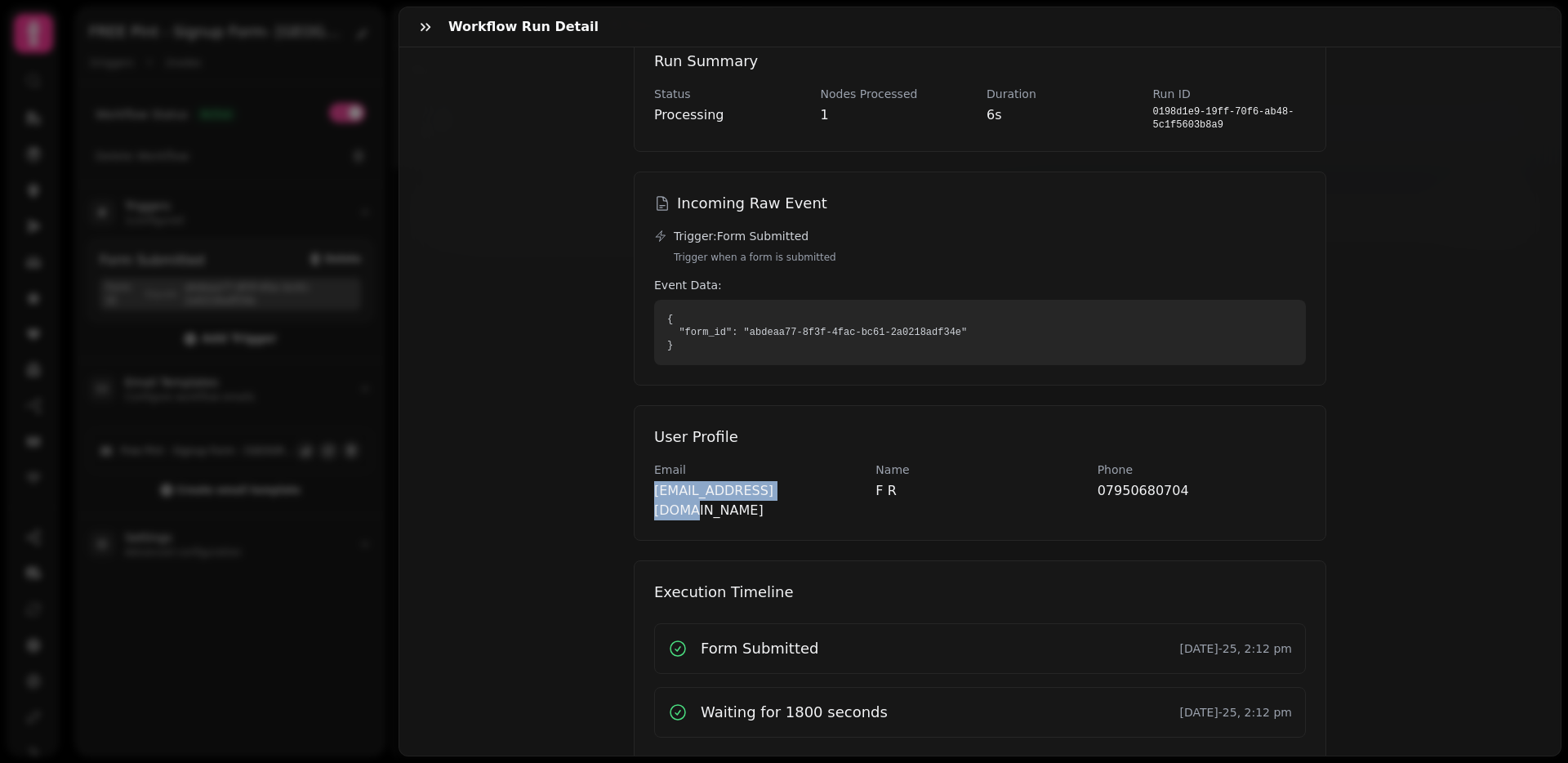
scroll to position [90, 0]
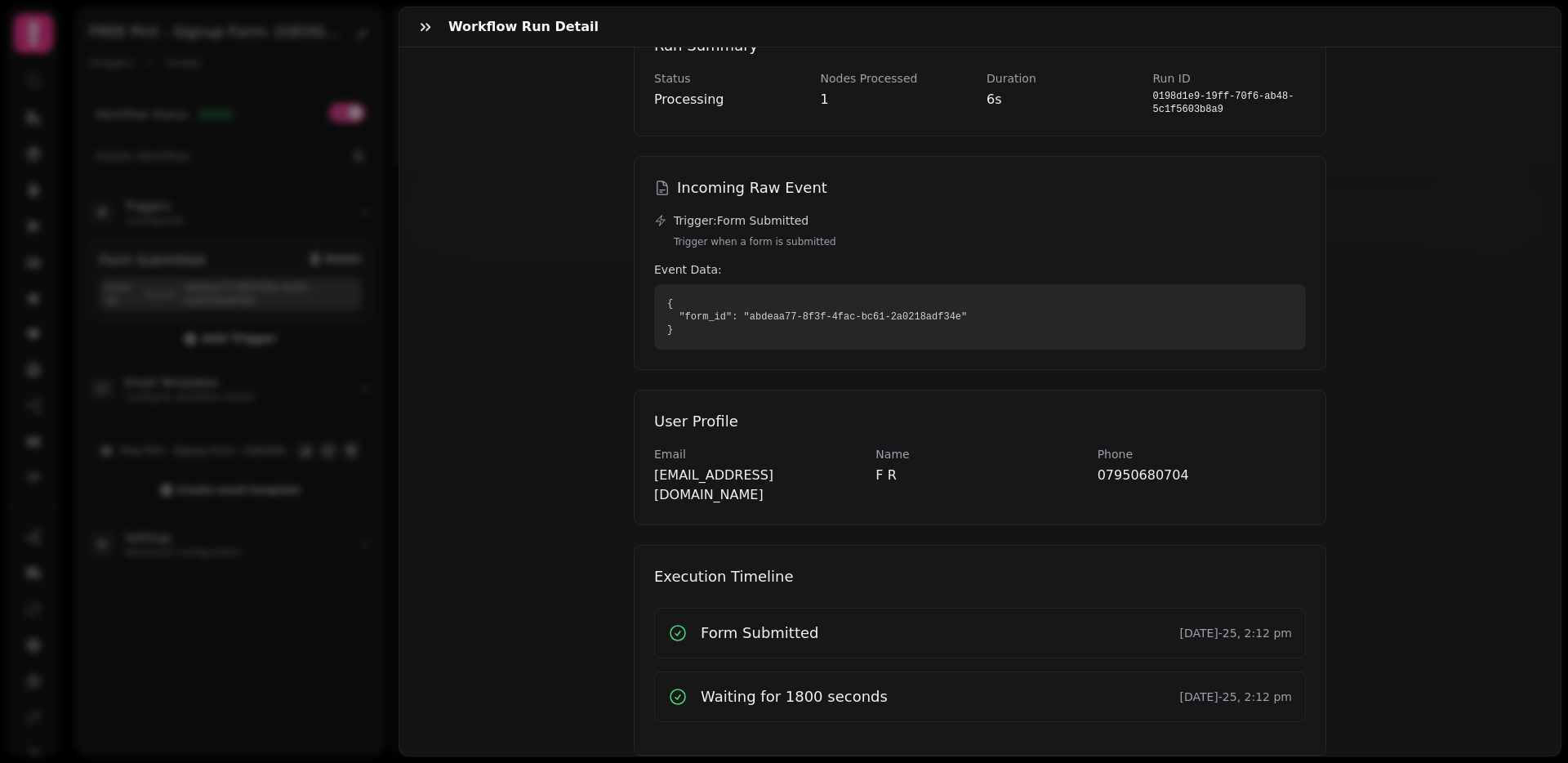
drag, startPoint x: 375, startPoint y: 543, endPoint x: 399, endPoint y: 544, distance: 24.0
click at [375, 543] on div "Workflow Run Detail feo.rob007@gmail.com Form Submitted 22nd Aug-25, 2:12 pm pr…" at bounding box center [784, 394] width 1568 height 736
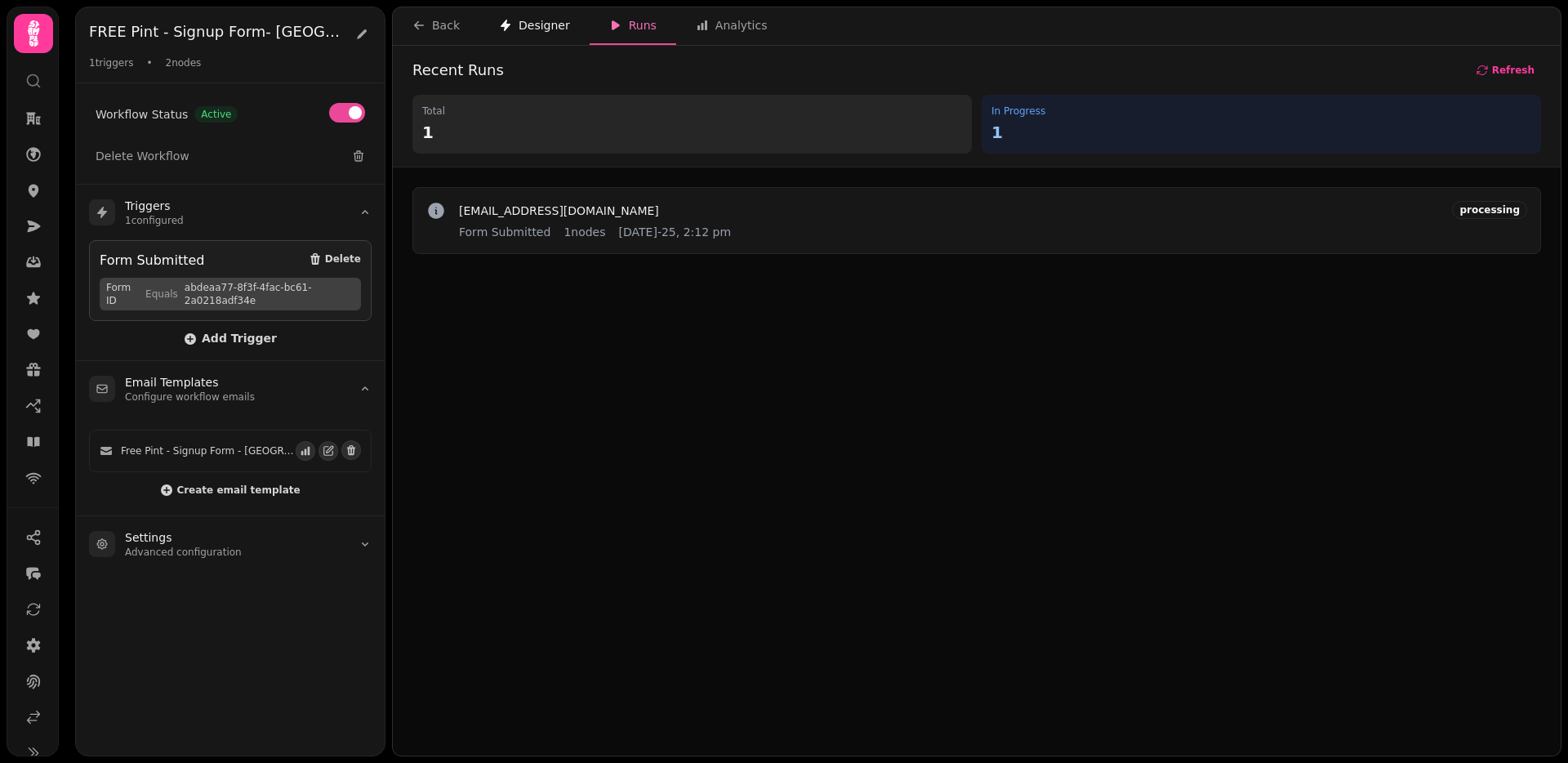
drag, startPoint x: 519, startPoint y: 28, endPoint x: 532, endPoint y: 39, distance: 17.0
click at [519, 28] on div "Designer" at bounding box center [534, 25] width 71 height 16
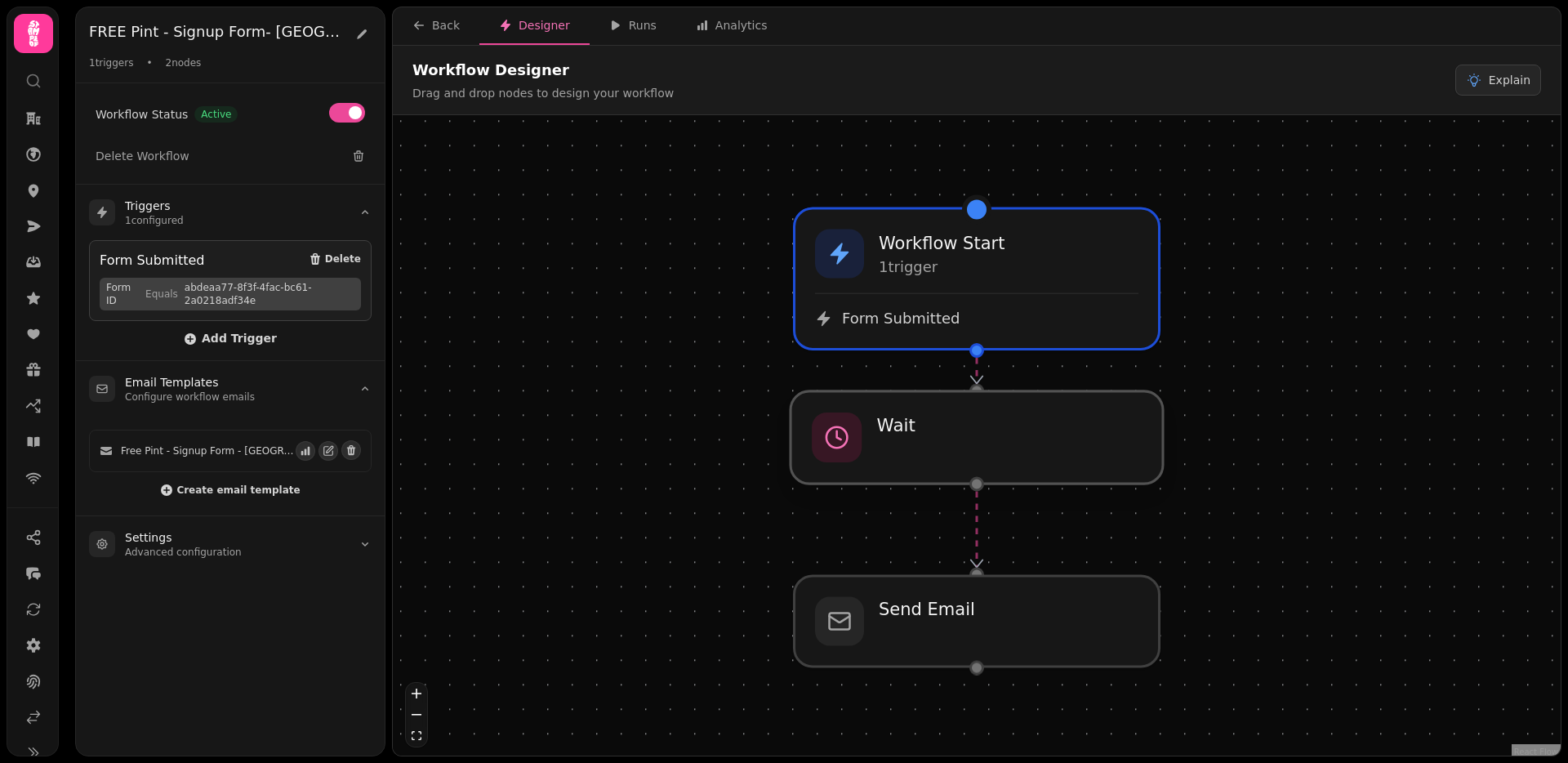
click at [911, 453] on div at bounding box center [978, 437] width 373 height 92
select select "****"
click at [889, 475] on div at bounding box center [978, 437] width 373 height 92
select select "****"
click at [953, 587] on div at bounding box center [978, 621] width 373 height 92
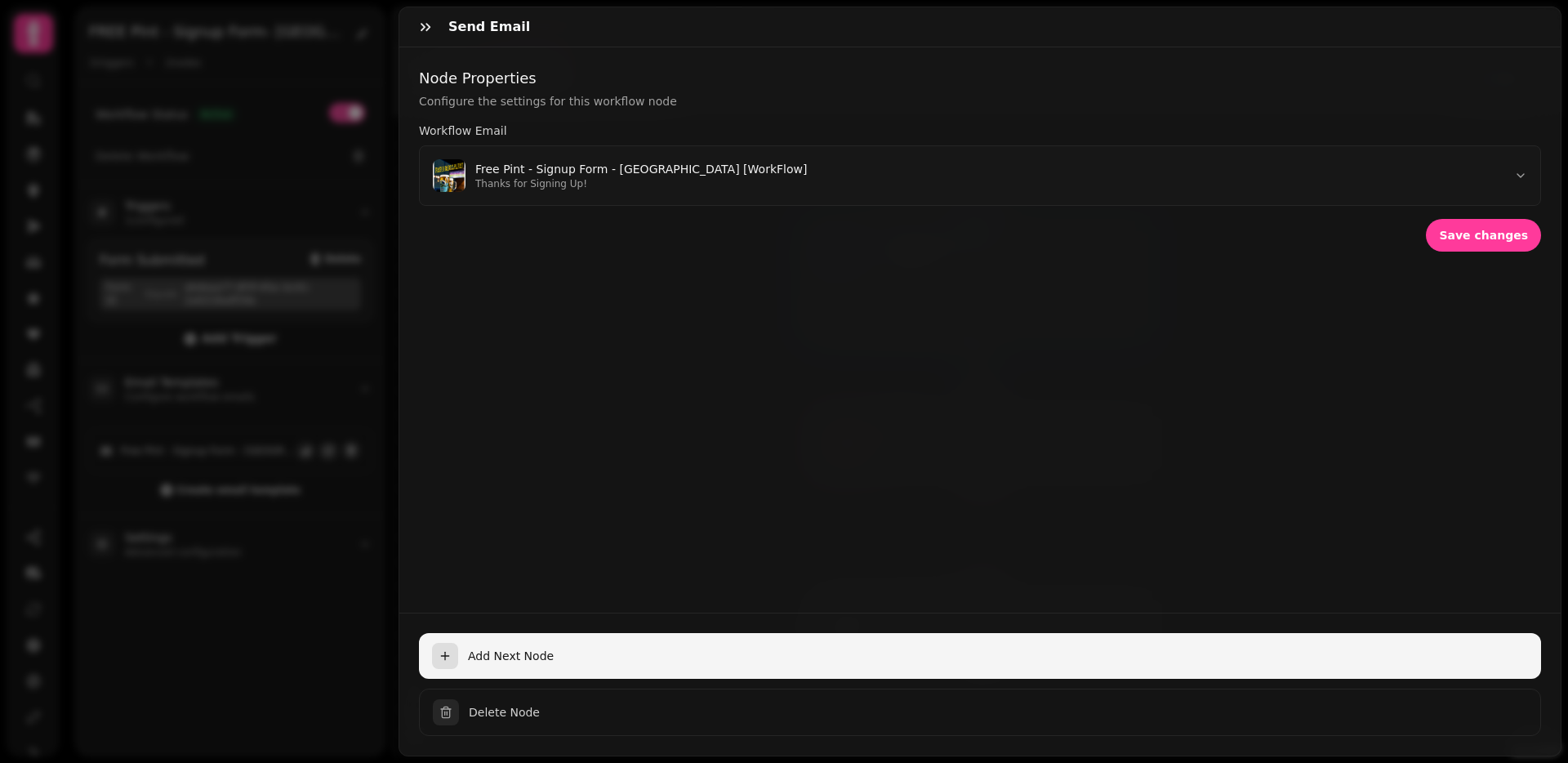
click at [484, 639] on button "Add Next Node" at bounding box center [980, 656] width 1123 height 46
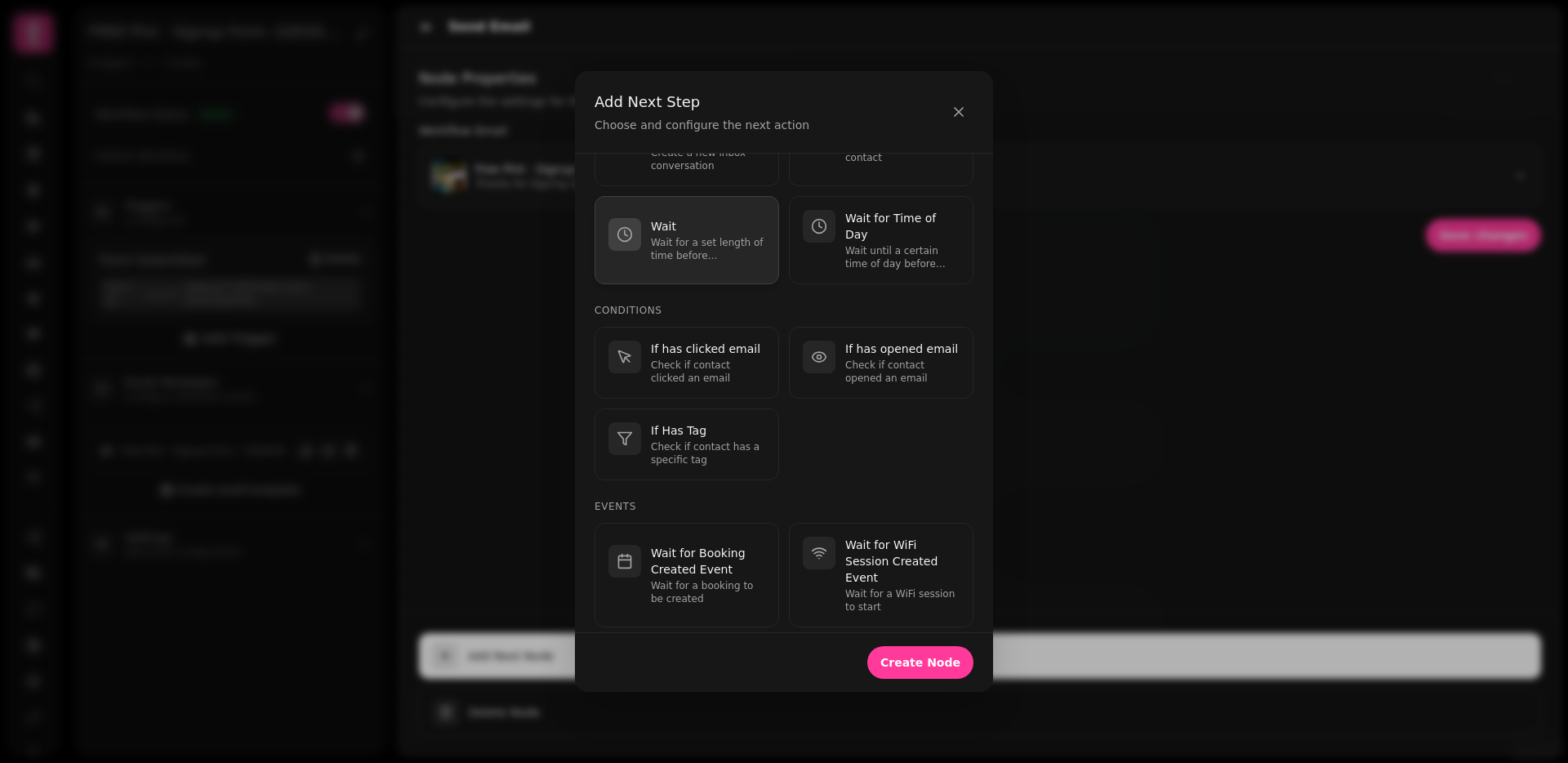
scroll to position [210, 0]
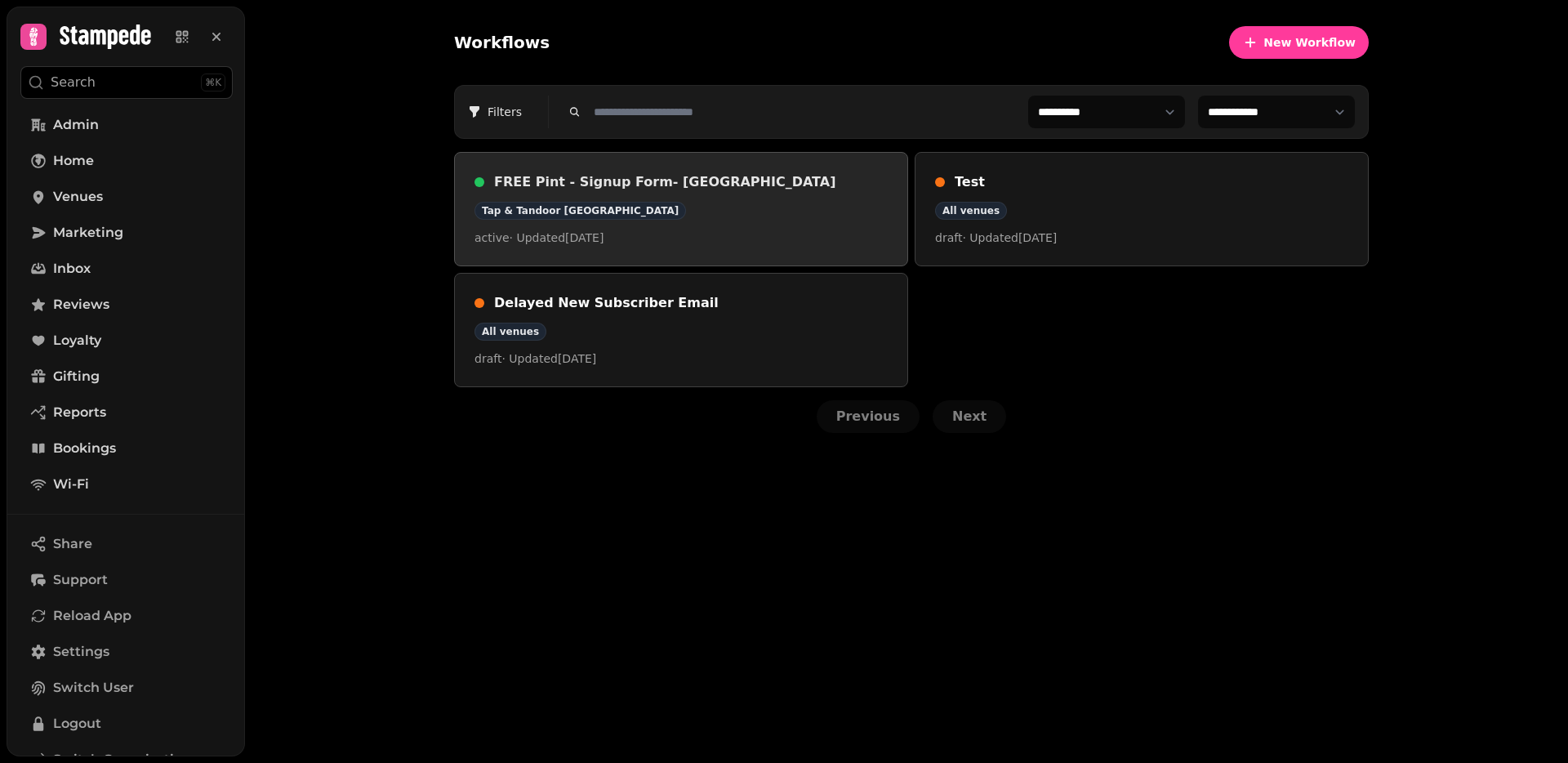
click at [542, 181] on h3 "FREE Pint - Signup Form- [GEOGRAPHIC_DATA]" at bounding box center [691, 182] width 393 height 20
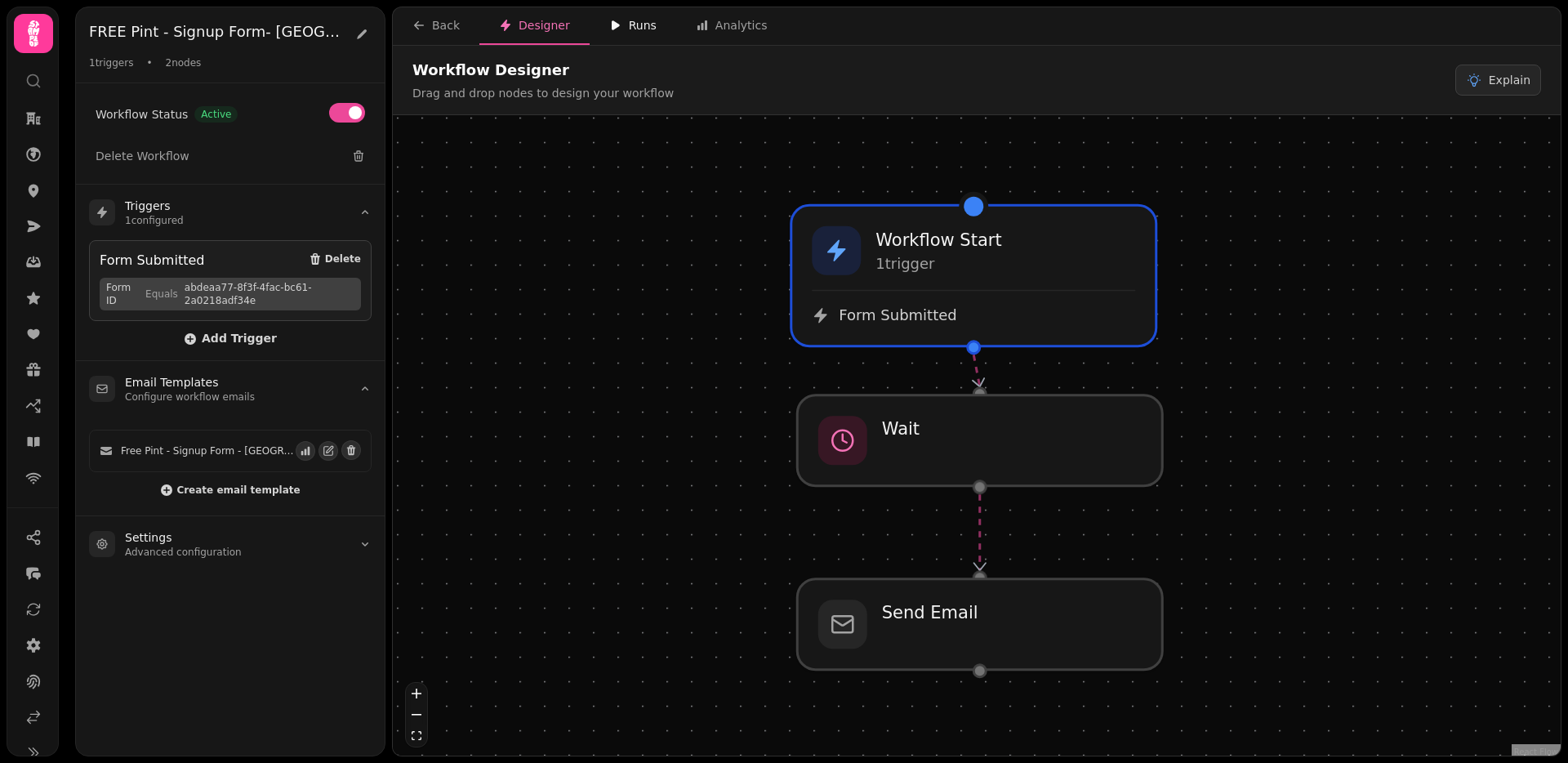
click at [623, 32] on div "Runs" at bounding box center [633, 25] width 47 height 16
click at [628, 29] on div "Runs" at bounding box center [633, 25] width 47 height 16
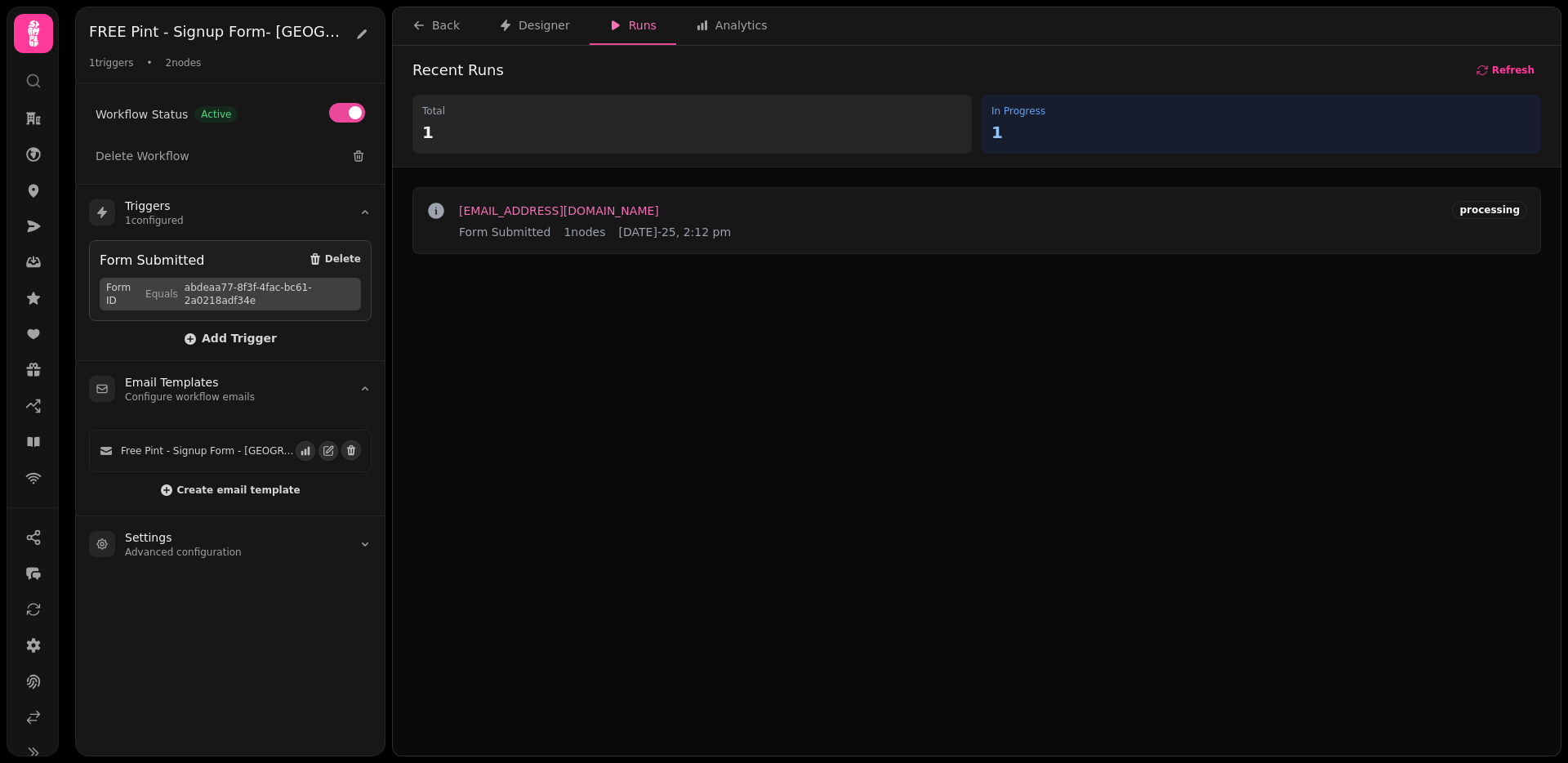
click at [544, 210] on span "[EMAIL_ADDRESS][DOMAIN_NAME]" at bounding box center [558, 210] width 200 height 12
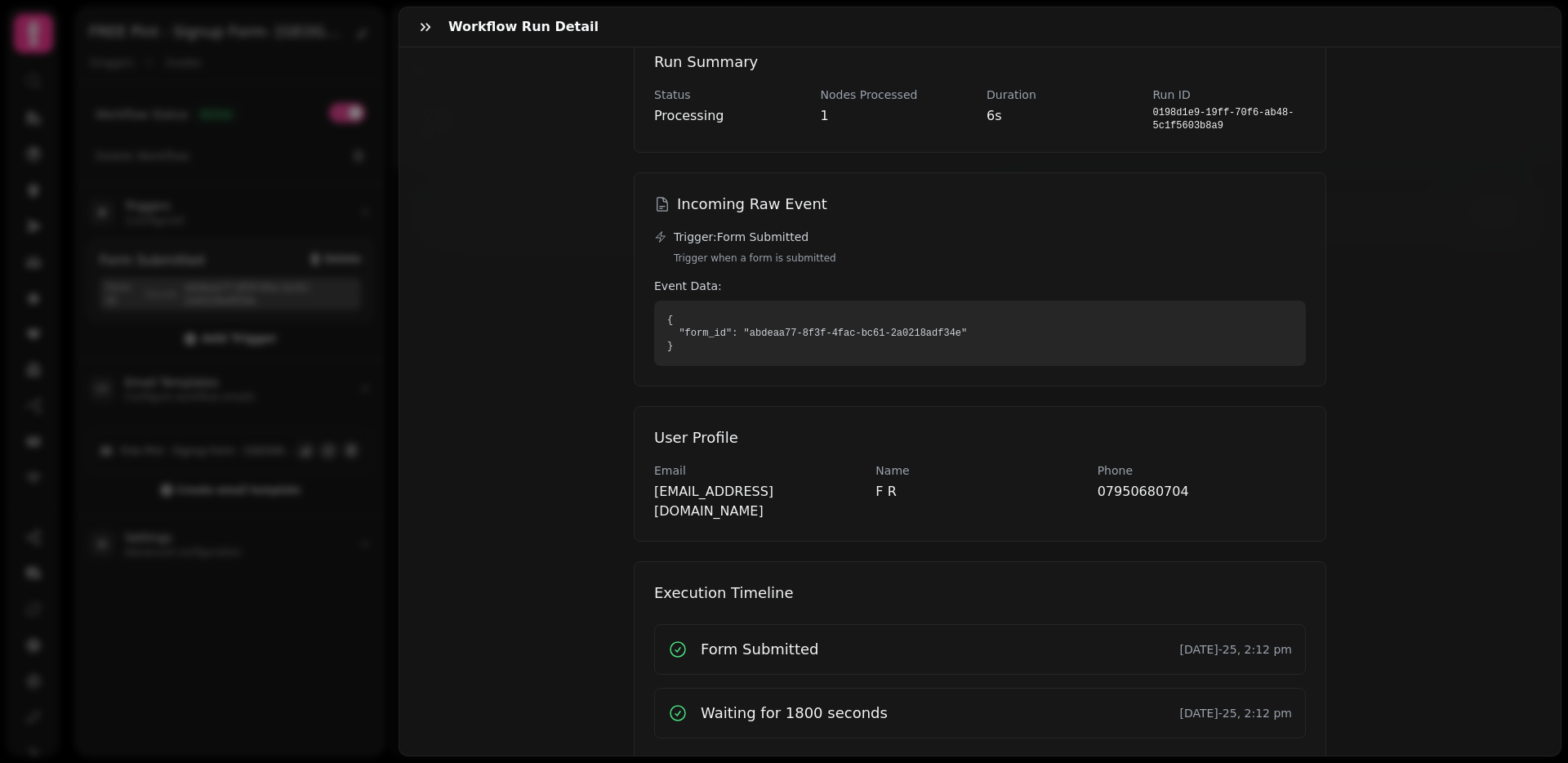
scroll to position [73, 0]
click at [311, 191] on div "Workflow Run Detail feo.rob007@gmail.com Form Submitted 22nd Aug-25, 2:12 pm pr…" at bounding box center [784, 394] width 1568 height 736
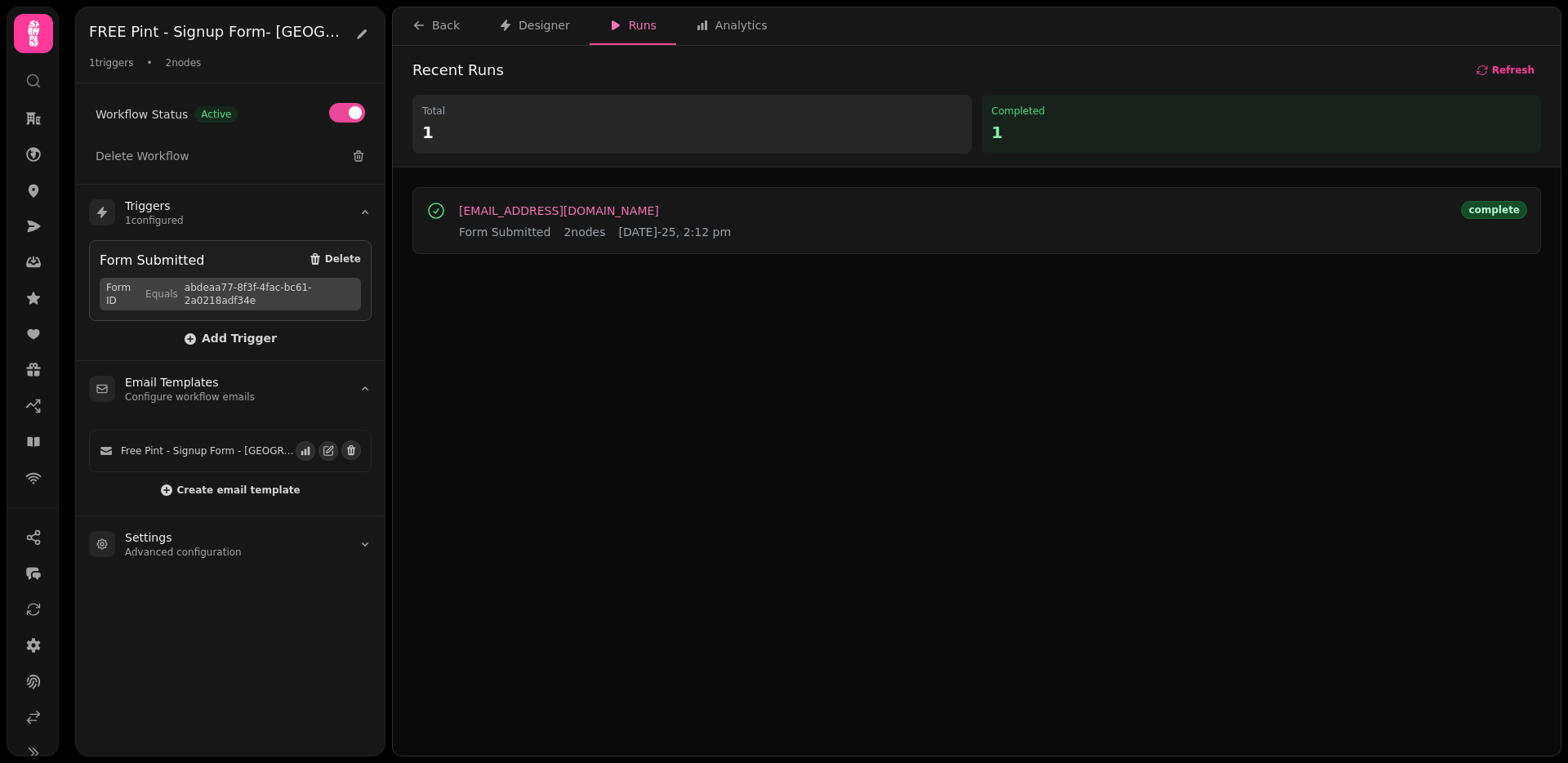
click at [565, 202] on div "feo.rob007@gmail.com Form Submitted 2 nodes 22nd Aug-25, 2:12 pm" at bounding box center [595, 220] width 272 height 39
click at [563, 210] on span "feo.rob007@gmail.com" at bounding box center [558, 210] width 200 height 12
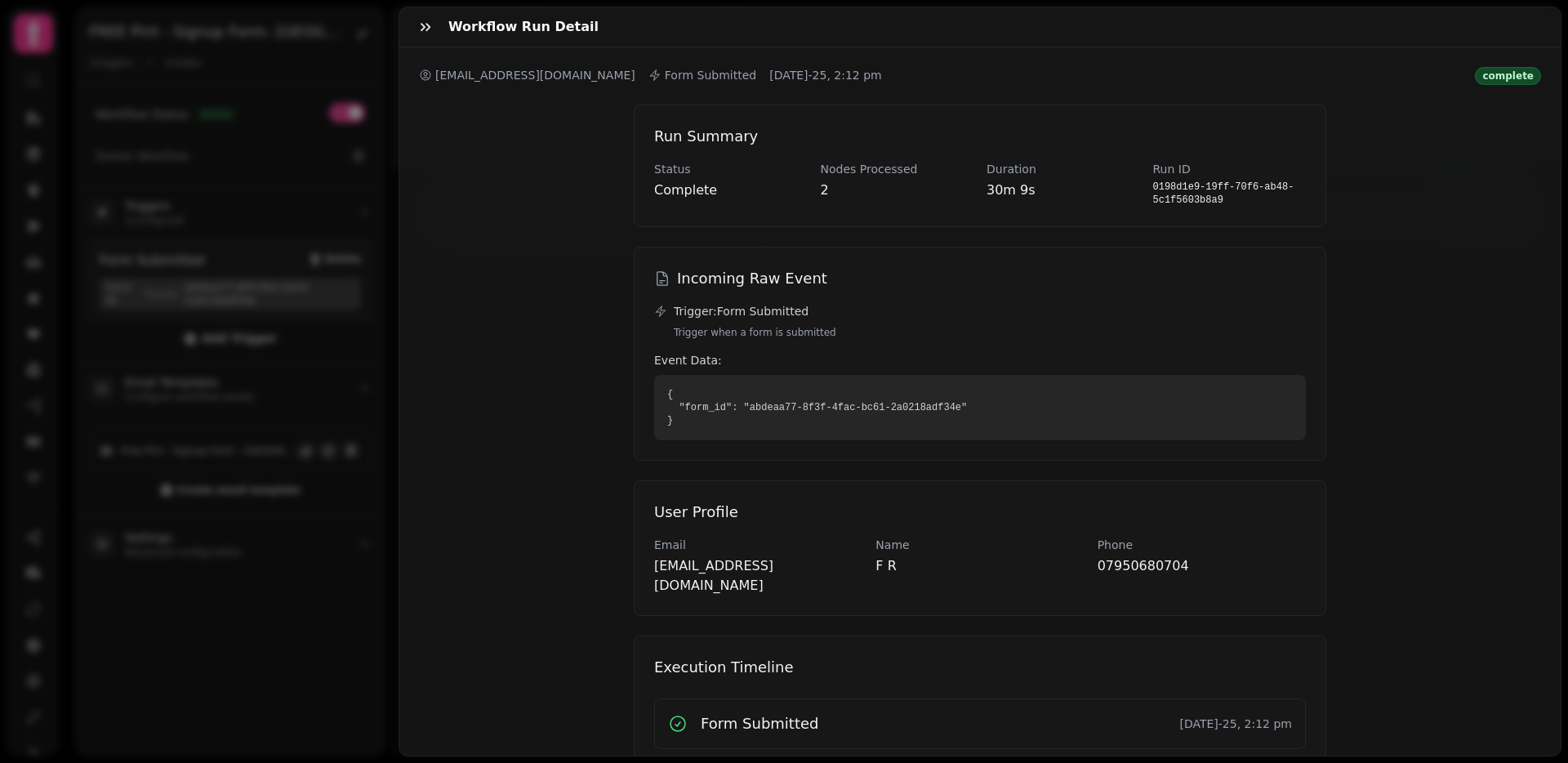
scroll to position [154, 0]
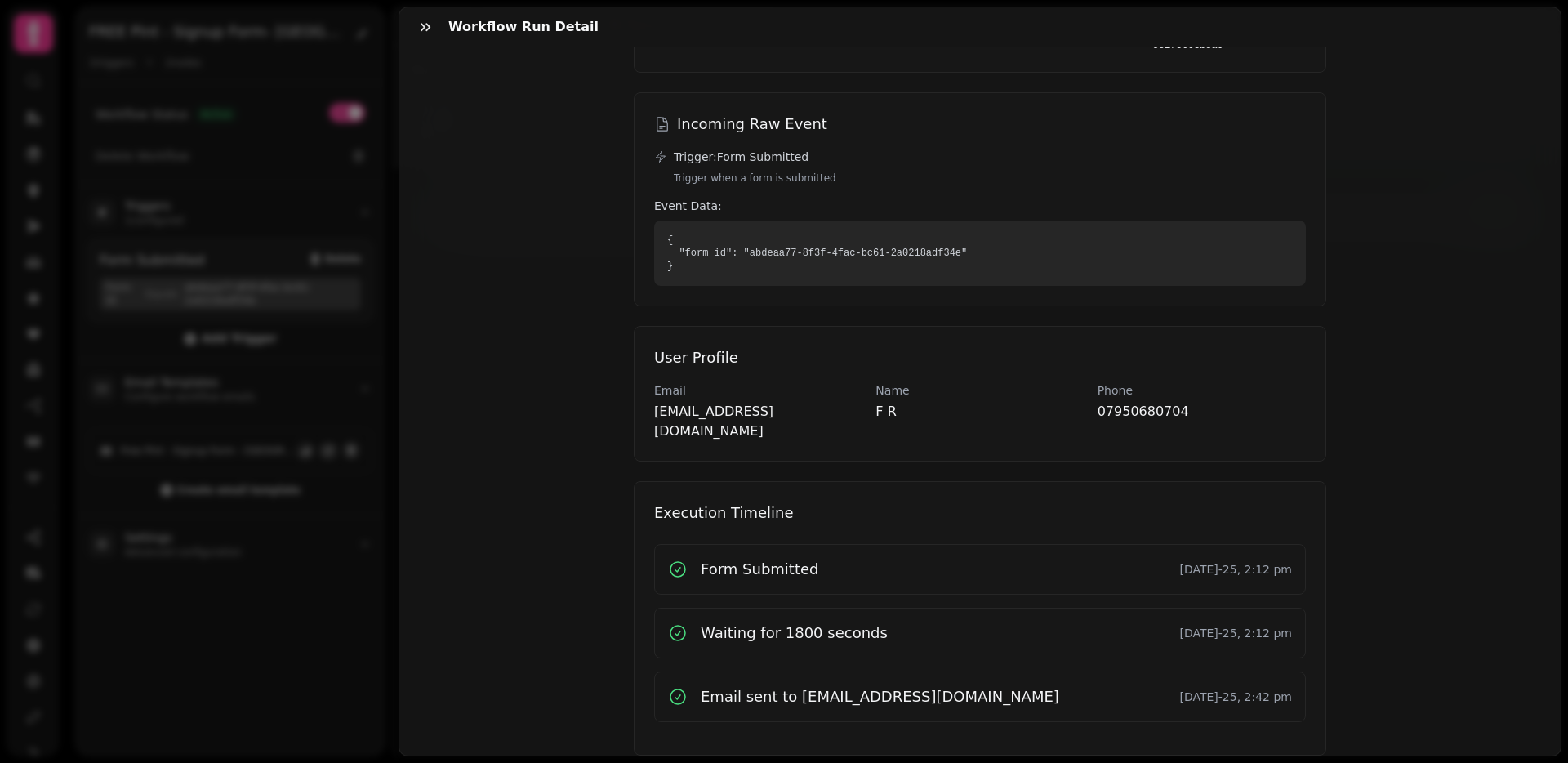
click at [803, 685] on h3 "Email sent to feo.rob007@gmail.com" at bounding box center [880, 697] width 358 height 23
drag, startPoint x: 803, startPoint y: 673, endPoint x: 922, endPoint y: 673, distance: 119.0
click at [922, 685] on h3 "Email sent to feo.rob007@gmail.com" at bounding box center [880, 697] width 358 height 23
copy h3 "feo.rob007@gmail.com"
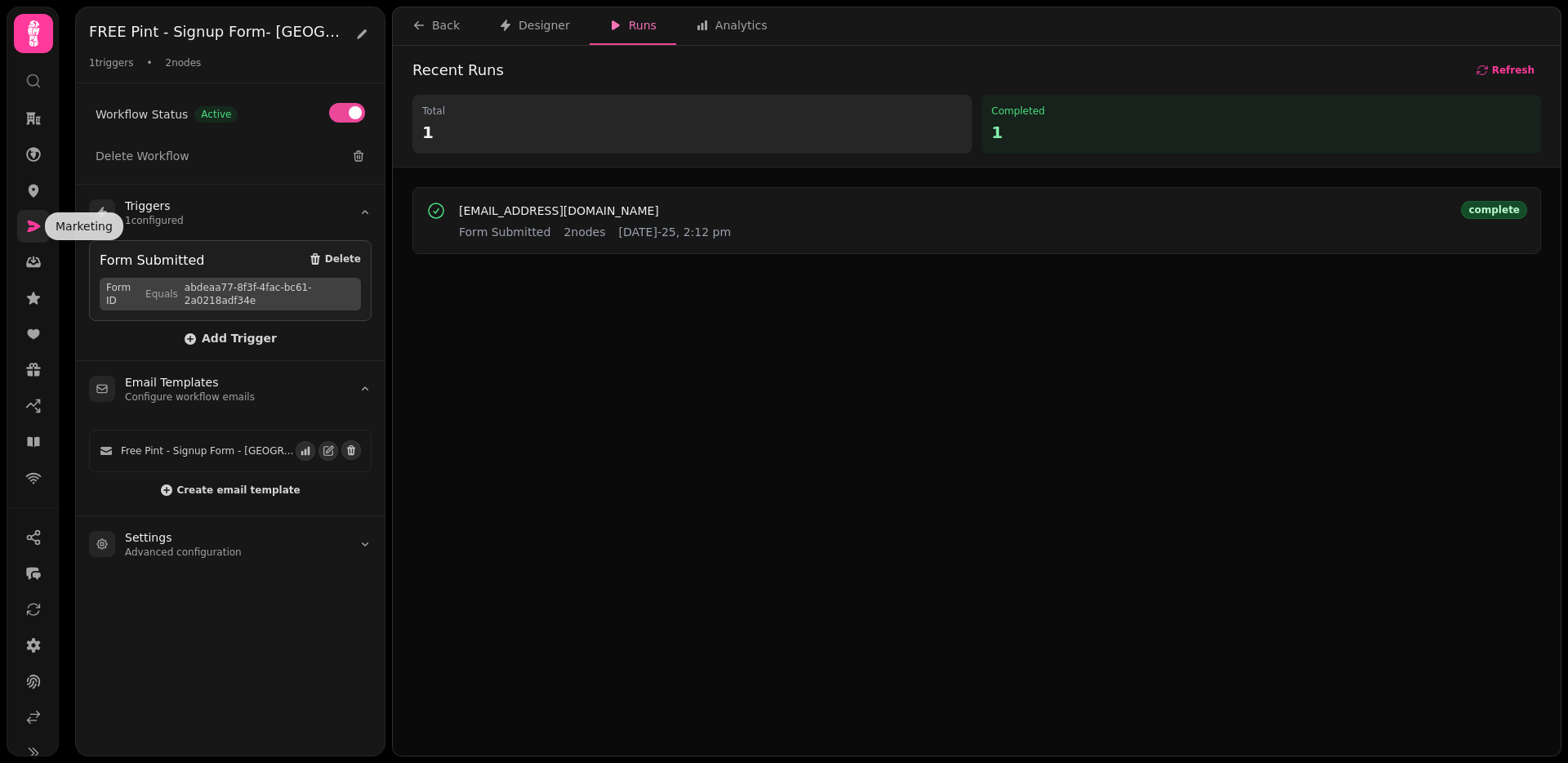
click at [38, 227] on icon at bounding box center [34, 226] width 13 height 12
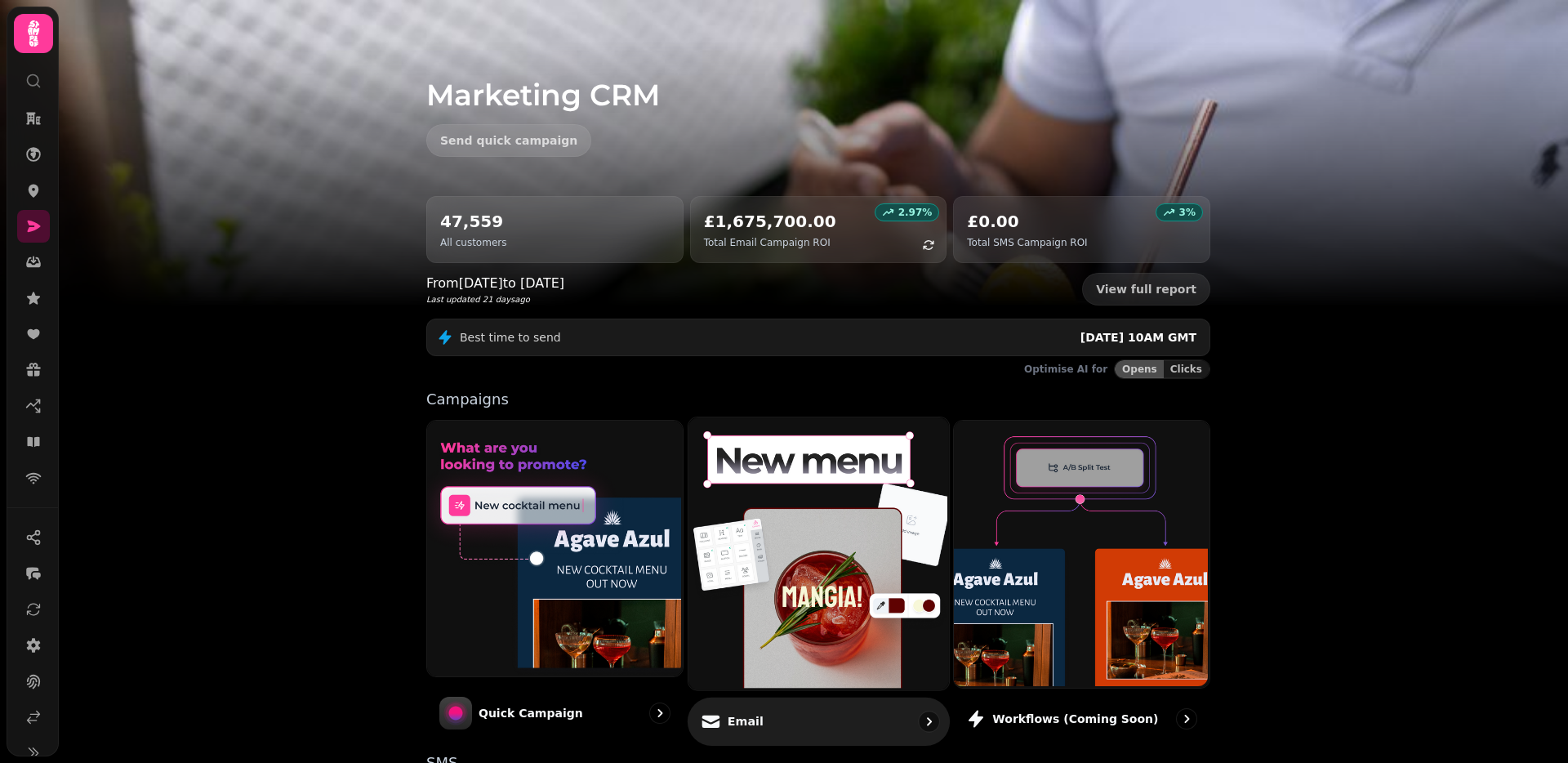
click at [742, 485] on img at bounding box center [816, 552] width 261 height 272
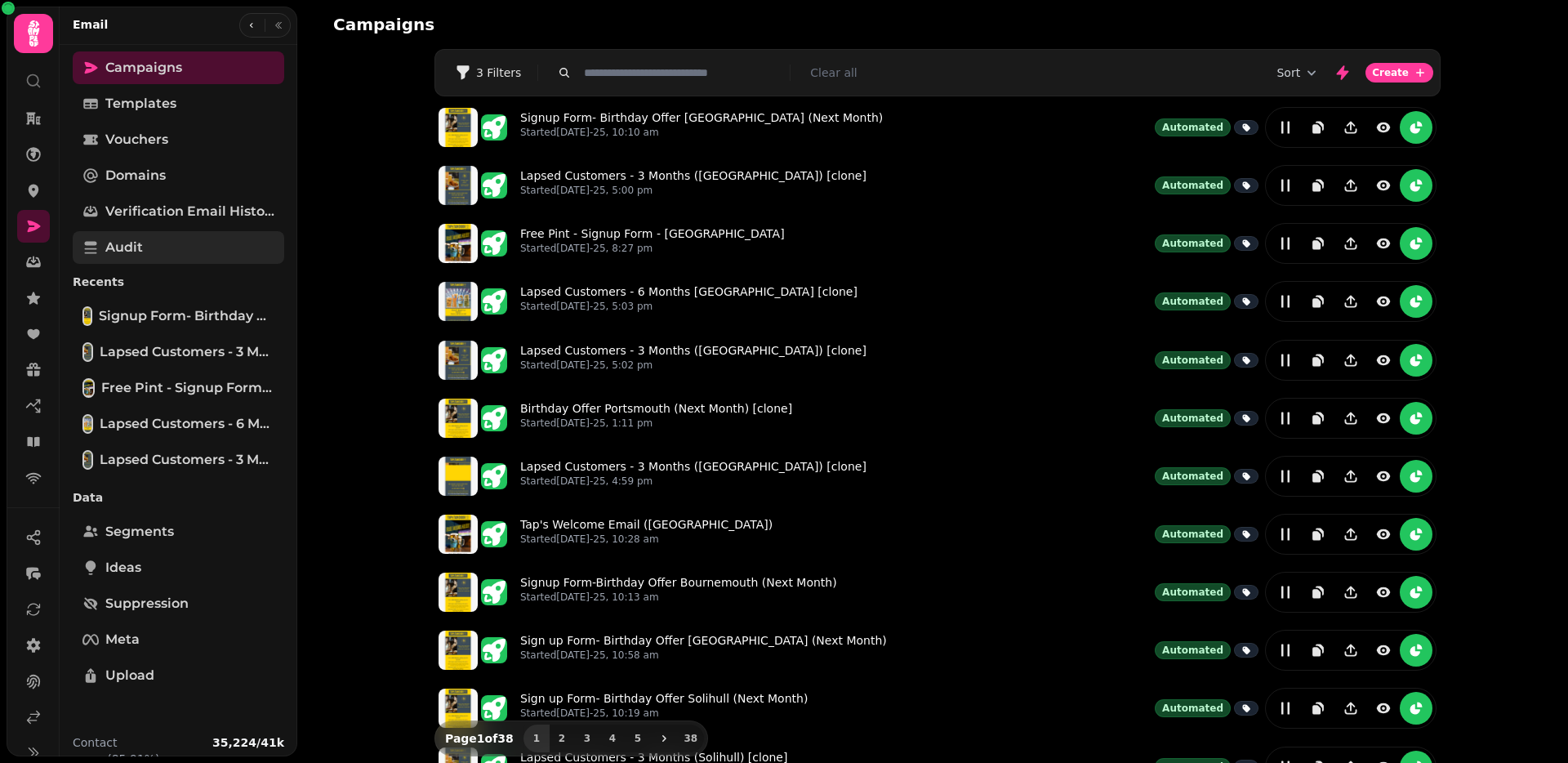
click at [116, 250] on span "Audit" at bounding box center [125, 247] width 38 height 20
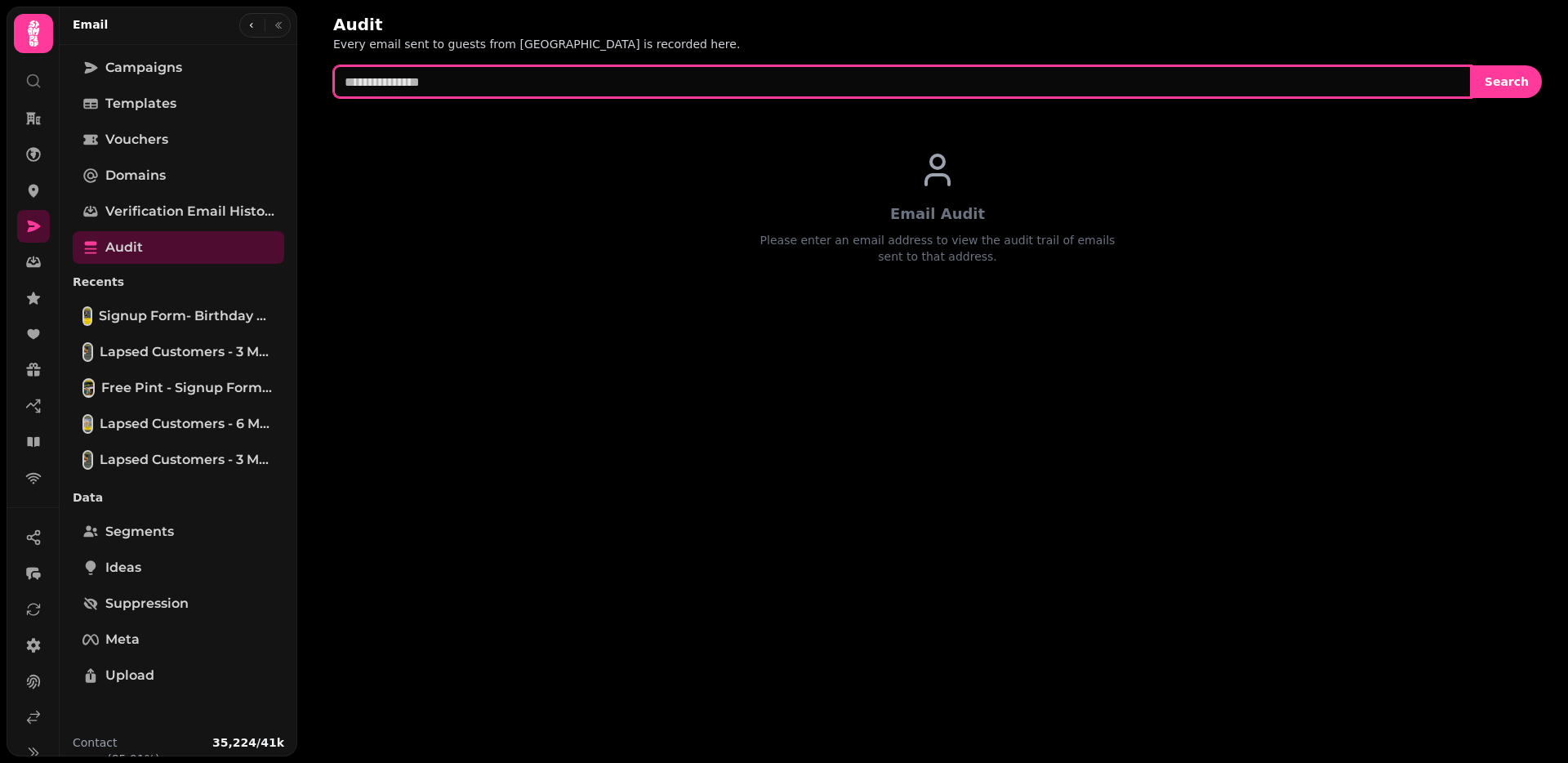
click at [681, 79] on input "text" at bounding box center [902, 81] width 1139 height 32
paste input "**********"
type input "**********"
click at [1472, 65] on button "Search" at bounding box center [1507, 81] width 70 height 32
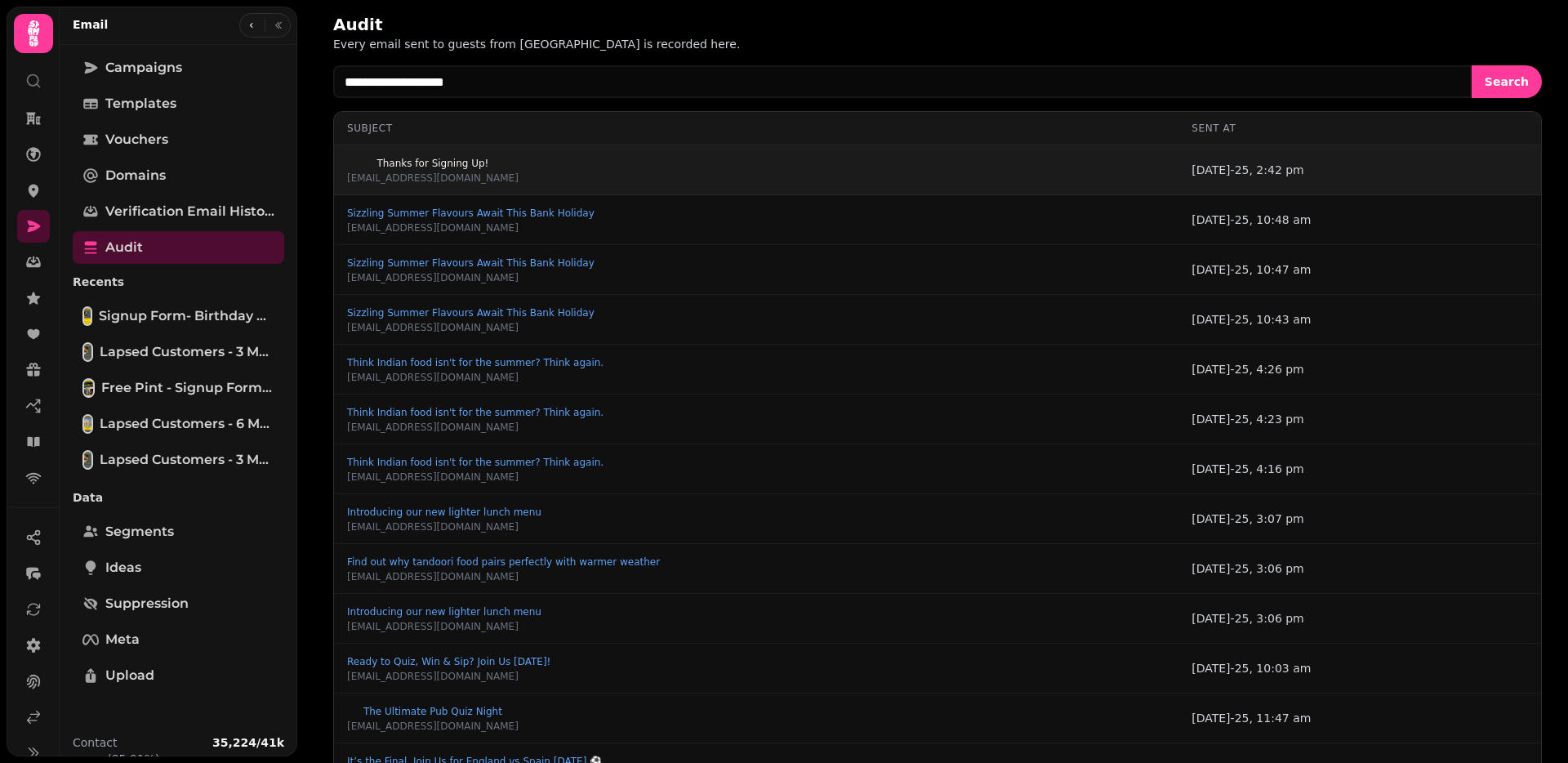
click at [420, 159] on span "Thanks for Signing Up!" at bounding box center [432, 163] width 171 height 10
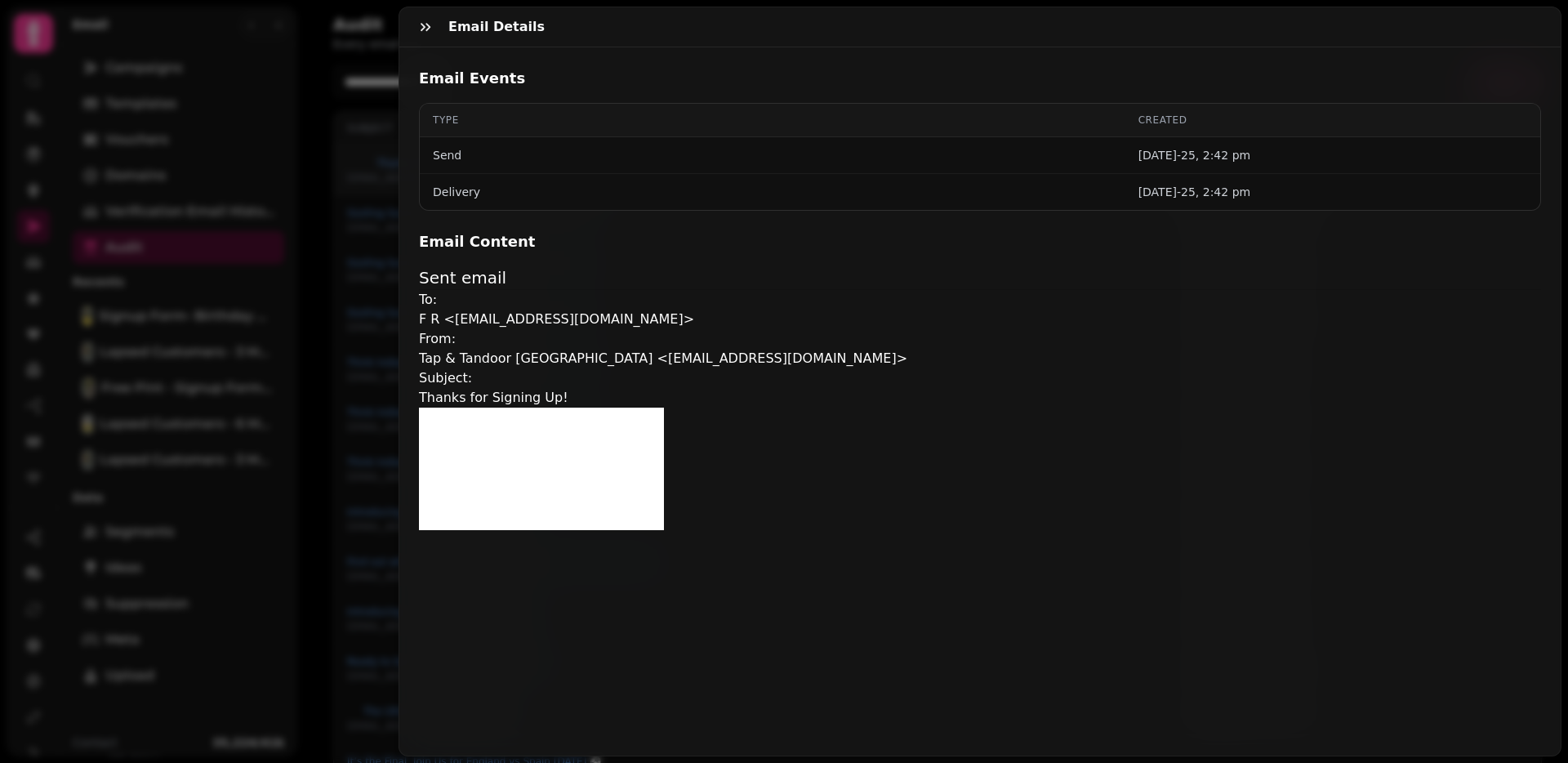
click at [320, 255] on div "Email Details Email Events Type Created Send 22nd Aug-25, 2:42 pm Delivery 22nd…" at bounding box center [784, 394] width 1568 height 736
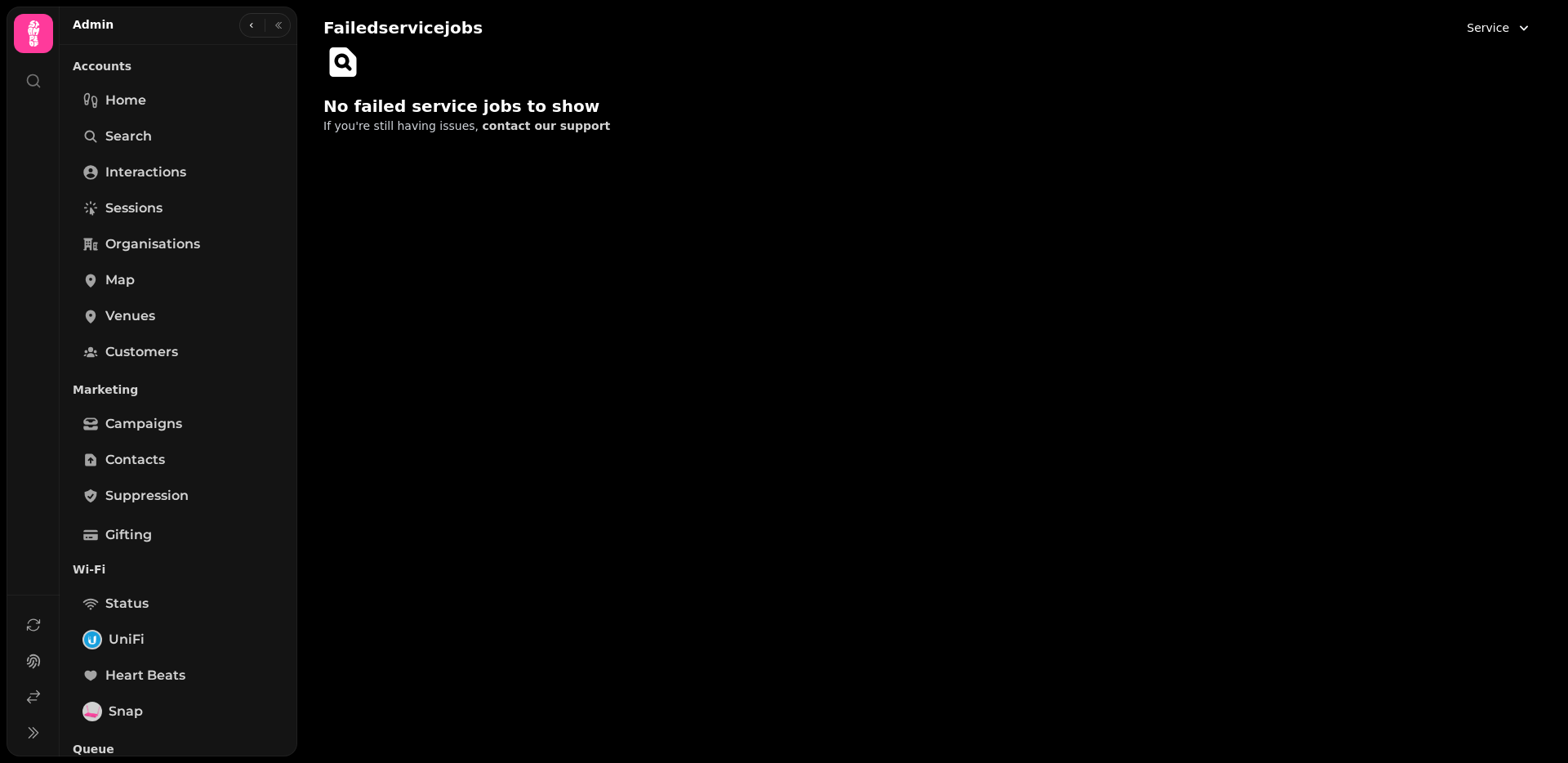
click at [1512, 24] on button "Service" at bounding box center [1499, 28] width 85 height 30
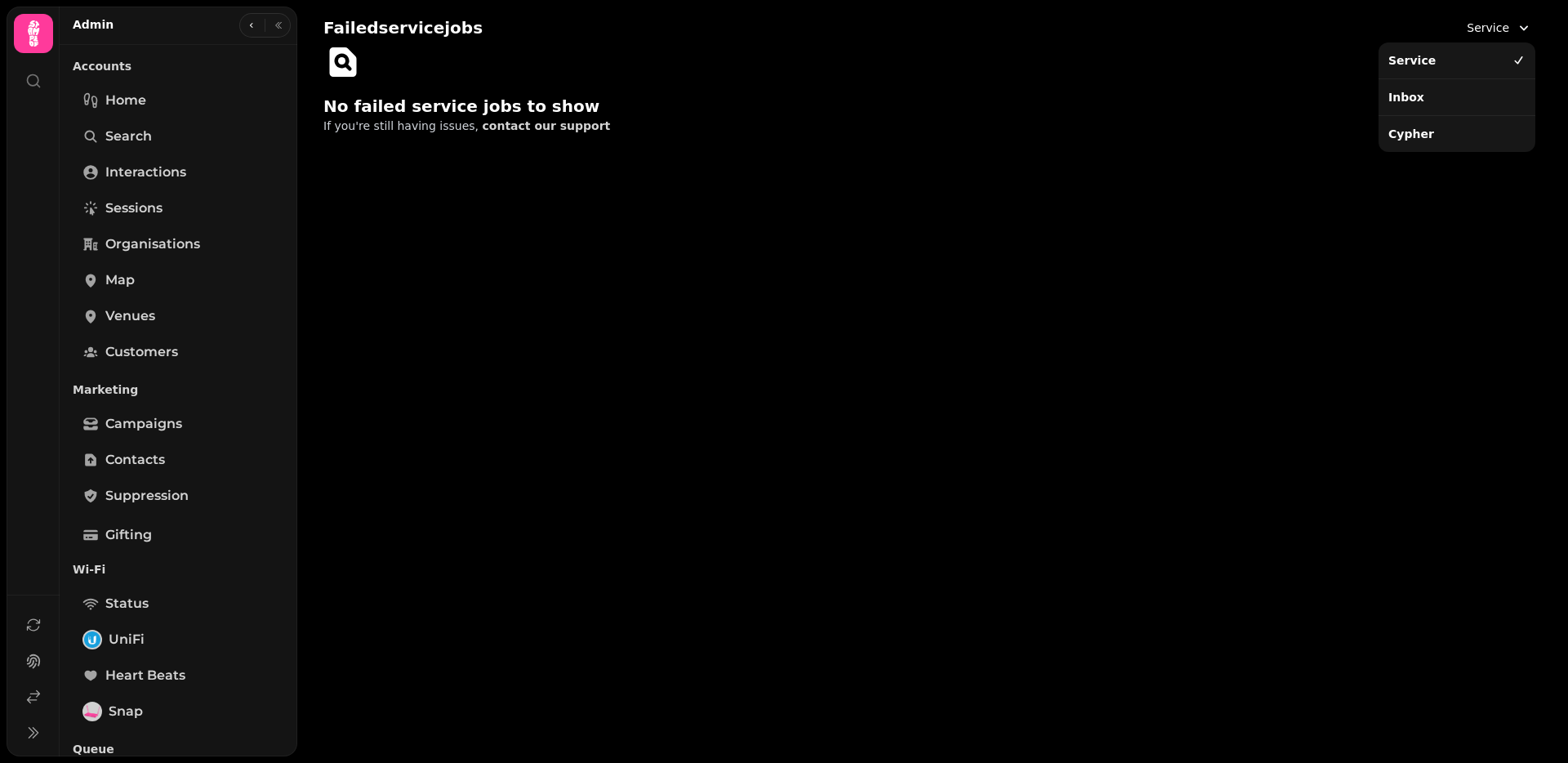
drag, startPoint x: 1427, startPoint y: 99, endPoint x: 1434, endPoint y: 92, distance: 9.9
click at [1427, 99] on div "Inbox" at bounding box center [1458, 97] width 151 height 30
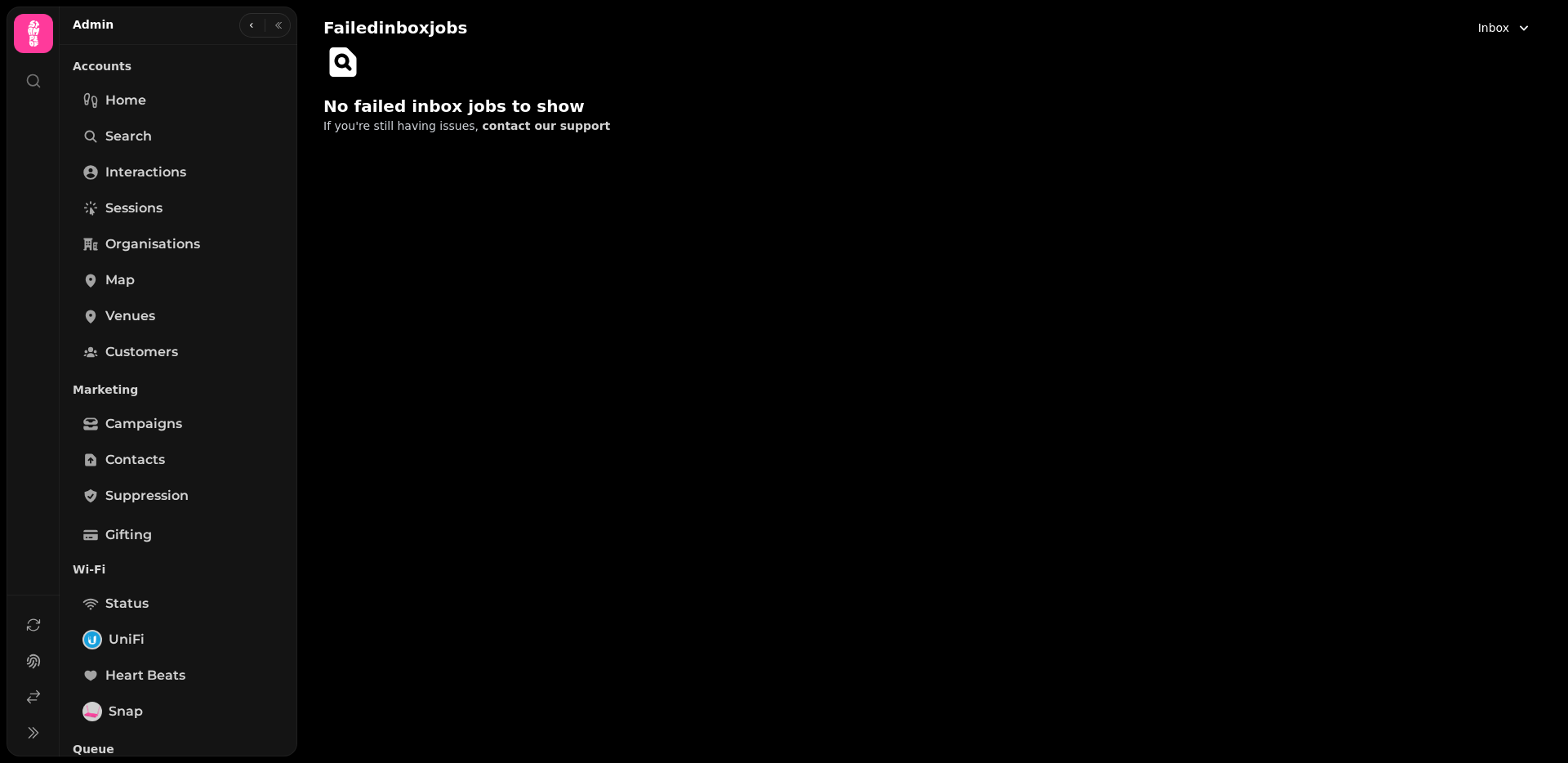
click at [1512, 27] on button "Inbox" at bounding box center [1505, 28] width 73 height 30
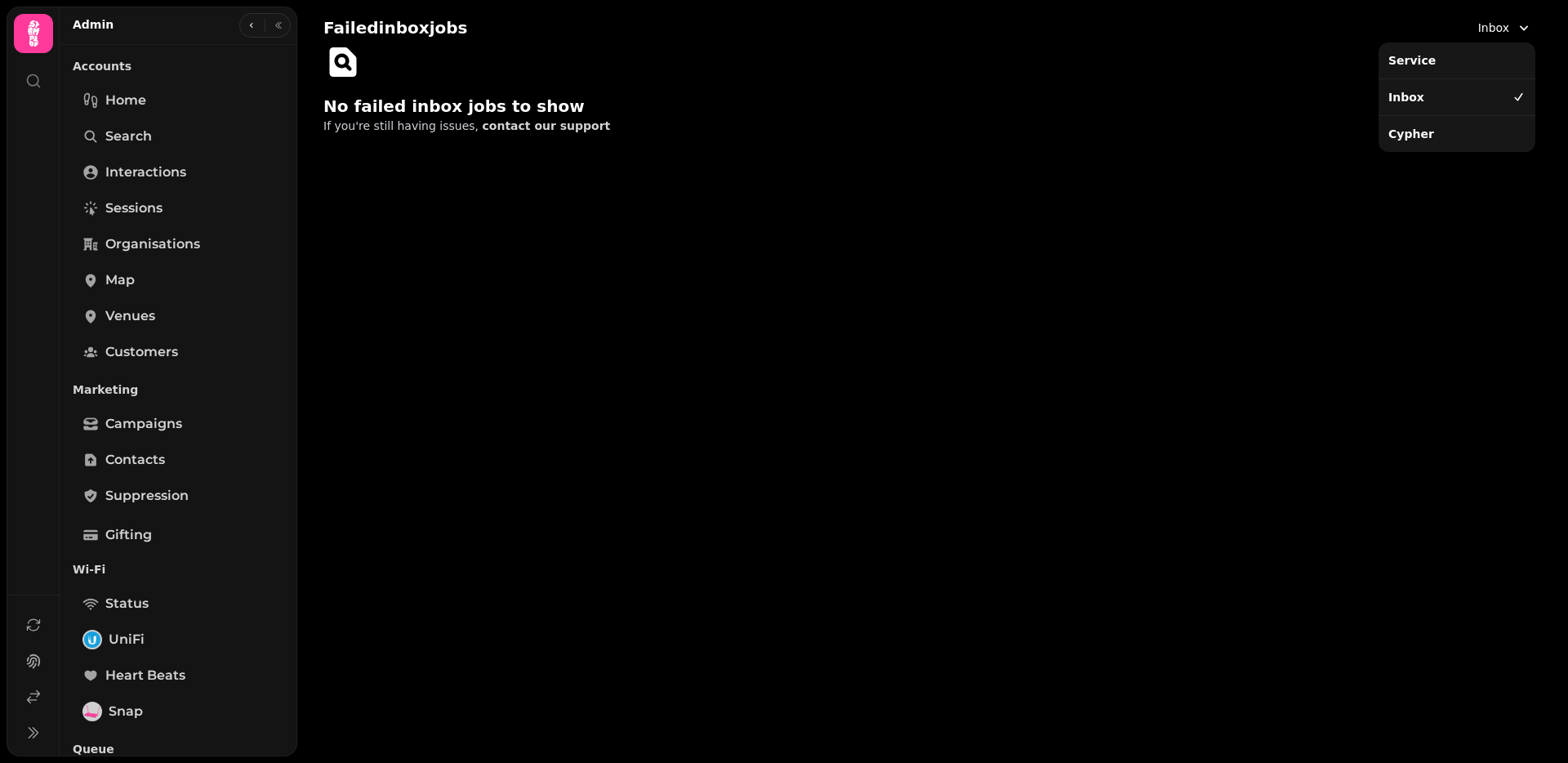
click at [1442, 145] on div "Cypher" at bounding box center [1458, 133] width 151 height 30
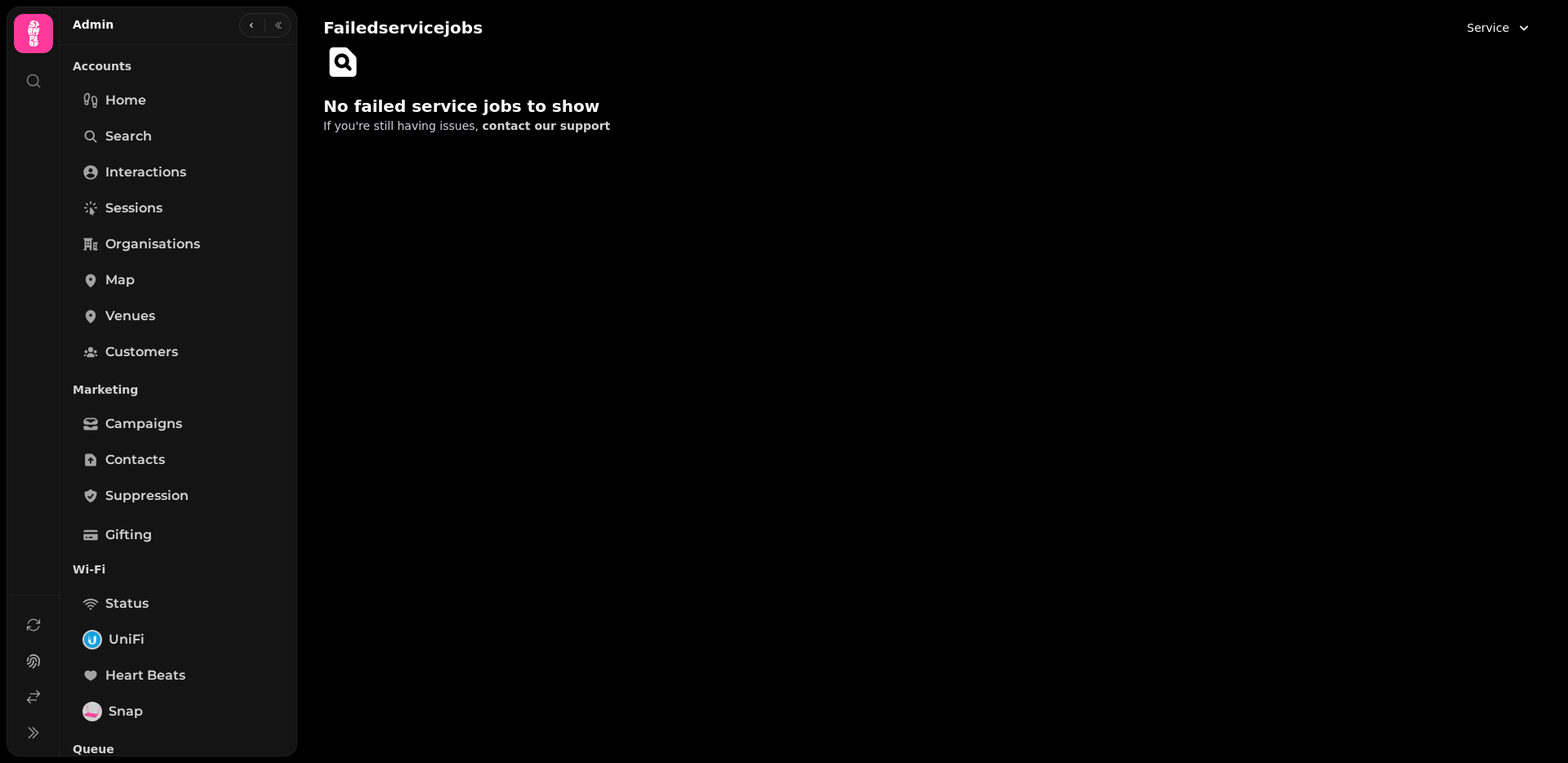
click at [652, 422] on div "Failed service jobs Service No failed service jobs to show If you're still havi…" at bounding box center [933, 382] width 1271 height 763
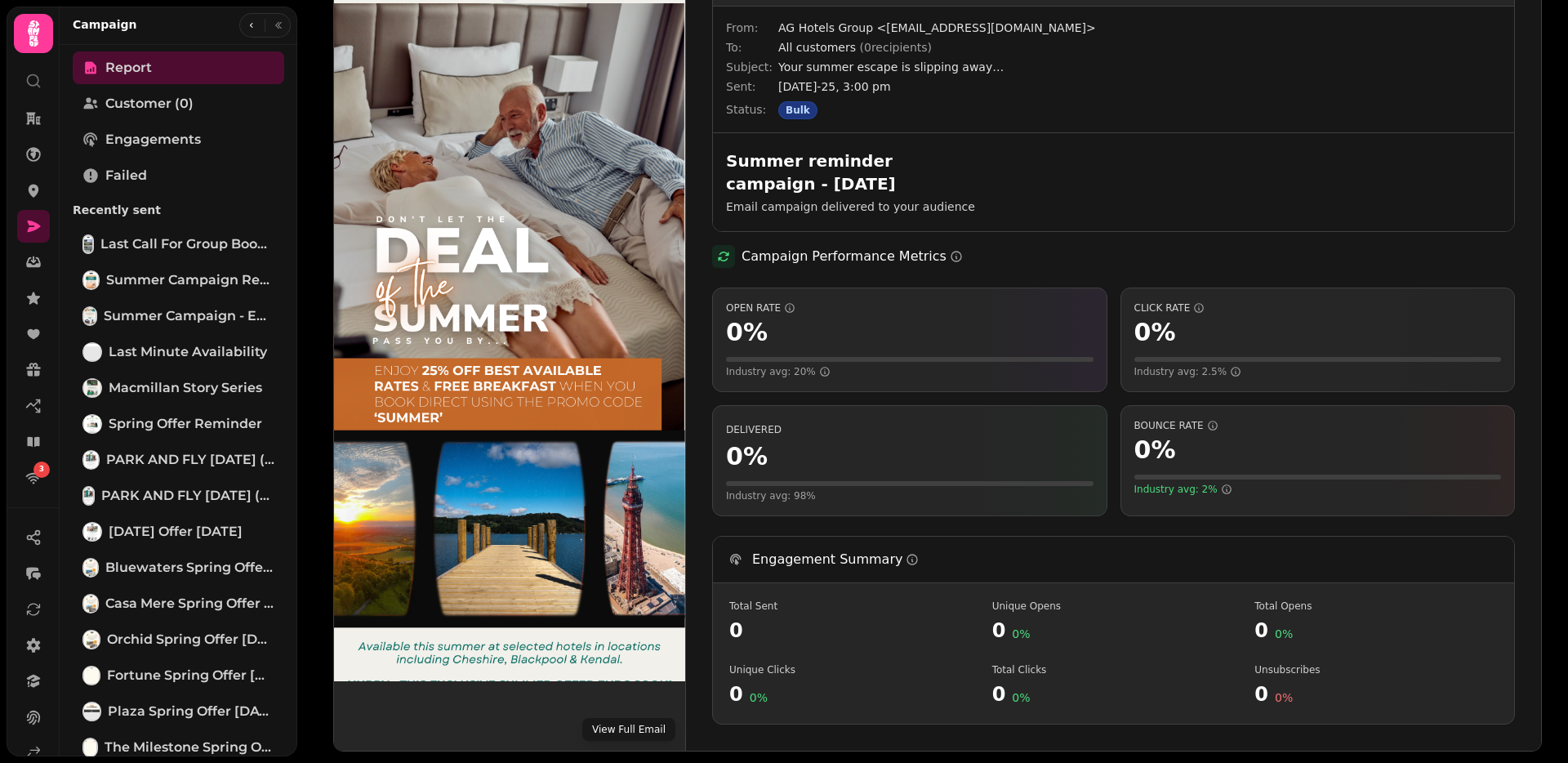
scroll to position [159, 0]
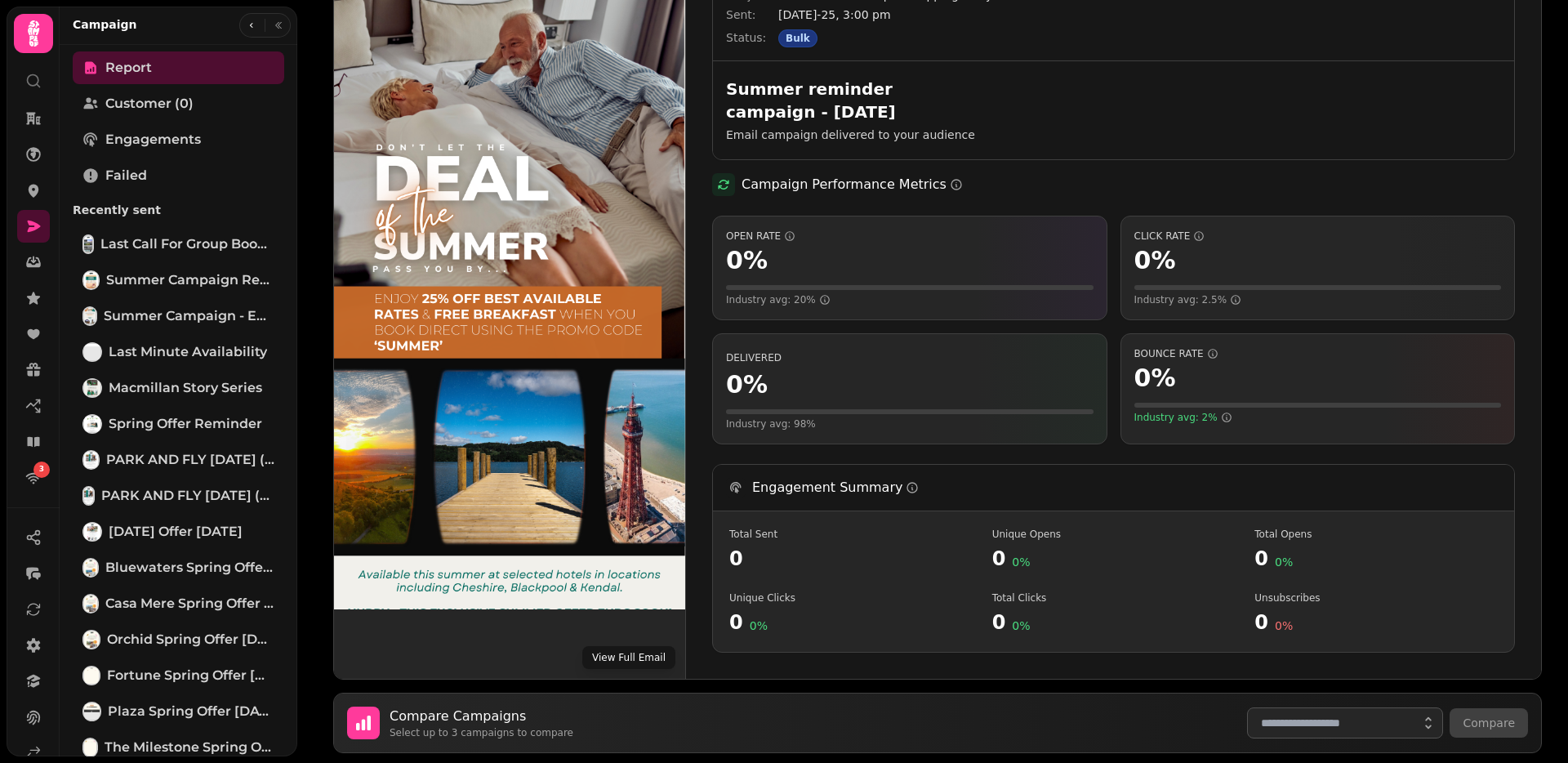
click at [602, 646] on button "View Full Email" at bounding box center [629, 657] width 93 height 23
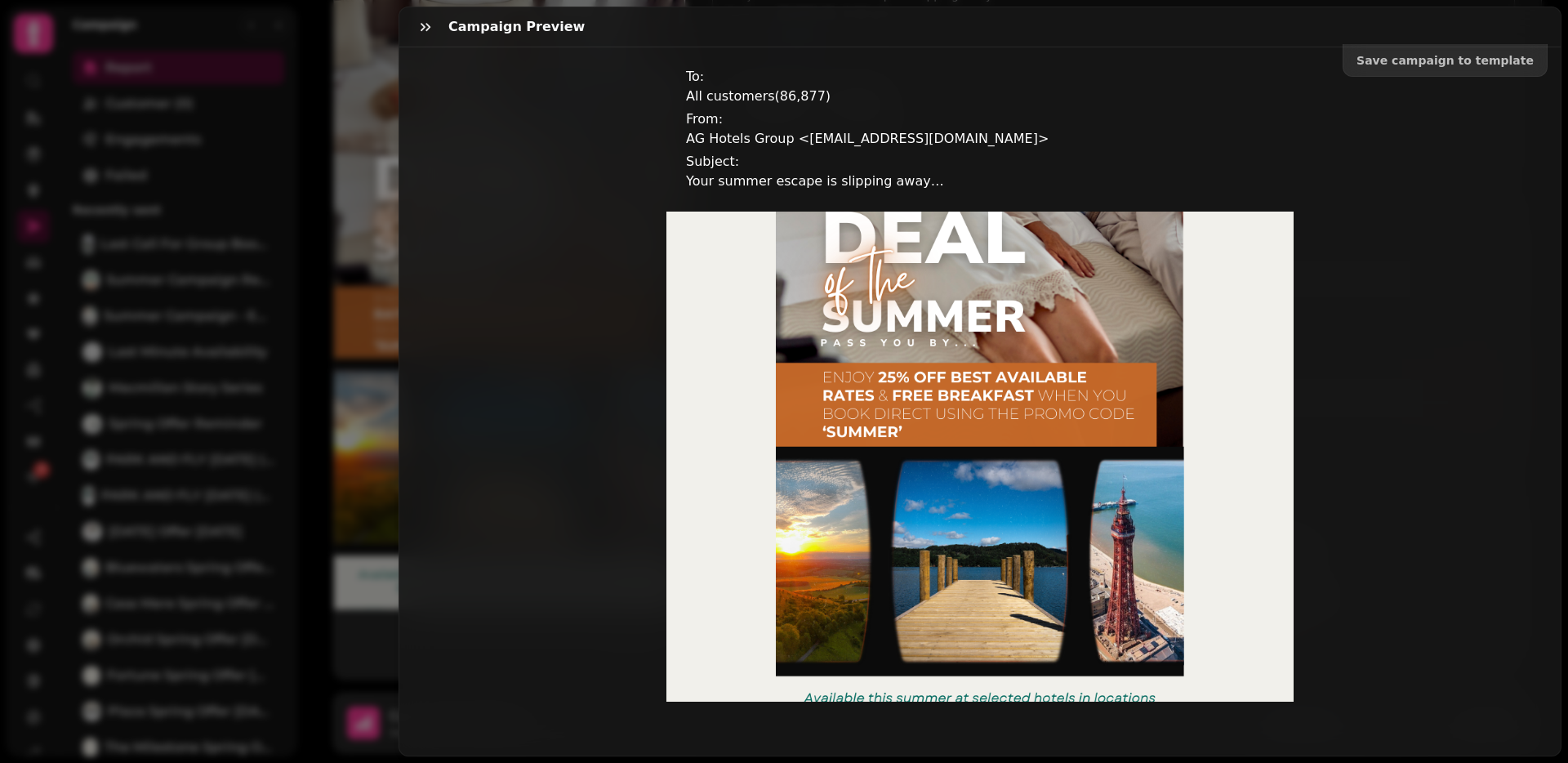
scroll to position [594, 0]
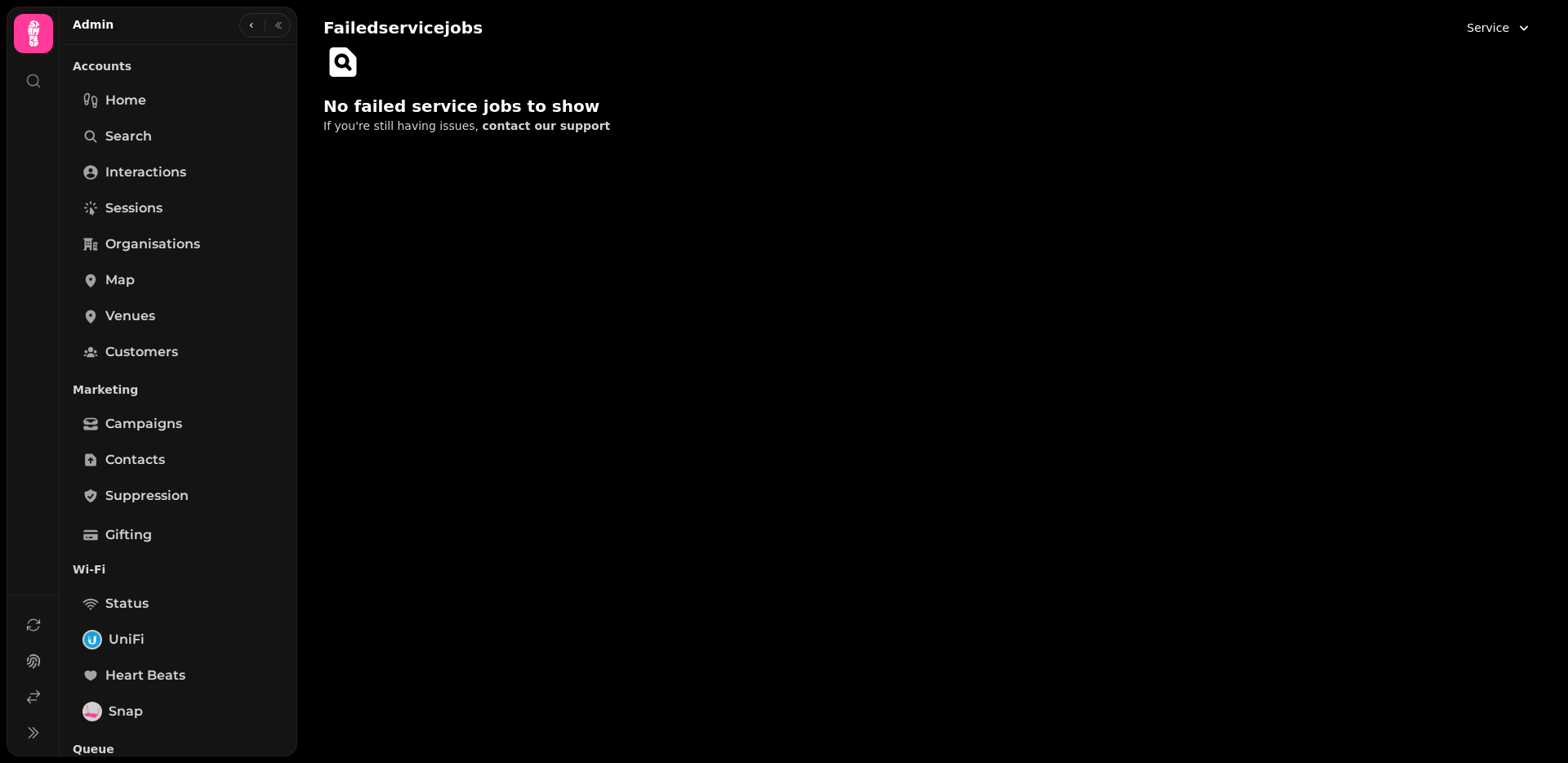
click at [1502, 24] on span "Service" at bounding box center [1487, 28] width 42 height 16
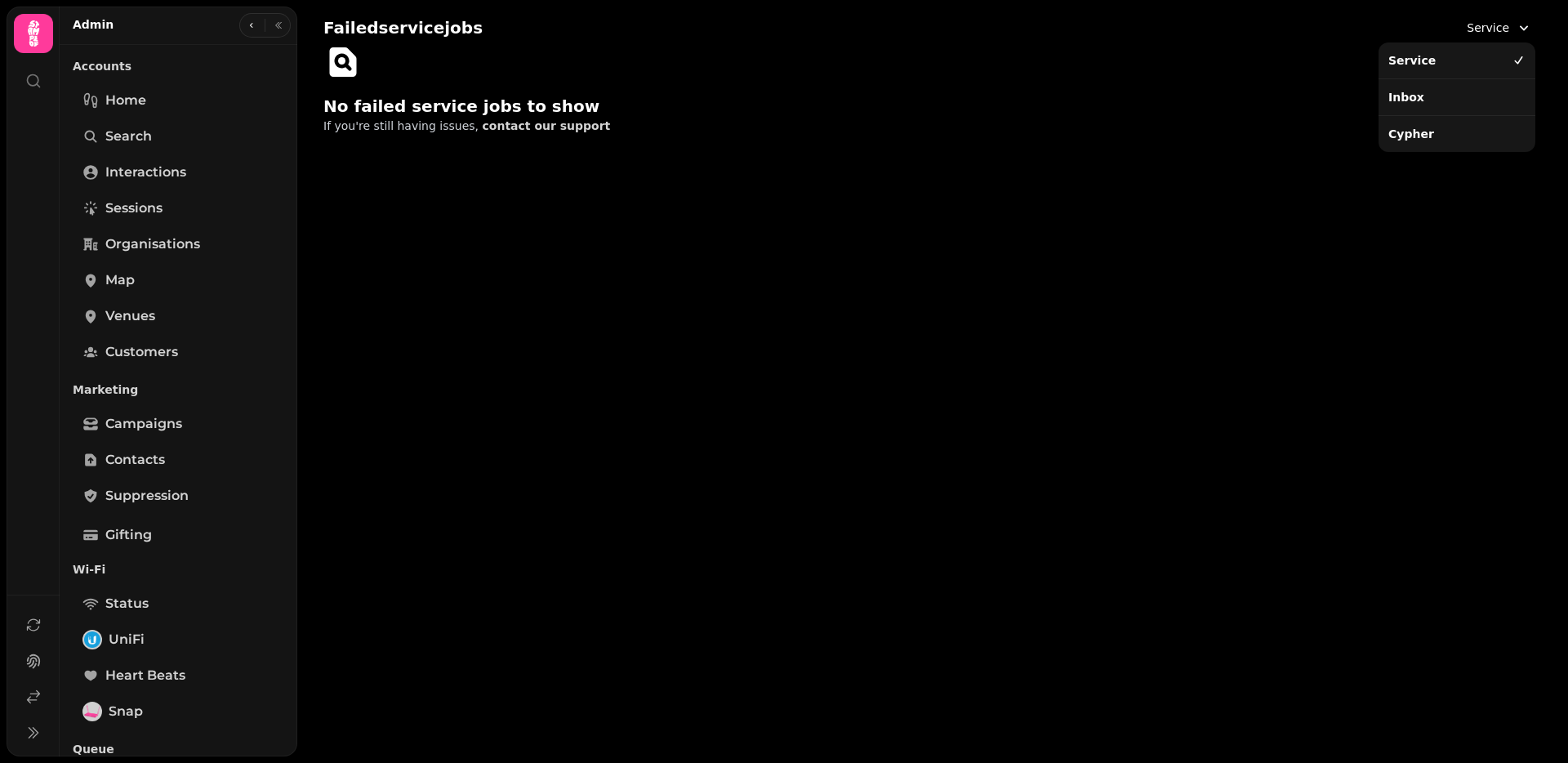
click at [1482, 97] on div "Inbox" at bounding box center [1458, 97] width 151 height 30
click at [1496, 21] on button "Inbox" at bounding box center [1505, 28] width 73 height 30
drag, startPoint x: 1466, startPoint y: 140, endPoint x: 1477, endPoint y: 114, distance: 28.2
click at [1466, 140] on div "Cypher" at bounding box center [1458, 133] width 151 height 30
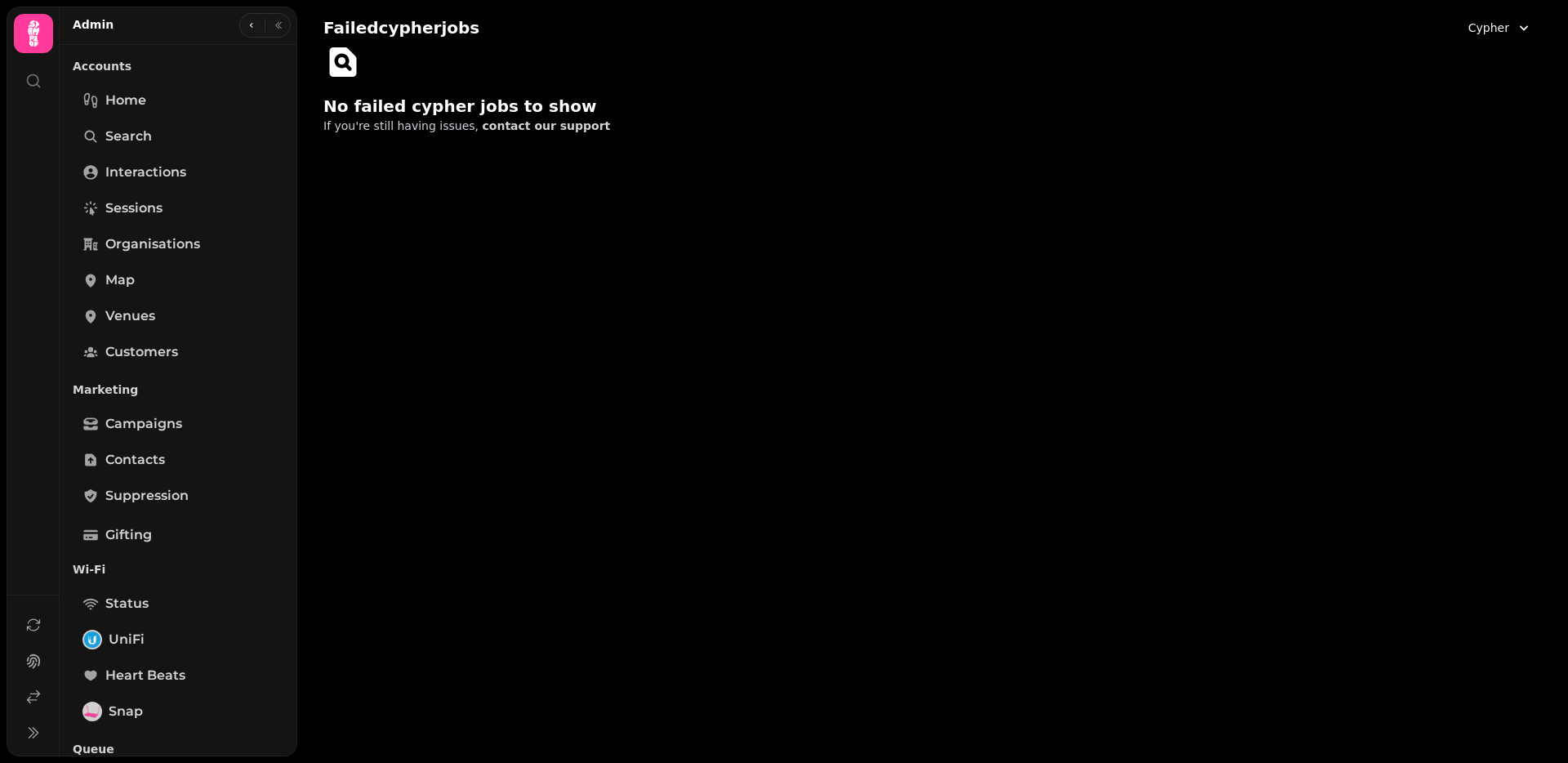
click at [1489, 32] on span "Cypher" at bounding box center [1489, 28] width 41 height 16
